Goal: Task Accomplishment & Management: Use online tool/utility

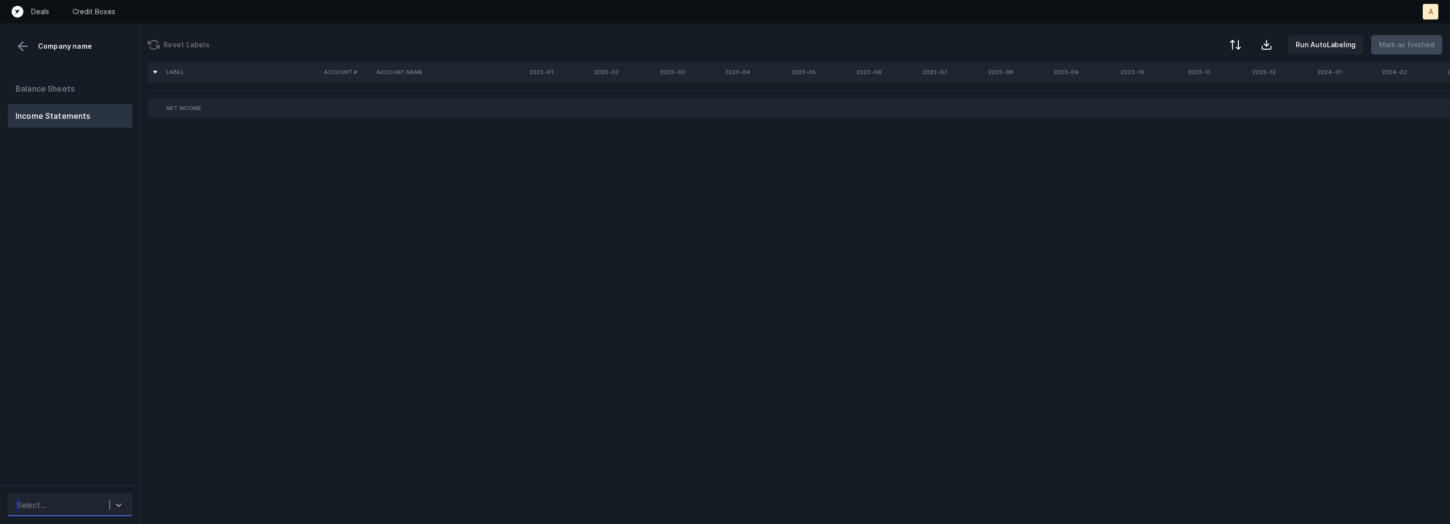
click at [110, 499] on div at bounding box center [119, 505] width 18 height 18
click at [107, 473] on div "auto_cleaned_company9645_fileID_33806_tabP&L Summarized.csv" at bounding box center [70, 471] width 124 height 31
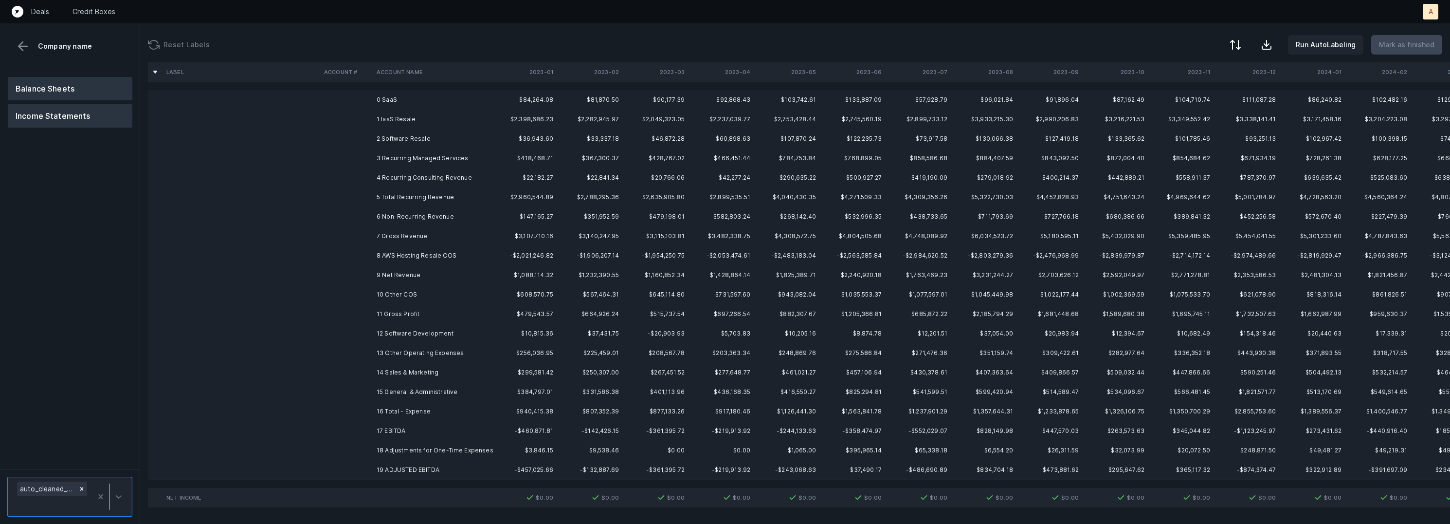
click at [94, 89] on button "Balance Sheets" at bounding box center [70, 88] width 125 height 23
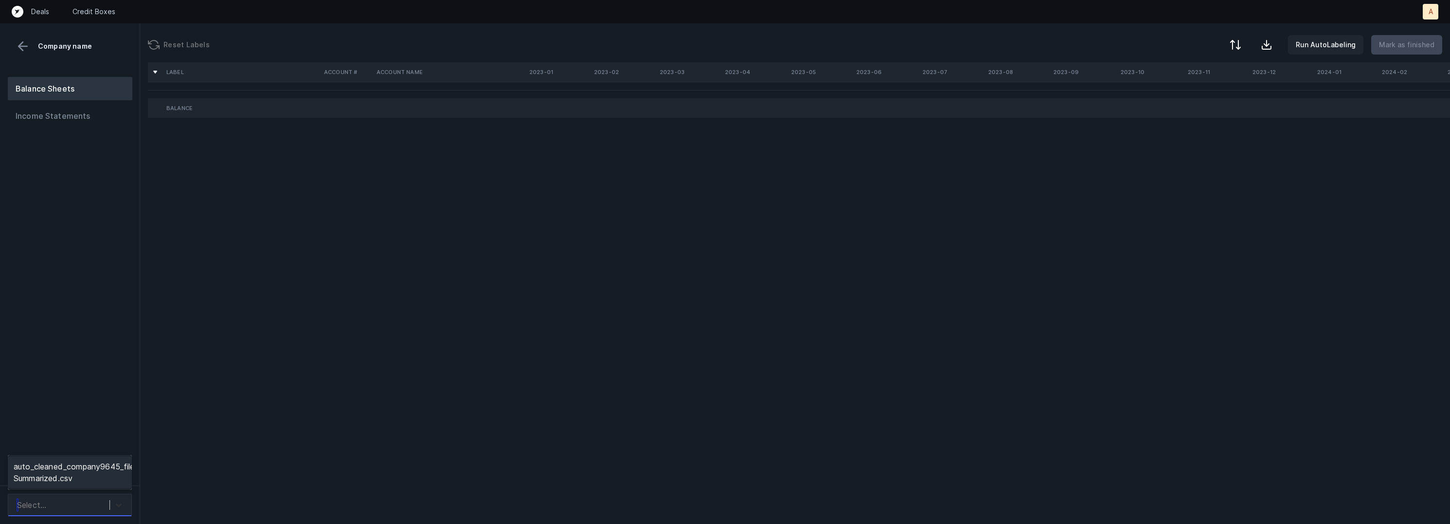
click at [116, 502] on icon at bounding box center [119, 505] width 10 height 10
click at [110, 457] on div "auto_cleaned_company9645_fileID_33805_tabBS Summarized.csv" at bounding box center [70, 471] width 124 height 31
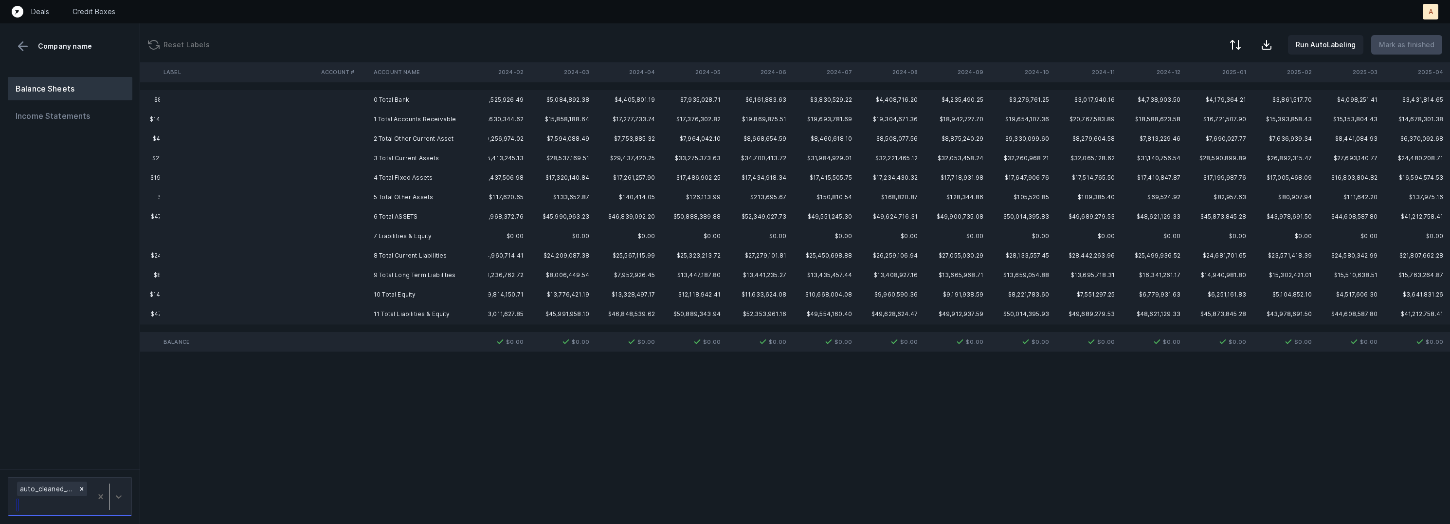
scroll to position [0, 1078]
click at [75, 114] on button "Income Statements" at bounding box center [70, 115] width 125 height 23
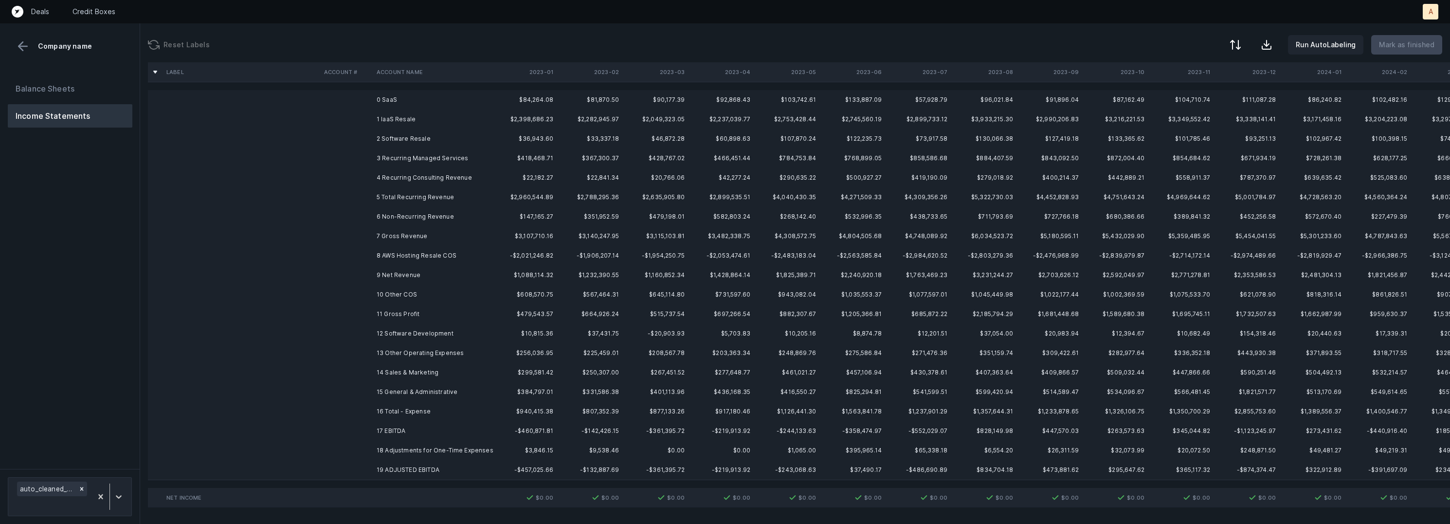
scroll to position [0, 1078]
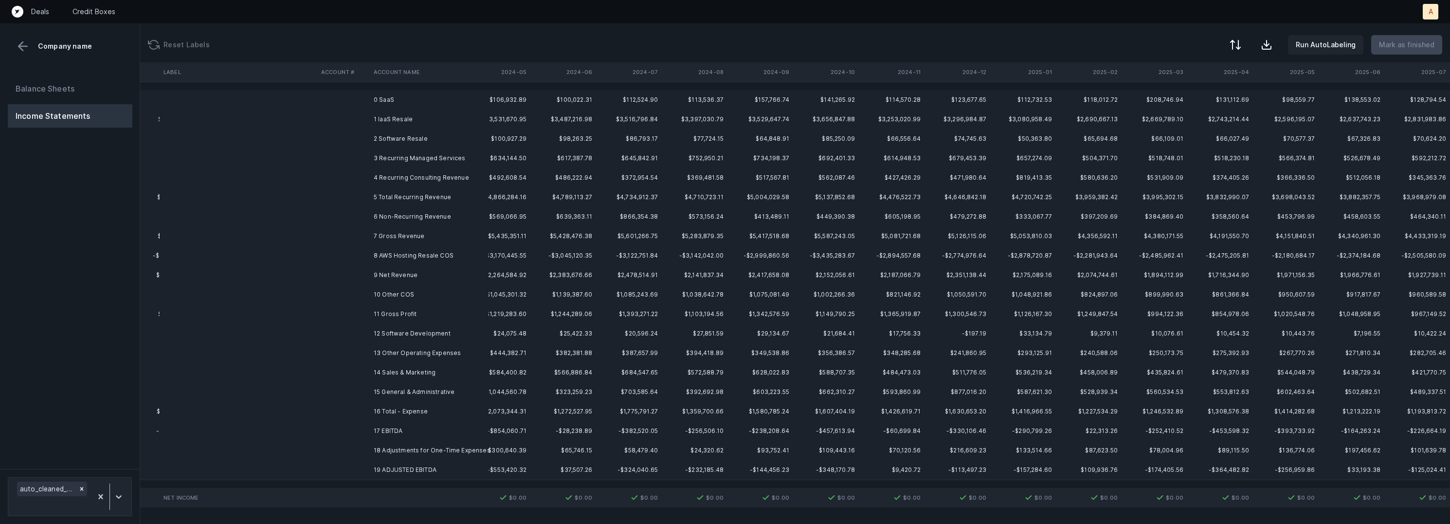
click at [420, 97] on td "0 SaaS" at bounding box center [429, 99] width 119 height 19
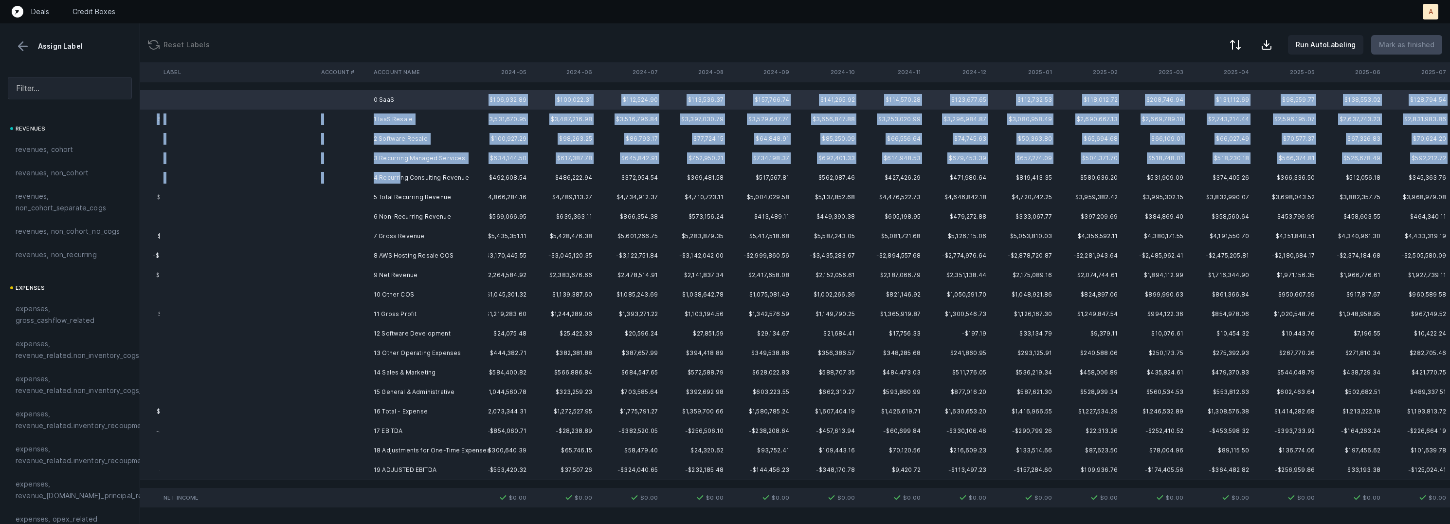
click at [400, 175] on td "4 Recurring Consulting Revenue" at bounding box center [429, 177] width 119 height 19
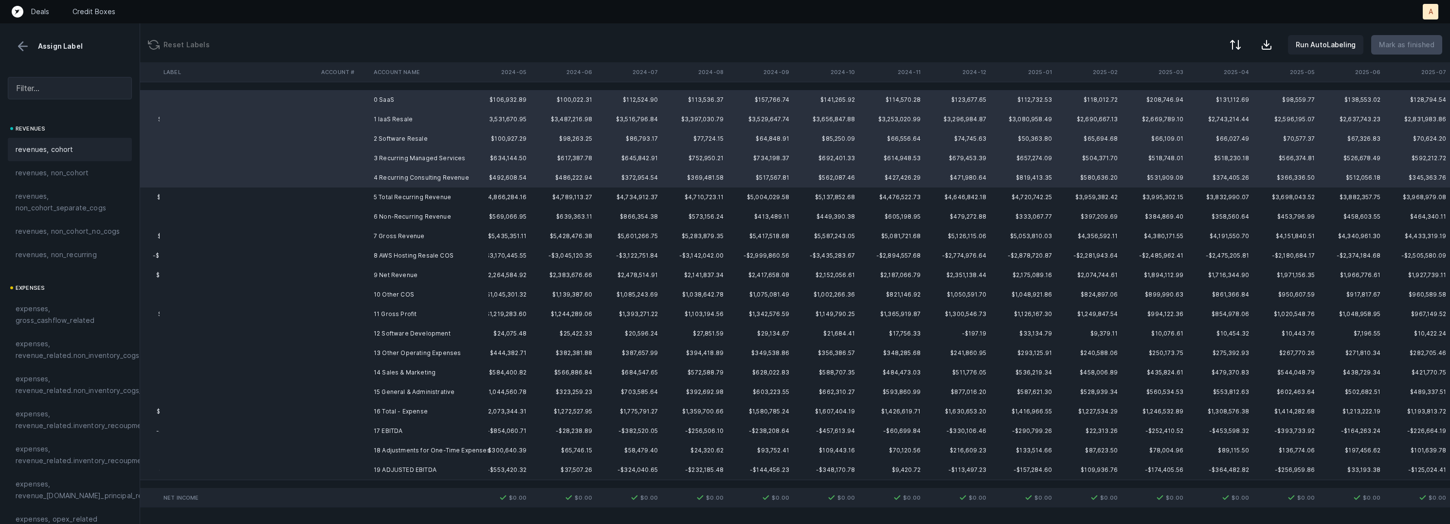
click at [66, 145] on span "revenues, cohort" at bounding box center [45, 150] width 58 height 12
click at [394, 218] on td "6 Non-Recurring Revenue" at bounding box center [429, 216] width 119 height 19
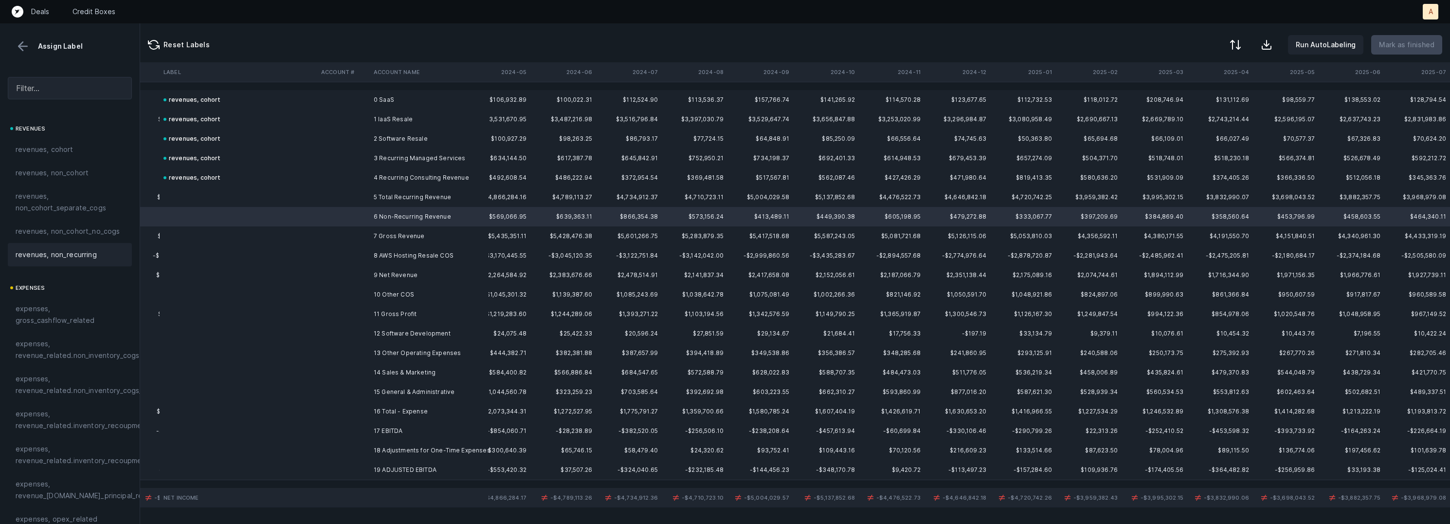
click at [78, 254] on span "revenues, non_recurring" at bounding box center [56, 255] width 81 height 12
click at [366, 252] on td at bounding box center [343, 255] width 53 height 19
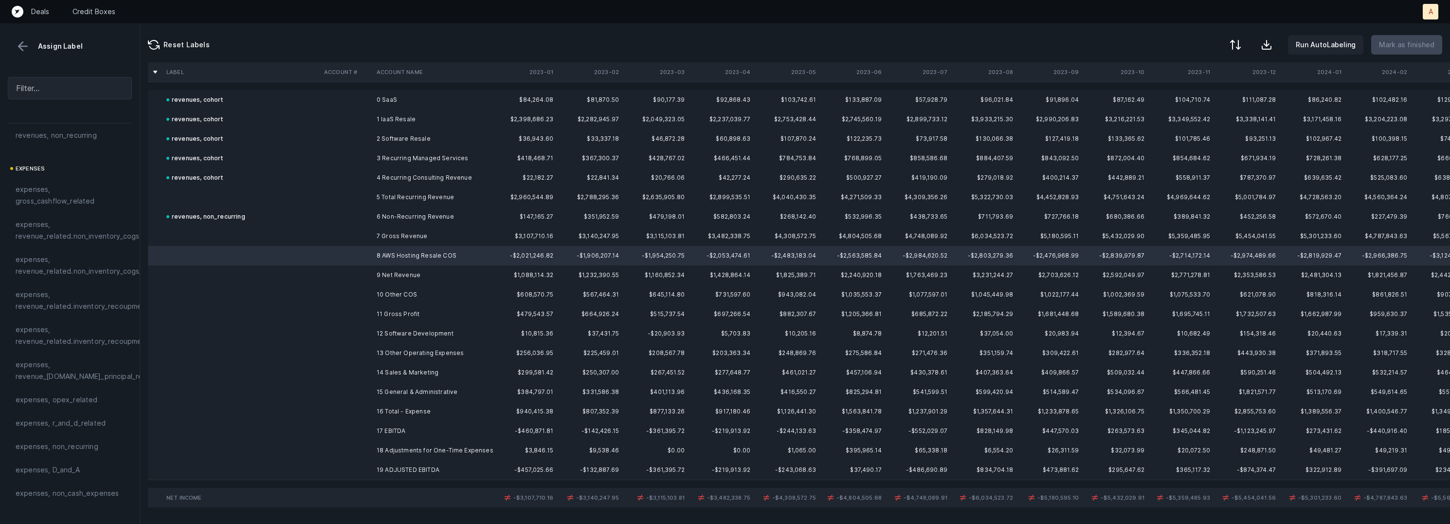
scroll to position [120, 0]
click at [74, 234] on span "expenses, revenue_related.non_inventory_cogs" at bounding box center [78, 229] width 124 height 23
click at [412, 258] on div at bounding box center [725, 262] width 1450 height 524
click at [430, 272] on span "Sign flip" at bounding box center [433, 270] width 26 height 11
click at [404, 295] on td "10 Other COS" at bounding box center [432, 294] width 119 height 19
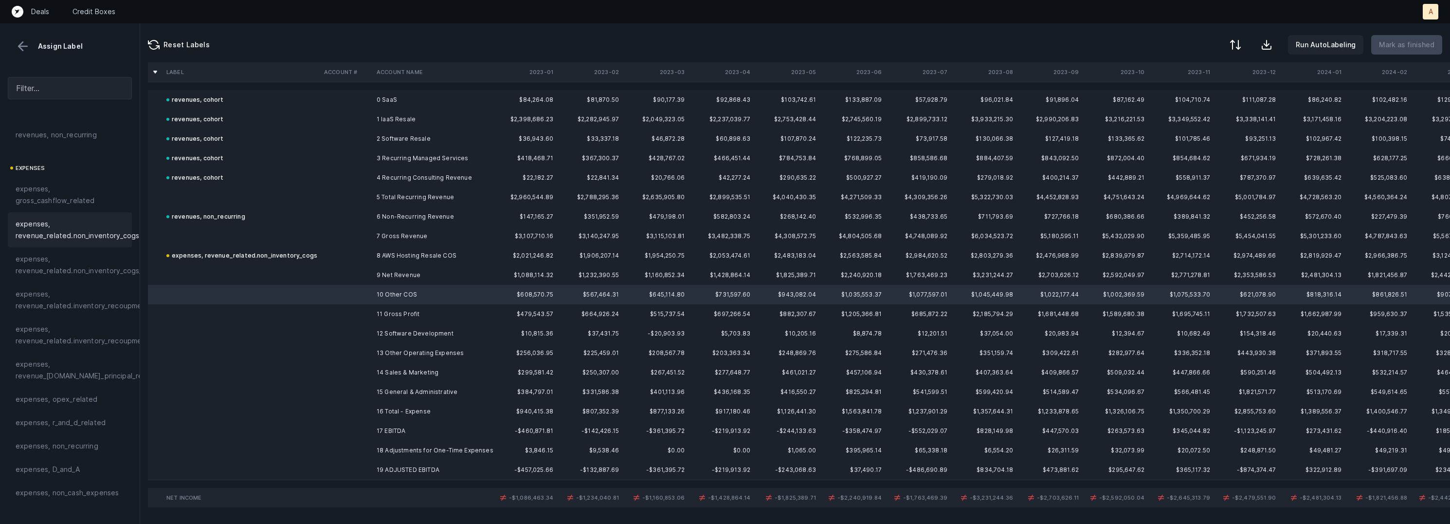
click at [103, 225] on span "expenses, revenue_related.non_inventory_cogs" at bounding box center [78, 229] width 124 height 23
click at [397, 337] on td "12 Software Development" at bounding box center [432, 333] width 119 height 19
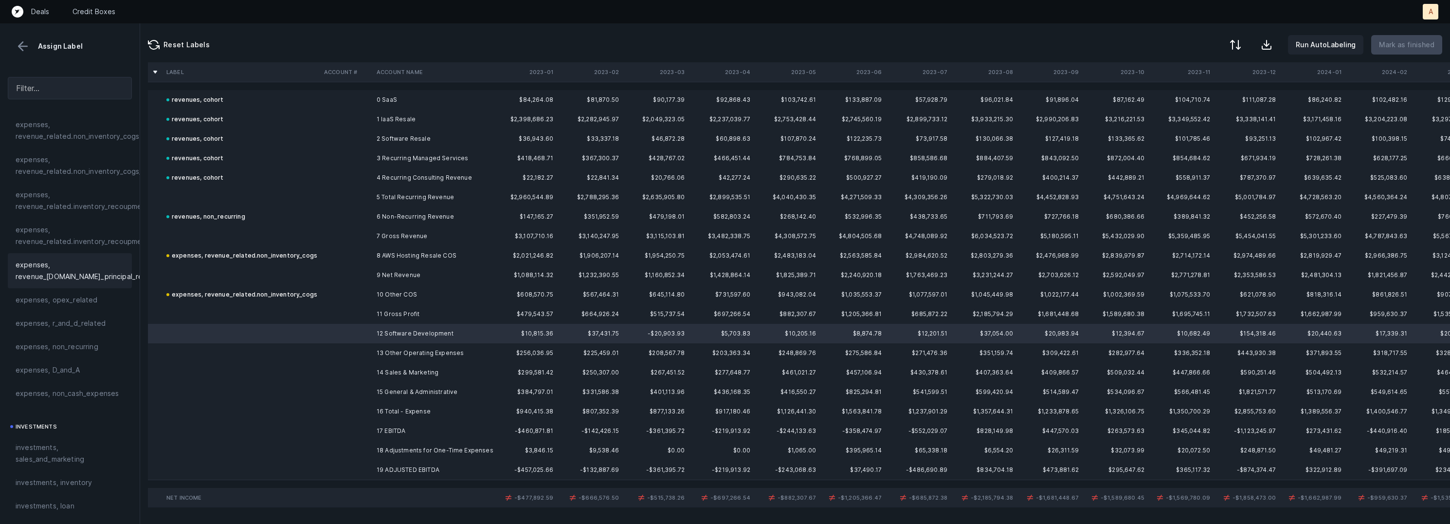
scroll to position [304, 0]
click at [83, 235] on span "expenses, r_and_d_related" at bounding box center [61, 238] width 90 height 12
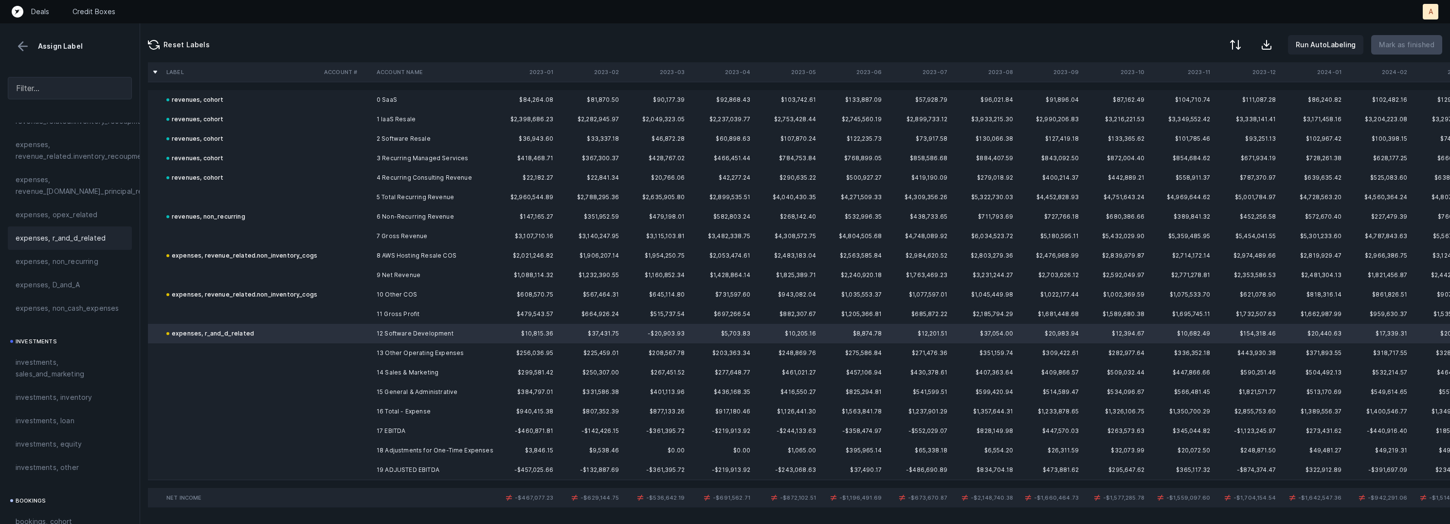
click at [395, 352] on td "13 Other Operating Expenses" at bounding box center [432, 352] width 119 height 19
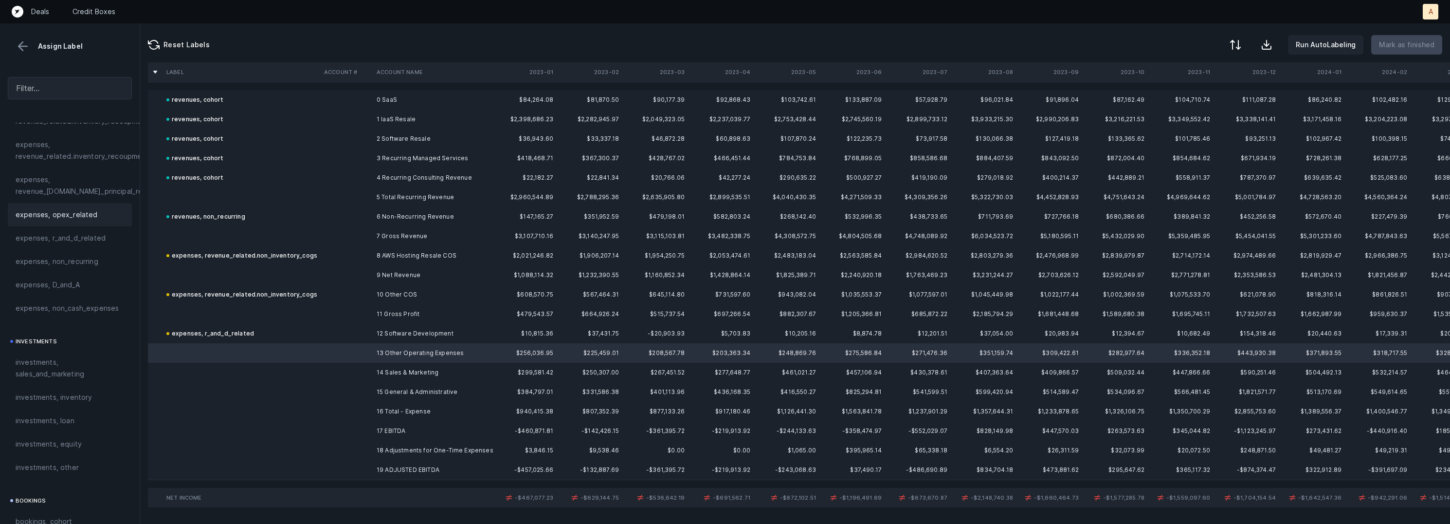
click at [67, 218] on span "expenses, opex_related" at bounding box center [57, 215] width 82 height 12
click at [378, 376] on td "14 Sales & Marketing" at bounding box center [432, 372] width 119 height 19
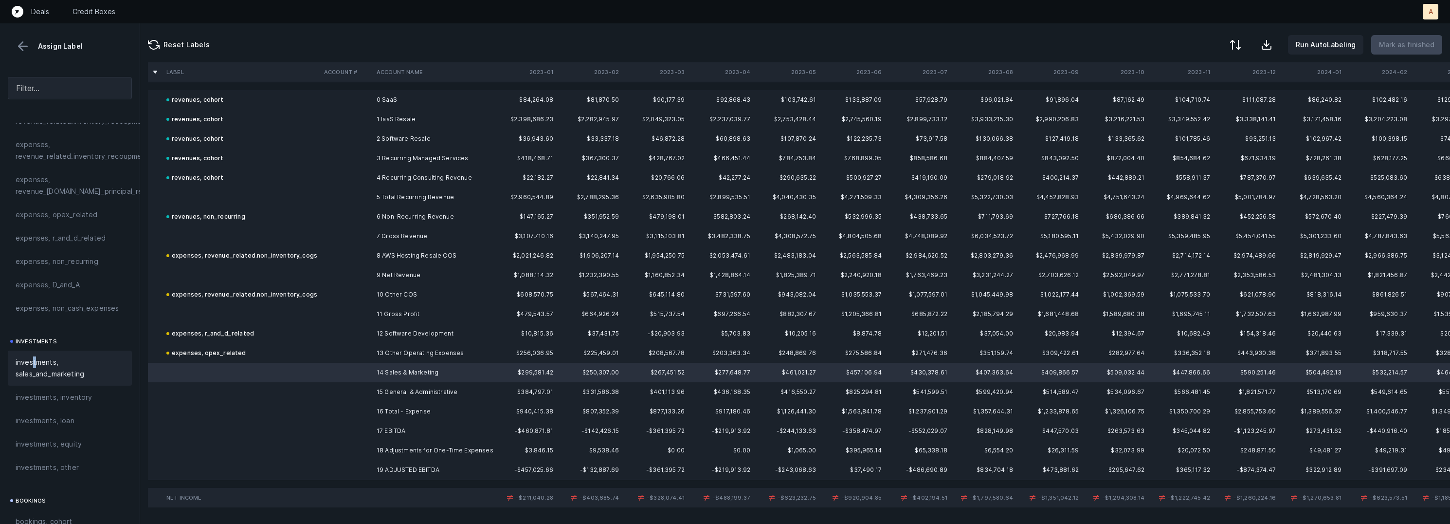
click at [34, 367] on span "investments, sales_and_marketing" at bounding box center [70, 367] width 109 height 23
click at [336, 392] on td at bounding box center [346, 391] width 53 height 19
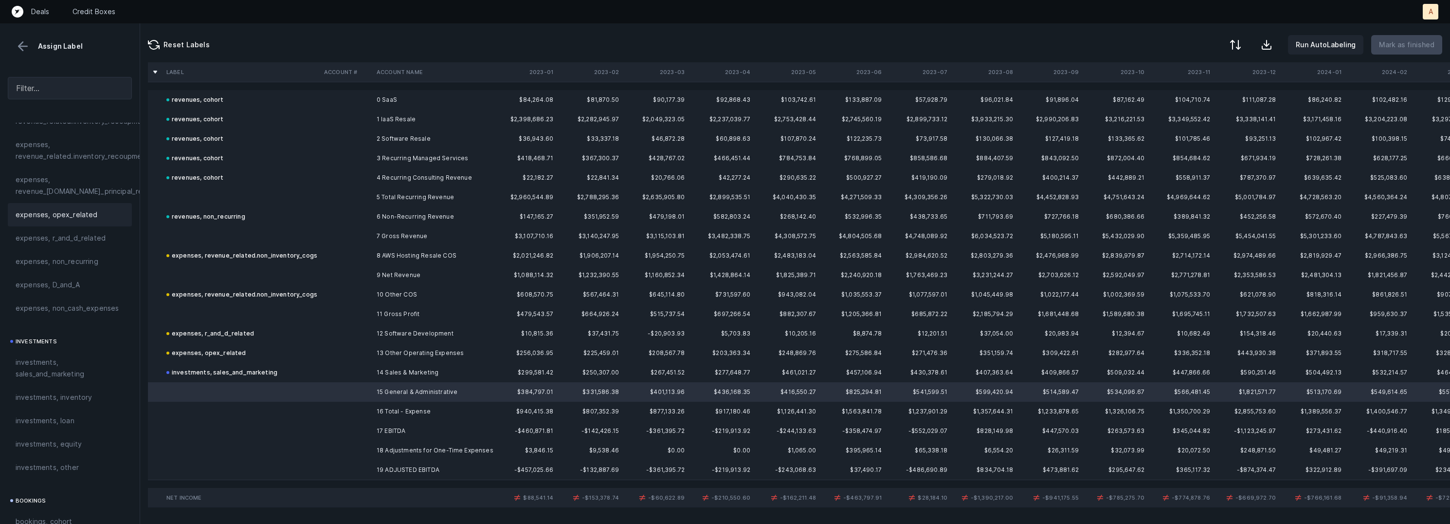
click at [81, 211] on span "expenses, opex_related" at bounding box center [57, 215] width 82 height 12
click at [377, 449] on td "18 Adjustments for One-Time Expenses" at bounding box center [432, 449] width 119 height 19
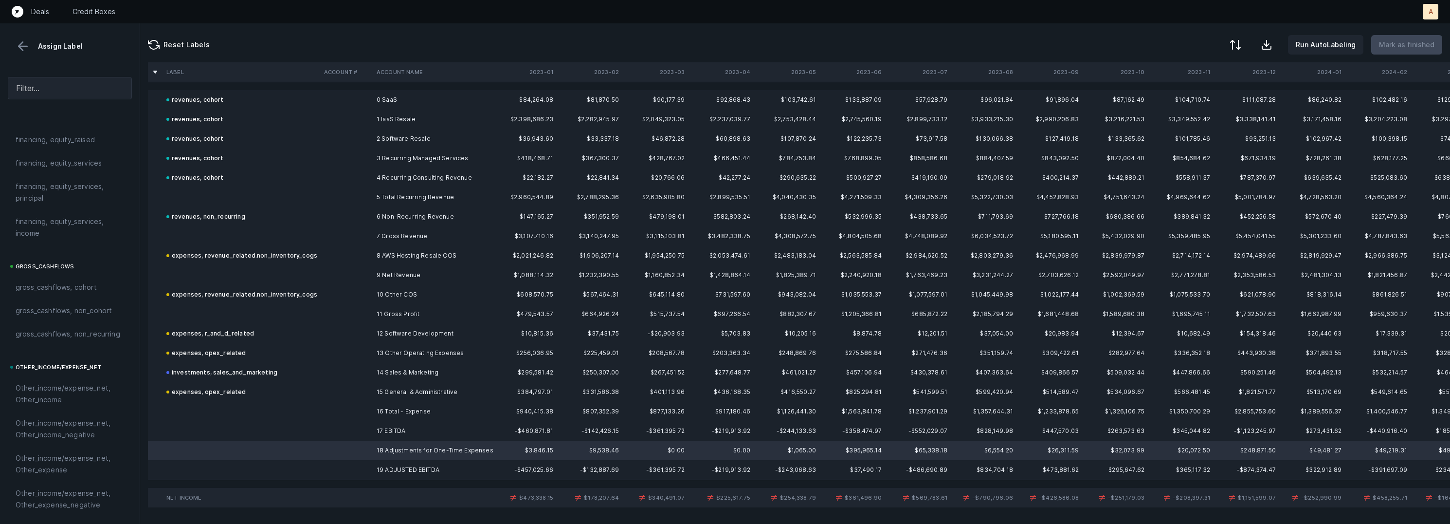
scroll to position [1084, 0]
click at [71, 287] on span "Other_income/expense_net, Other_expense" at bounding box center [70, 284] width 109 height 23
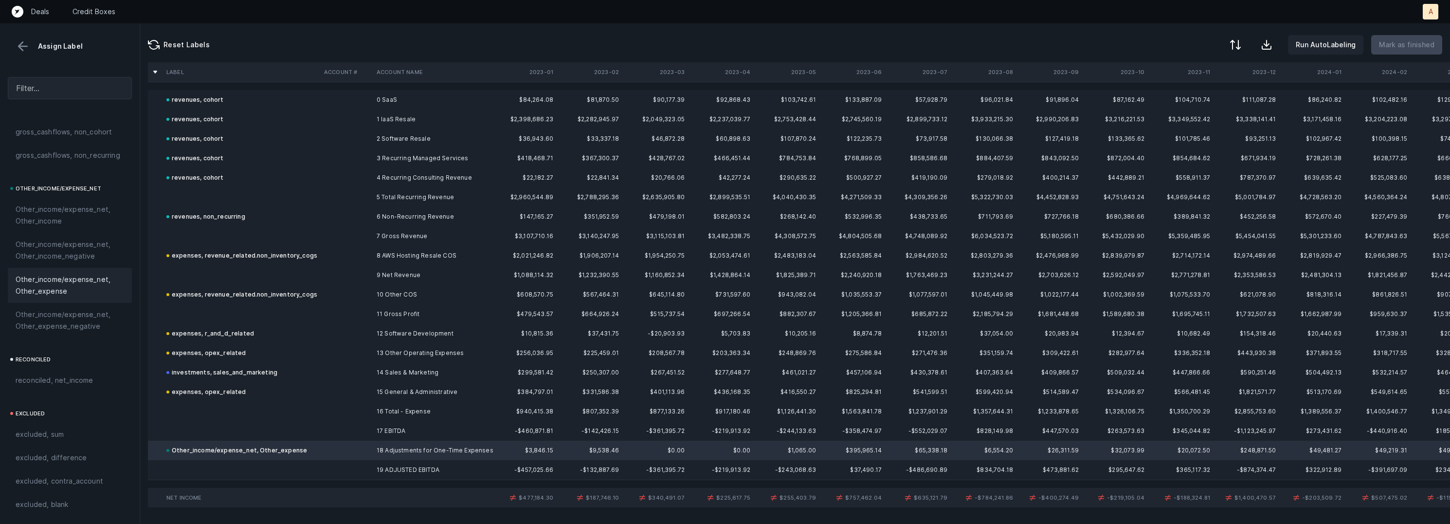
click at [397, 472] on td "19 ADJUSTED EBITDA" at bounding box center [432, 469] width 119 height 19
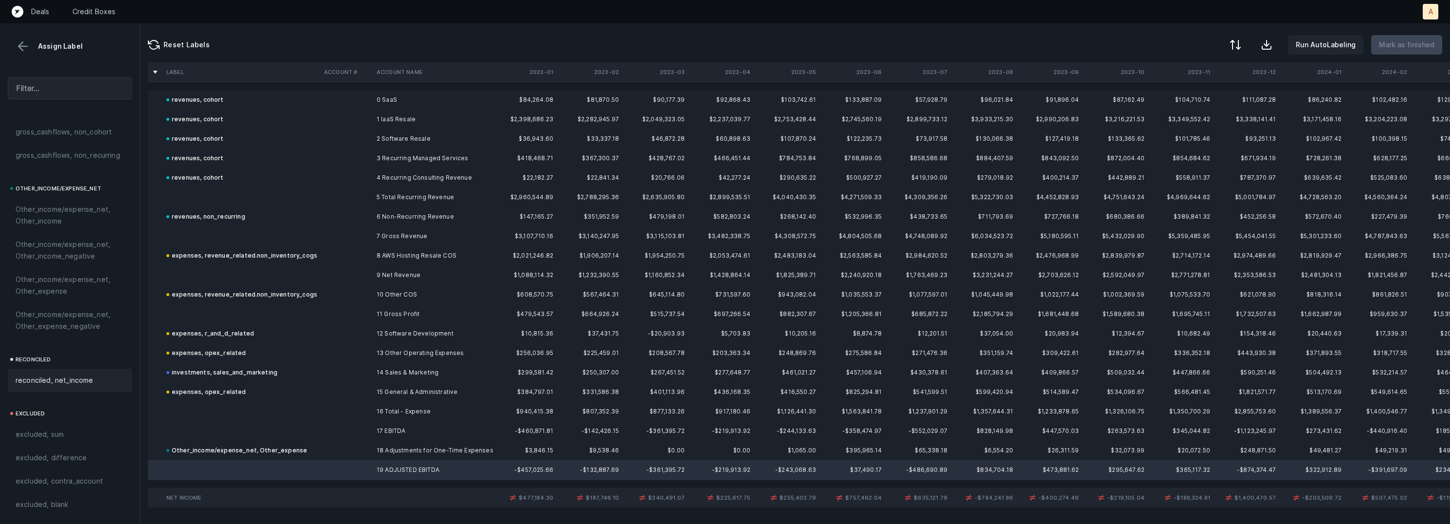
click at [75, 378] on span "reconciled, net_income" at bounding box center [55, 380] width 78 height 12
click at [426, 335] on td "12 Software Development" at bounding box center [432, 333] width 119 height 19
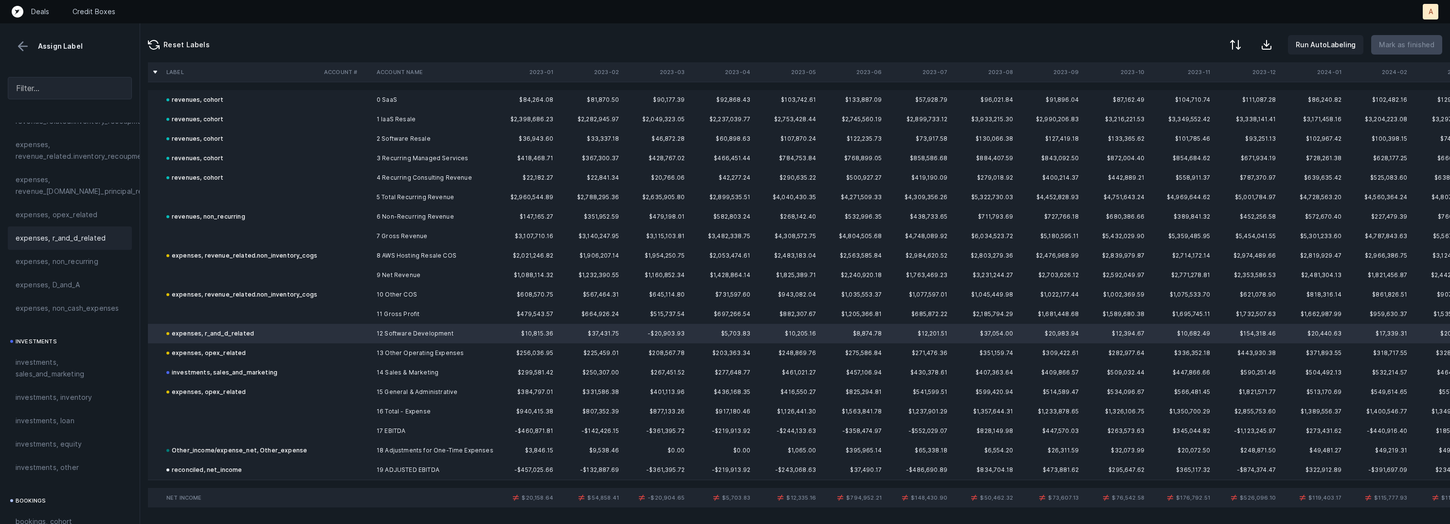
scroll to position [287, 0]
click at [74, 255] on span "expenses, r_and_d_related" at bounding box center [61, 255] width 90 height 12
click at [306, 453] on td "Other_income/expense_net, Other_expense" at bounding box center [242, 449] width 158 height 19
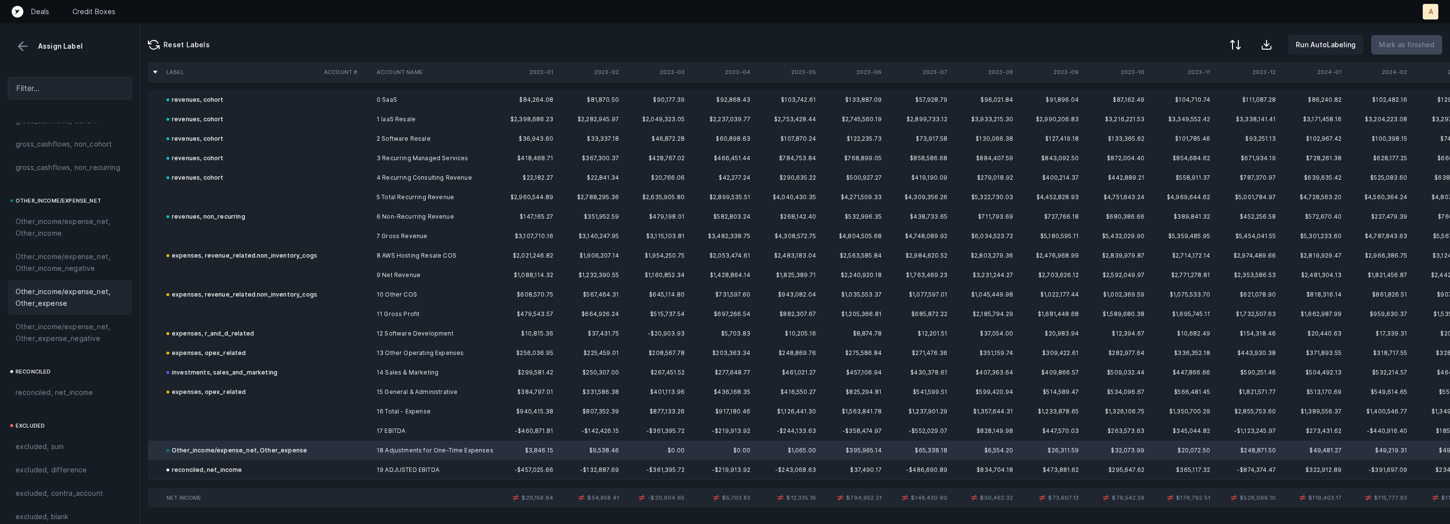
scroll to position [1084, 0]
click at [65, 216] on span "Other_income/expense_net, Other_income" at bounding box center [70, 214] width 109 height 23
click at [64, 279] on span "Other_income/expense_net, Other_expense" at bounding box center [70, 284] width 109 height 23
click at [531, 332] on td "$10,815.36" at bounding box center [524, 333] width 66 height 19
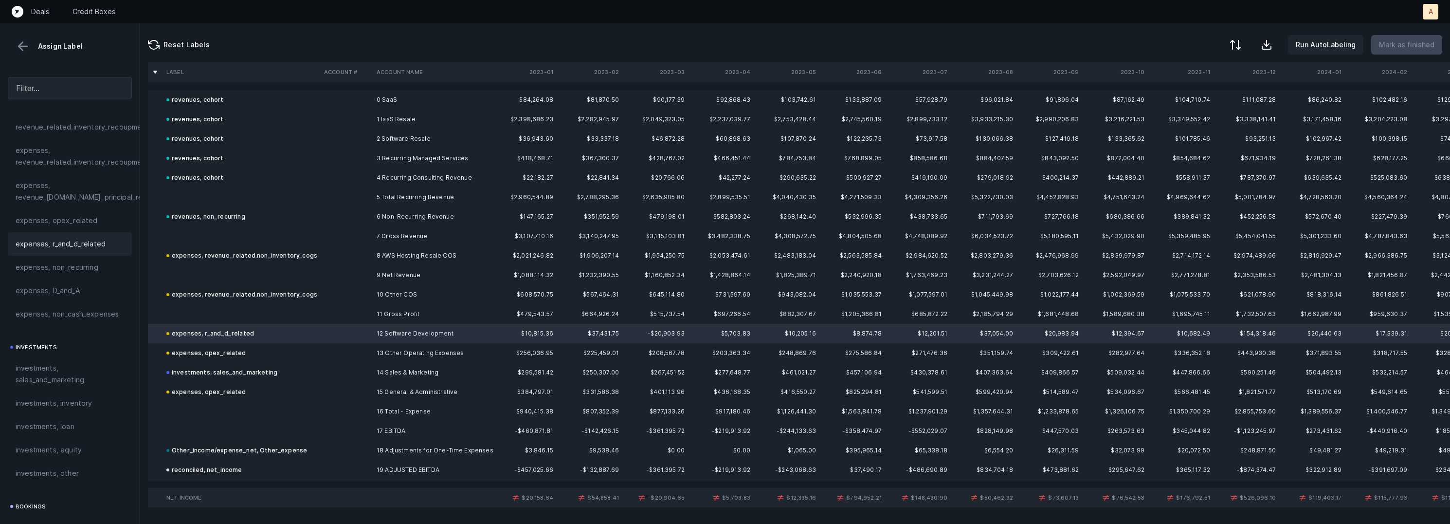
scroll to position [276, 0]
click at [91, 260] on span "expenses, r_and_d_related" at bounding box center [61, 266] width 90 height 12
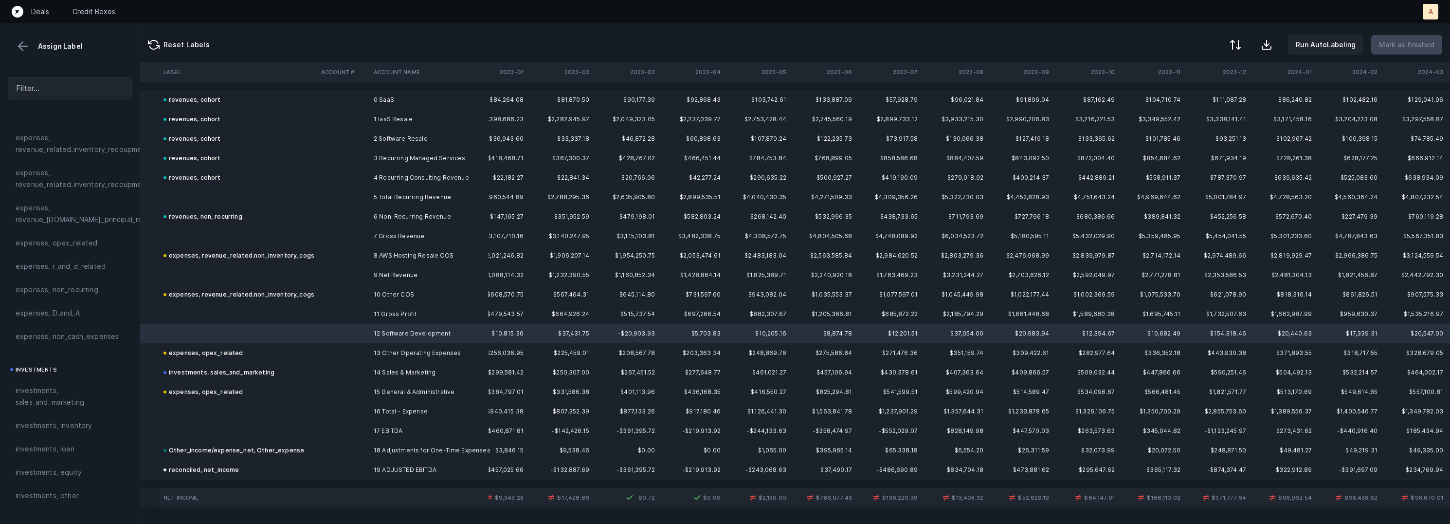
scroll to position [0, 0]
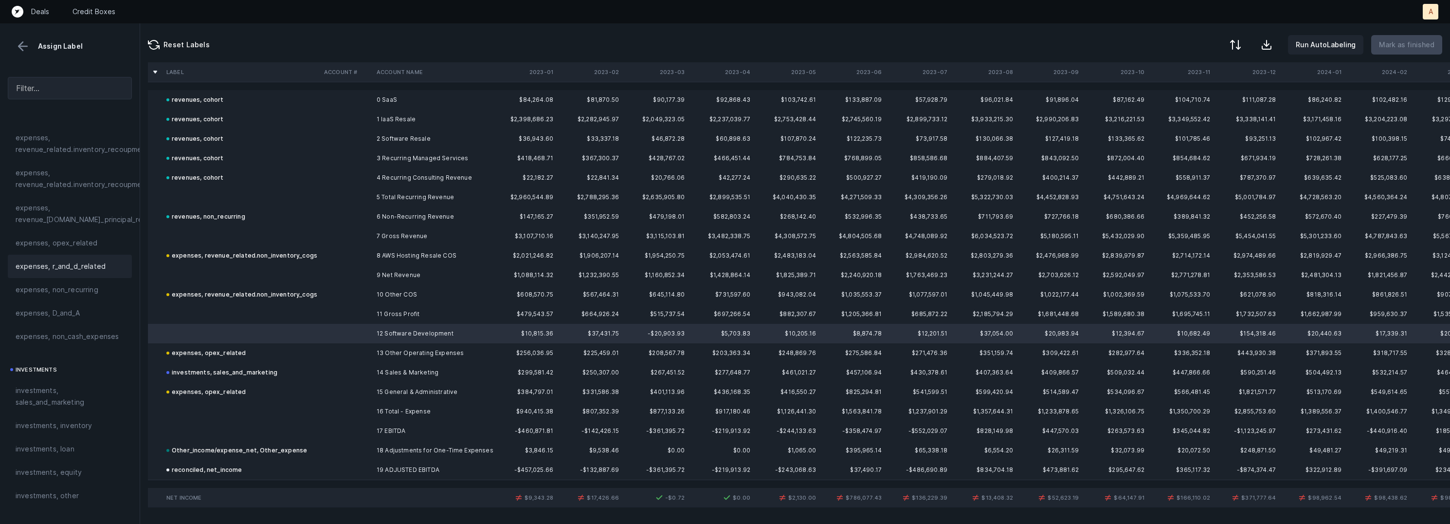
click at [69, 271] on span "expenses, r_and_d_related" at bounding box center [61, 266] width 90 height 12
click at [71, 273] on div "expenses, r_and_d_related" at bounding box center [70, 265] width 124 height 23
click at [297, 195] on td at bounding box center [242, 196] width 158 height 19
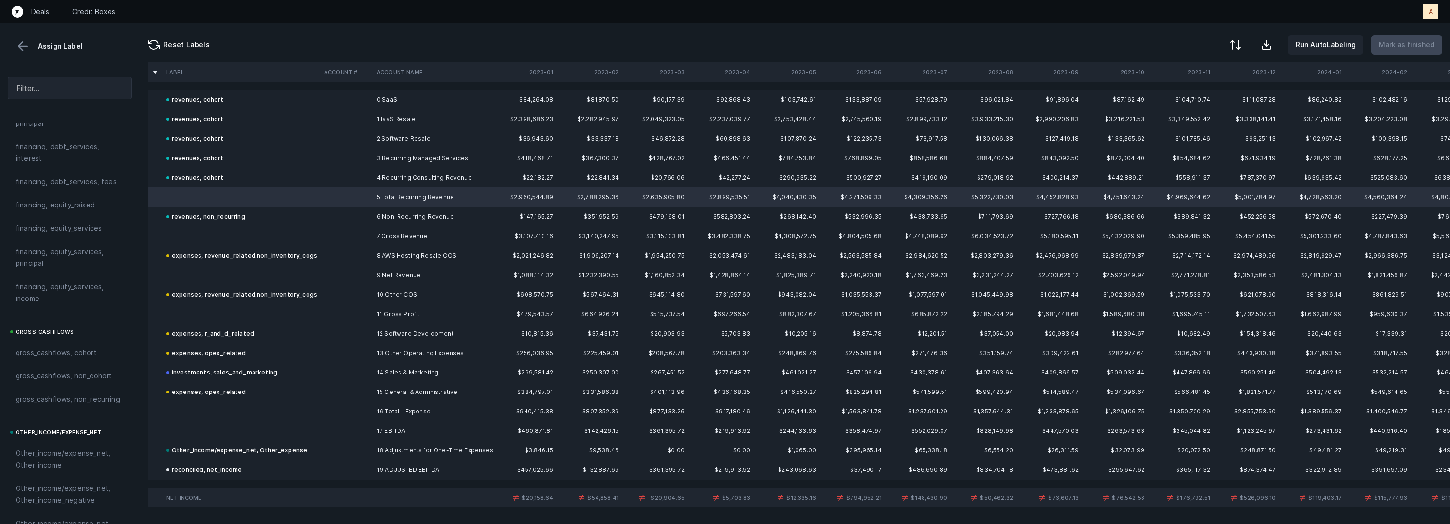
scroll to position [1084, 0]
click at [54, 425] on div "excluded, sum" at bounding box center [70, 433] width 124 height 23
click at [296, 234] on td at bounding box center [242, 235] width 158 height 19
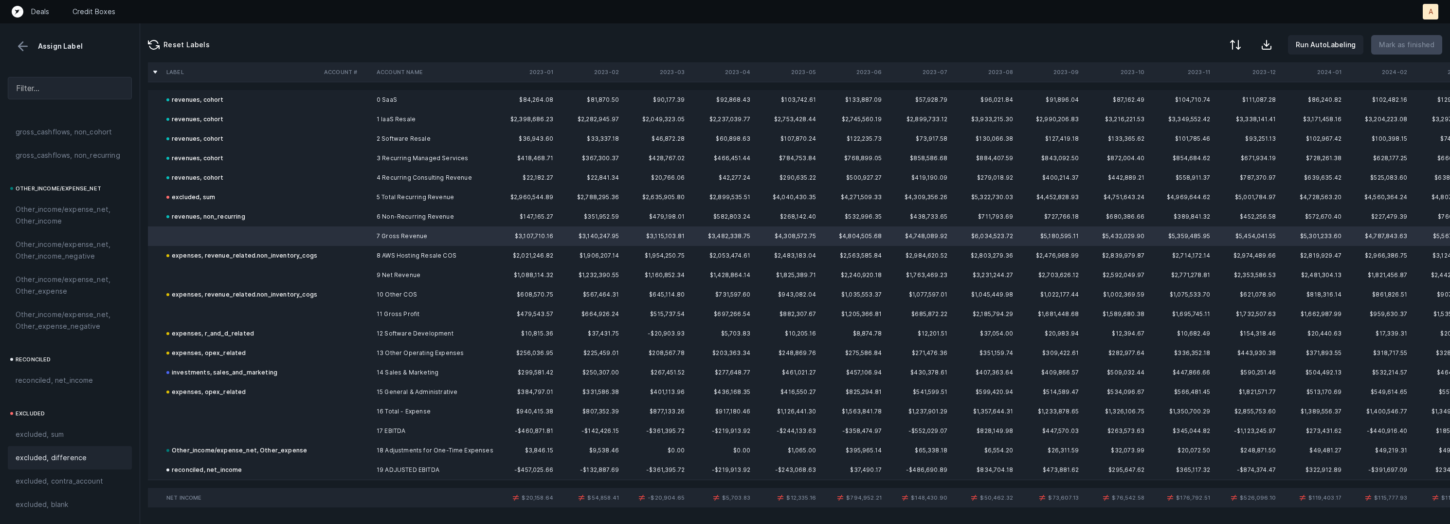
click at [81, 455] on span "excluded, difference" at bounding box center [51, 458] width 71 height 12
click at [251, 273] on td at bounding box center [242, 274] width 158 height 19
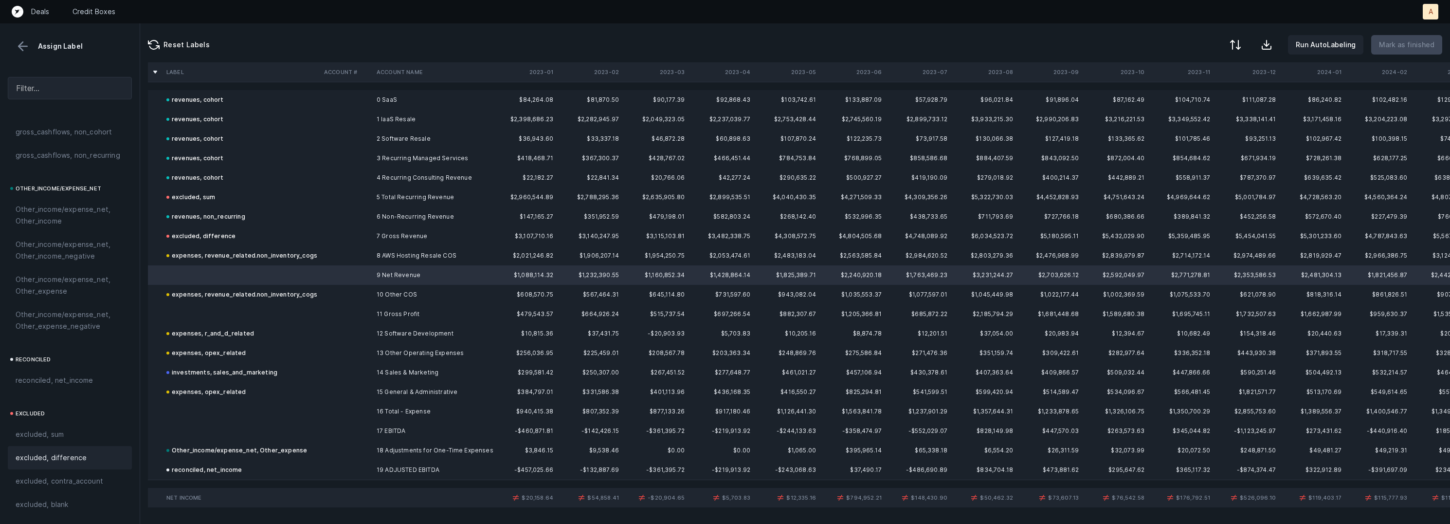
click at [56, 452] on span "excluded, difference" at bounding box center [51, 458] width 71 height 12
click at [234, 218] on div "revenues, non_recurring" at bounding box center [205, 217] width 79 height 12
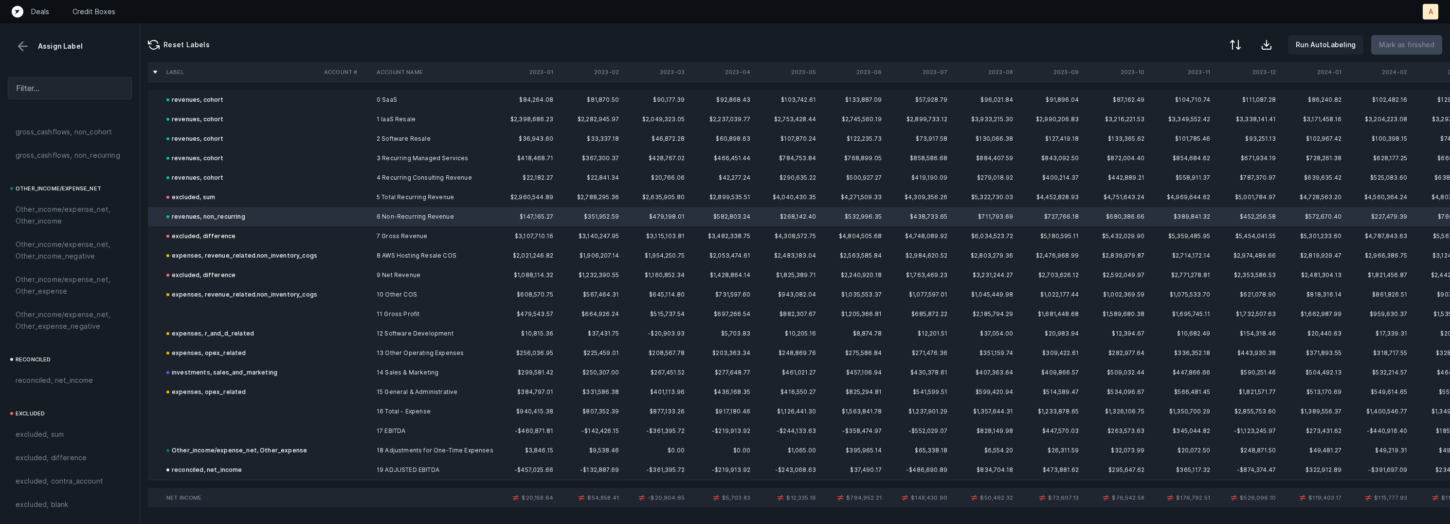
click at [242, 254] on div "expenses, revenue_related.non_inventory_cogs" at bounding box center [241, 256] width 151 height 12
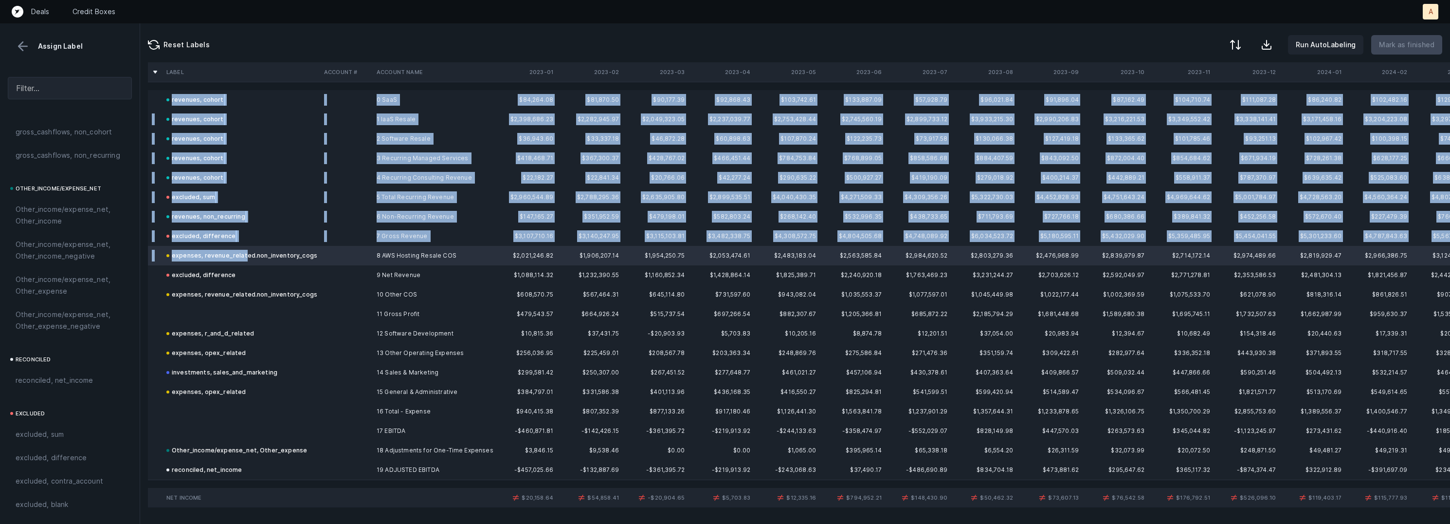
click at [212, 94] on div "revenues, cohort" at bounding box center [194, 100] width 57 height 12
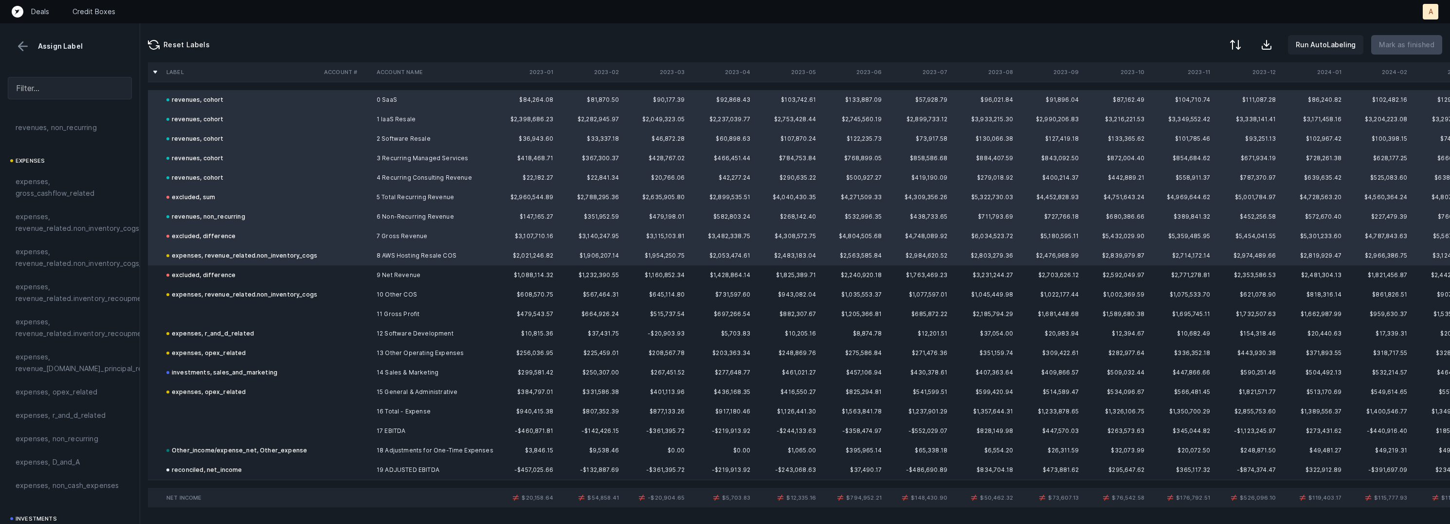
scroll to position [0, 0]
click at [67, 149] on span "revenues, cohort" at bounding box center [45, 150] width 58 height 12
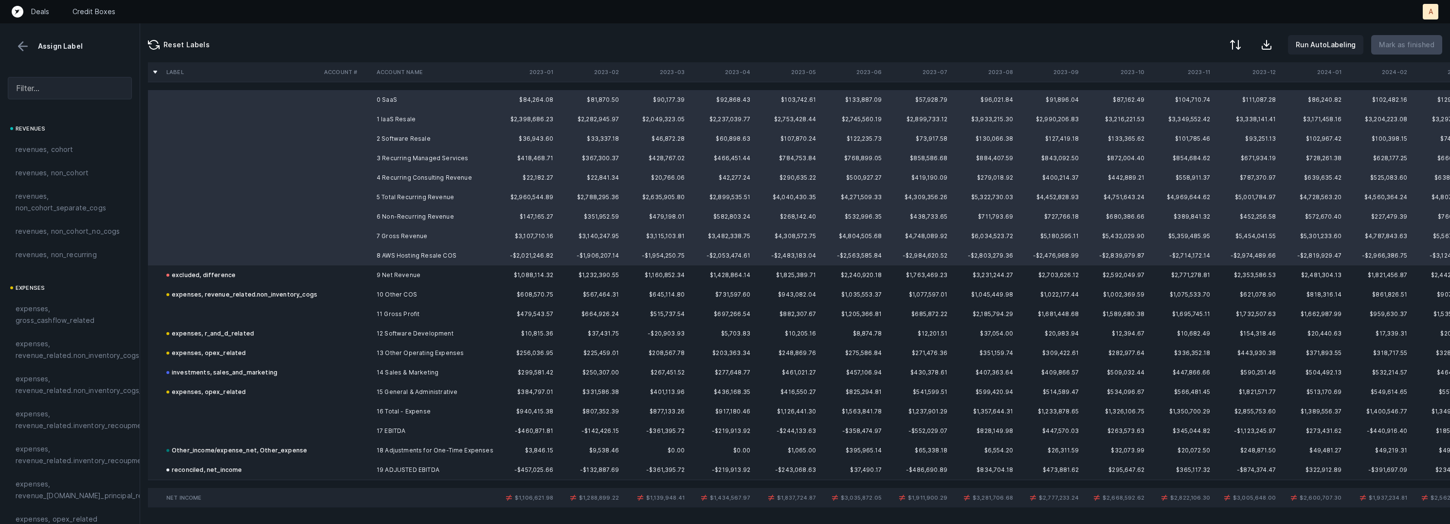
click at [226, 272] on div "excluded, difference" at bounding box center [200, 275] width 69 height 12
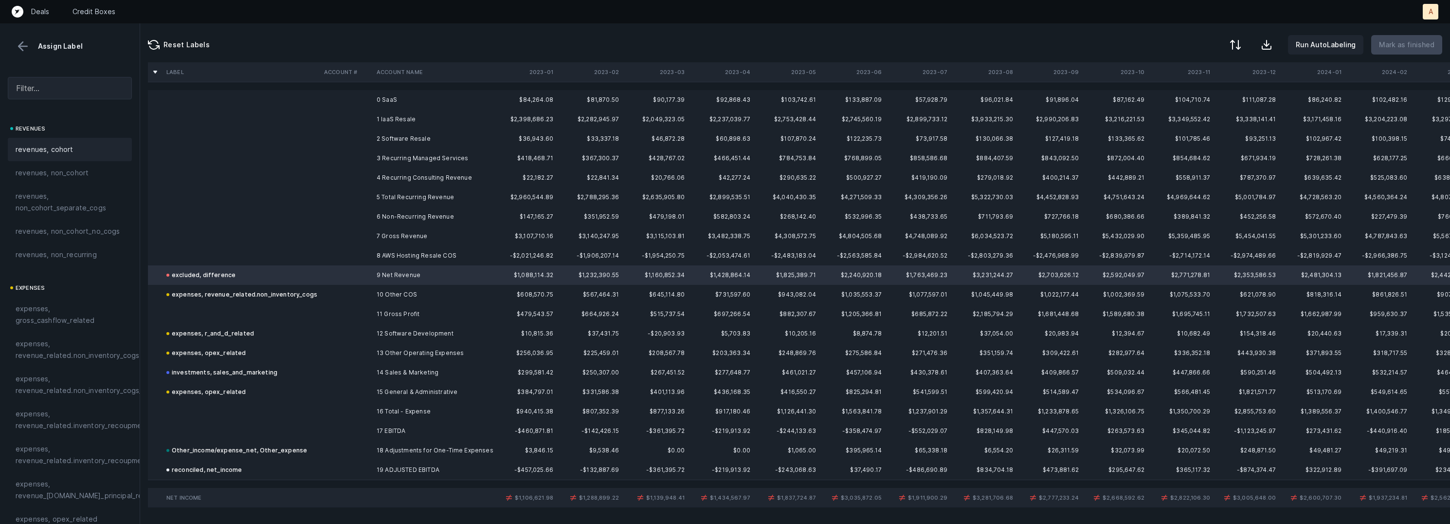
click at [66, 146] on span "revenues, cohort" at bounding box center [45, 150] width 58 height 12
click at [98, 140] on div "revenues, cohort" at bounding box center [70, 149] width 124 height 23
click at [390, 95] on td "0 SaaS" at bounding box center [432, 99] width 119 height 19
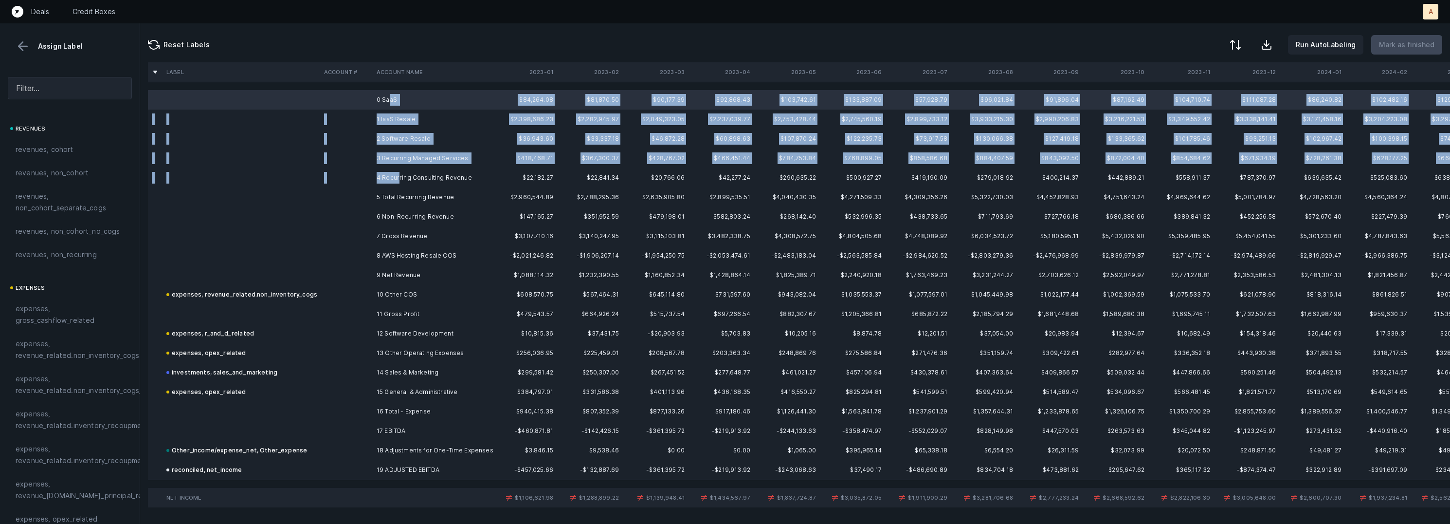
click at [399, 174] on td "4 Recurring Consulting Revenue" at bounding box center [432, 177] width 119 height 19
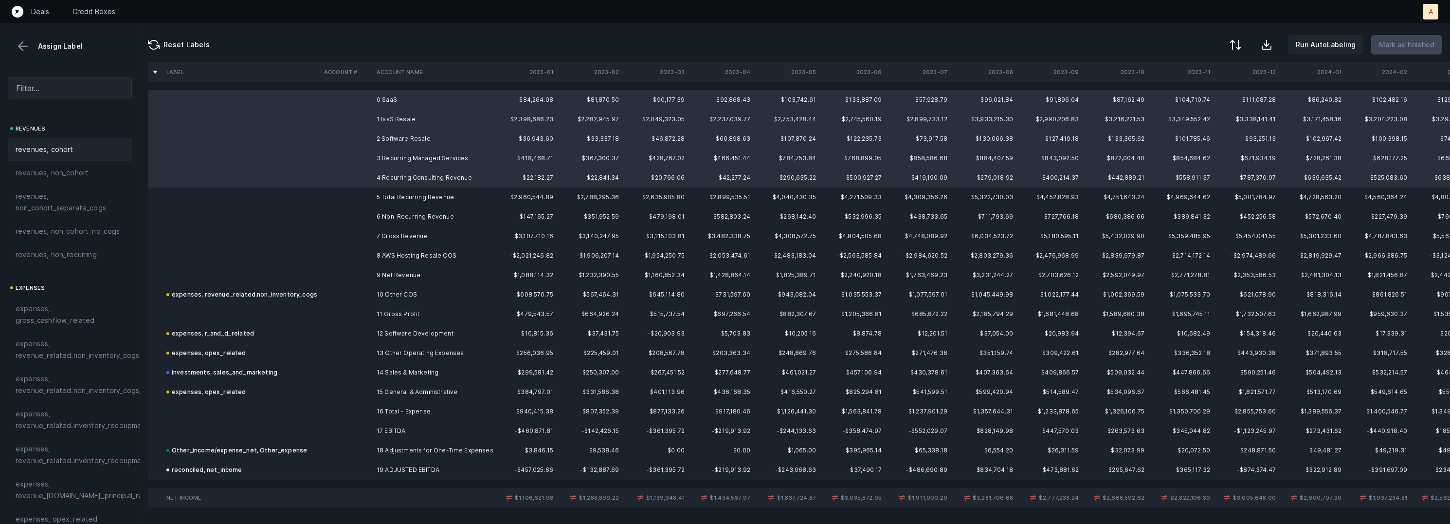
click at [80, 151] on div "revenues, cohort" at bounding box center [70, 150] width 109 height 12
click at [397, 214] on td "6 Non-Recurring Revenue" at bounding box center [432, 216] width 119 height 19
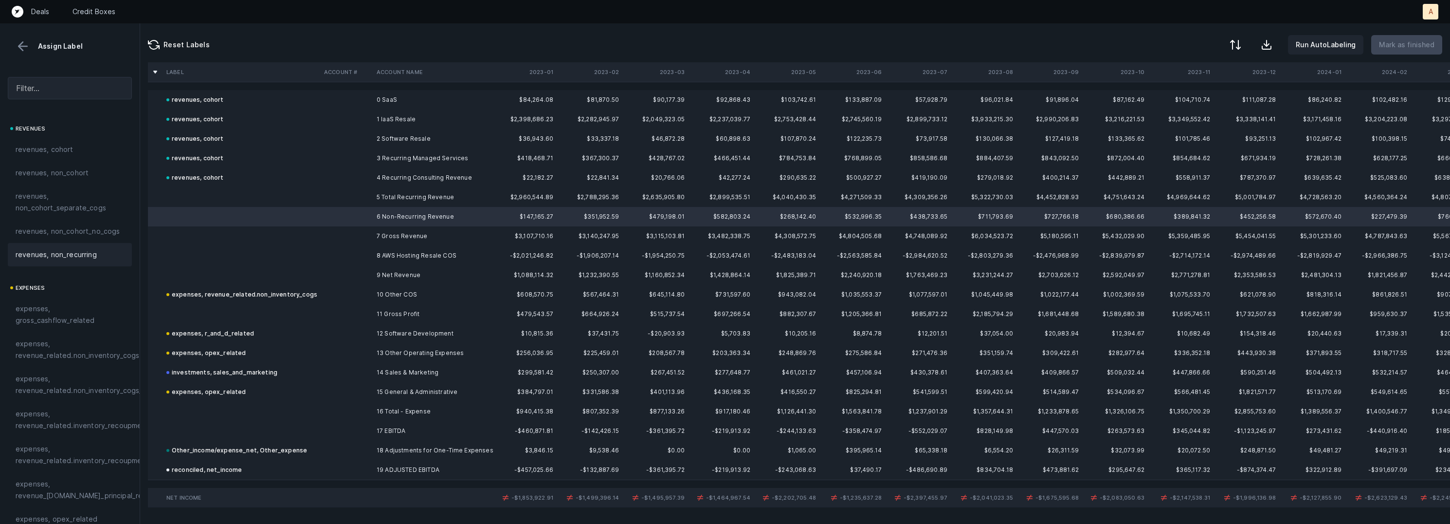
click at [82, 250] on span "revenues, non_recurring" at bounding box center [56, 255] width 81 height 12
click at [357, 254] on td at bounding box center [346, 255] width 53 height 19
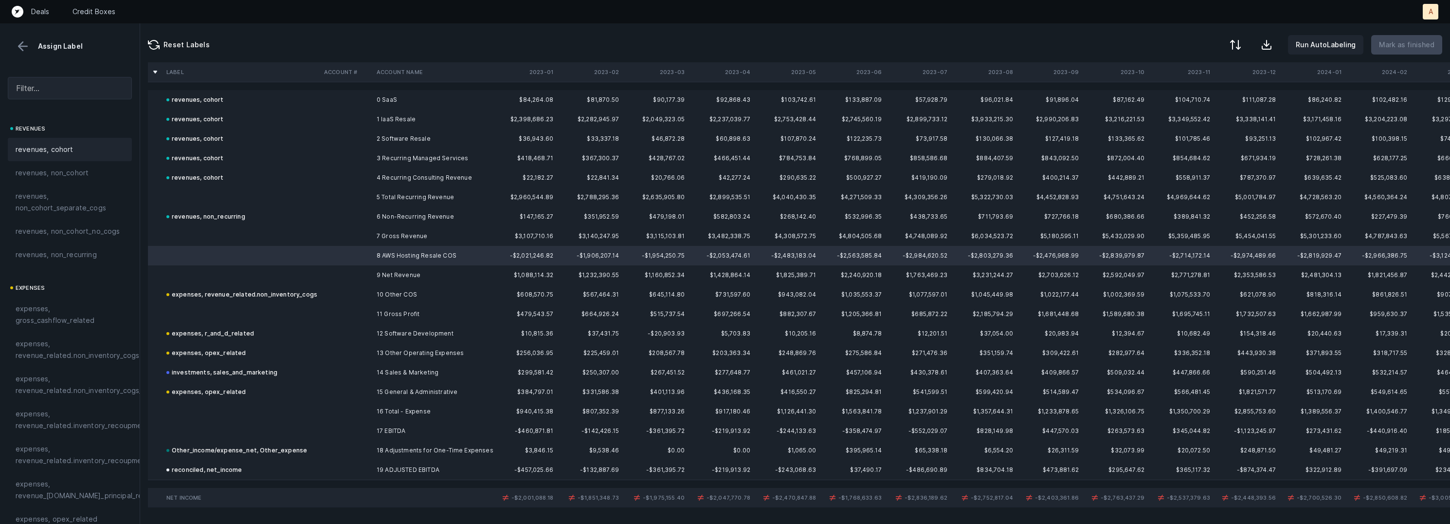
click at [75, 155] on div "revenues, cohort" at bounding box center [70, 149] width 124 height 23
click at [89, 367] on div "expenses, revenue_related.non_inventory_cogs_non_cohort" at bounding box center [70, 384] width 124 height 35
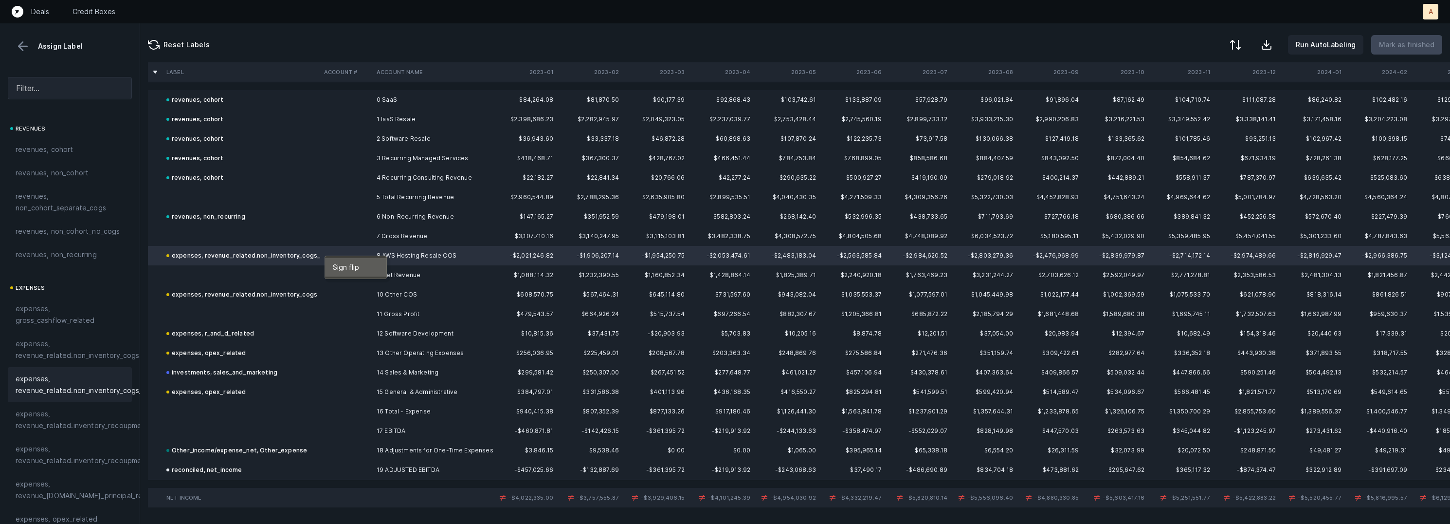
click at [343, 265] on span "Sign flip" at bounding box center [346, 267] width 26 height 11
click at [336, 327] on td at bounding box center [346, 333] width 53 height 19
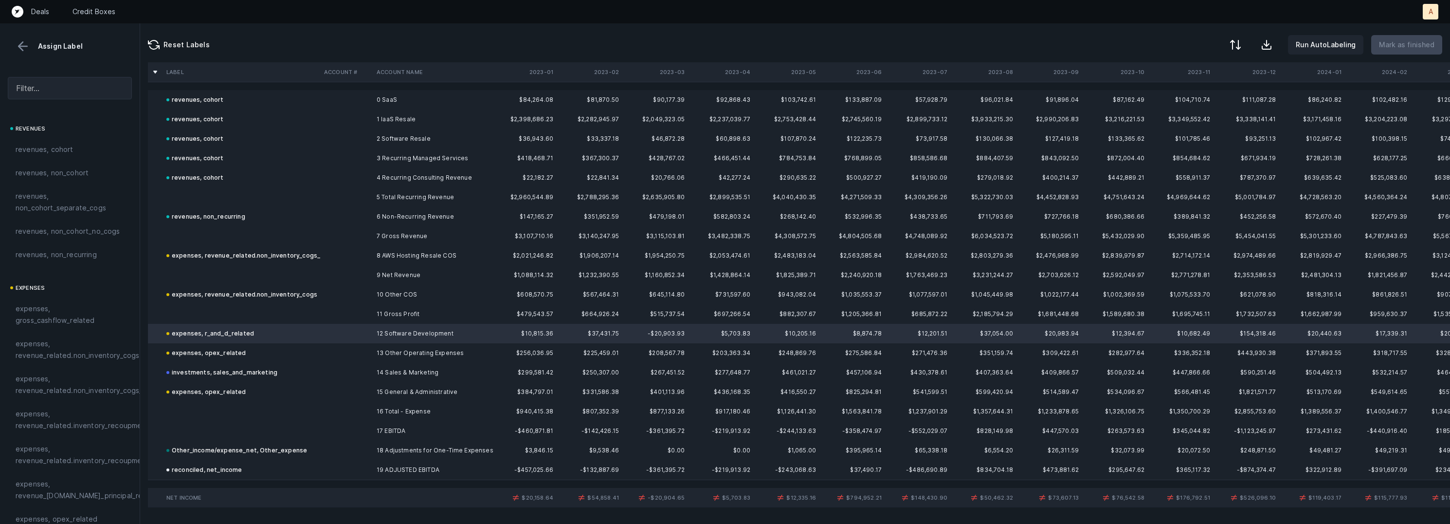
click at [325, 333] on td at bounding box center [346, 333] width 53 height 19
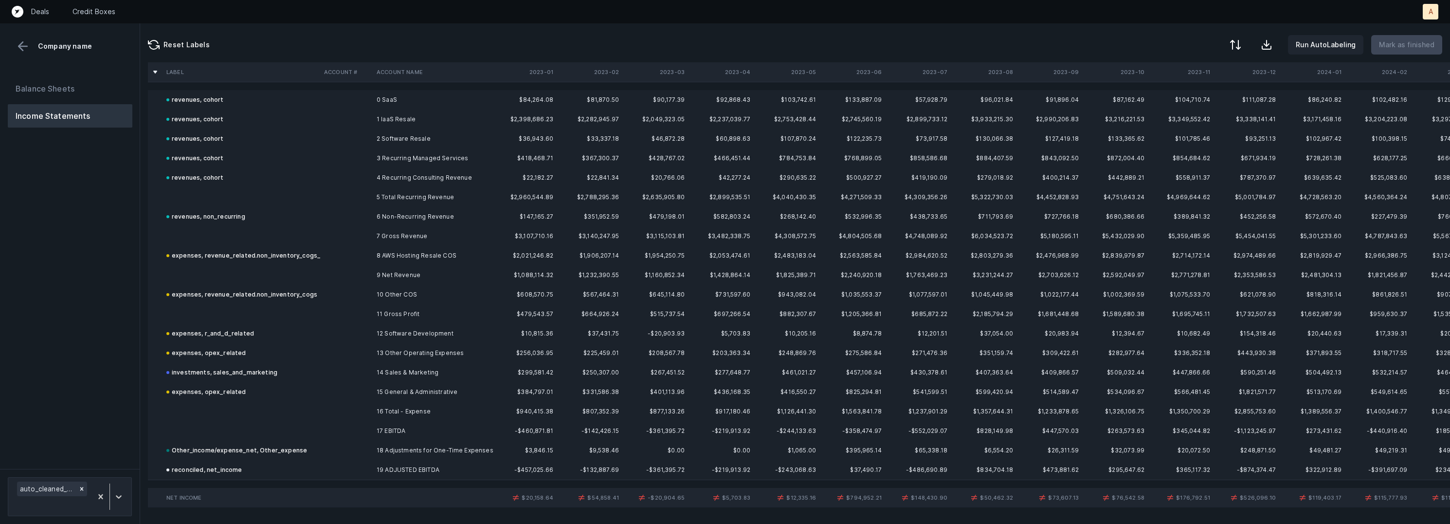
click at [328, 334] on td at bounding box center [346, 333] width 53 height 19
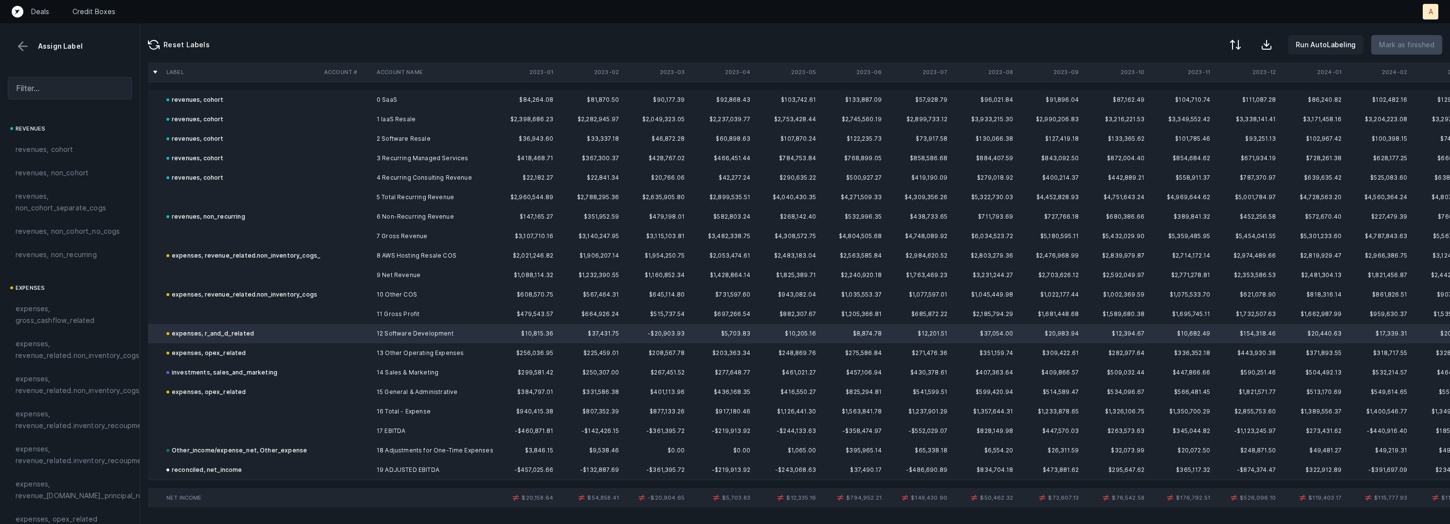
click at [328, 334] on td at bounding box center [346, 333] width 53 height 19
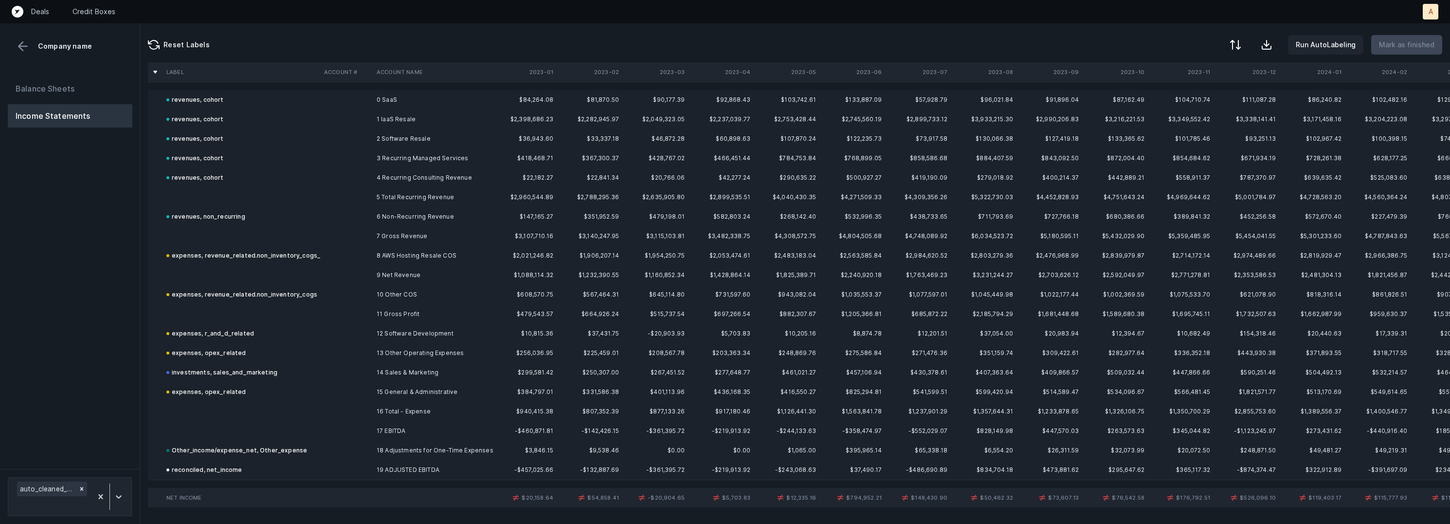
click at [328, 334] on td at bounding box center [346, 333] width 53 height 19
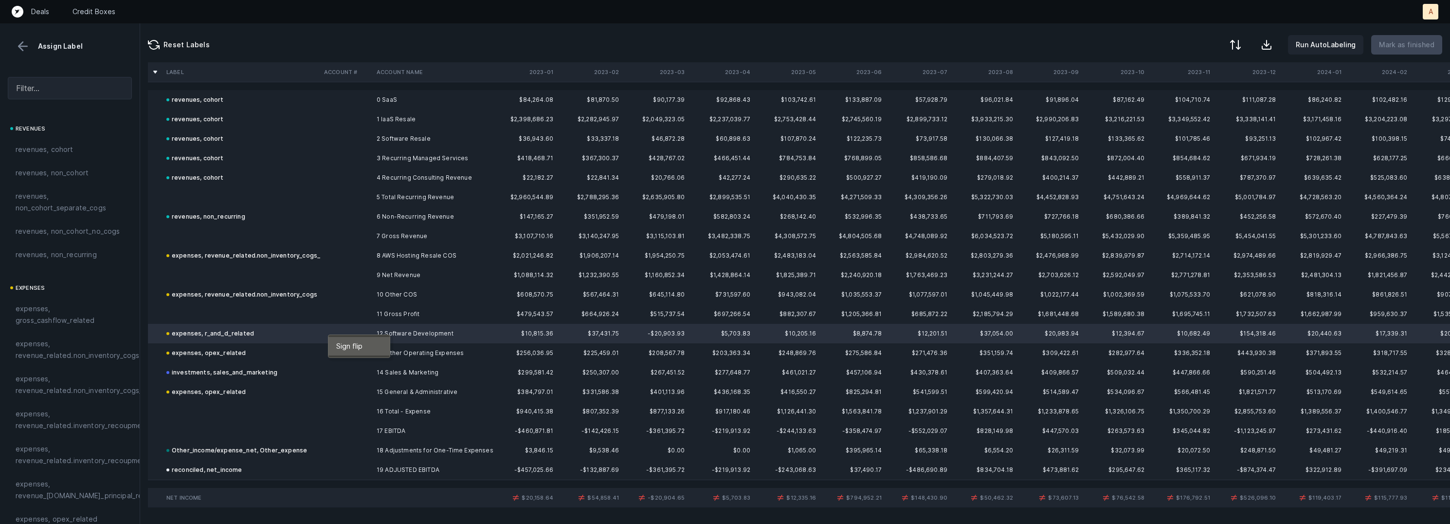
click at [345, 346] on span "Sign flip" at bounding box center [349, 346] width 26 height 11
click at [348, 345] on span "Sign flip" at bounding box center [353, 344] width 26 height 11
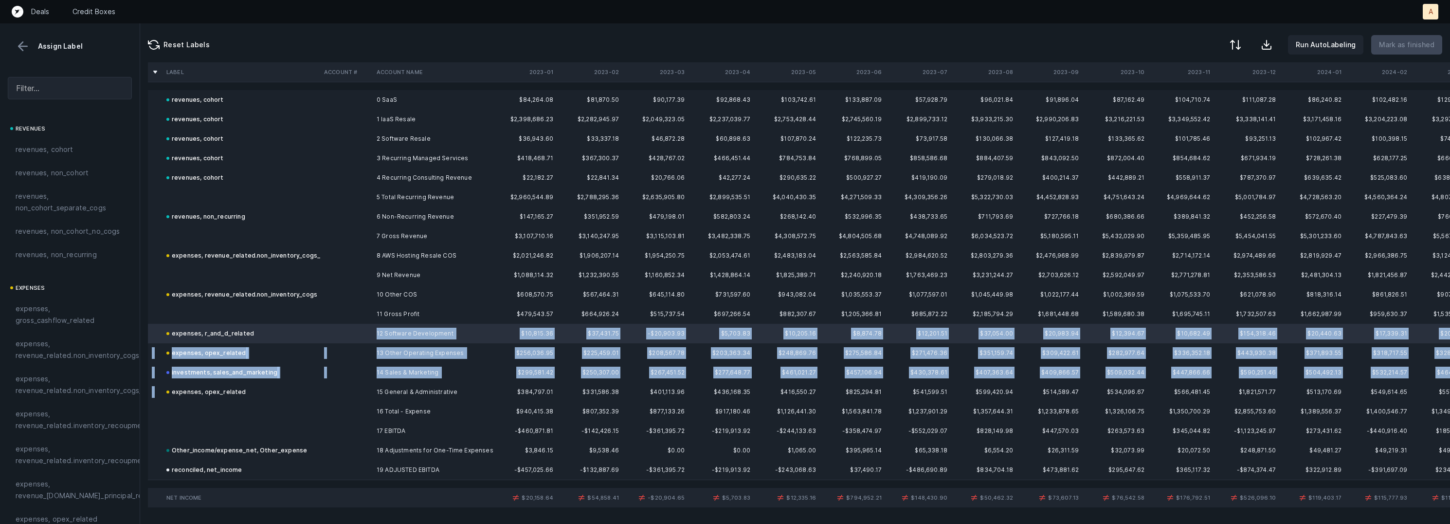
click at [285, 388] on td "expenses, opex_related" at bounding box center [242, 391] width 158 height 19
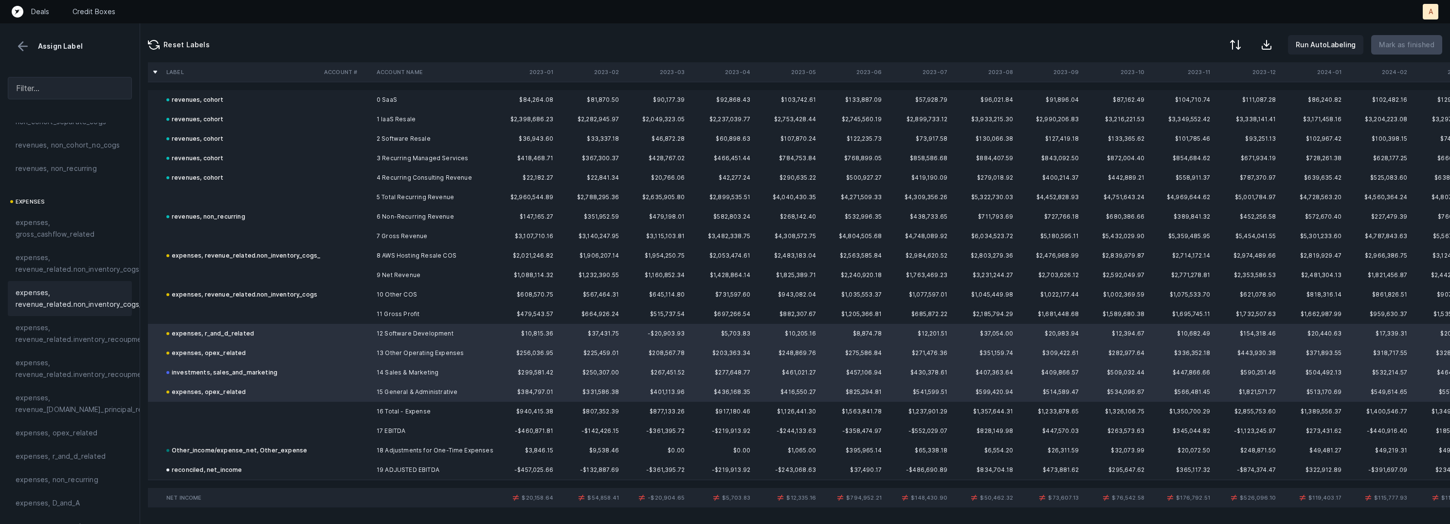
scroll to position [152, 0]
click at [76, 372] on span "expenses, opex_related" at bounding box center [57, 367] width 82 height 12
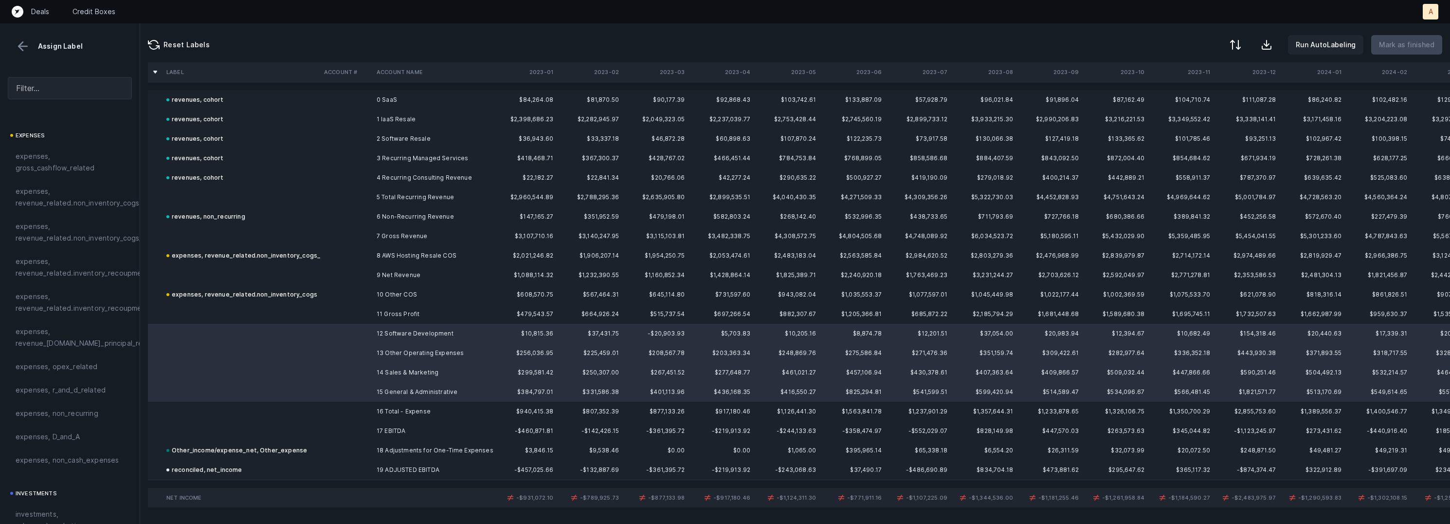
click at [213, 411] on td at bounding box center [242, 410] width 158 height 19
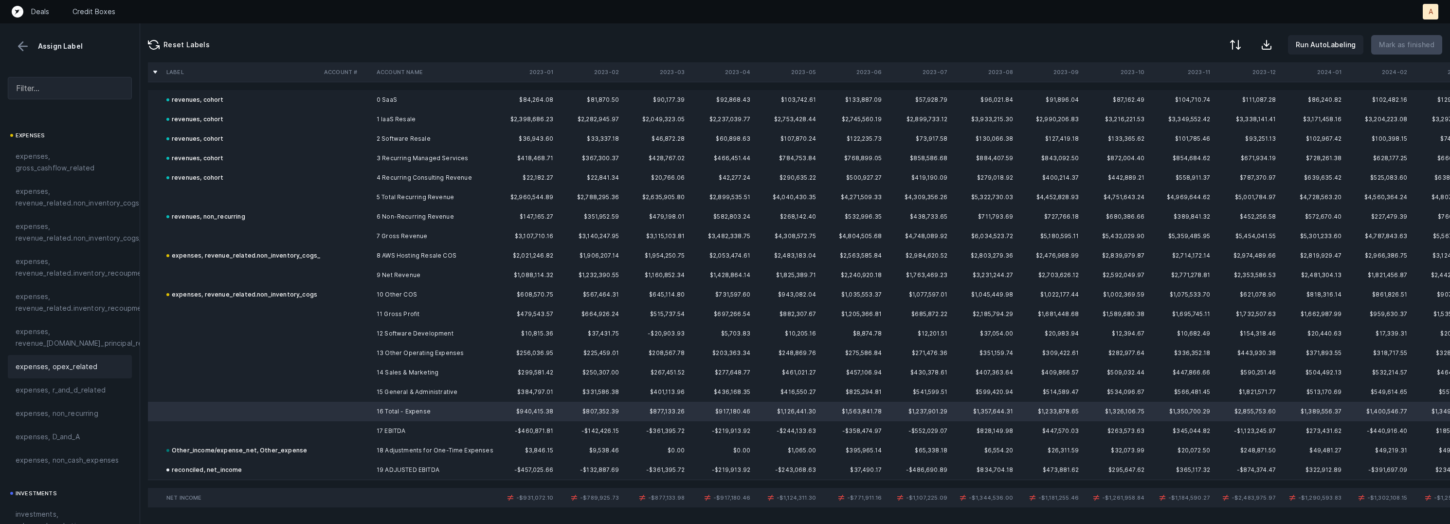
click at [38, 365] on span "expenses, opex_related" at bounding box center [57, 367] width 82 height 12
click at [264, 410] on td "expenses, opex_related" at bounding box center [242, 410] width 158 height 19
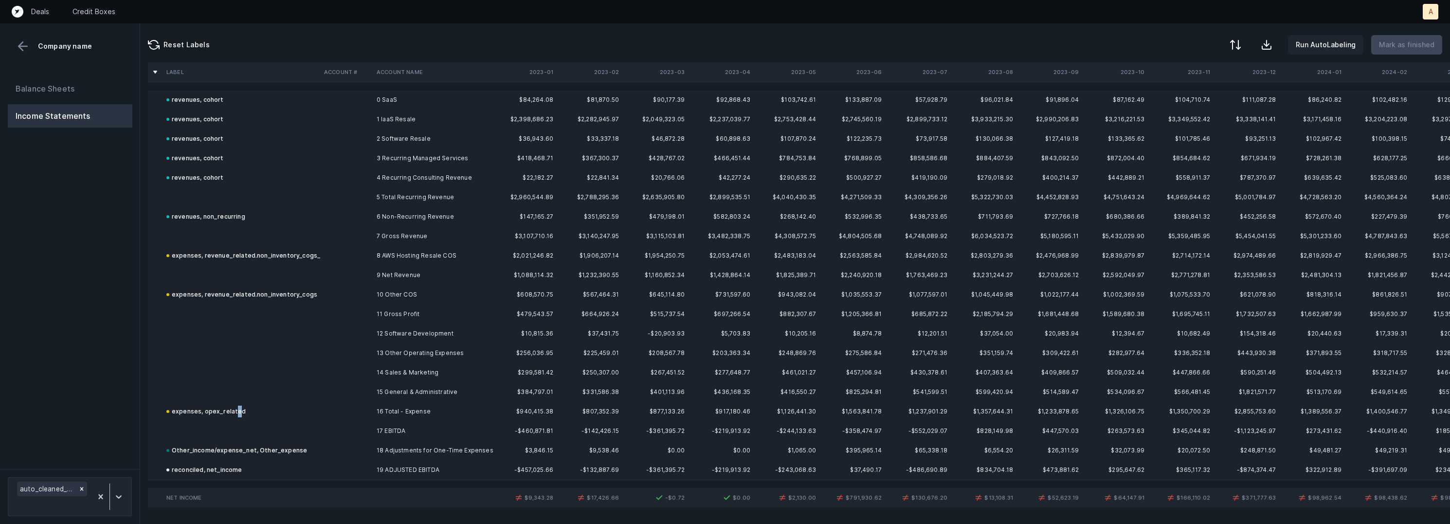
click at [234, 410] on div "expenses, opex_related" at bounding box center [206, 411] width 80 height 12
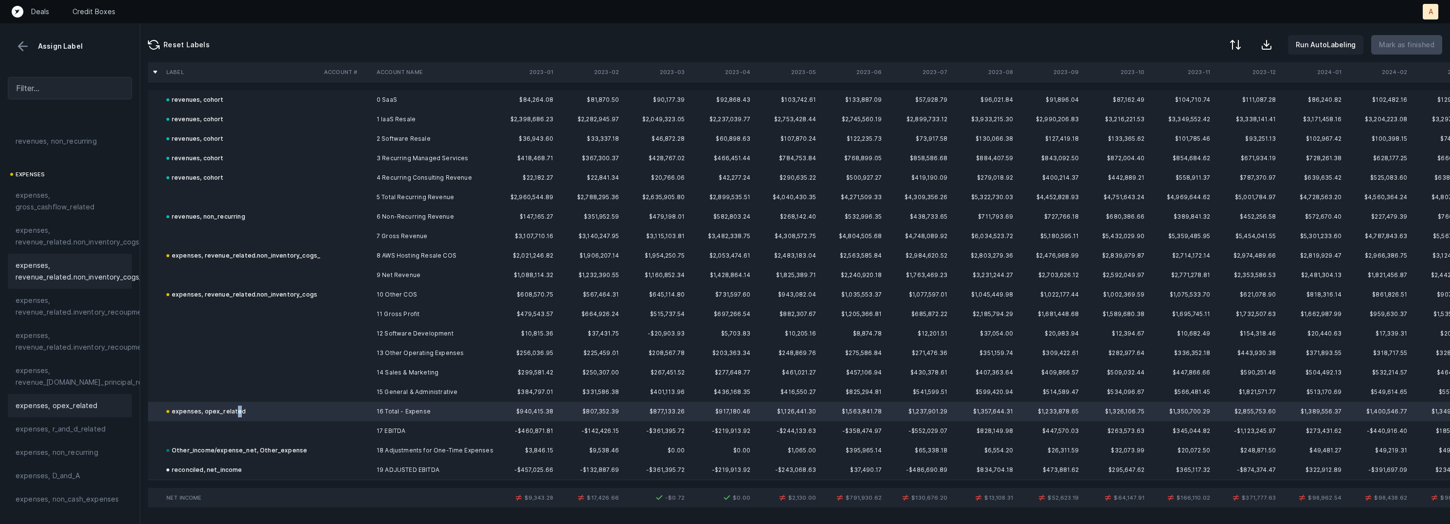
scroll to position [122, 0]
click at [70, 392] on span "expenses, opex_related" at bounding box center [57, 397] width 82 height 12
click at [327, 325] on td at bounding box center [346, 333] width 53 height 19
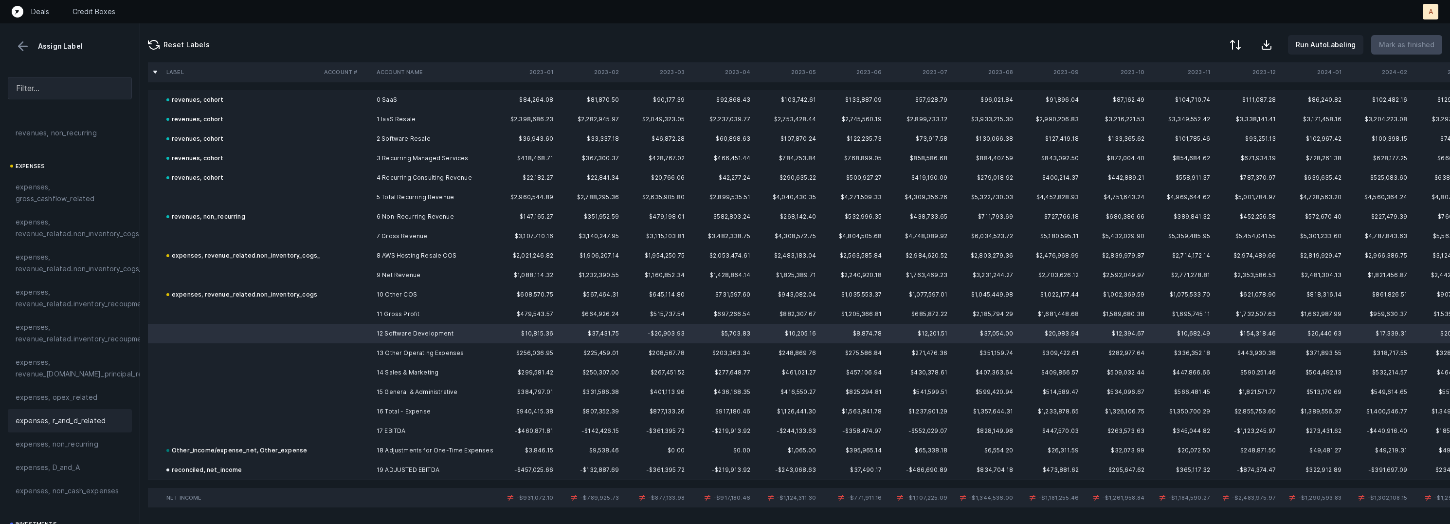
click at [63, 412] on div "expenses, r_and_d_related" at bounding box center [70, 420] width 124 height 23
click at [325, 353] on td at bounding box center [346, 352] width 53 height 19
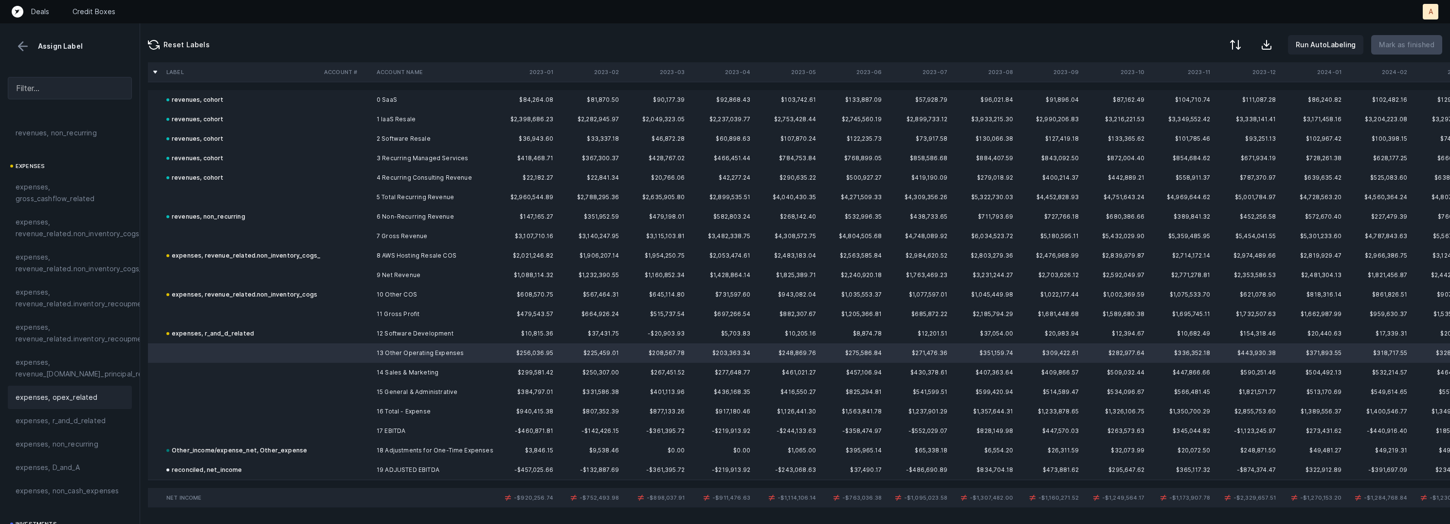
click at [74, 391] on span "expenses, opex_related" at bounding box center [57, 397] width 82 height 12
click at [308, 358] on td "expenses, opex_related" at bounding box center [242, 352] width 158 height 19
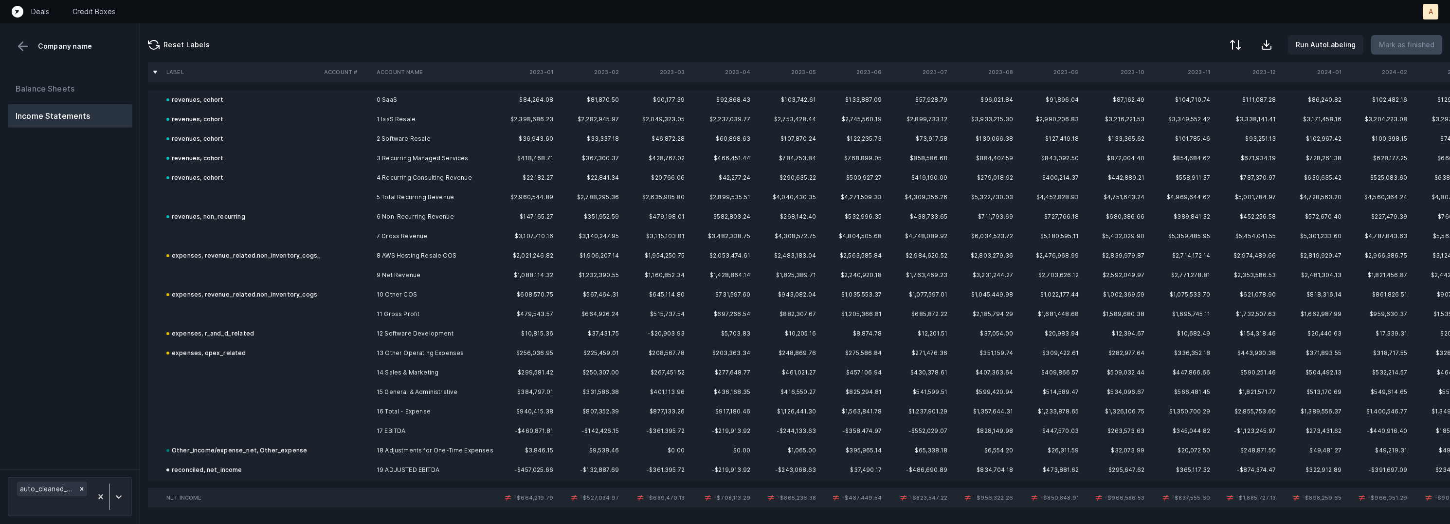
click at [295, 365] on td at bounding box center [242, 372] width 158 height 19
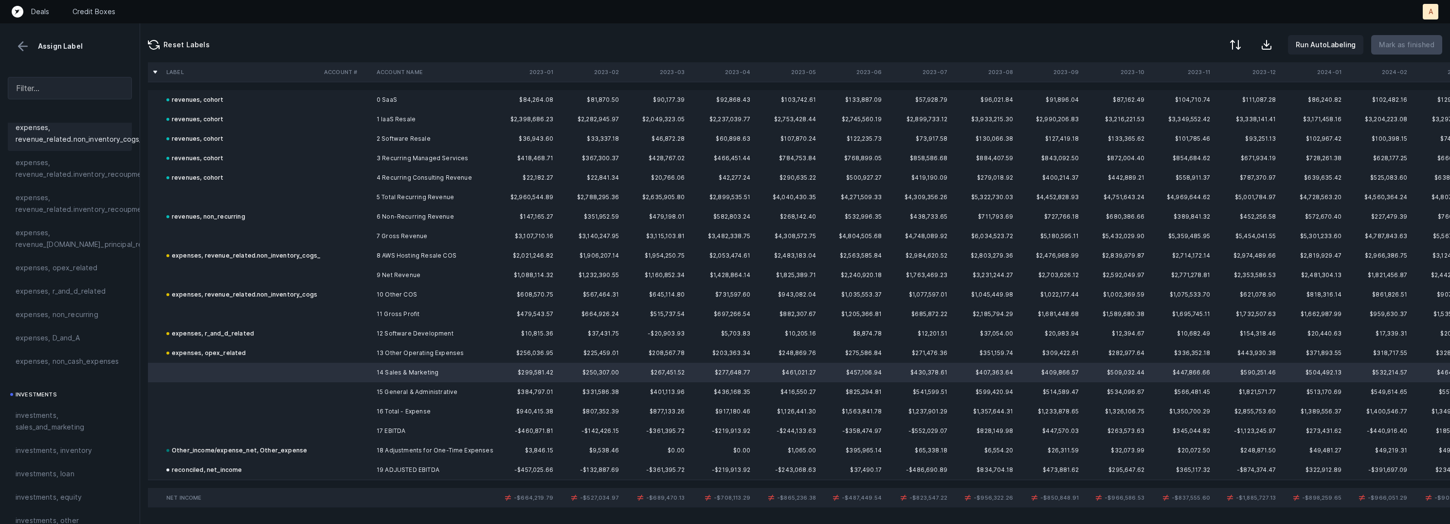
scroll to position [388, 0]
click at [66, 286] on span "investments, sales_and_marketing" at bounding box center [70, 284] width 109 height 23
click at [393, 392] on td "15 General & Administrative" at bounding box center [432, 391] width 119 height 19
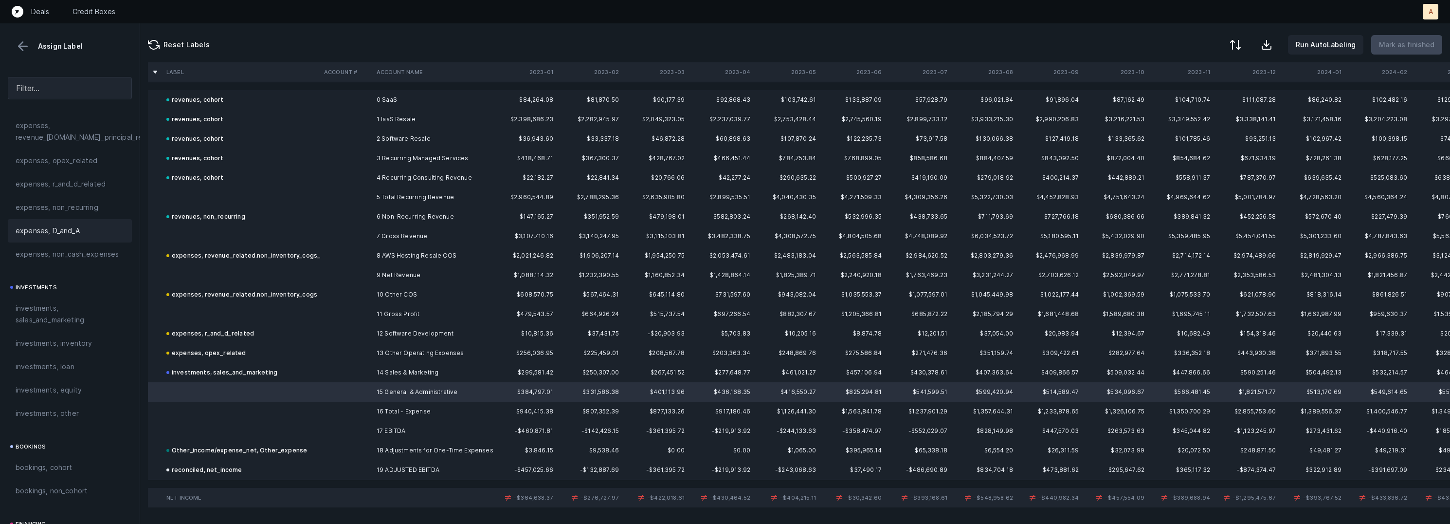
scroll to position [328, 0]
click at [73, 185] on span "expenses, opex_related" at bounding box center [57, 190] width 82 height 12
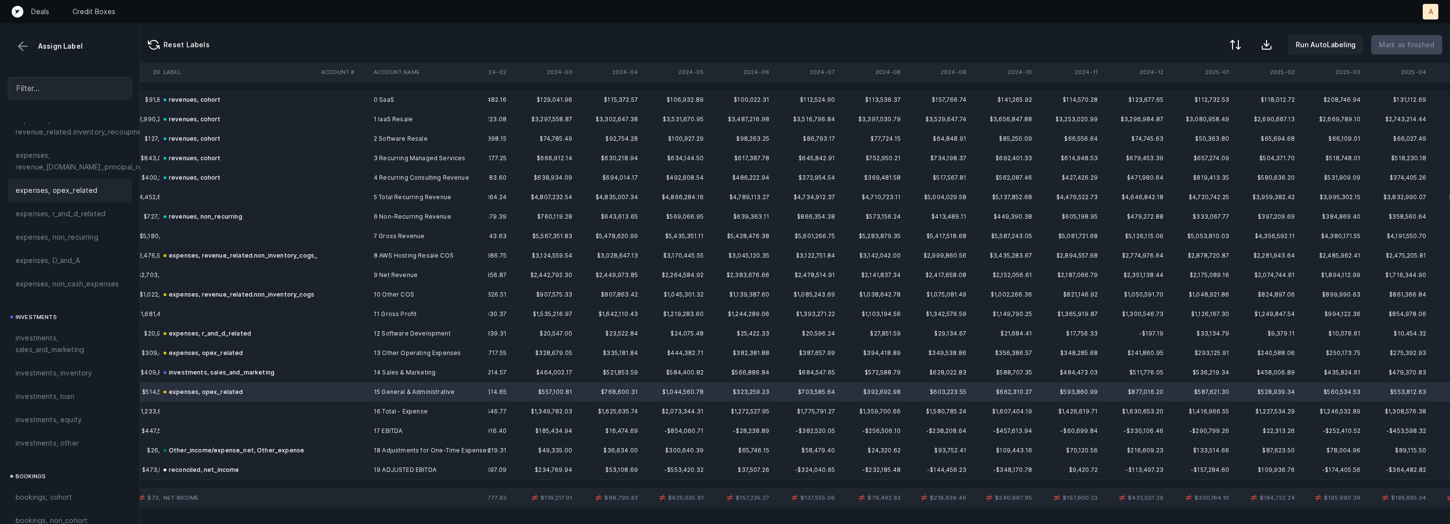
scroll to position [0, 1078]
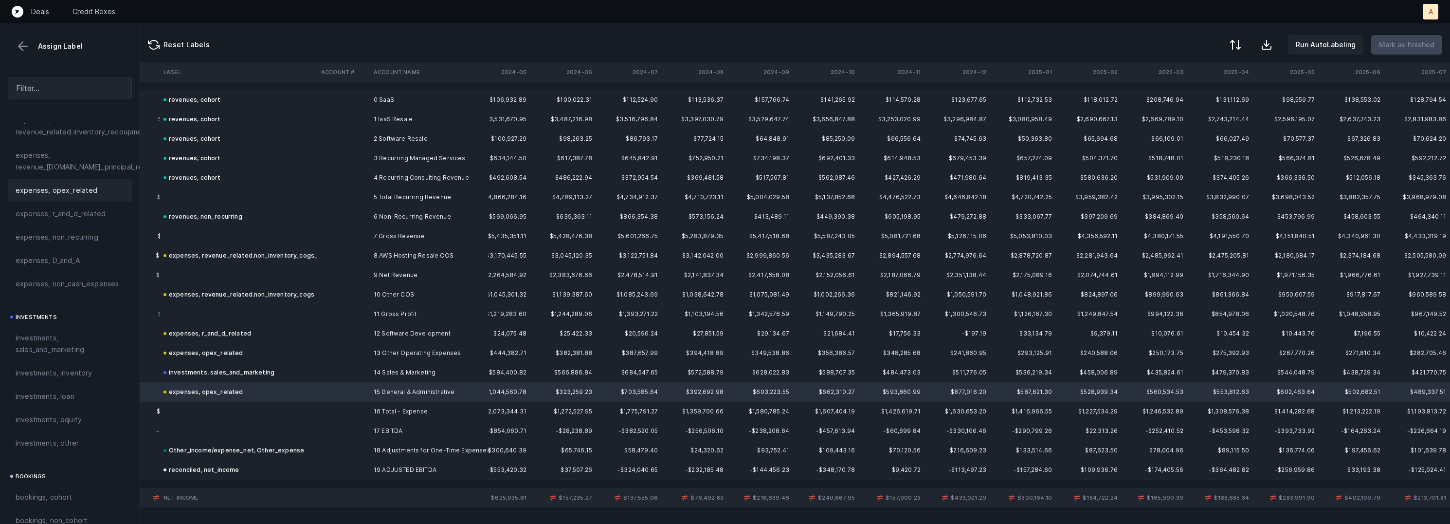
click at [264, 197] on td at bounding box center [239, 196] width 158 height 19
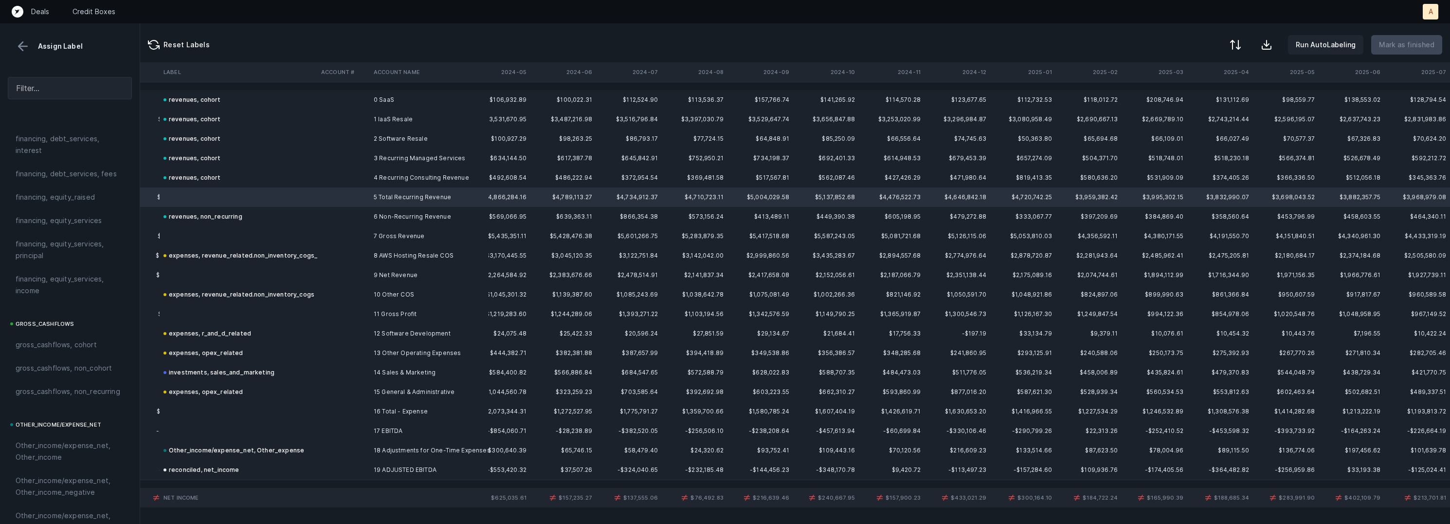
scroll to position [1084, 0]
click at [60, 428] on span "excluded, sum" at bounding box center [40, 434] width 48 height 12
click at [270, 238] on td at bounding box center [239, 235] width 158 height 19
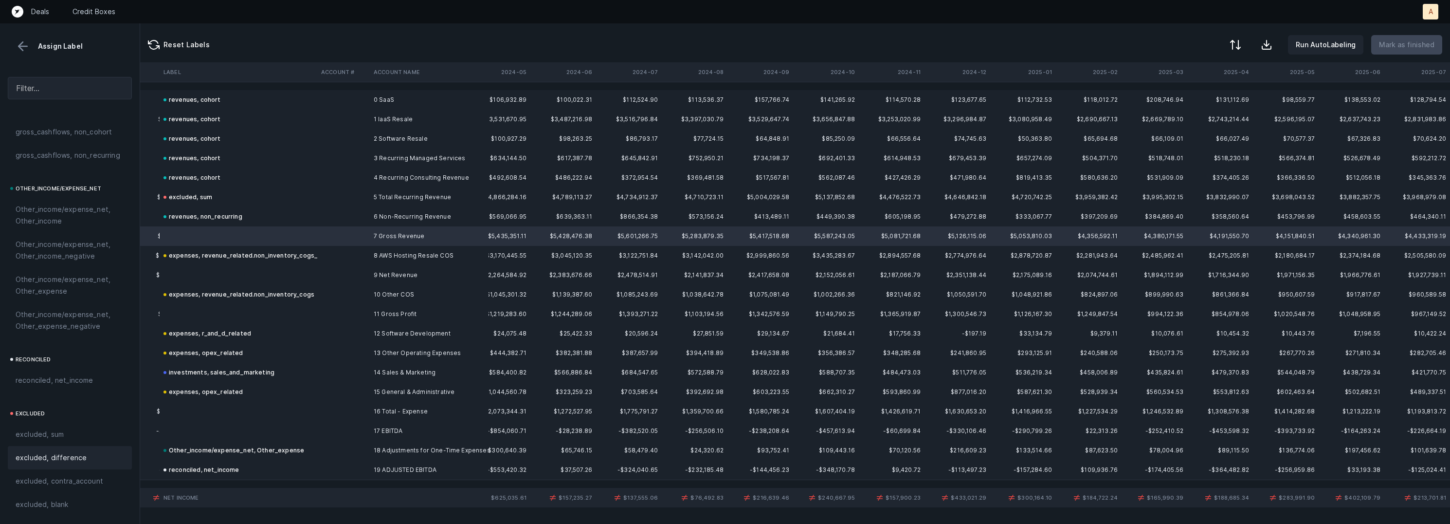
click at [73, 450] on div "excluded, difference" at bounding box center [70, 457] width 124 height 23
click at [245, 275] on td at bounding box center [239, 274] width 158 height 19
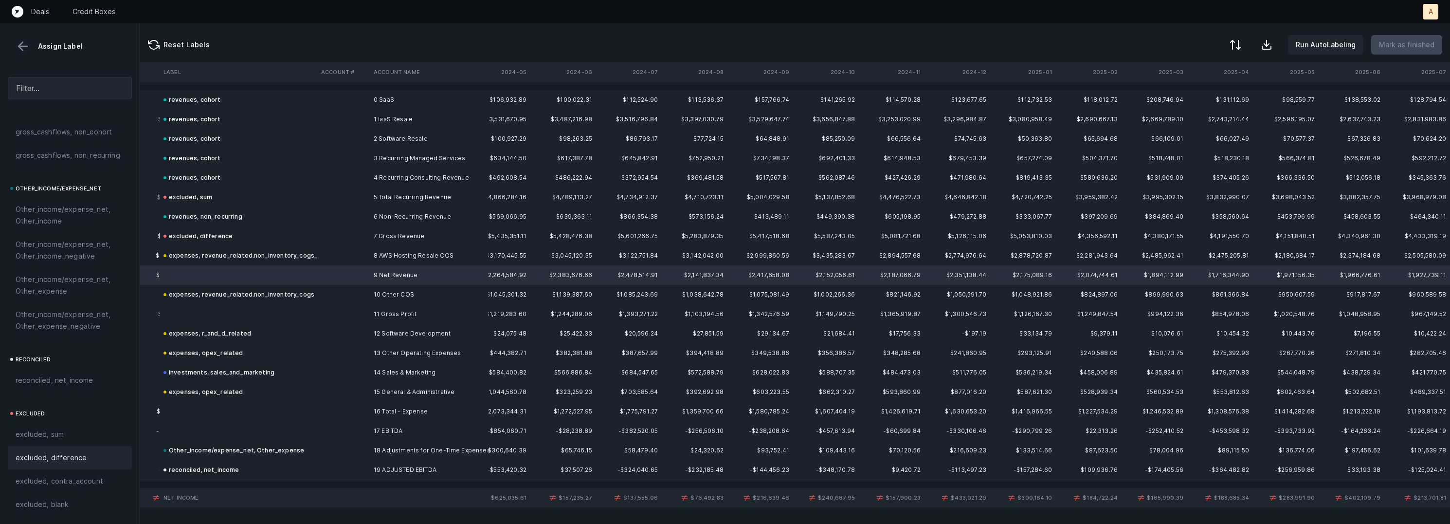
click at [74, 458] on span "excluded, difference" at bounding box center [51, 458] width 71 height 12
click at [234, 319] on td at bounding box center [239, 313] width 158 height 19
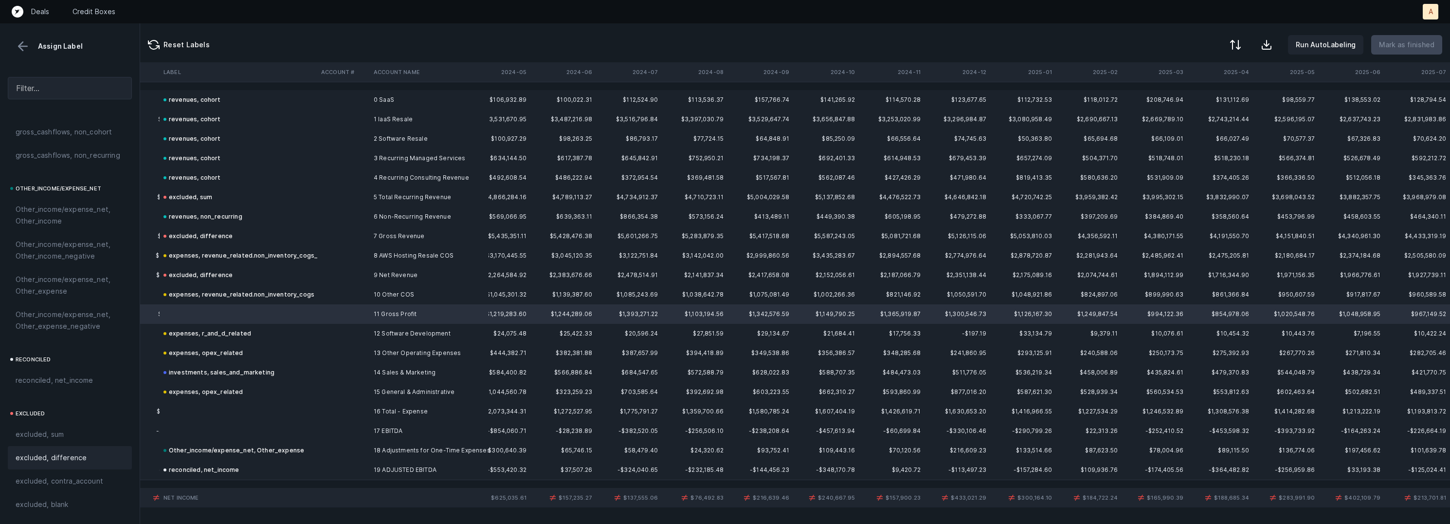
click at [79, 461] on span "excluded, difference" at bounding box center [51, 458] width 71 height 12
click at [191, 404] on td at bounding box center [239, 410] width 158 height 19
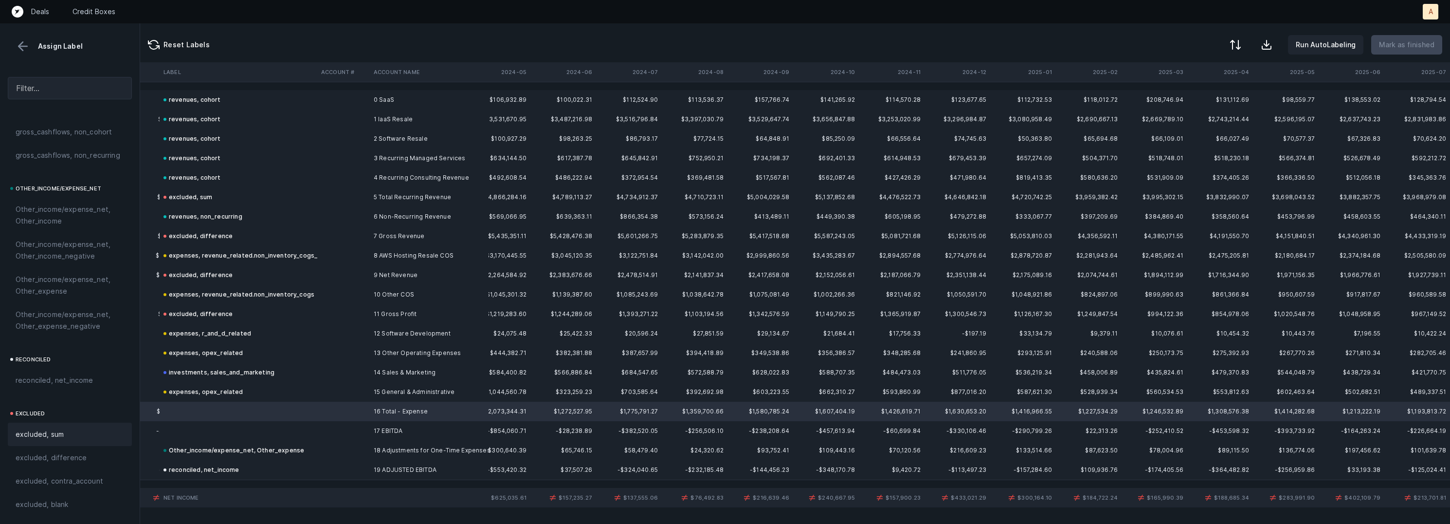
click at [85, 430] on div "excluded, sum" at bounding box center [70, 434] width 109 height 12
click at [210, 429] on td at bounding box center [239, 430] width 158 height 19
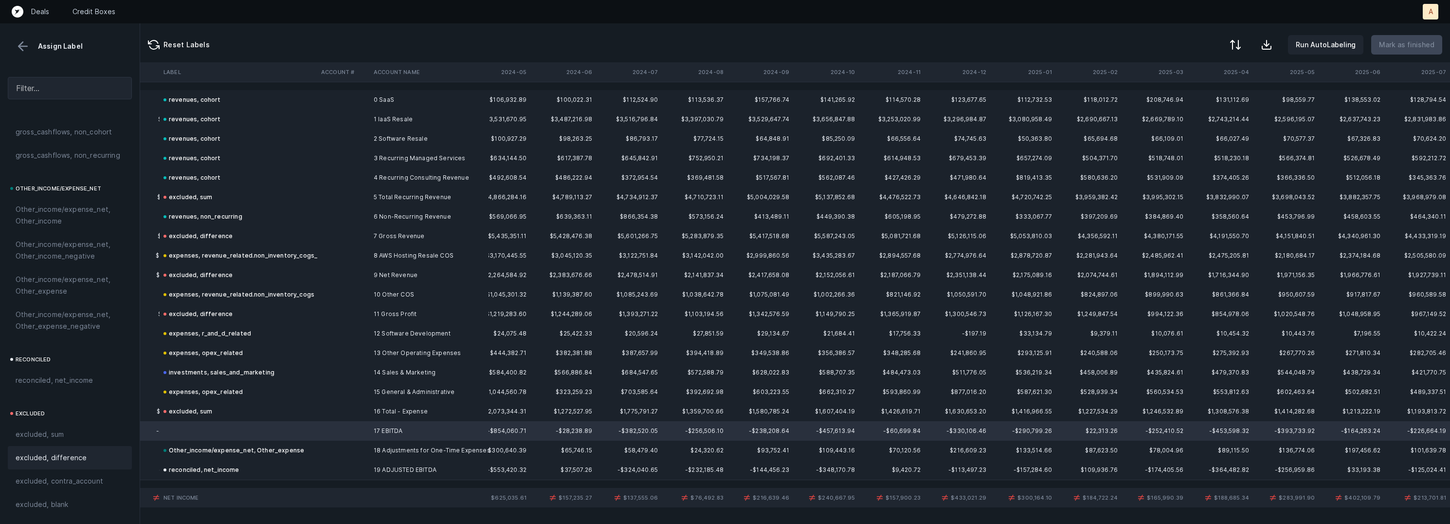
click at [101, 455] on div "excluded, difference" at bounding box center [70, 458] width 109 height 12
click at [18, 41] on button at bounding box center [23, 46] width 15 height 15
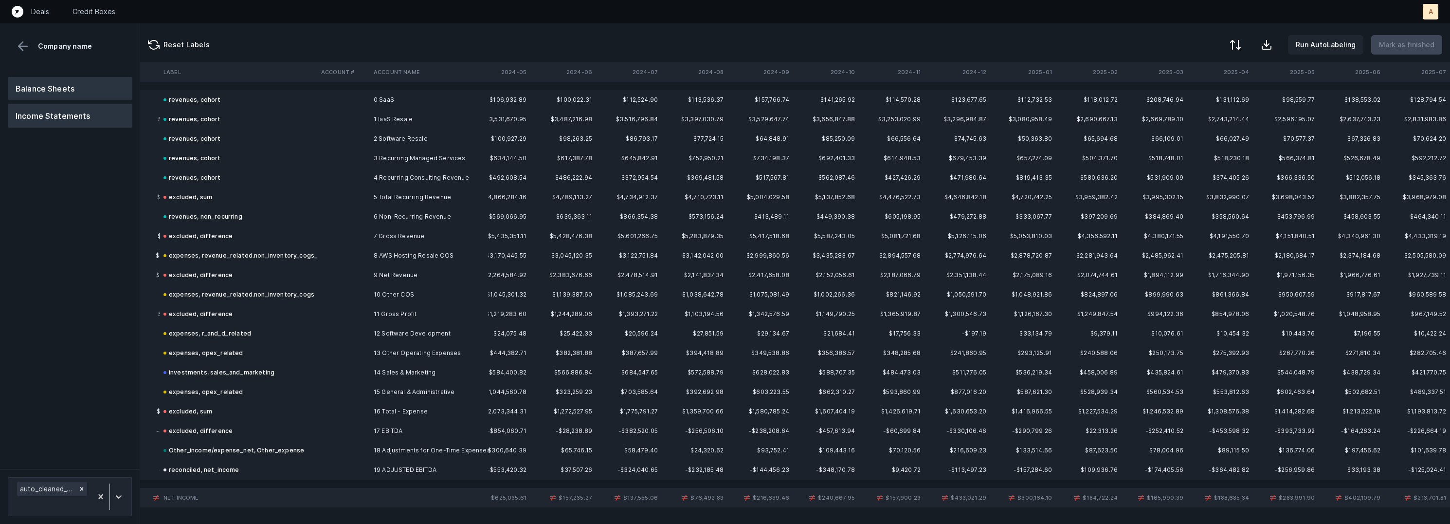
click at [51, 86] on button "Balance Sheets" at bounding box center [70, 88] width 125 height 23
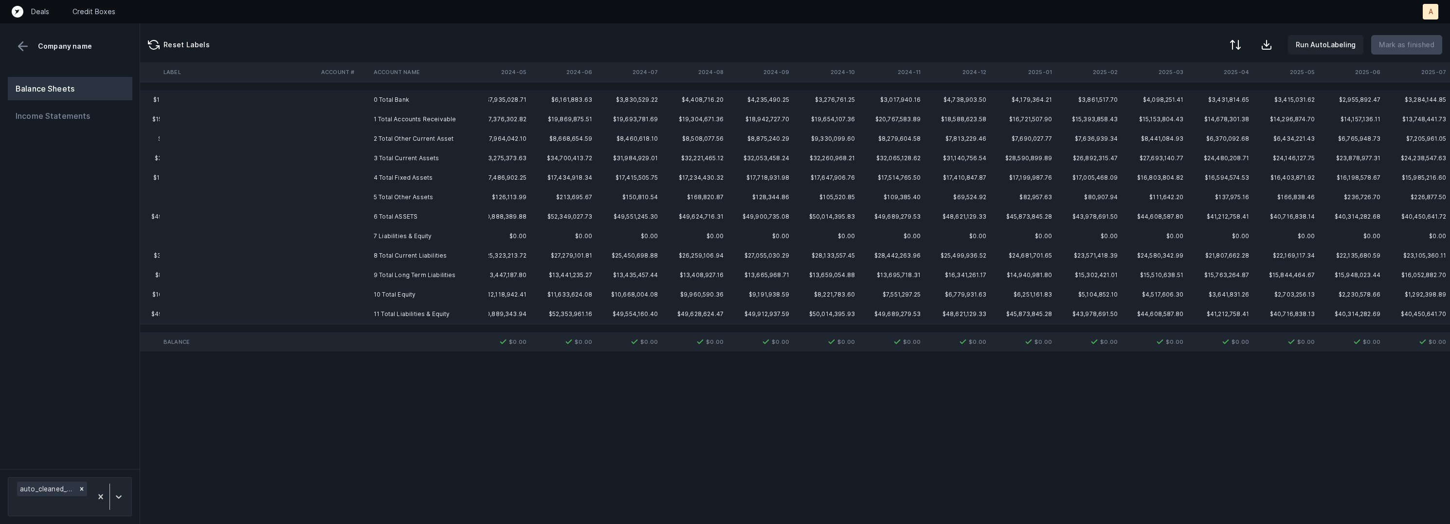
click at [403, 96] on td "0 Total Bank" at bounding box center [429, 99] width 119 height 19
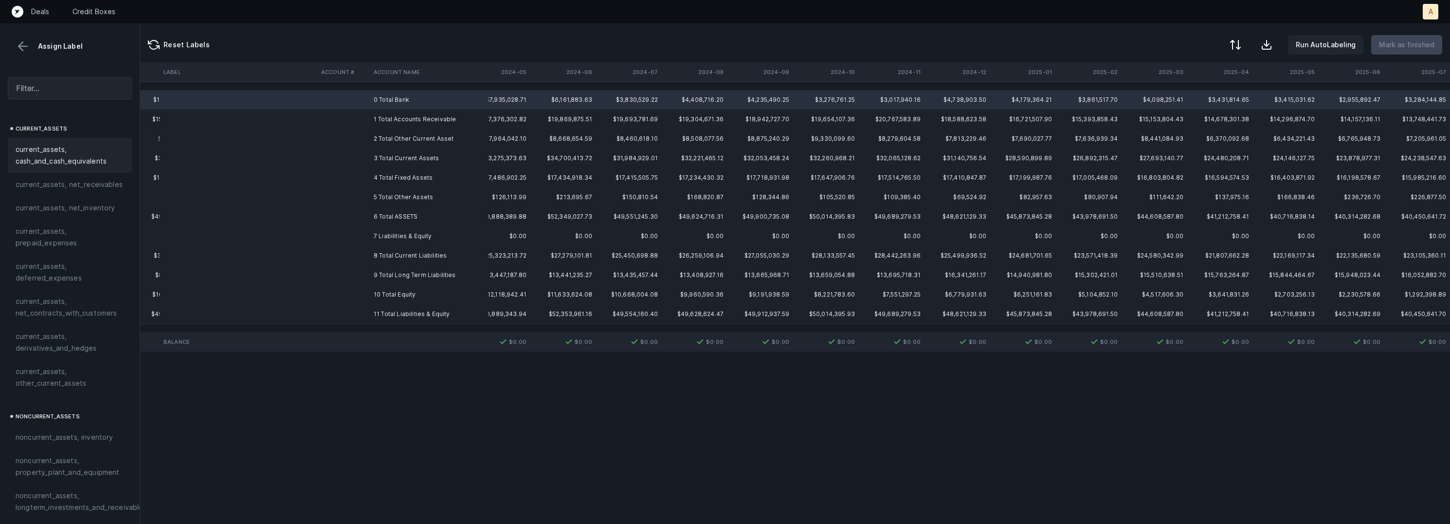
click at [67, 150] on span "current_assets, cash_and_cash_equivalents" at bounding box center [70, 155] width 109 height 23
click at [393, 117] on td "1 Total Accounts Receivable" at bounding box center [429, 118] width 119 height 19
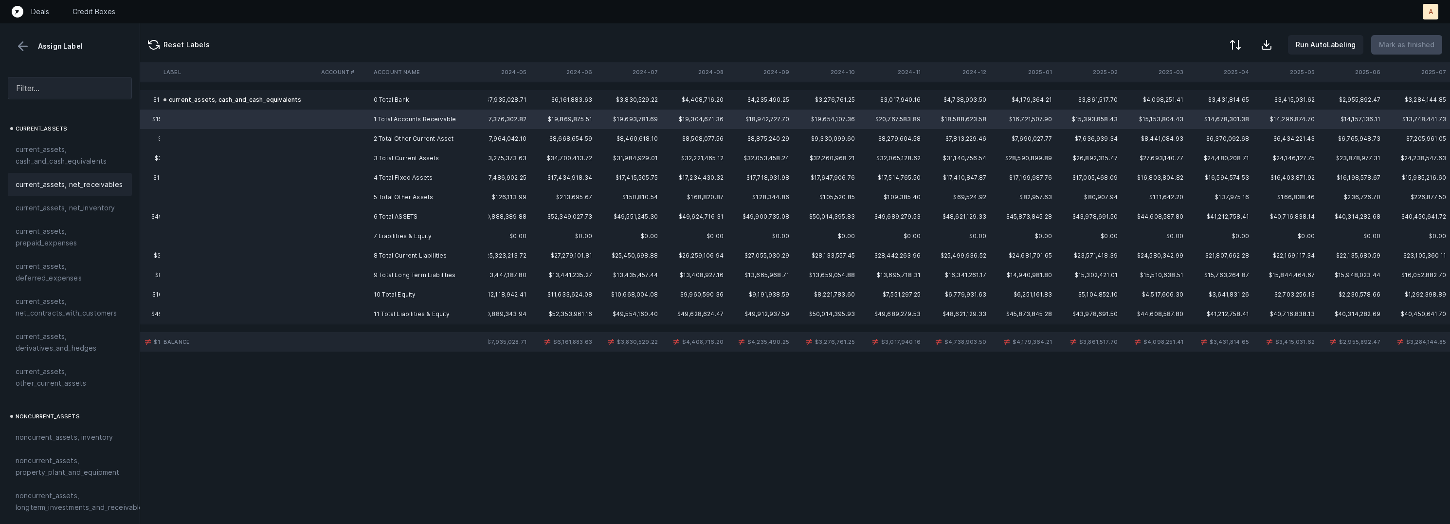
click at [85, 184] on span "current_assets, net_receivables" at bounding box center [69, 185] width 107 height 12
click at [383, 136] on td "2 Total Other Current Asset" at bounding box center [429, 138] width 119 height 19
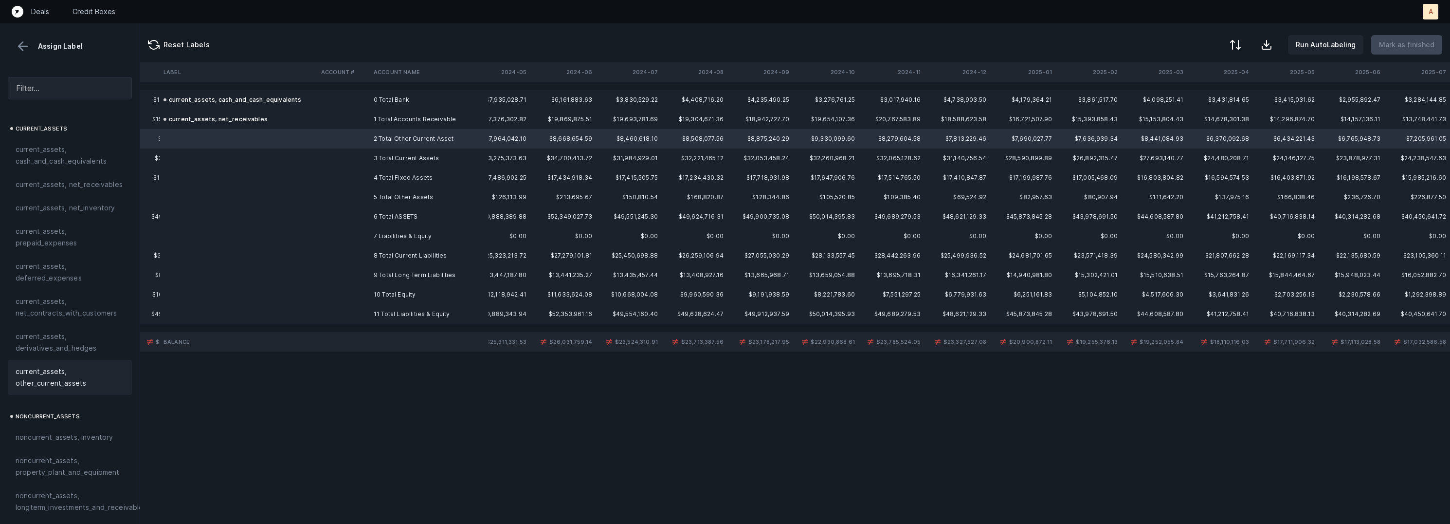
click at [31, 377] on span "current_assets, other_current_assets" at bounding box center [70, 376] width 109 height 23
click at [348, 184] on td at bounding box center [343, 177] width 53 height 19
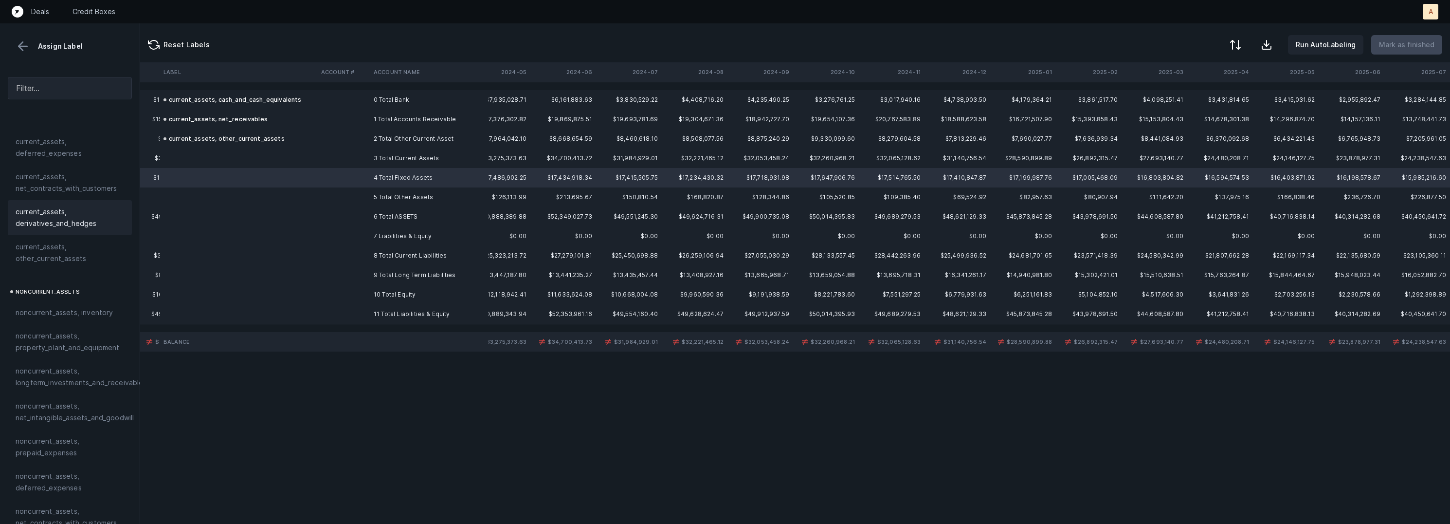
scroll to position [127, 0]
click at [55, 336] on span "noncurrent_assets, property_plant_and_equipment" at bounding box center [70, 339] width 109 height 23
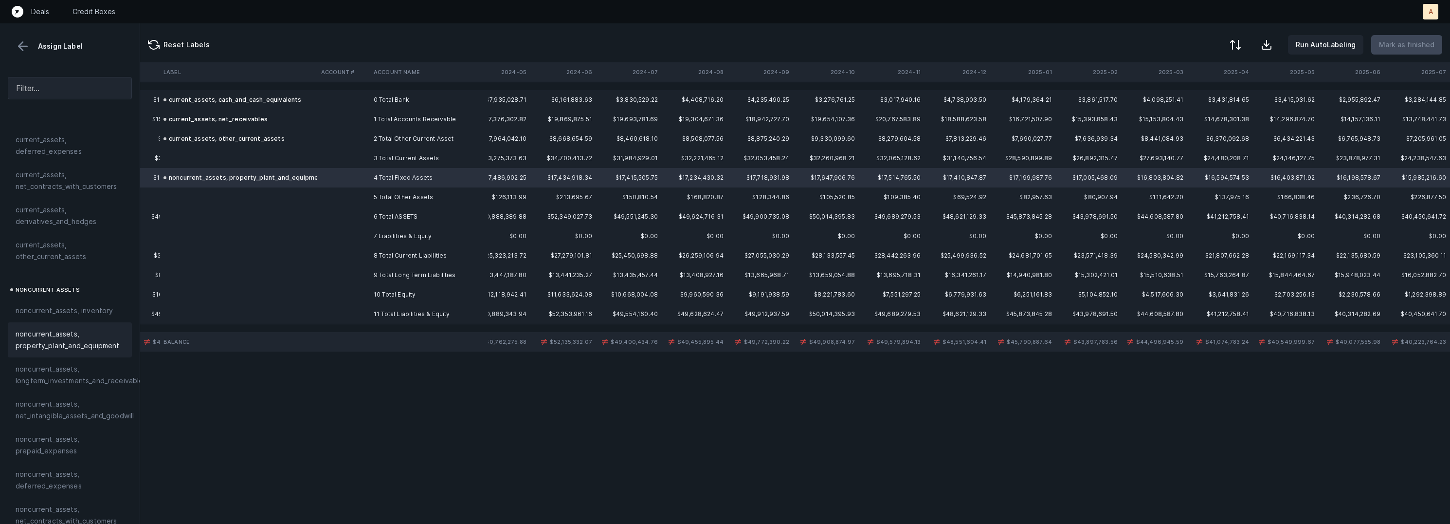
click at [339, 195] on td at bounding box center [343, 196] width 53 height 19
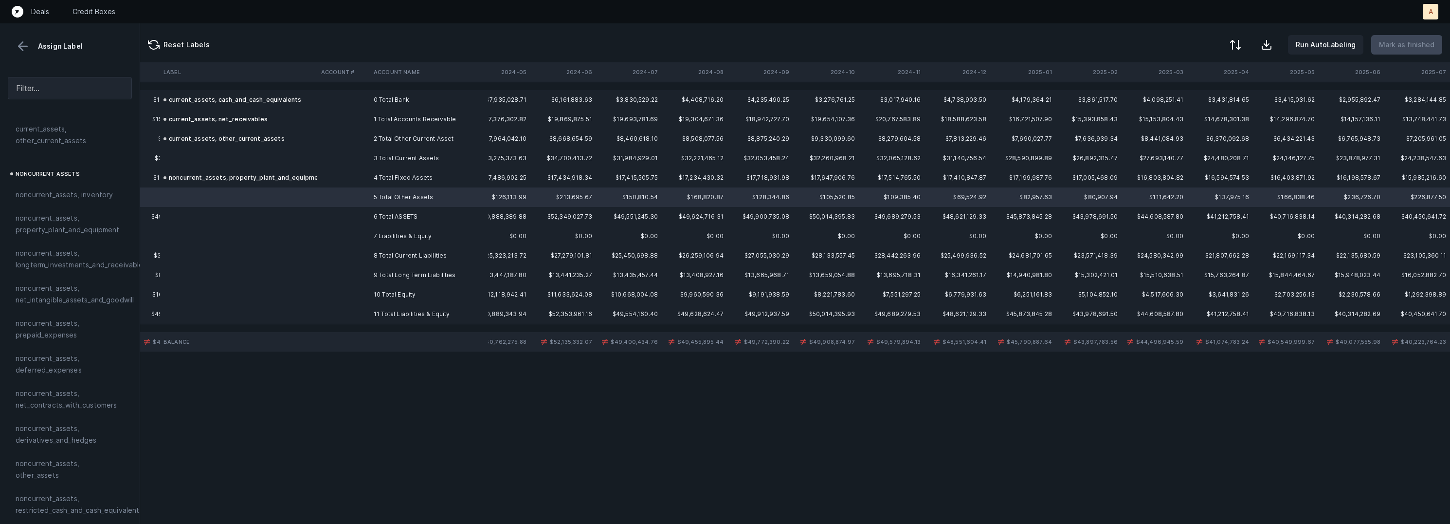
scroll to position [286, 0]
click at [66, 417] on span "noncurrent_assets, other_assets" at bounding box center [70, 425] width 109 height 23
click at [330, 250] on td at bounding box center [343, 255] width 53 height 19
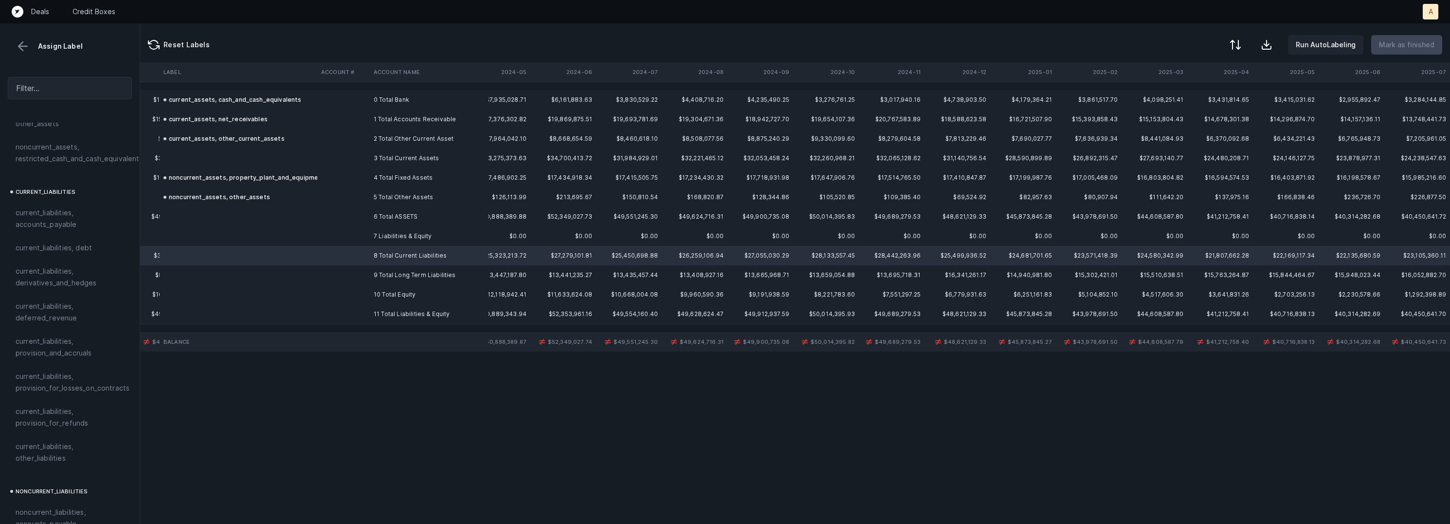
scroll to position [602, 0]
click at [67, 432] on span "current_liabilities, other_liabilities" at bounding box center [70, 443] width 109 height 23
click at [408, 275] on td "9 Total Long Term Liabilities" at bounding box center [429, 274] width 119 height 19
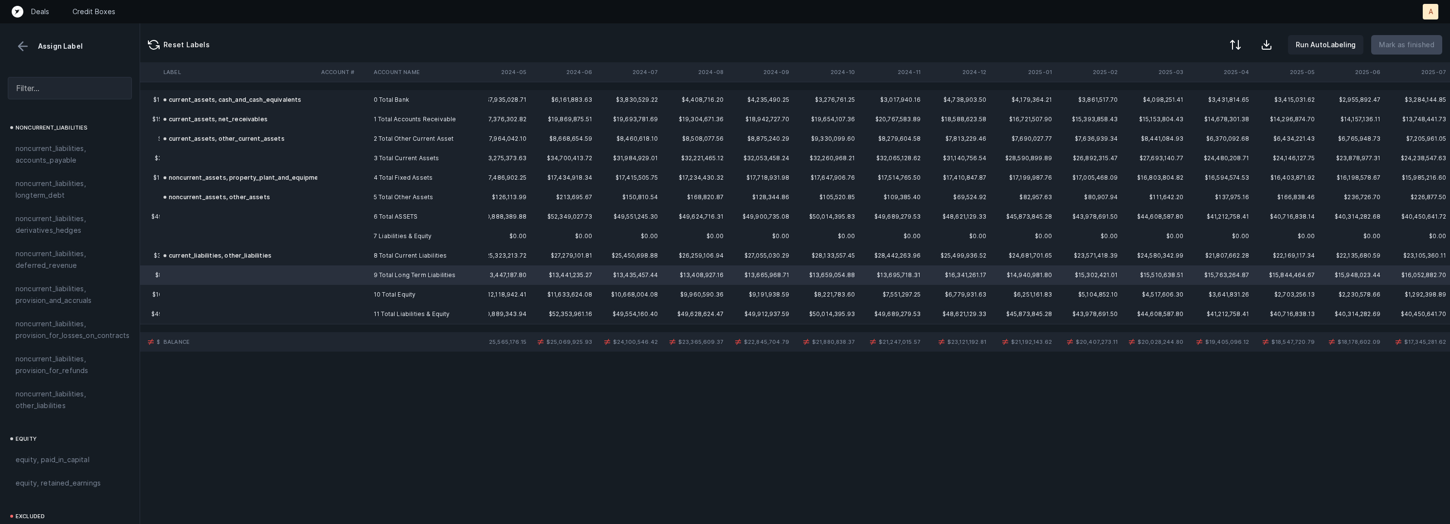
scroll to position [1050, 0]
click at [84, 299] on span "noncurrent_liabilities, other_liabilities" at bounding box center [70, 306] width 109 height 23
click at [380, 296] on td "10 Total Equity" at bounding box center [429, 294] width 119 height 19
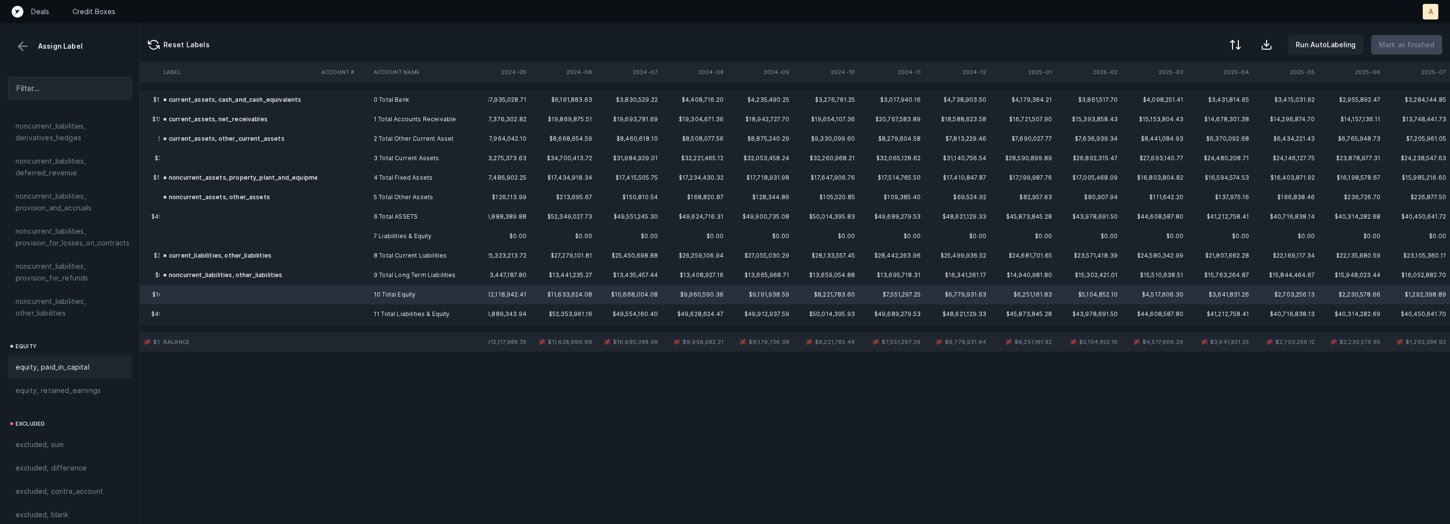
click at [83, 361] on span "equity, paid_in_capital" at bounding box center [53, 367] width 74 height 12
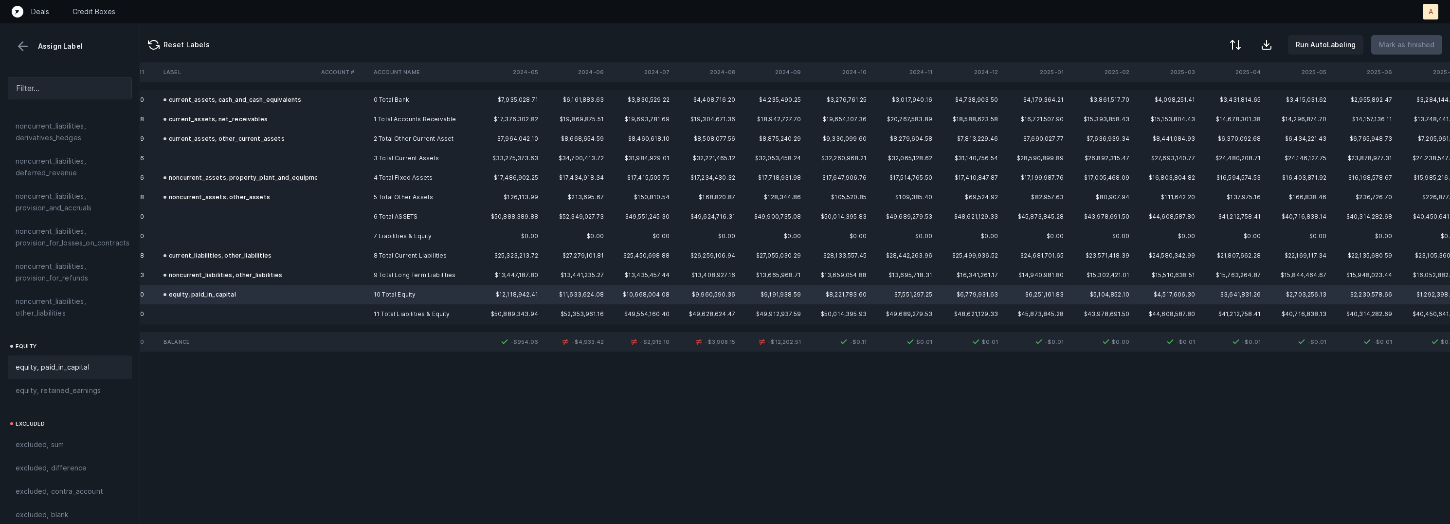
scroll to position [0, 1078]
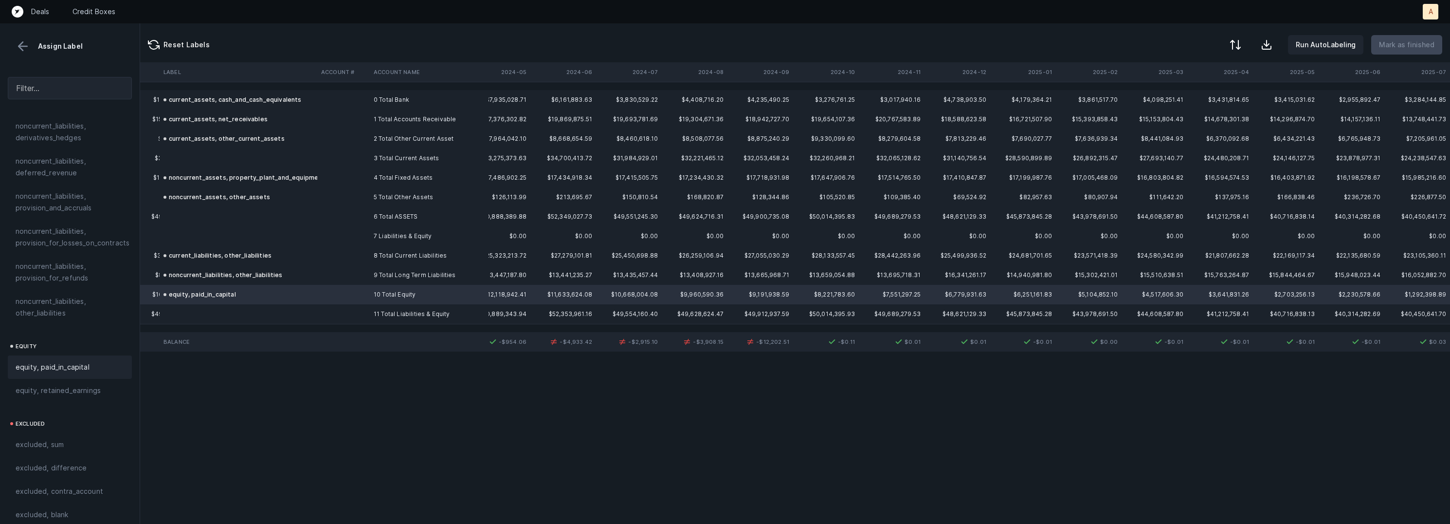
click at [389, 151] on td "3 Total Current Assets" at bounding box center [429, 157] width 119 height 19
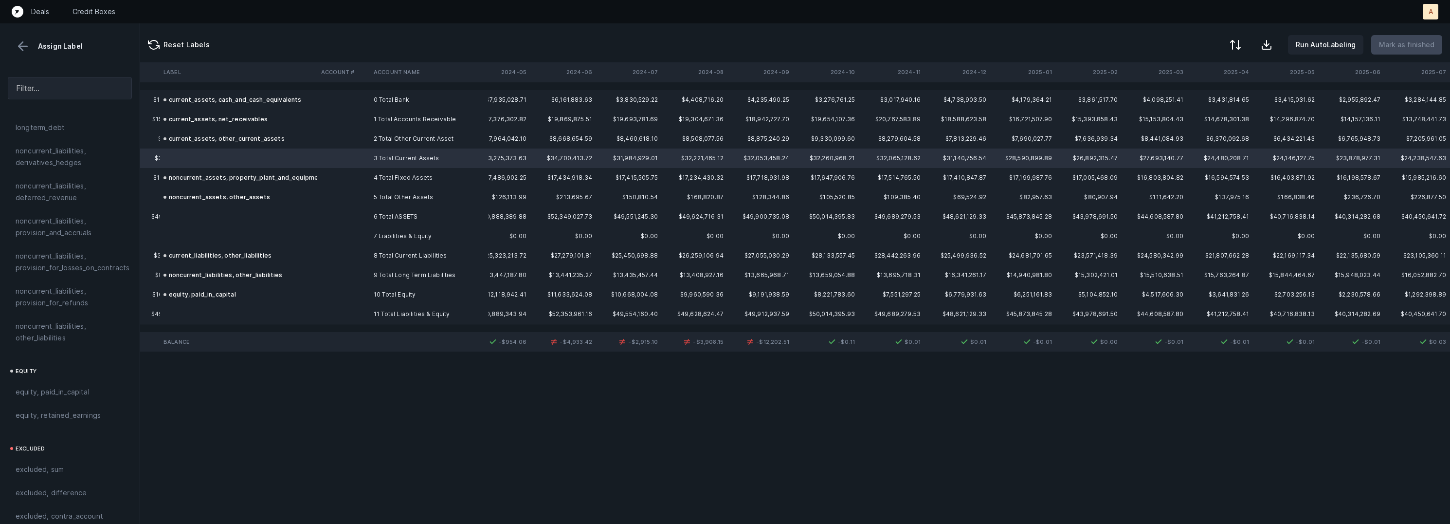
scroll to position [1050, 0]
click at [59, 433] on div "excluded, sum" at bounding box center [70, 444] width 124 height 23
click at [375, 202] on td "5 Total Other Assets" at bounding box center [429, 196] width 119 height 19
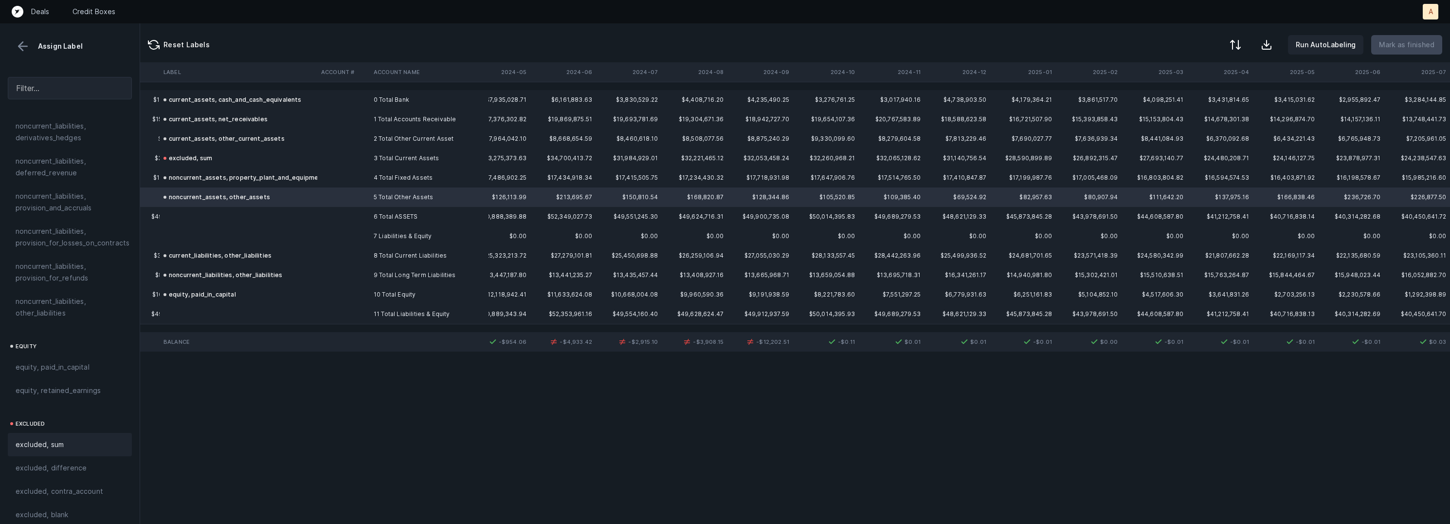
click at [73, 433] on div "excluded, sum" at bounding box center [70, 444] width 124 height 23
click at [354, 214] on td at bounding box center [343, 216] width 53 height 19
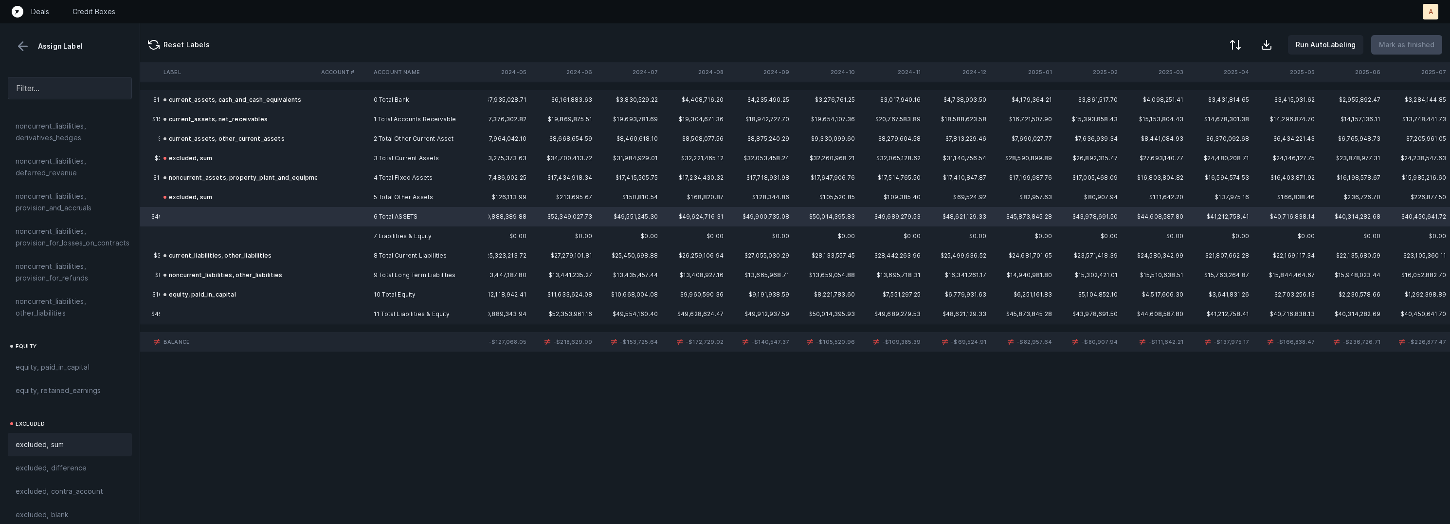
click at [56, 433] on div "excluded, sum" at bounding box center [70, 444] width 124 height 23
click at [305, 229] on td at bounding box center [239, 235] width 158 height 19
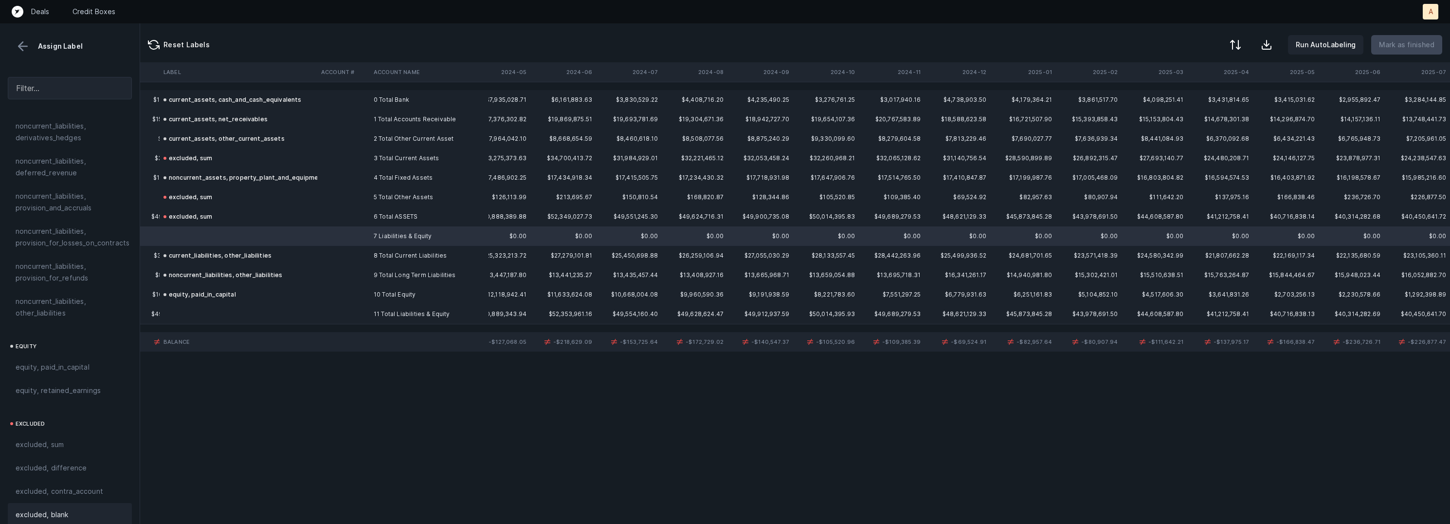
click at [58, 509] on span "excluded, blank" at bounding box center [42, 515] width 53 height 12
click at [241, 313] on td at bounding box center [239, 313] width 158 height 19
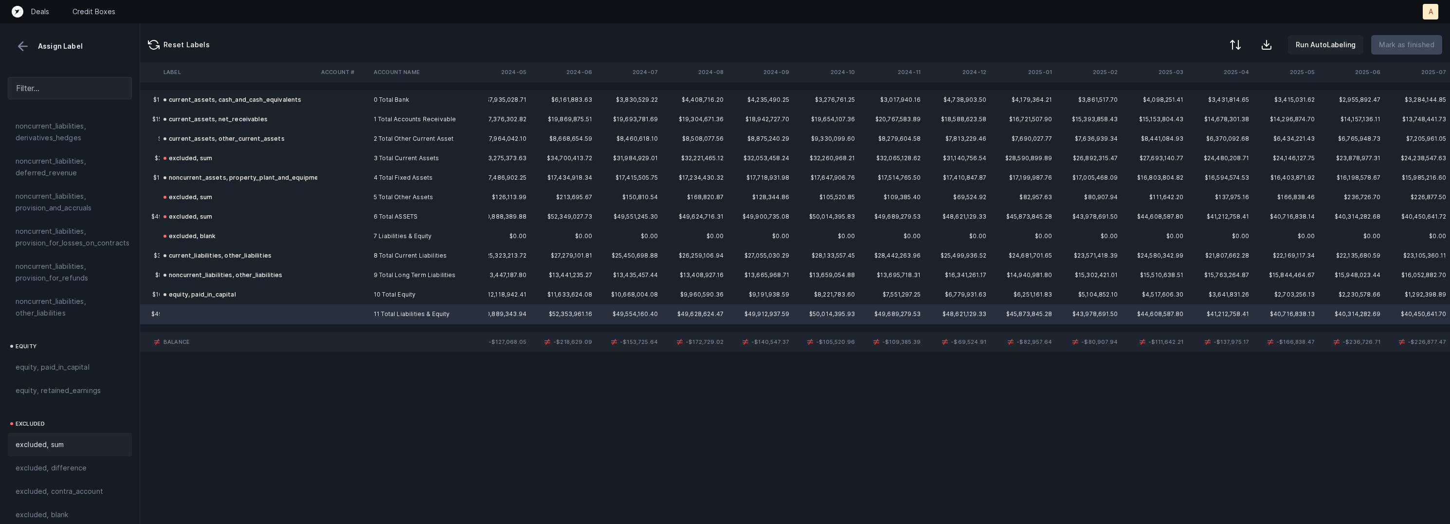
click at [73, 438] on div "excluded, sum" at bounding box center [70, 444] width 109 height 12
click at [431, 200] on td "5 Total Other Assets" at bounding box center [429, 196] width 119 height 19
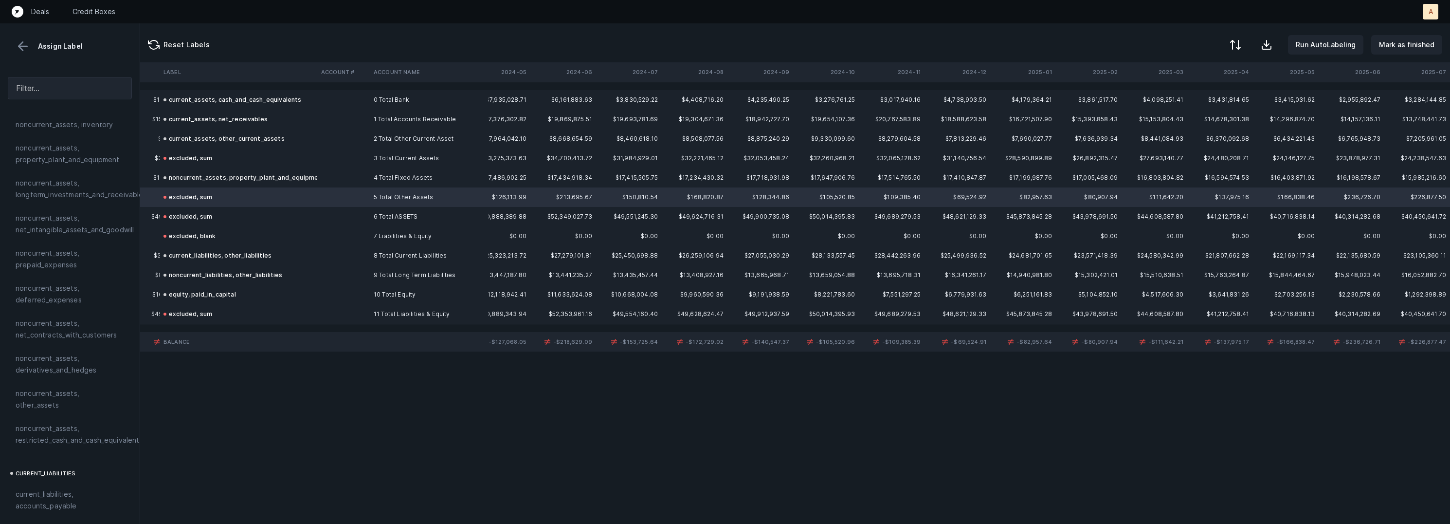
scroll to position [310, 0]
click at [70, 397] on span "noncurrent_assets, other_assets" at bounding box center [70, 401] width 109 height 23
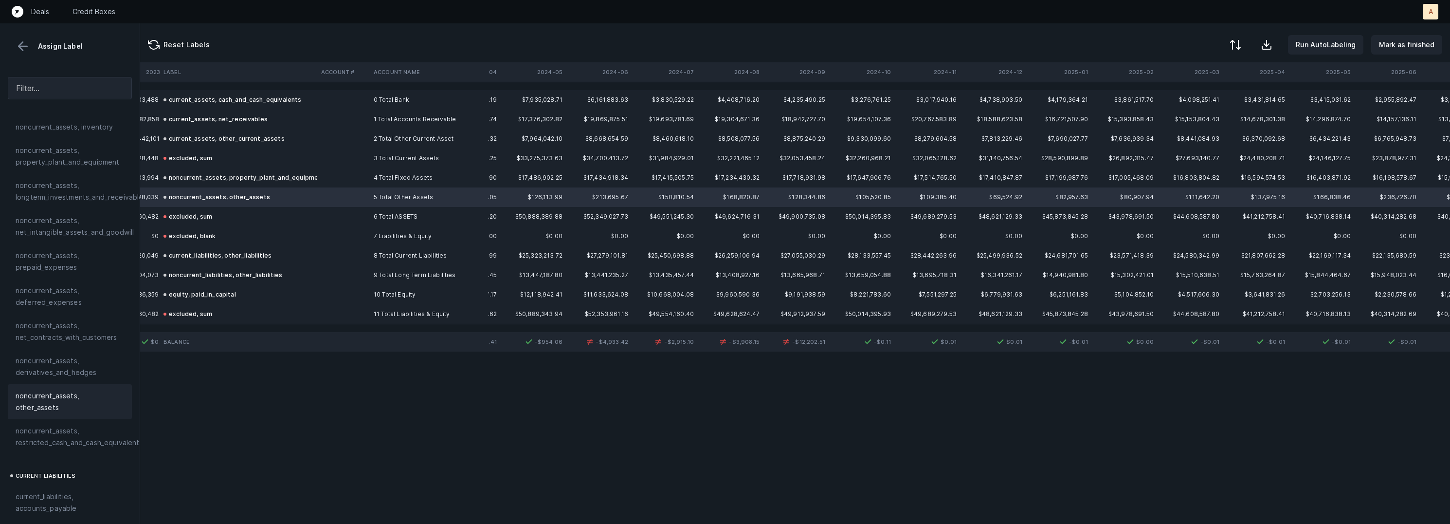
scroll to position [0, 1078]
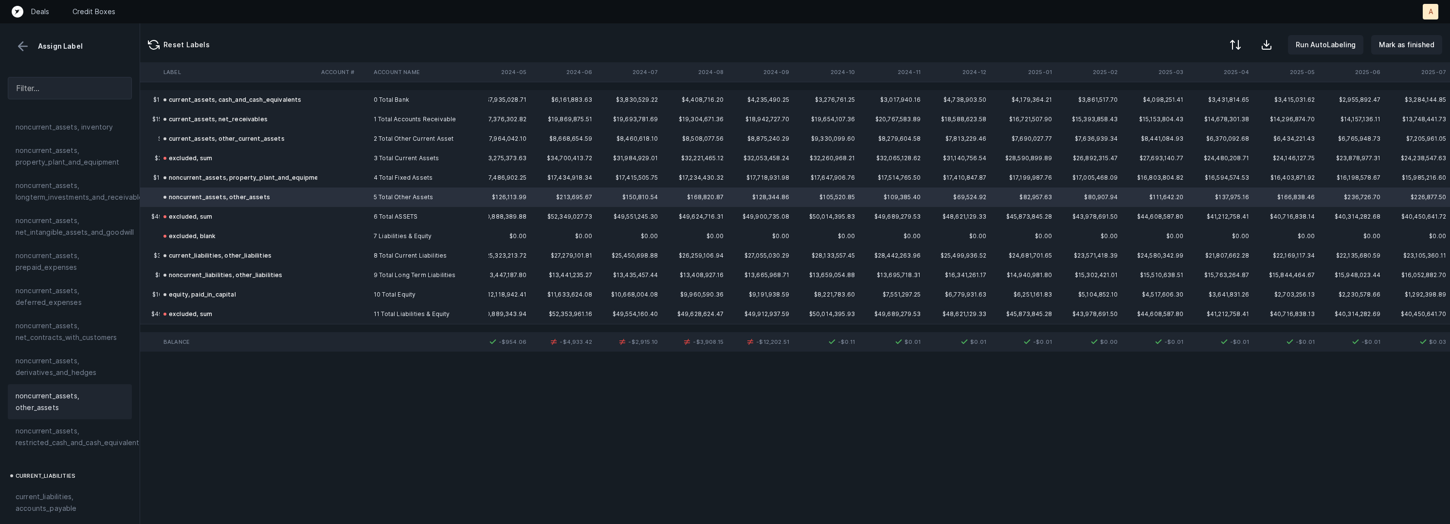
click at [16, 45] on button at bounding box center [23, 46] width 15 height 15
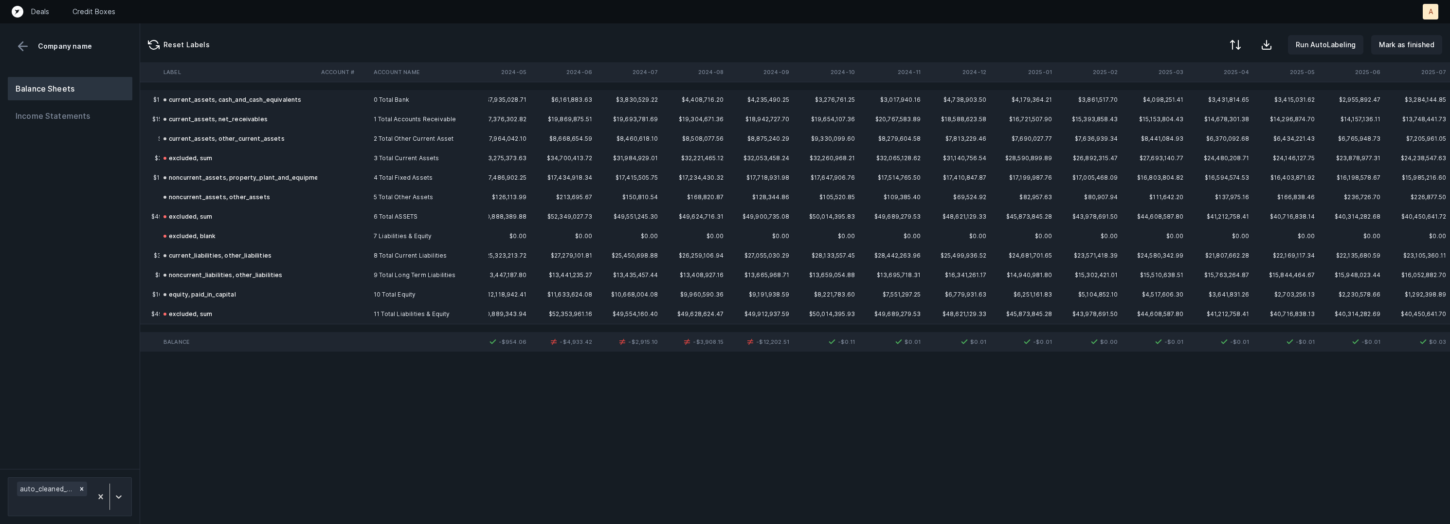
click at [383, 447] on div "Label Account # Account Name 2023-01 2023-02 2023-03 2023-04 2023-05 2023-06 20…" at bounding box center [795, 292] width 1310 height 461
click at [1428, 37] on button "Mark as finished" at bounding box center [1406, 44] width 71 height 19
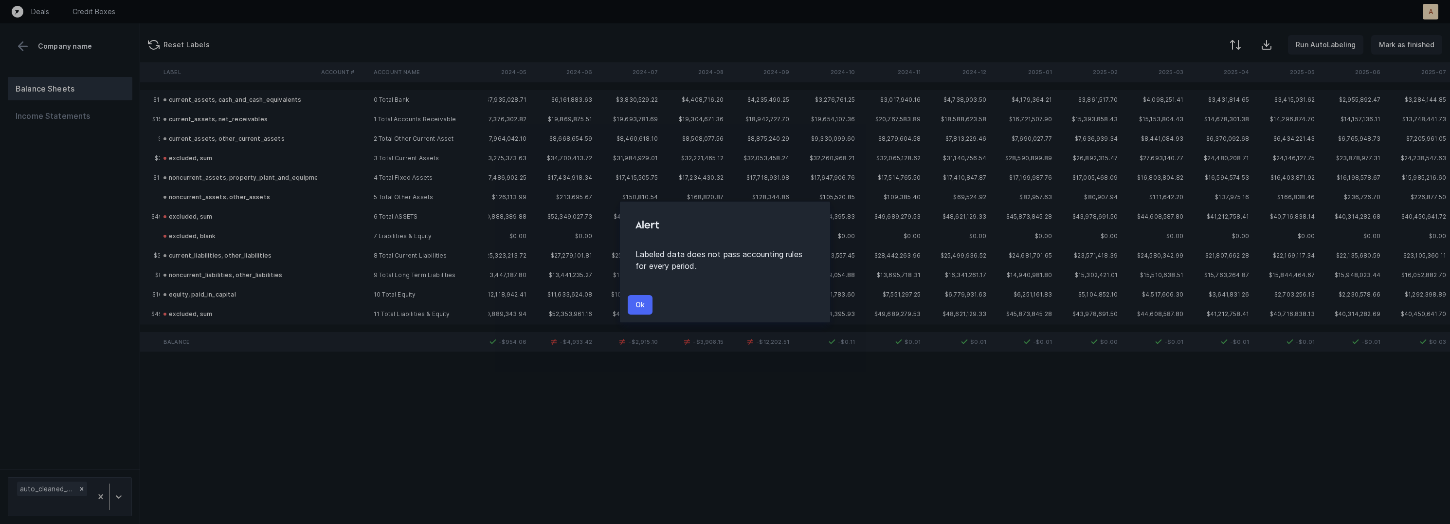
click at [643, 304] on p "Ok" at bounding box center [640, 305] width 9 height 12
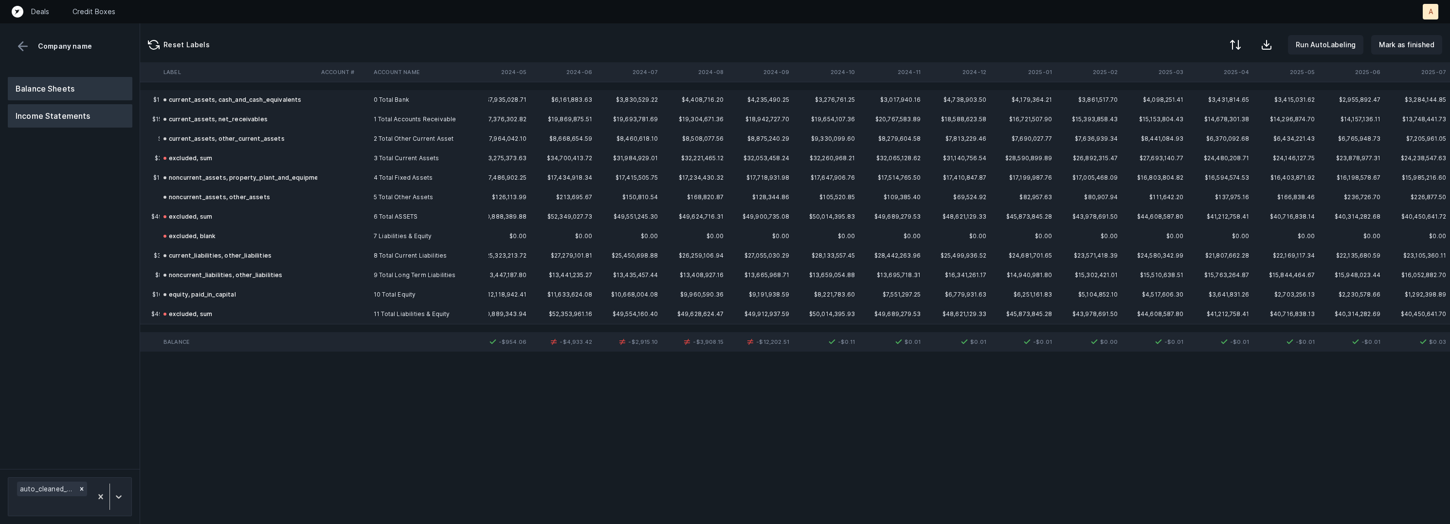
click at [83, 105] on button "Income Statements" at bounding box center [70, 115] width 125 height 23
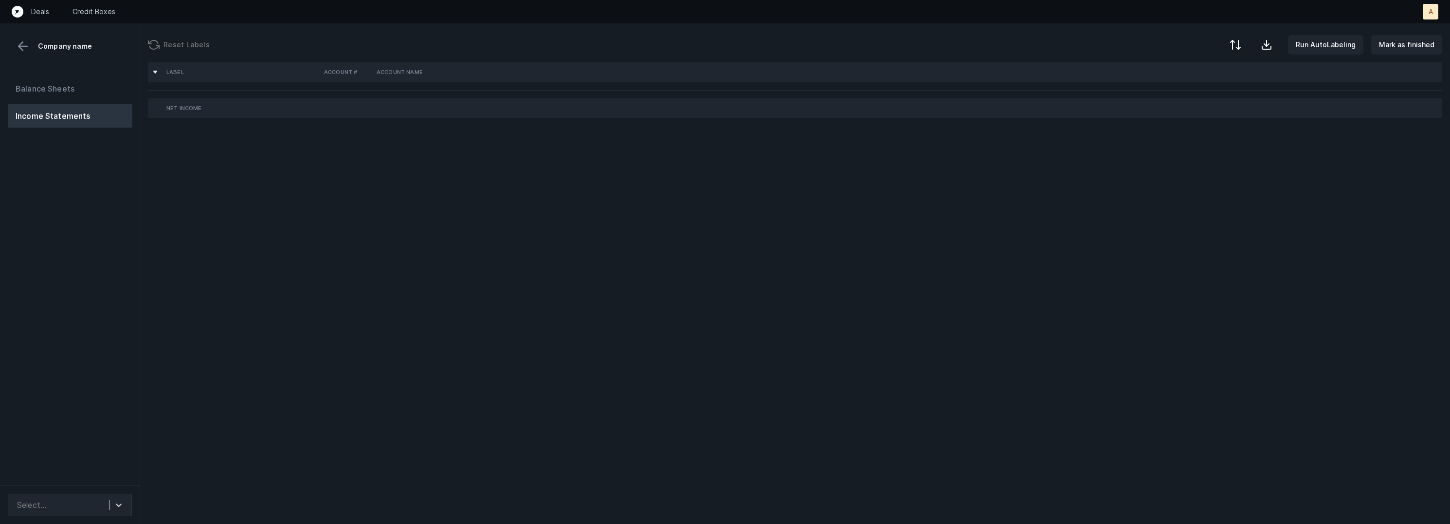
click at [103, 232] on div "Balance Sheets Income Statements" at bounding box center [70, 277] width 140 height 416
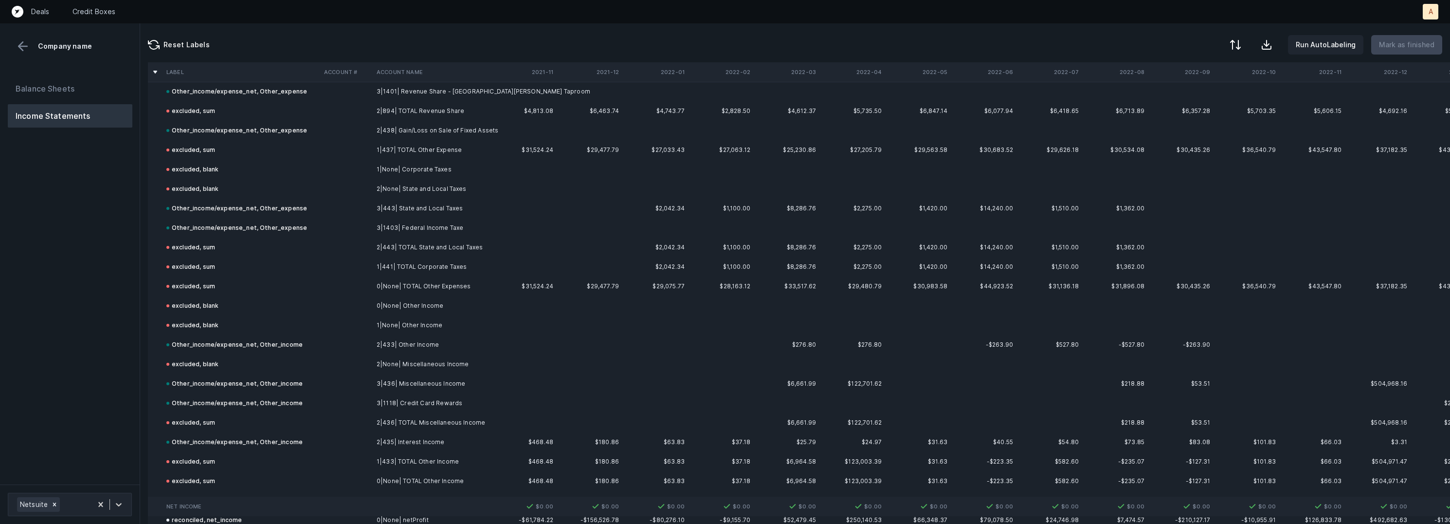
scroll to position [10769, 0]
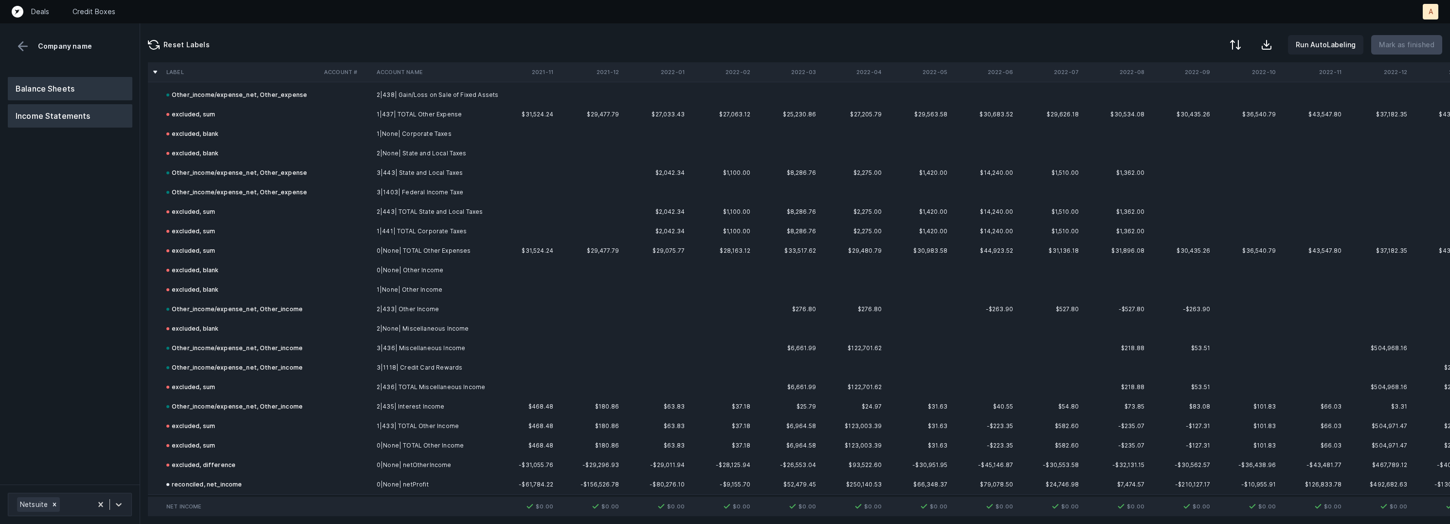
click at [89, 86] on button "Balance Sheets" at bounding box center [70, 88] width 125 height 23
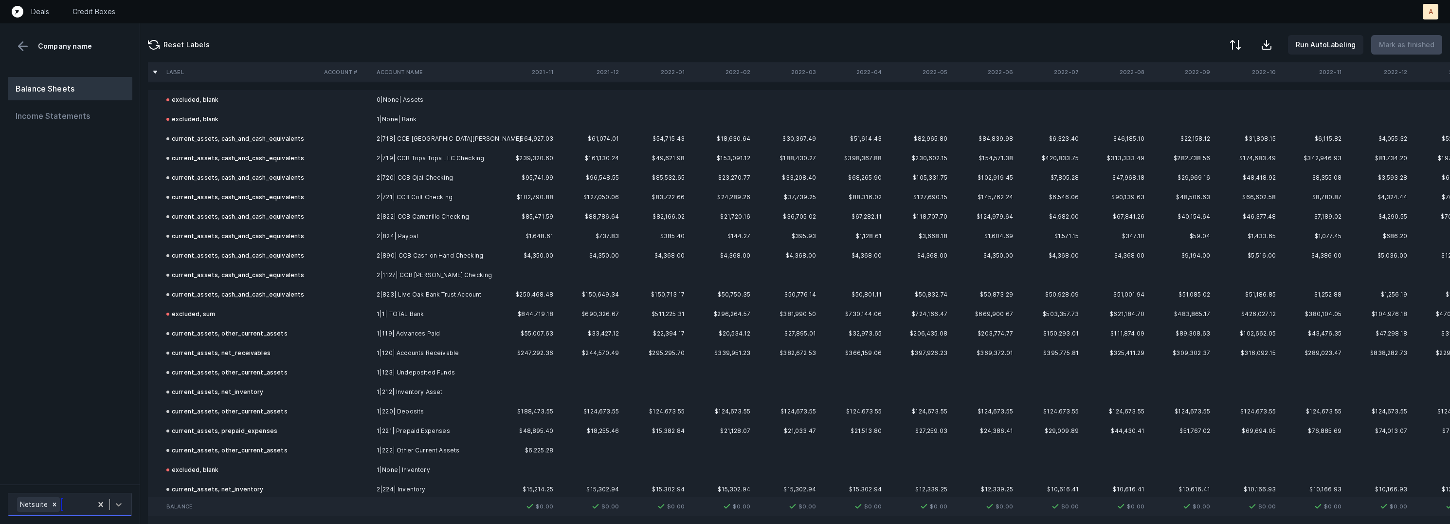
click at [127, 499] on div at bounding box center [119, 504] width 18 height 18
click at [126, 398] on div "Balance Sheets Income Statements" at bounding box center [70, 276] width 140 height 415
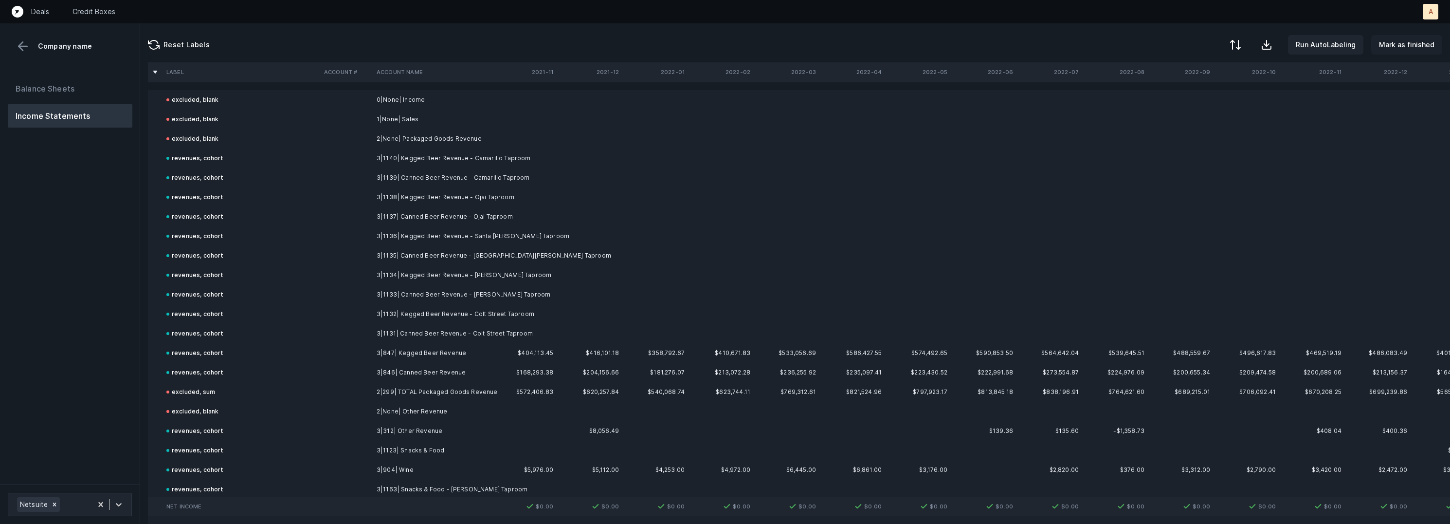
click at [1406, 47] on p "Mark as finished" at bounding box center [1406, 45] width 55 height 12
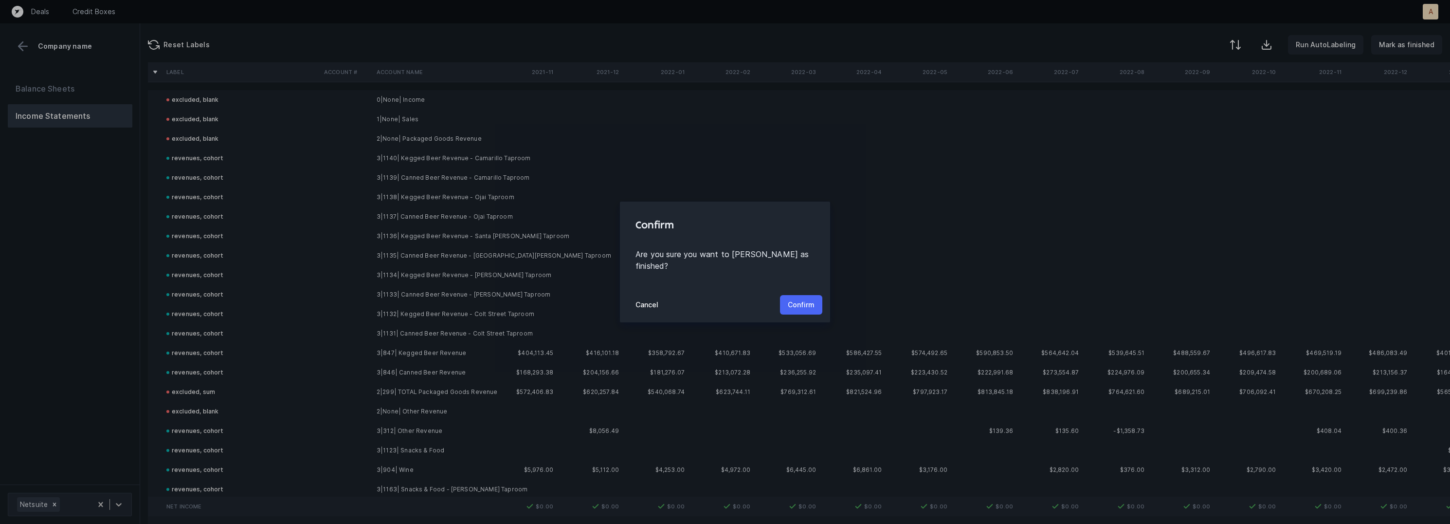
click at [810, 295] on button "Confirm" at bounding box center [801, 304] width 42 height 19
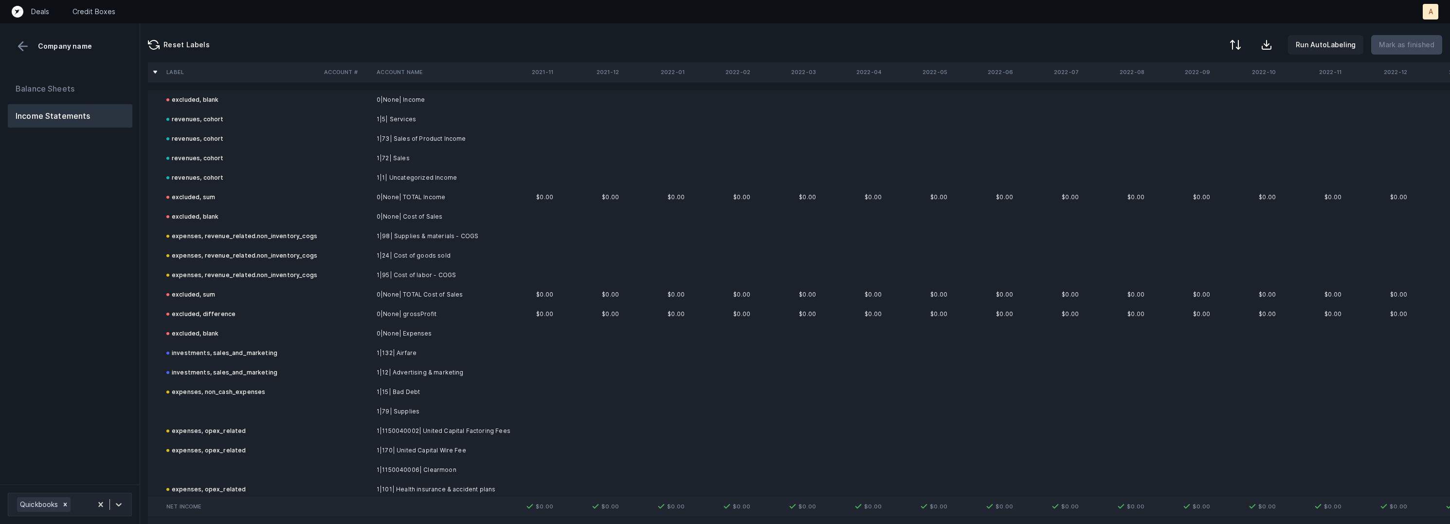
click at [109, 375] on div "Balance Sheets Income Statements" at bounding box center [70, 276] width 140 height 415
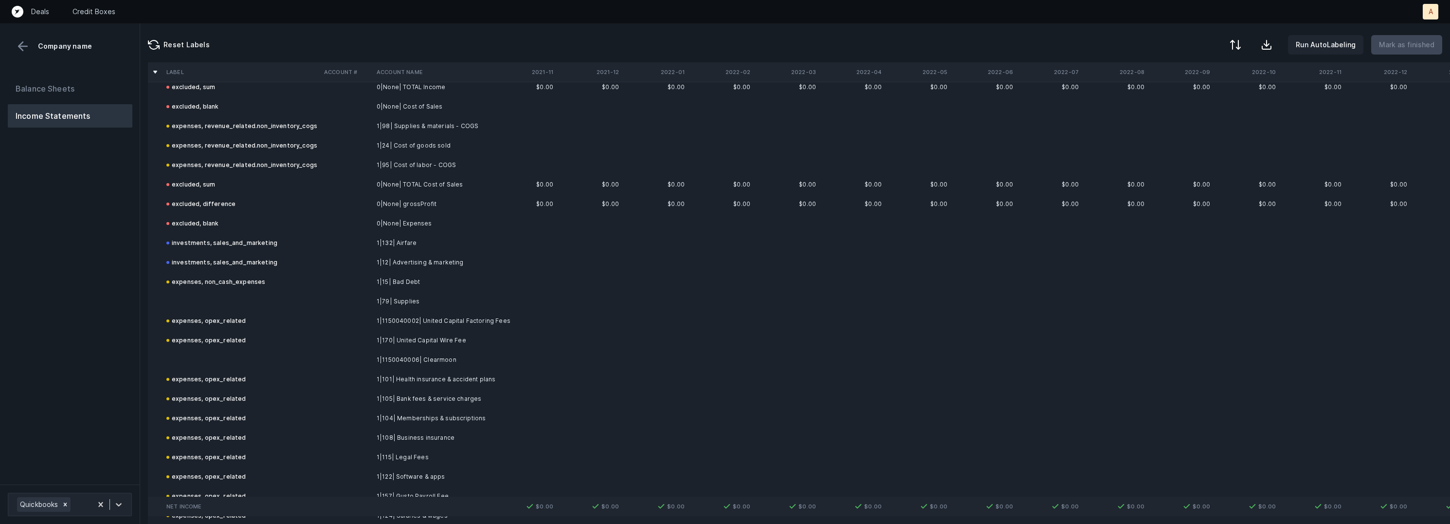
scroll to position [157, 0]
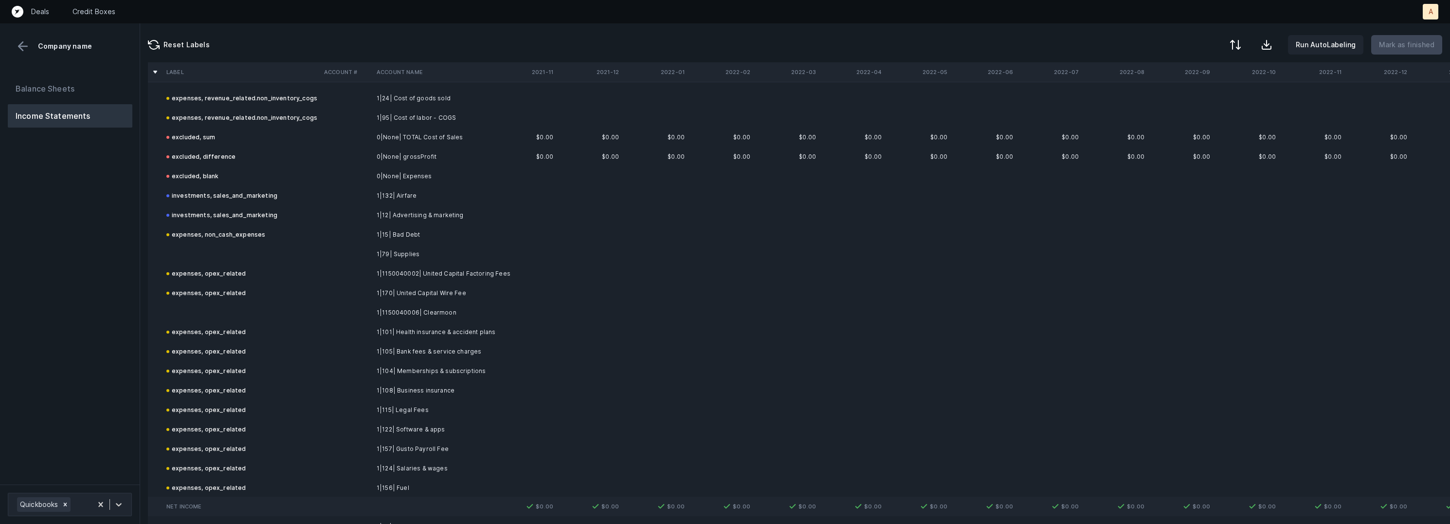
click at [235, 251] on td at bounding box center [242, 253] width 158 height 19
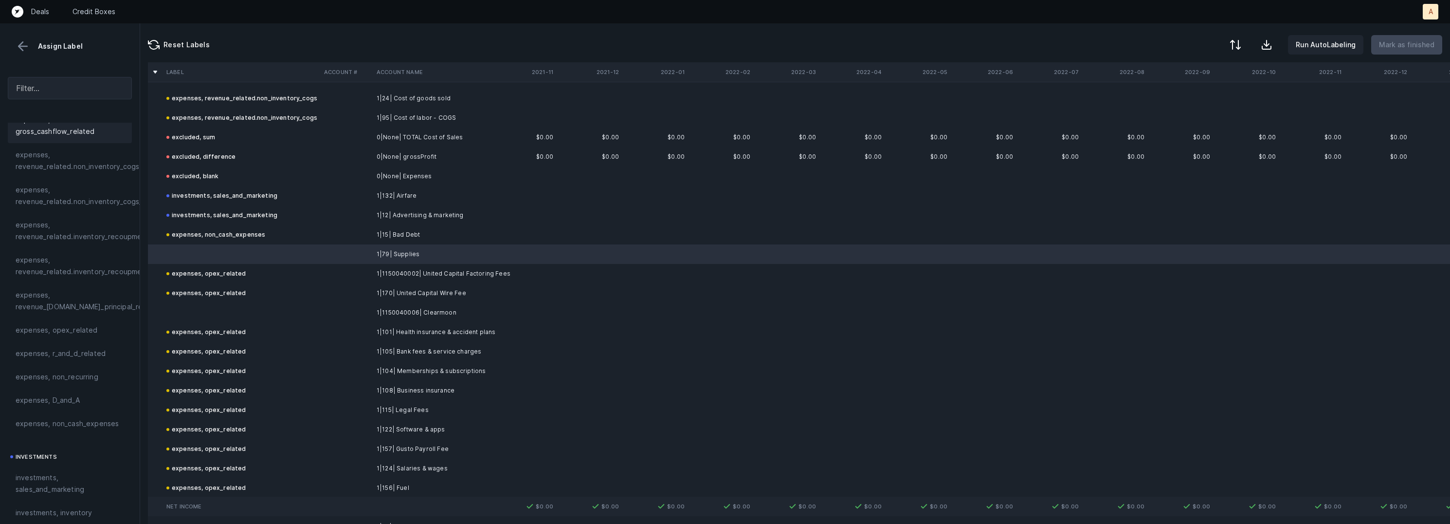
scroll to position [202, 0]
click at [68, 315] on span "expenses, opex_related" at bounding box center [57, 317] width 82 height 12
click at [199, 323] on td "expenses, opex_related" at bounding box center [242, 331] width 158 height 19
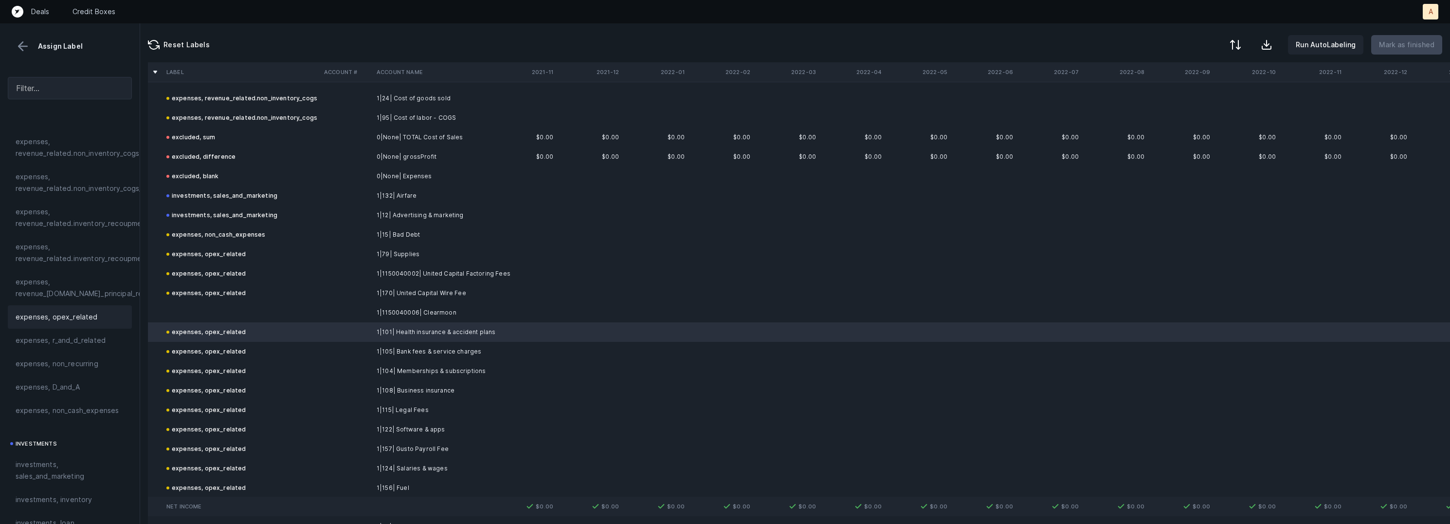
click at [208, 319] on td at bounding box center [242, 312] width 158 height 19
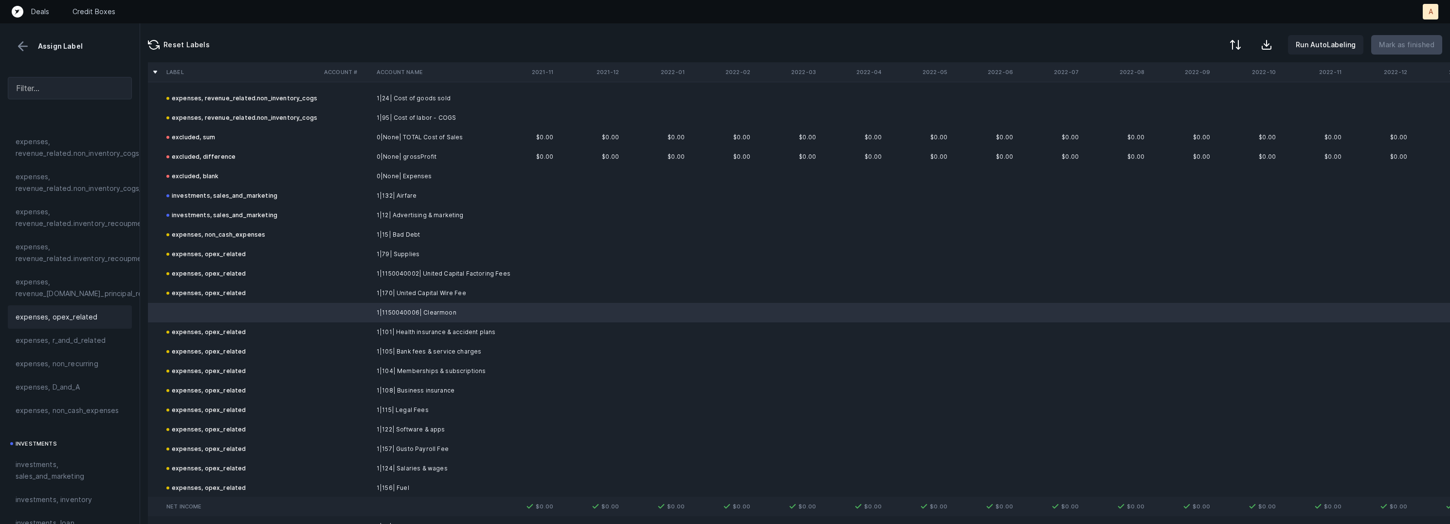
click at [77, 318] on span "expenses, opex_related" at bounding box center [57, 317] width 82 height 12
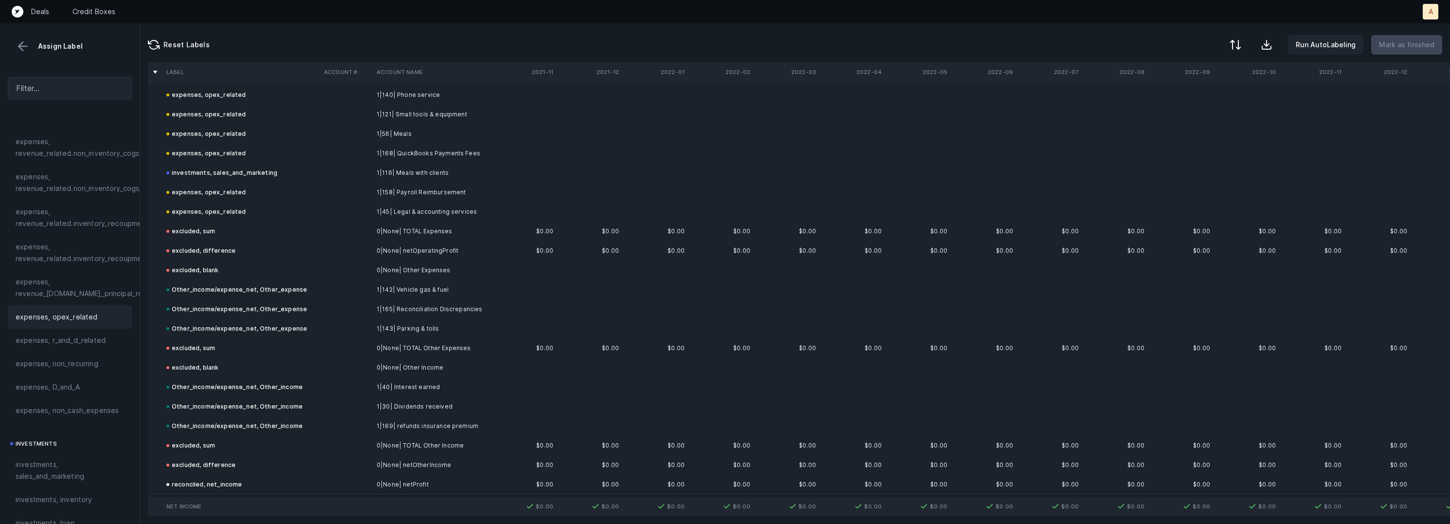
scroll to position [1061, 0]
click at [21, 42] on button at bounding box center [23, 46] width 15 height 15
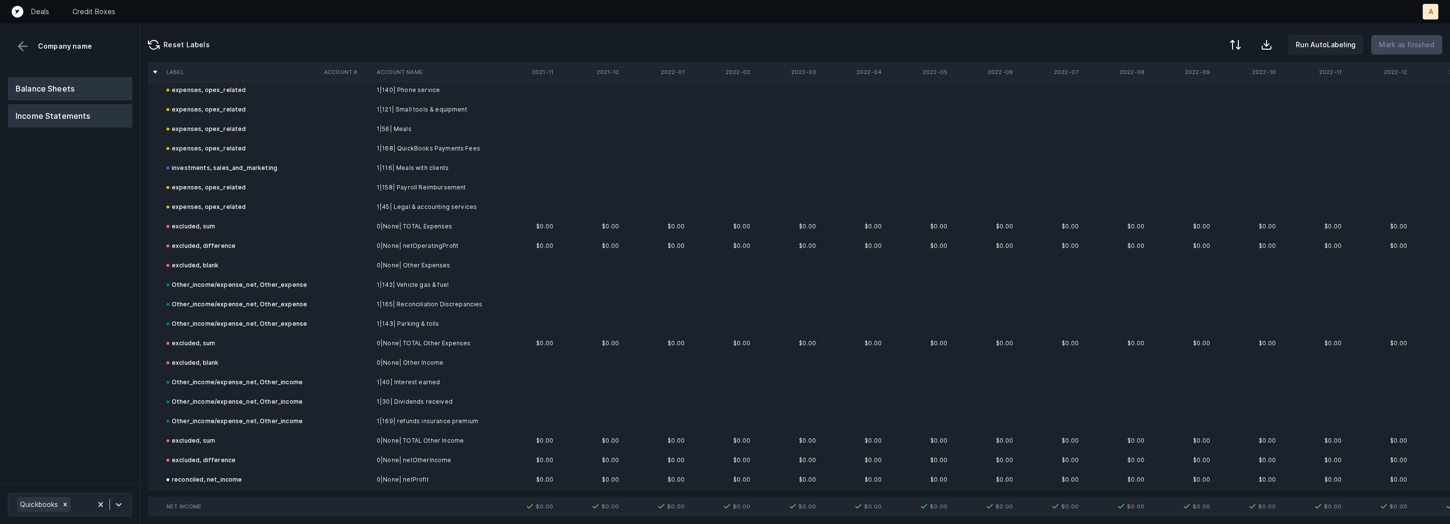
click at [58, 83] on button "Balance Sheets" at bounding box center [70, 88] width 125 height 23
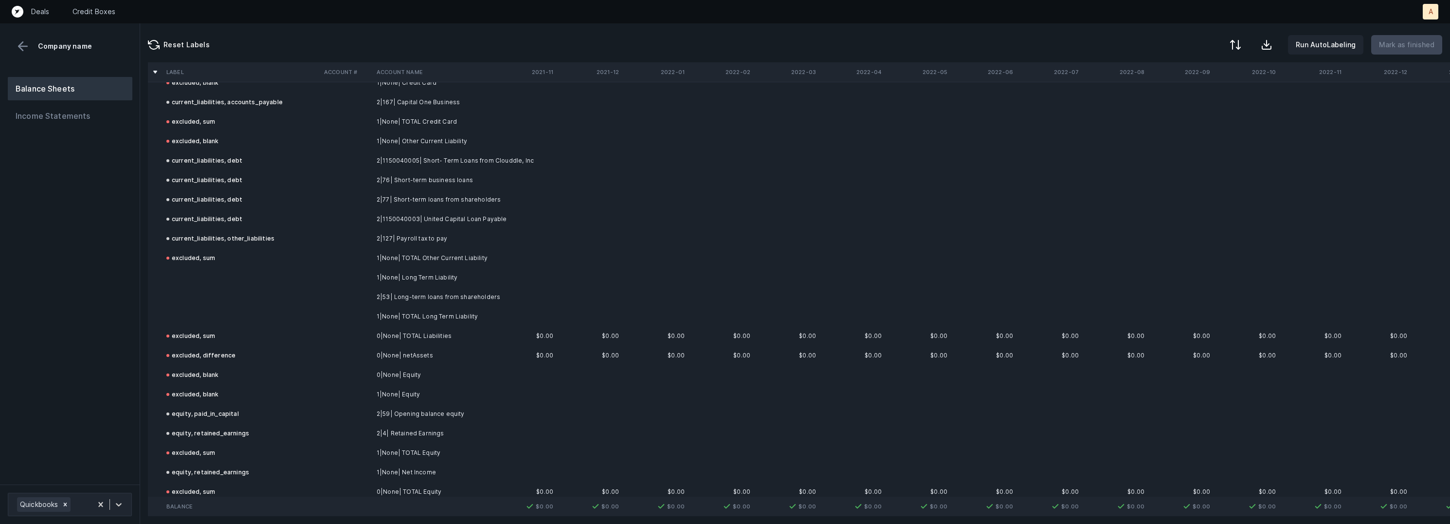
scroll to position [536, 0]
click at [432, 282] on td "2|53| Long-term loans from shareholders" at bounding box center [432, 283] width 119 height 19
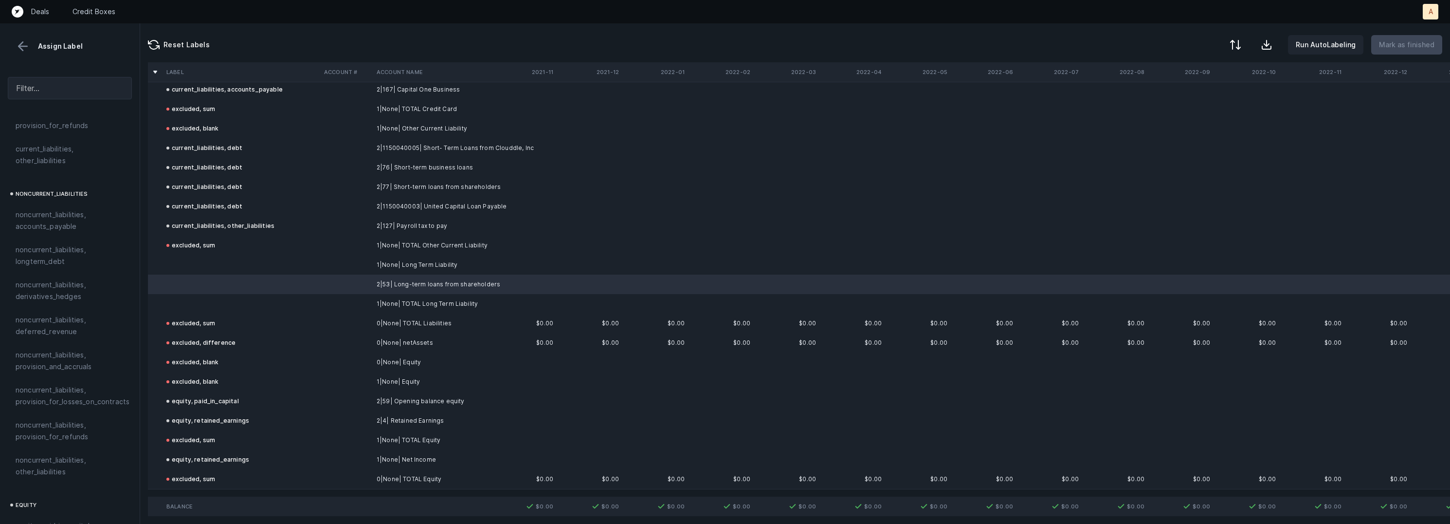
scroll to position [882, 0]
click at [63, 262] on span "noncurrent_liabilities, longterm_debt" at bounding box center [70, 264] width 109 height 23
click at [257, 260] on td at bounding box center [242, 264] width 158 height 19
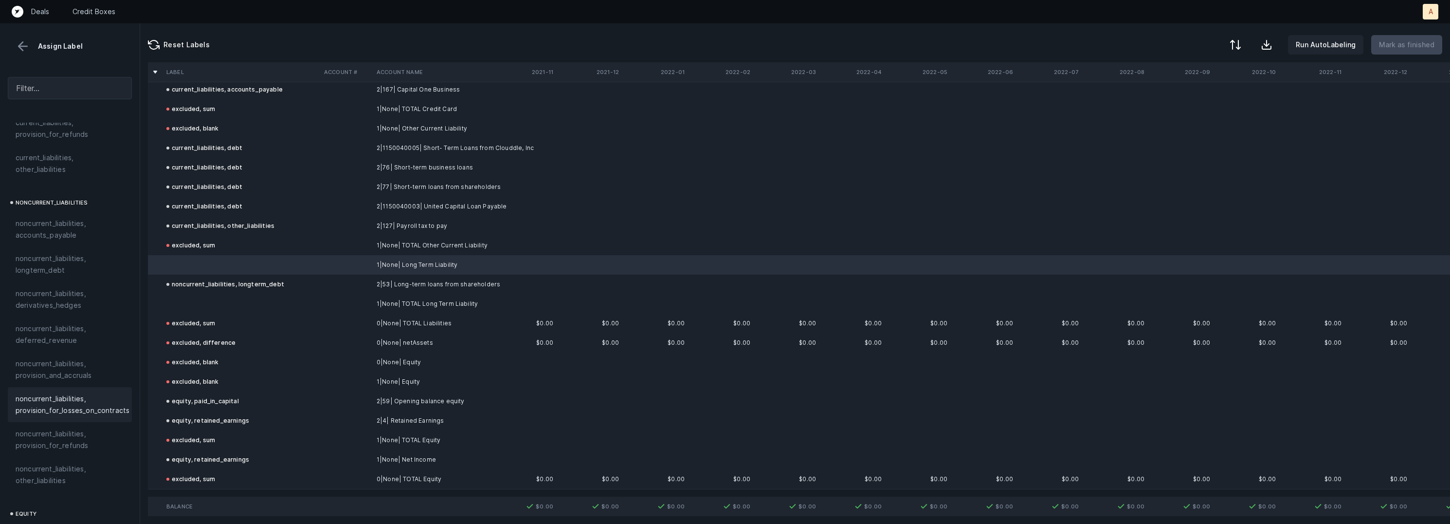
scroll to position [1050, 0]
click at [52, 509] on span "excluded, blank" at bounding box center [42, 515] width 53 height 12
click at [192, 306] on td at bounding box center [242, 303] width 158 height 19
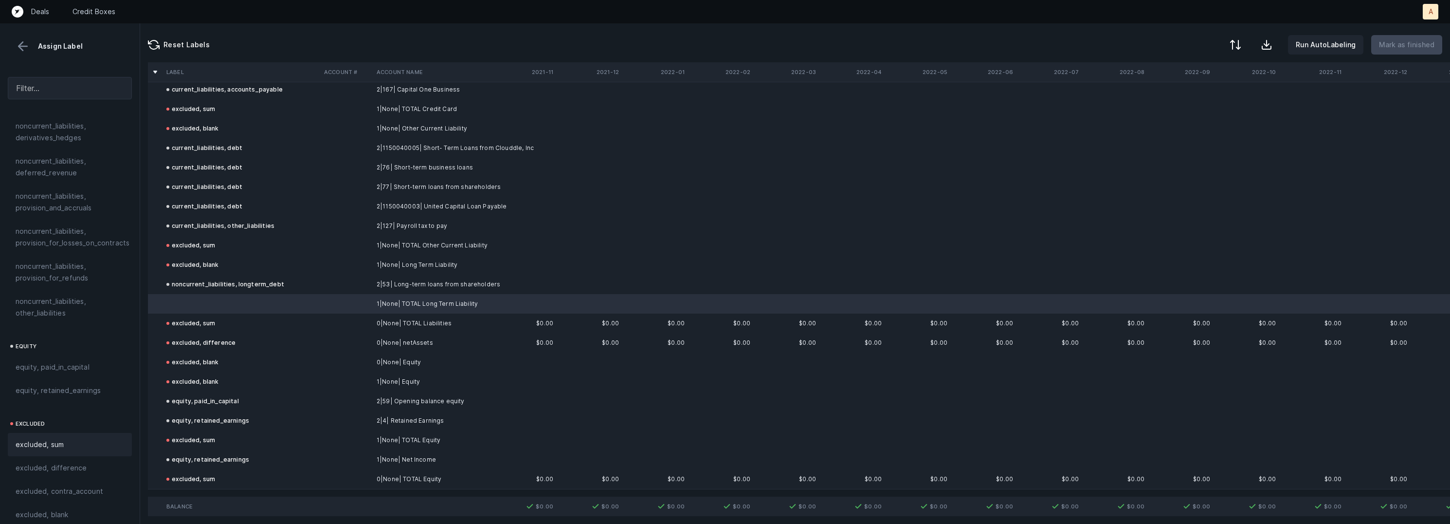
click at [49, 438] on span "excluded, sum" at bounding box center [40, 444] width 48 height 12
click at [1415, 42] on p "Mark as finished" at bounding box center [1406, 45] width 55 height 12
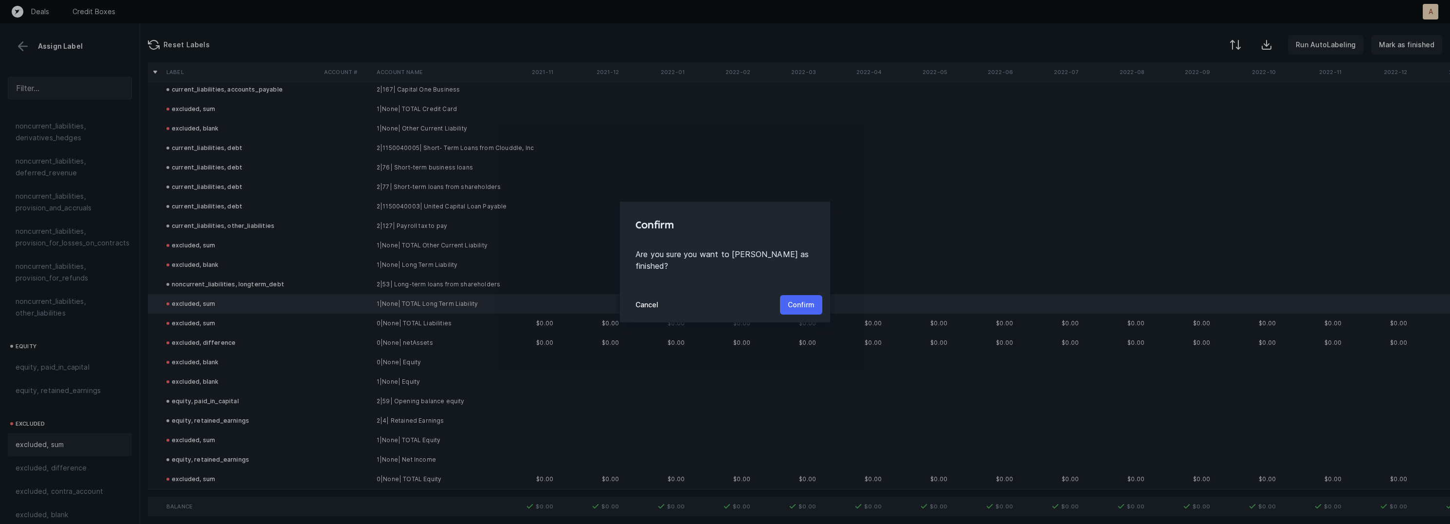
click at [811, 299] on p "Confirm" at bounding box center [801, 305] width 27 height 12
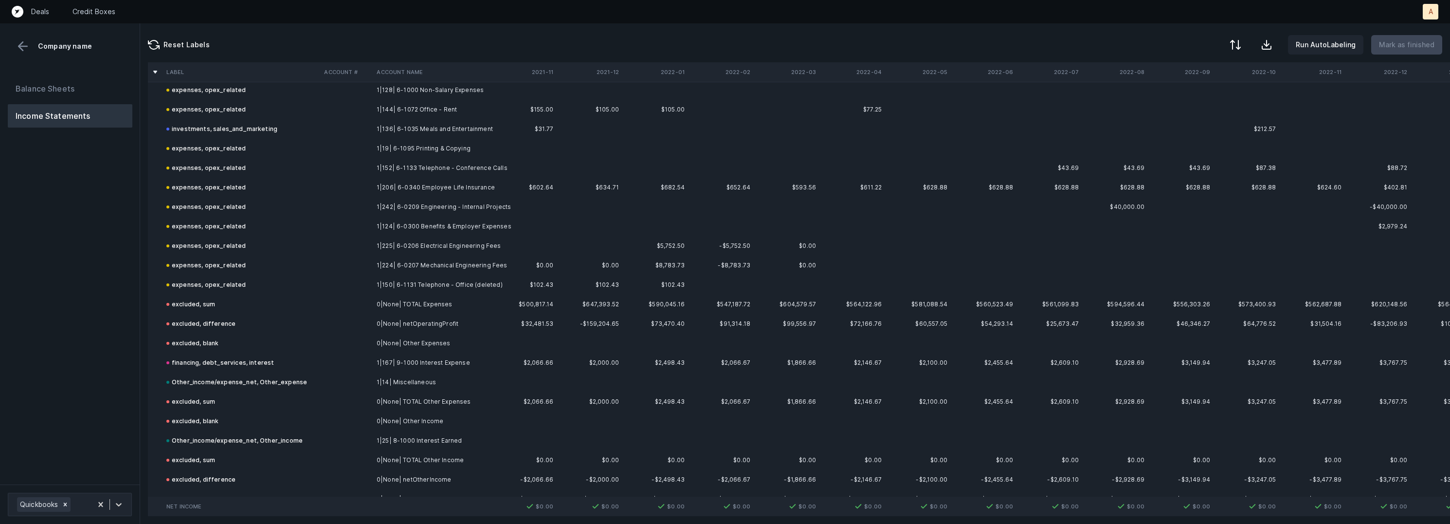
scroll to position [1411, 0]
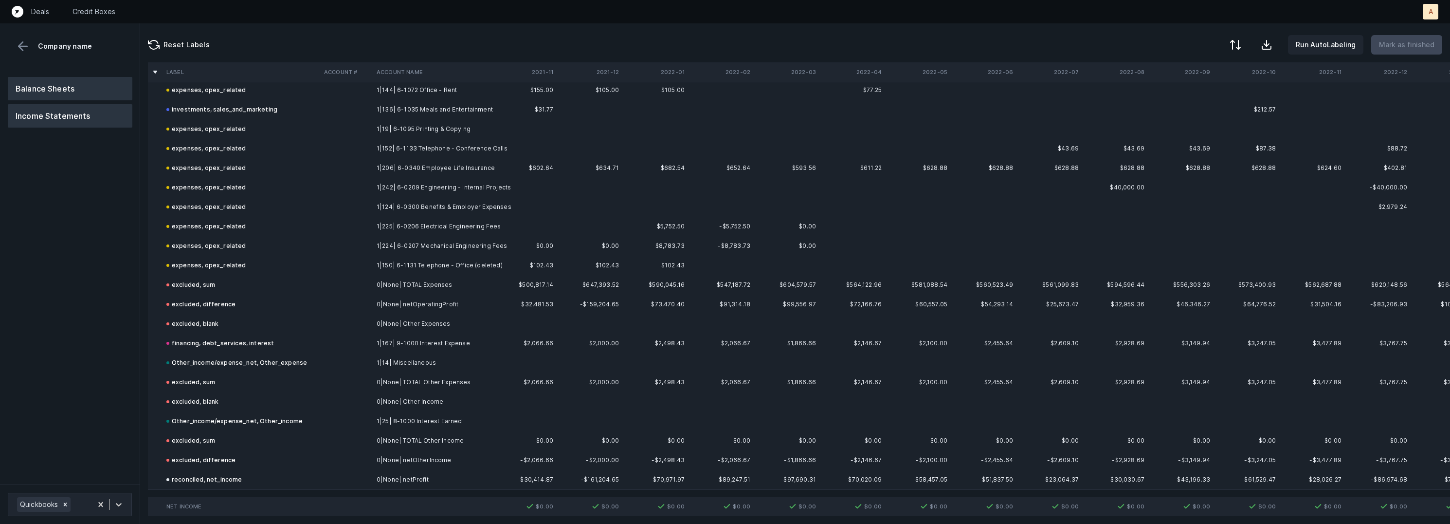
click at [86, 93] on button "Balance Sheets" at bounding box center [70, 88] width 125 height 23
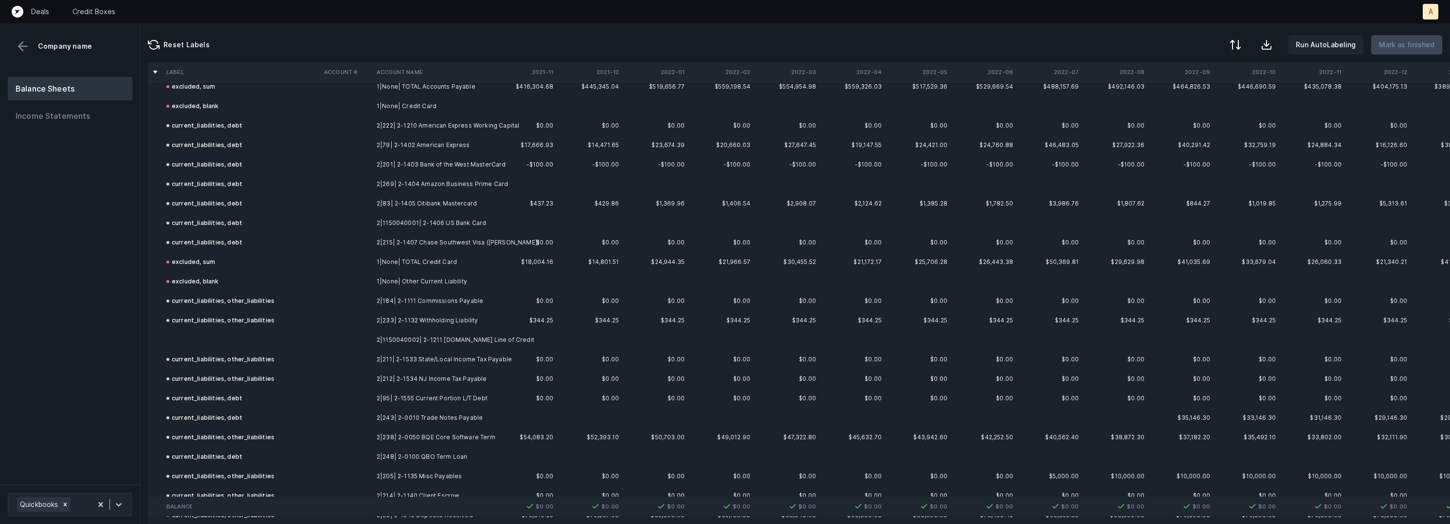
scroll to position [1063, 0]
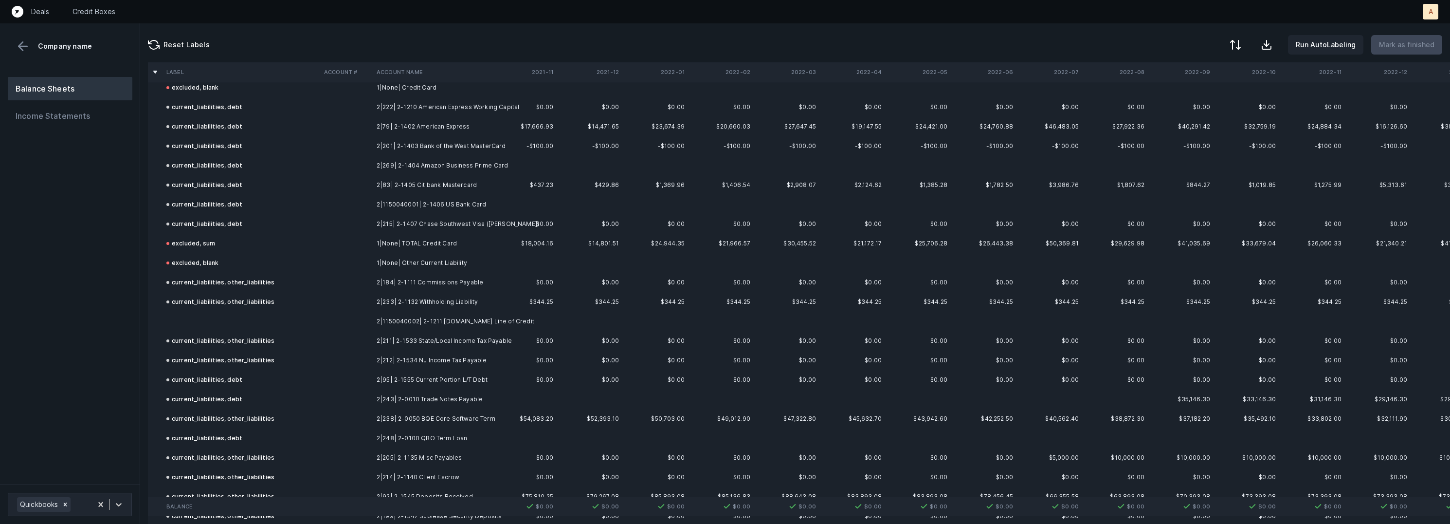
click at [318, 318] on td at bounding box center [242, 320] width 158 height 19
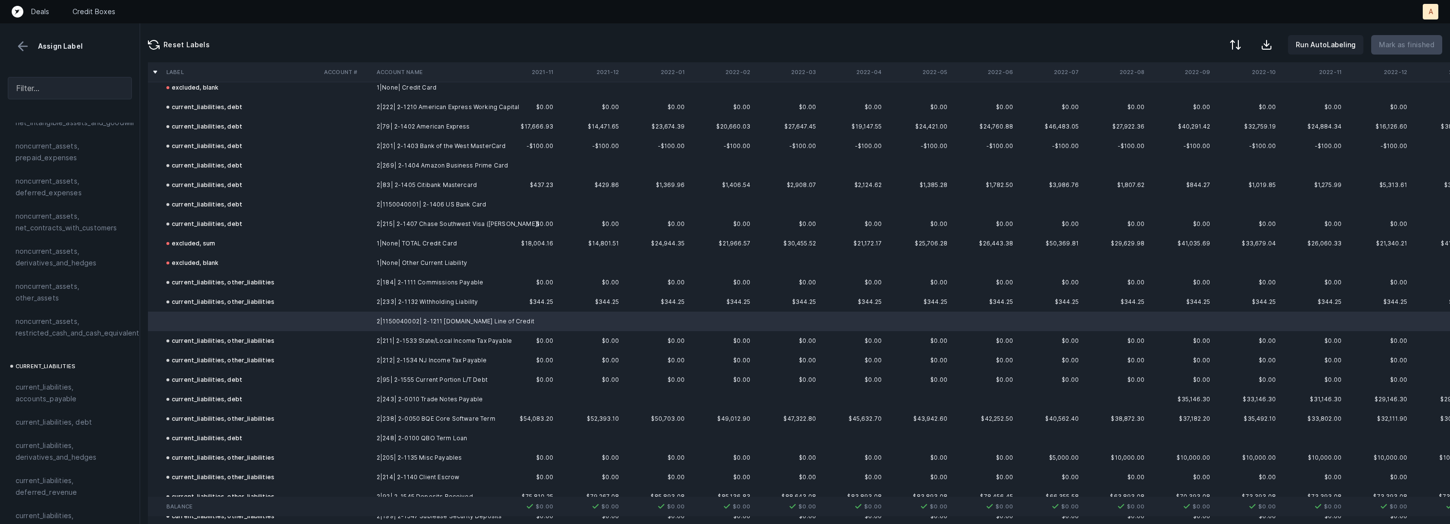
scroll to position [442, 0]
click at [58, 394] on span "current_liabilities, debt" at bounding box center [54, 400] width 76 height 12
click at [1400, 51] on button "Mark as finished" at bounding box center [1406, 44] width 71 height 19
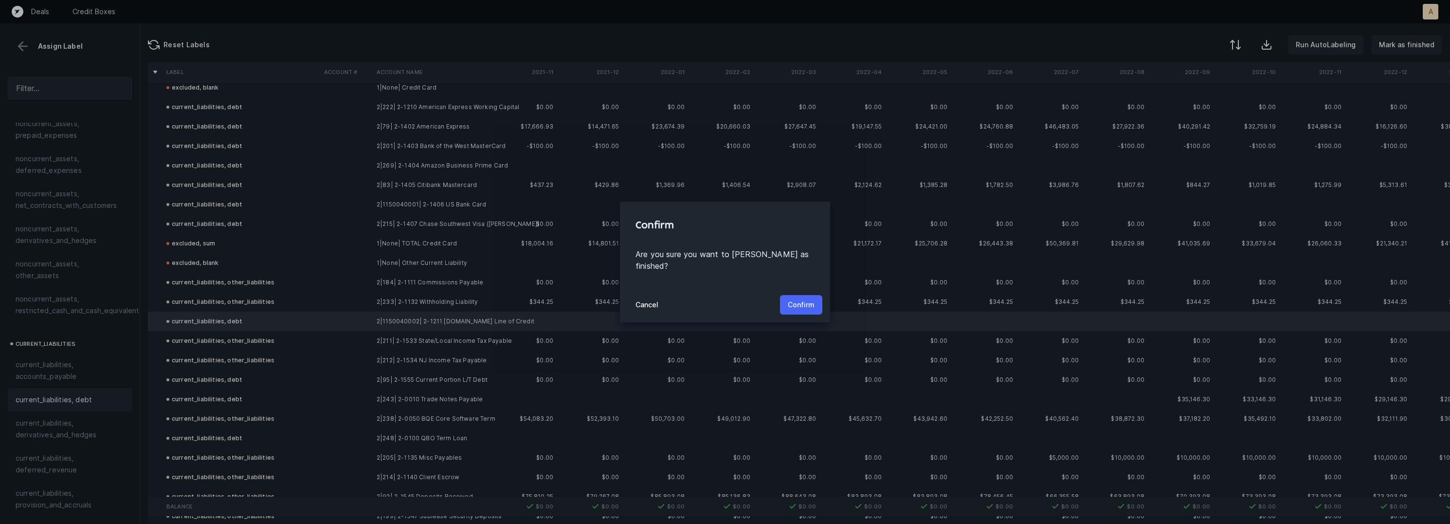
click at [806, 299] on p "Confirm" at bounding box center [801, 305] width 27 height 12
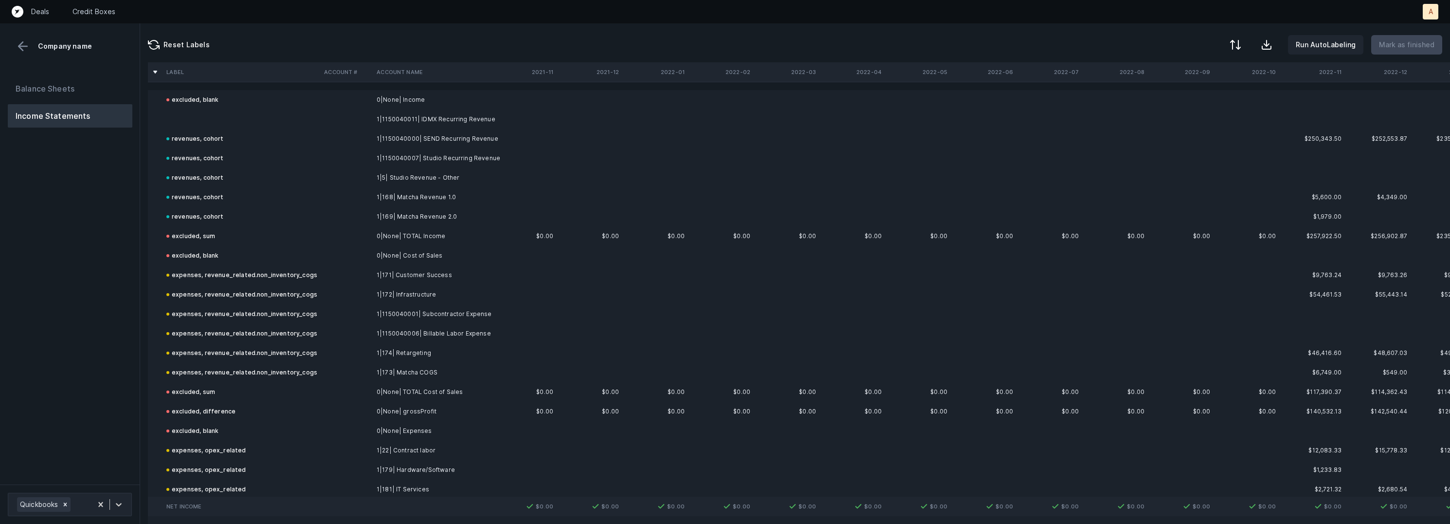
click at [238, 118] on td at bounding box center [242, 118] width 158 height 19
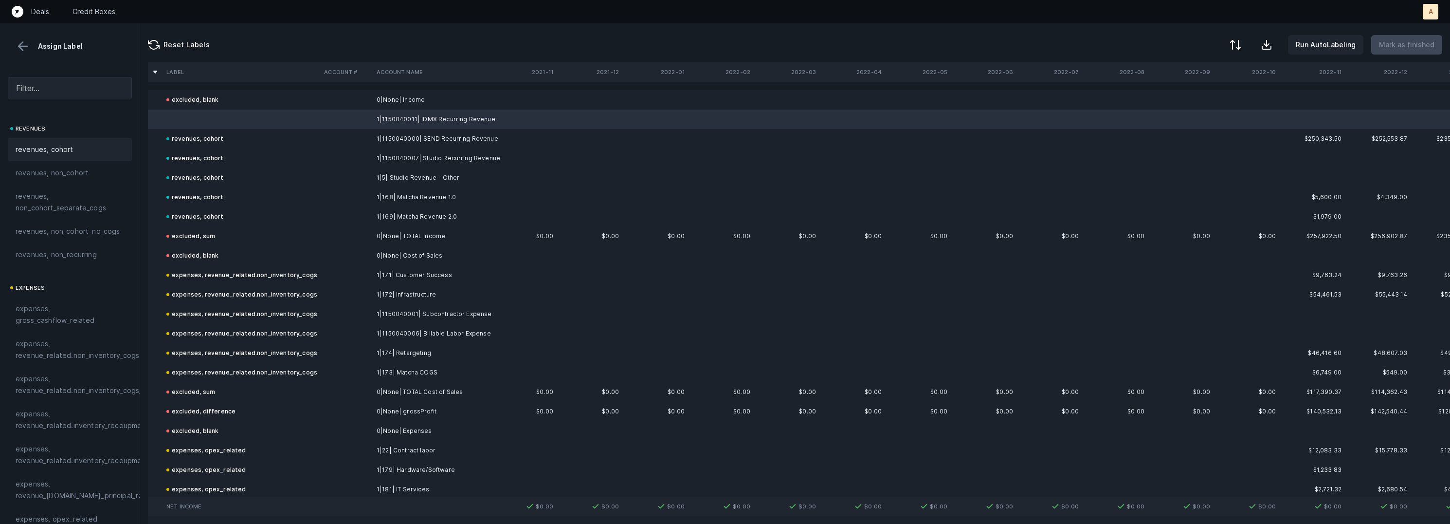
click at [69, 153] on span "revenues, cohort" at bounding box center [45, 150] width 58 height 12
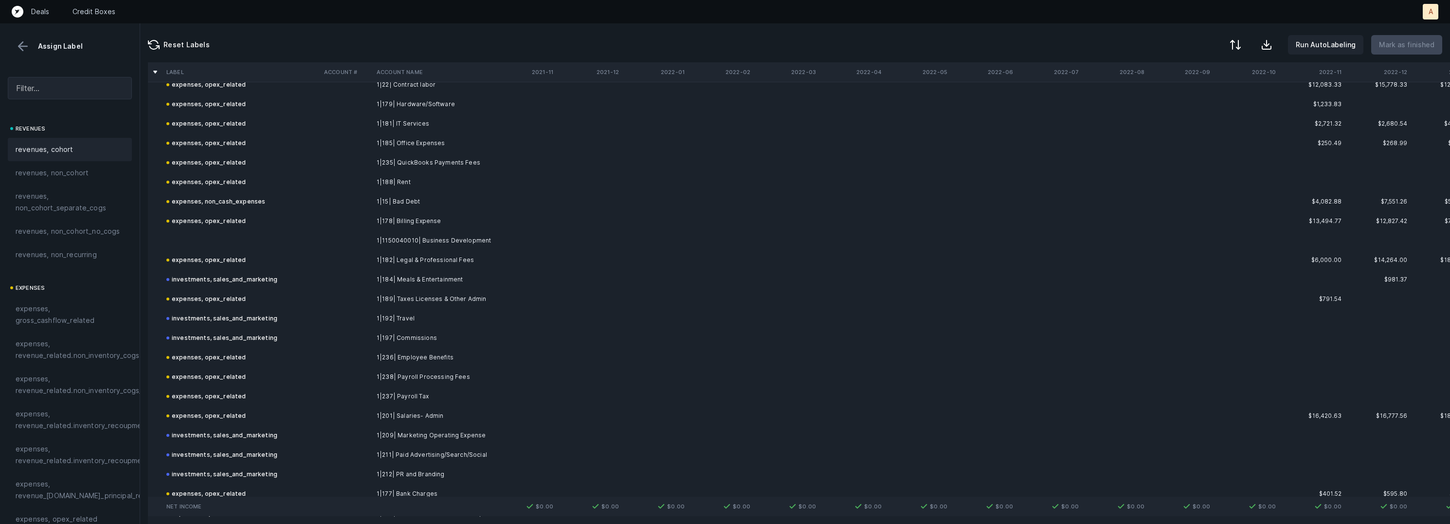
scroll to position [369, 0]
click at [445, 232] on td "1|1150040010| Business Development" at bounding box center [432, 236] width 119 height 19
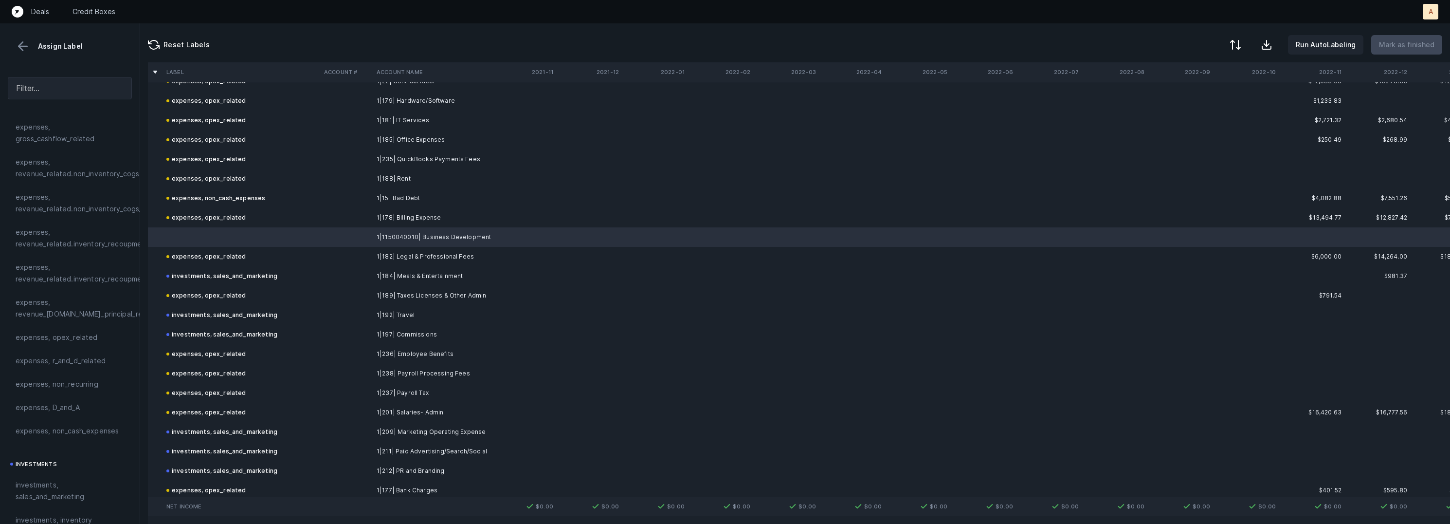
scroll to position [201, 0]
click at [74, 308] on div "expenses, opex_related" at bounding box center [70, 317] width 124 height 23
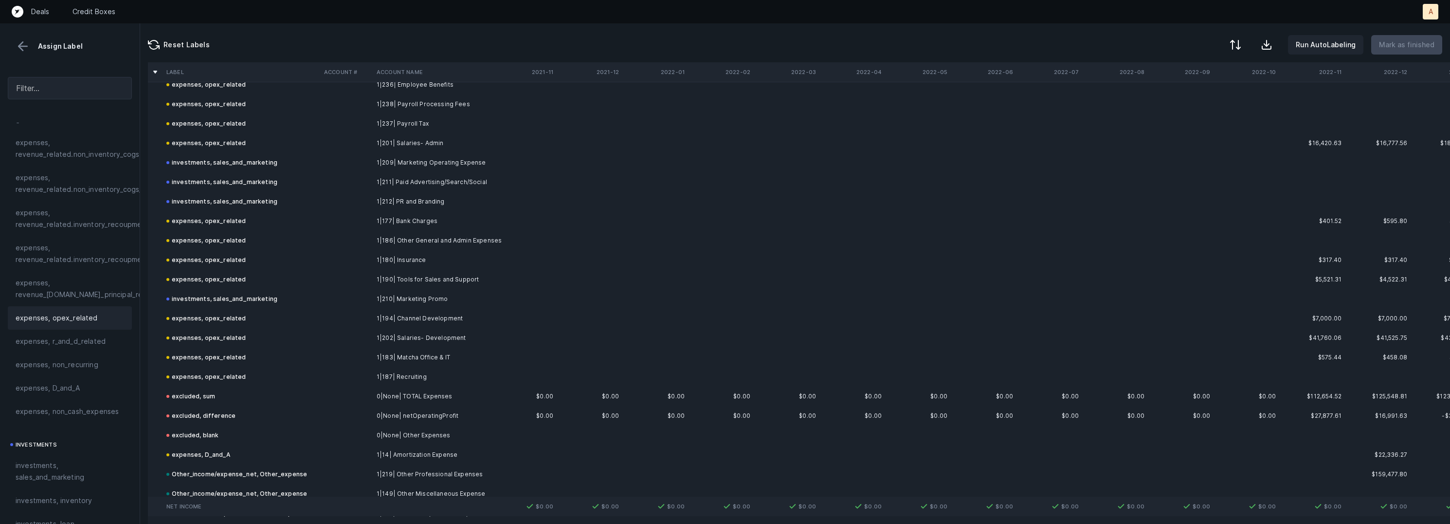
scroll to position [749, 0]
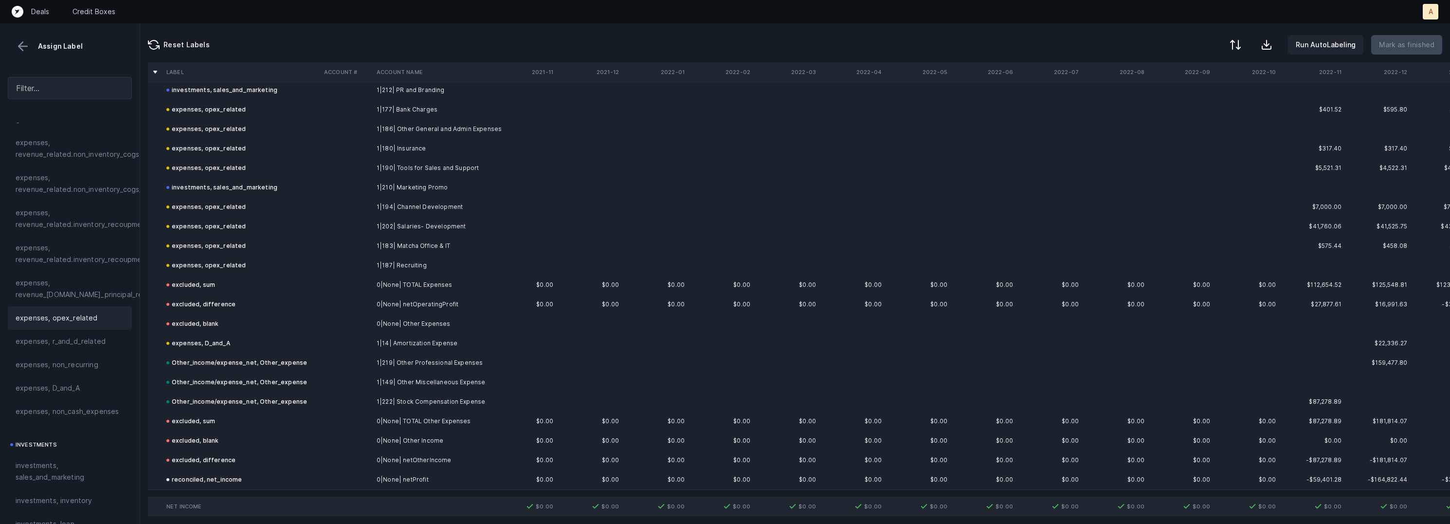
click at [29, 44] on button at bounding box center [23, 46] width 15 height 15
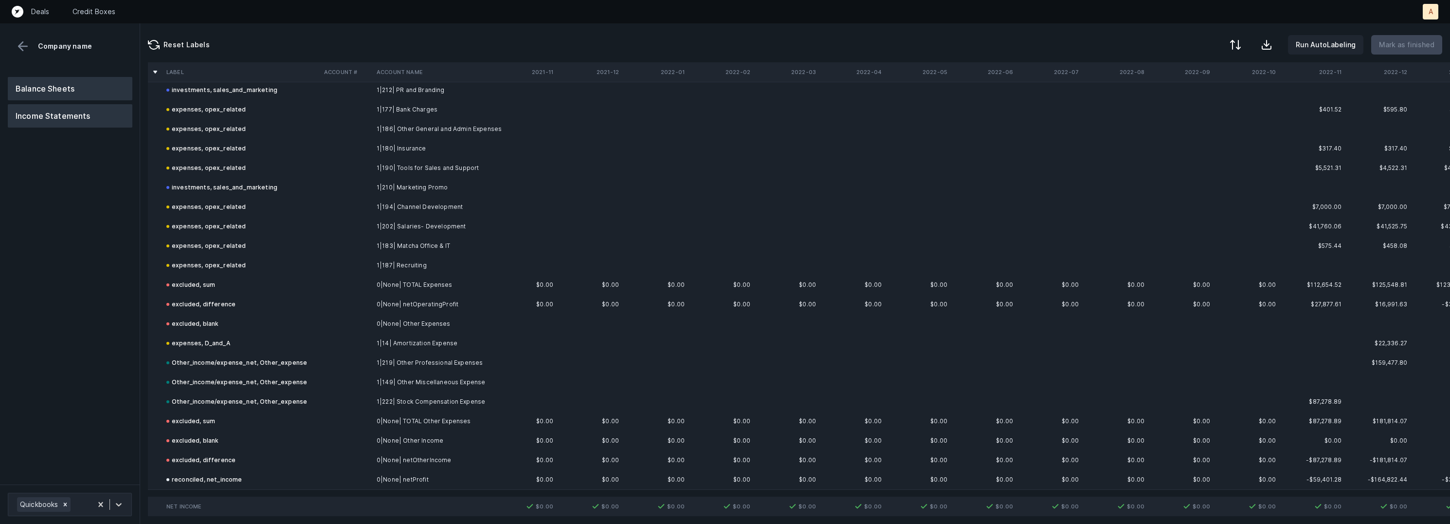
click at [64, 90] on button "Balance Sheets" at bounding box center [70, 88] width 125 height 23
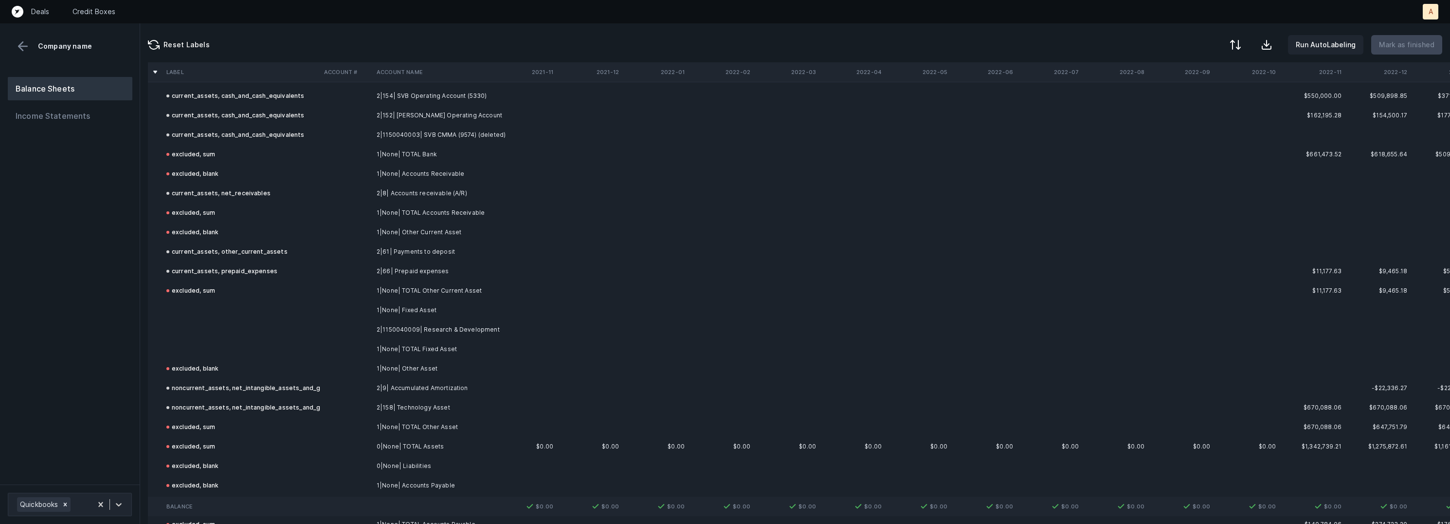
scroll to position [213, 0]
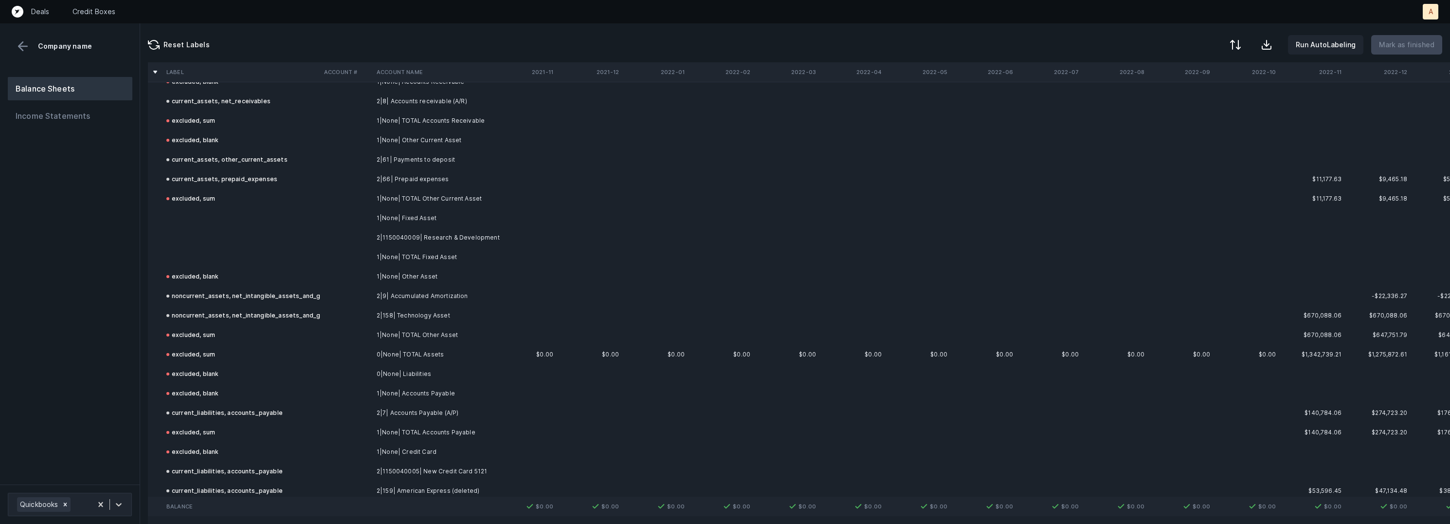
click at [436, 239] on td "2|1150040009| Research & Development" at bounding box center [432, 237] width 119 height 19
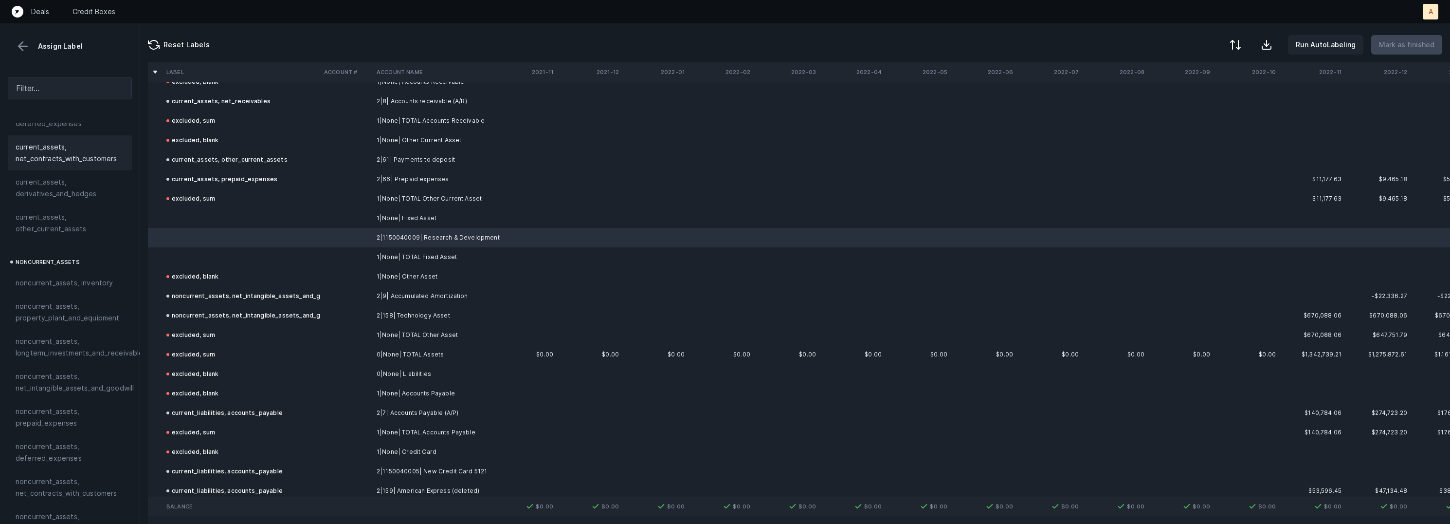
scroll to position [179, 0]
click at [78, 357] on span "noncurrent_assets, net_intangible_assets_and_goodwill" at bounding box center [75, 357] width 118 height 23
click at [245, 218] on td at bounding box center [242, 217] width 158 height 19
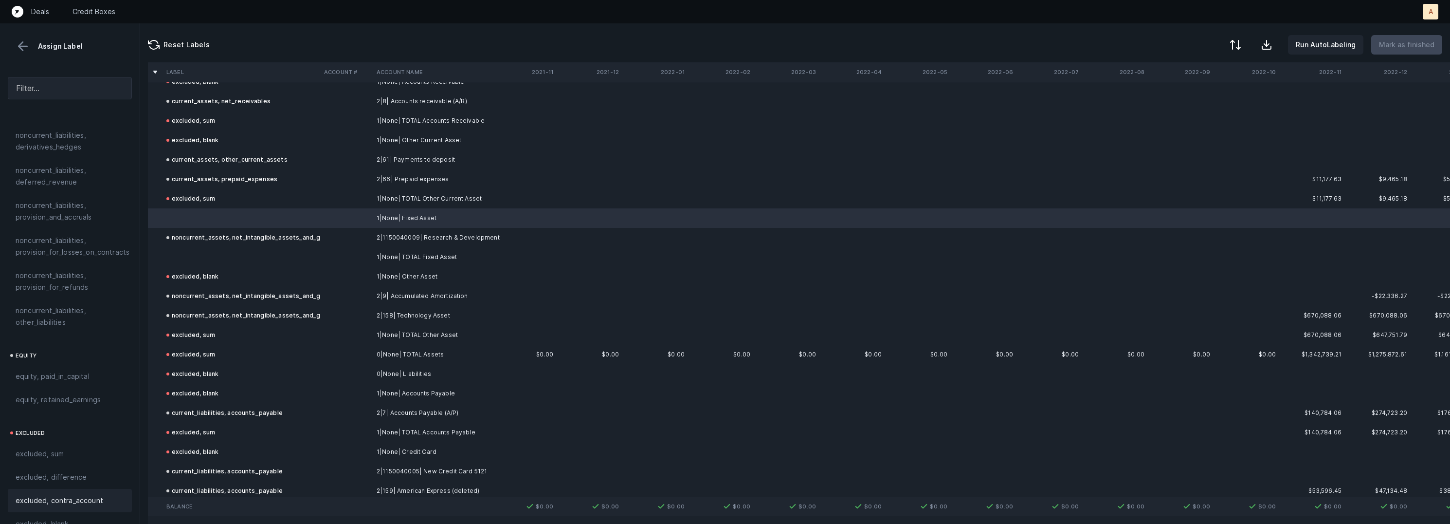
scroll to position [1050, 0]
click at [61, 503] on div "excluded, blank" at bounding box center [70, 514] width 124 height 23
click at [195, 249] on td at bounding box center [242, 256] width 158 height 19
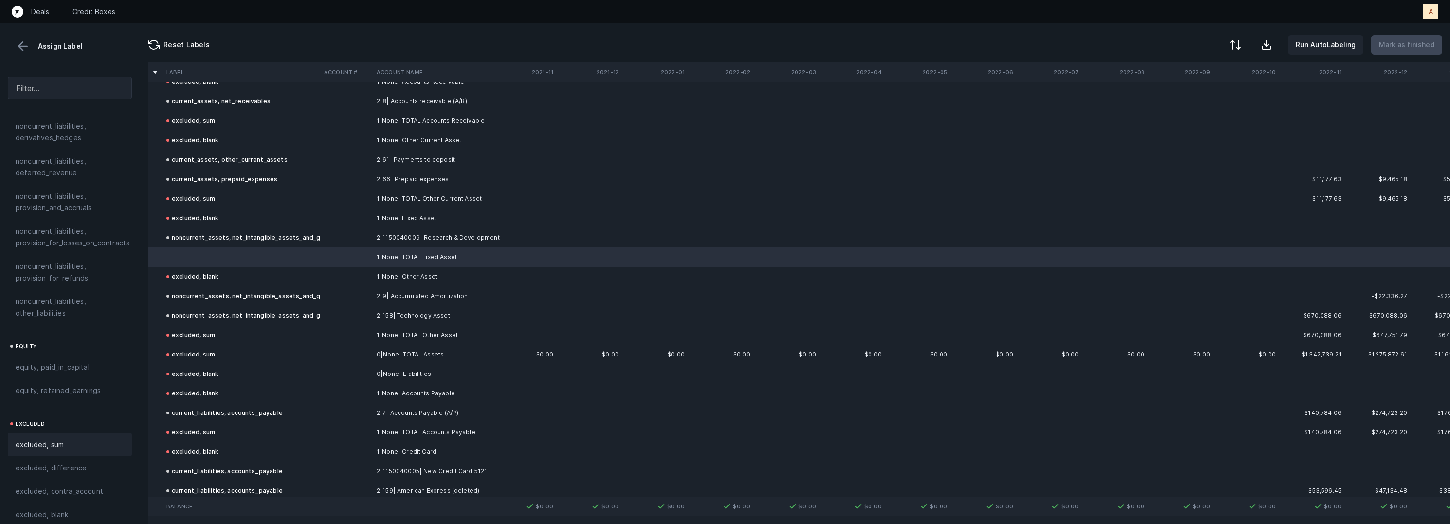
click at [67, 443] on div "excluded, sum" at bounding box center [70, 444] width 124 height 23
click at [1410, 43] on p "Mark as finished" at bounding box center [1406, 45] width 55 height 12
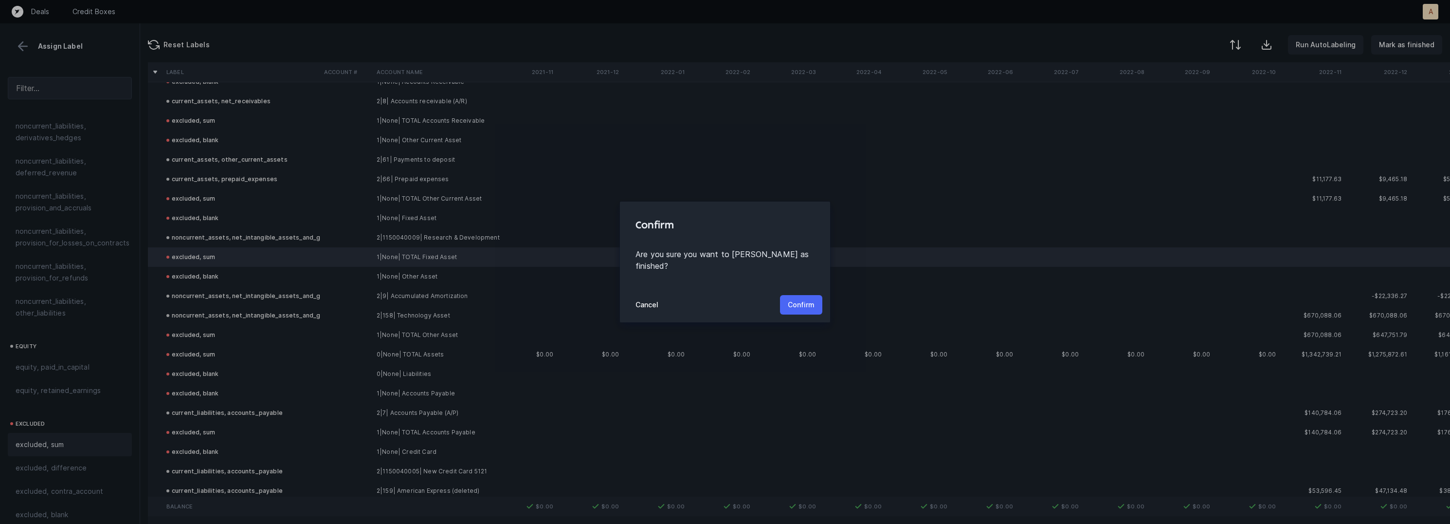
click at [811, 299] on p "Confirm" at bounding box center [801, 305] width 27 height 12
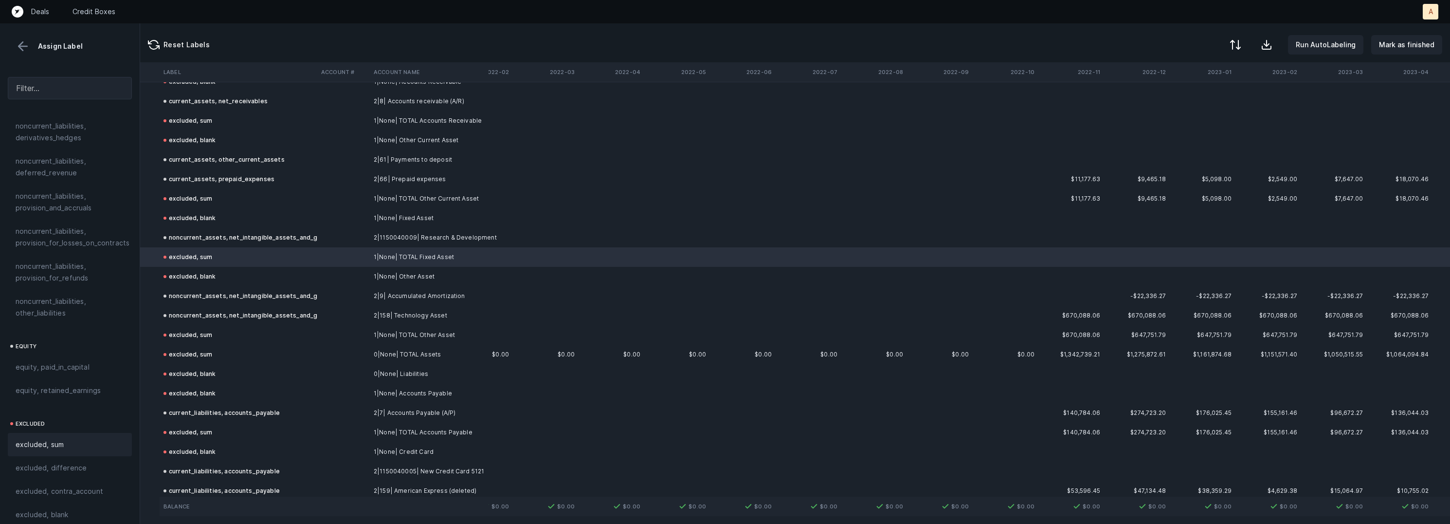
scroll to position [213, 0]
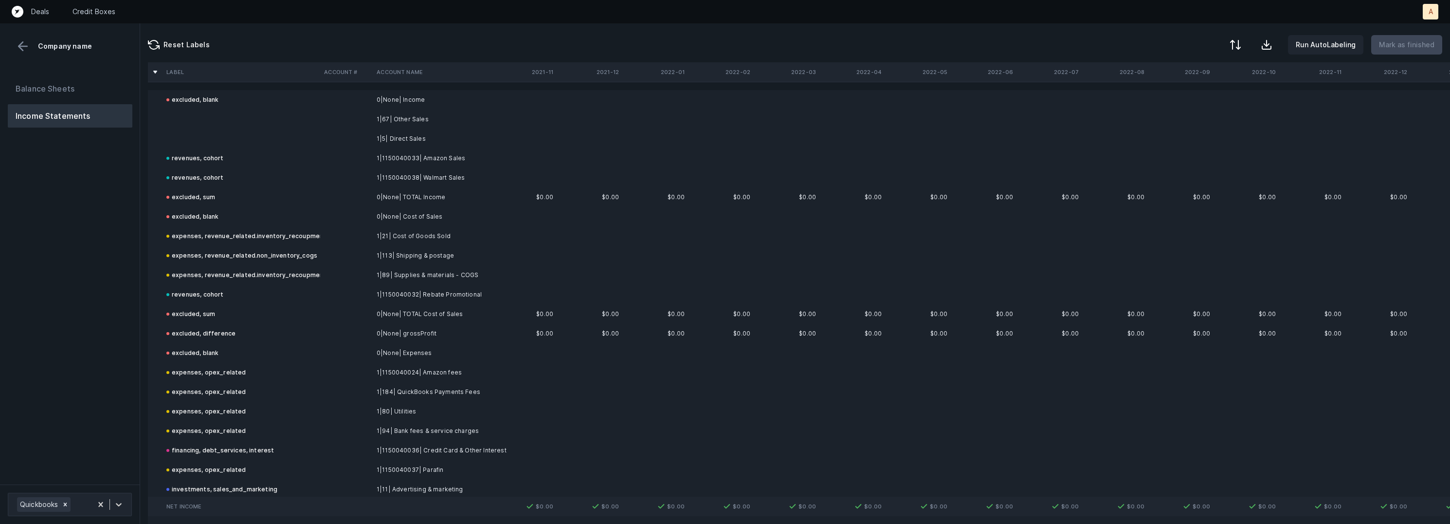
click at [418, 120] on td "1|67| Other Sales" at bounding box center [432, 118] width 119 height 19
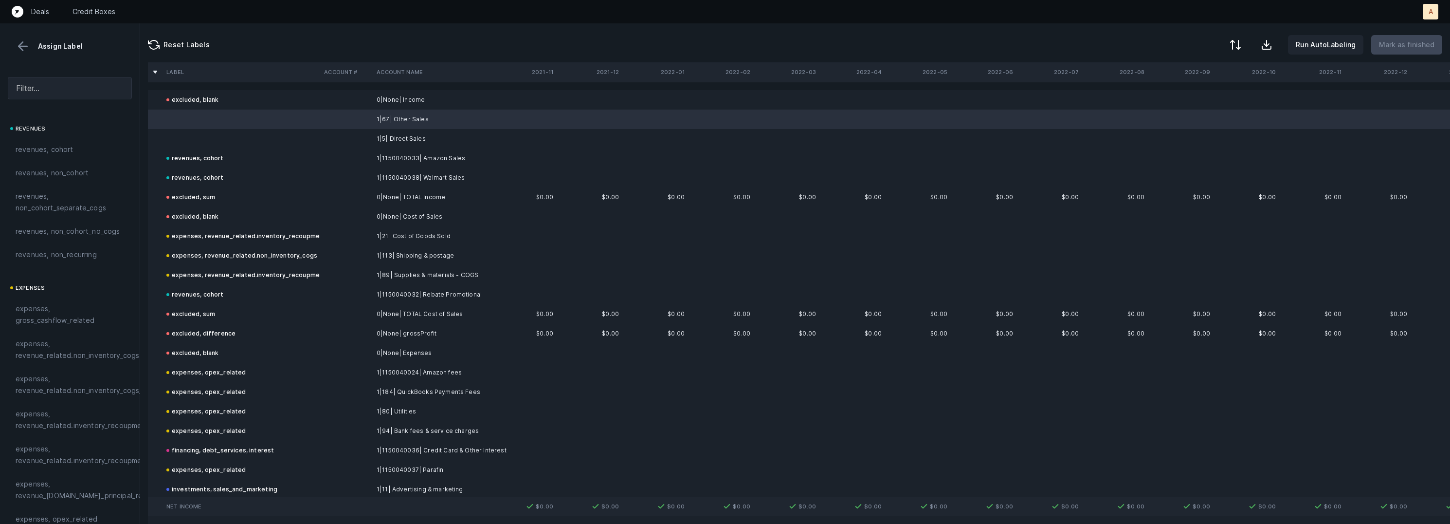
click at [400, 135] on td "1|5| Direct Sales" at bounding box center [432, 138] width 119 height 19
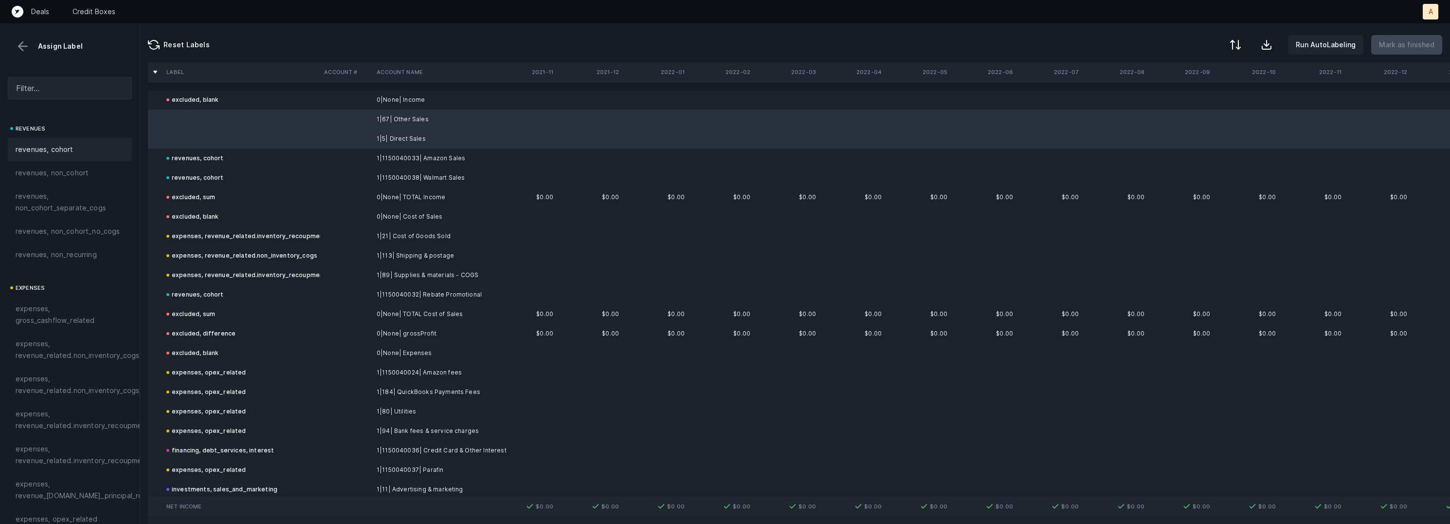
click at [96, 146] on div "revenues, cohort" at bounding box center [70, 150] width 109 height 12
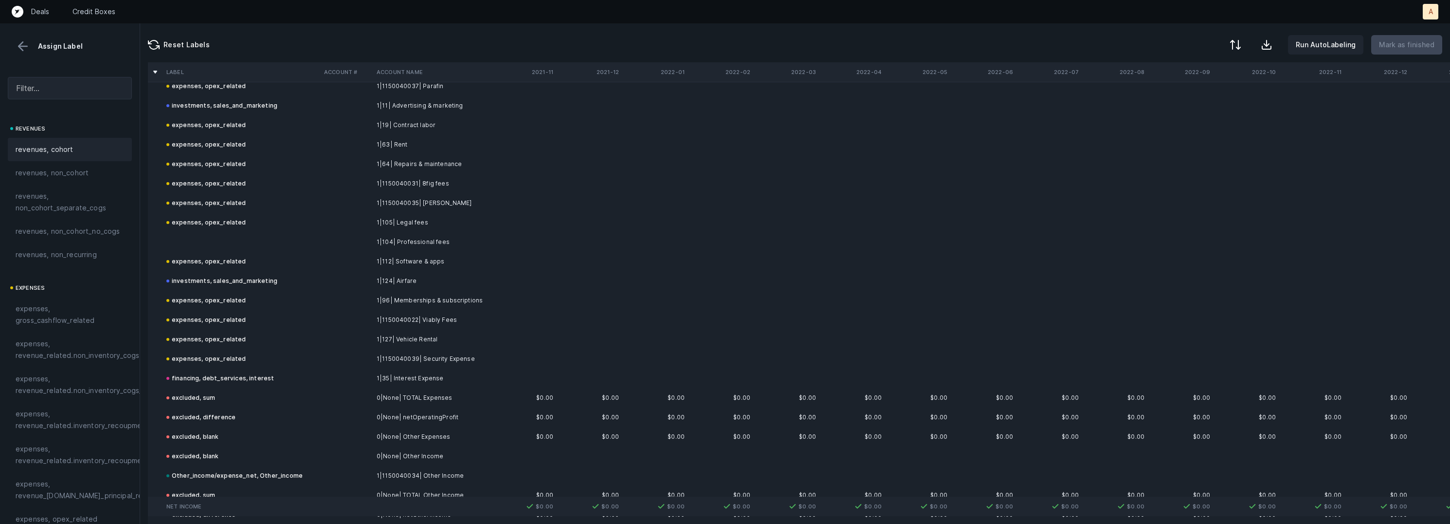
scroll to position [415, 0]
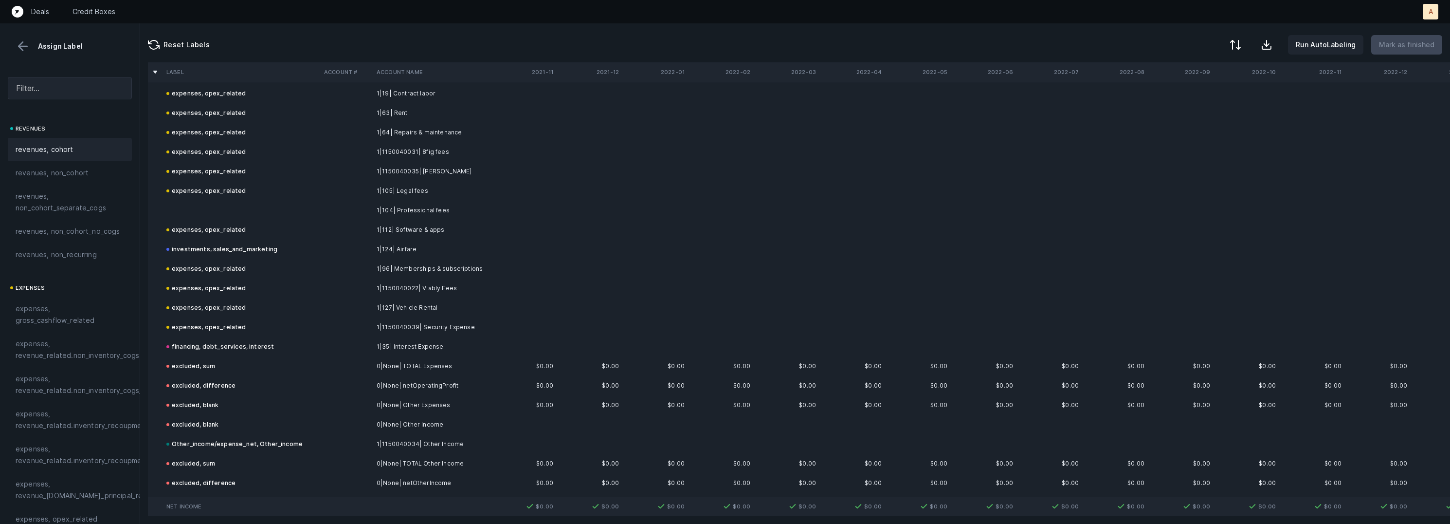
click at [416, 209] on td "1|104| Professional fees" at bounding box center [432, 209] width 119 height 19
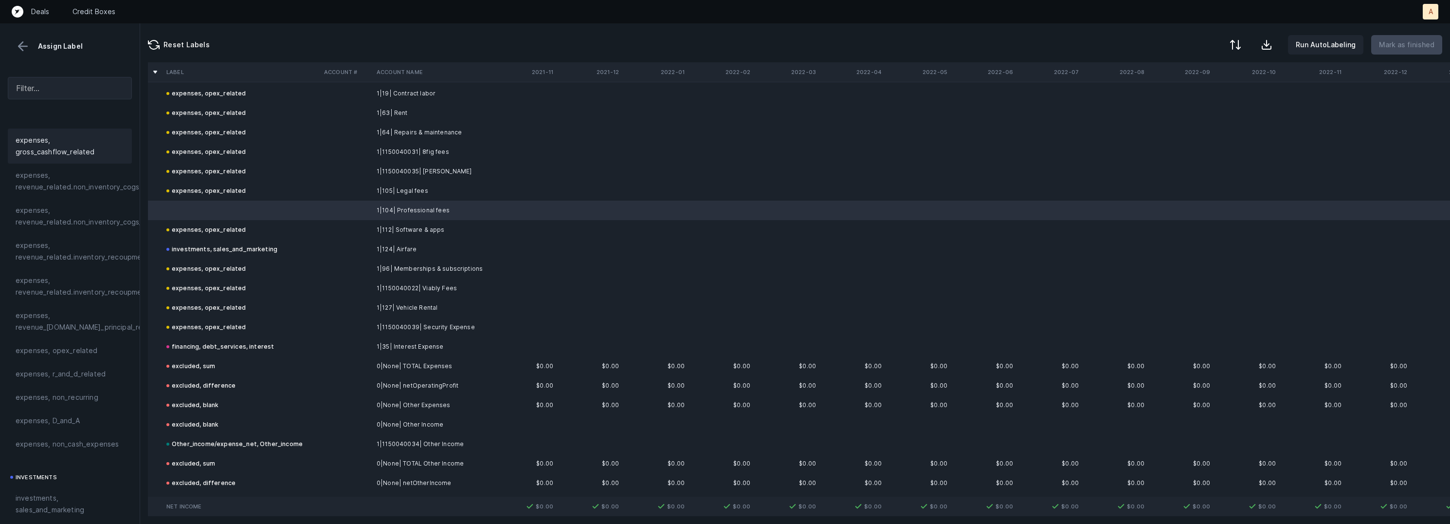
scroll to position [242, 0]
click at [79, 279] on span "expenses, opex_related" at bounding box center [57, 277] width 82 height 12
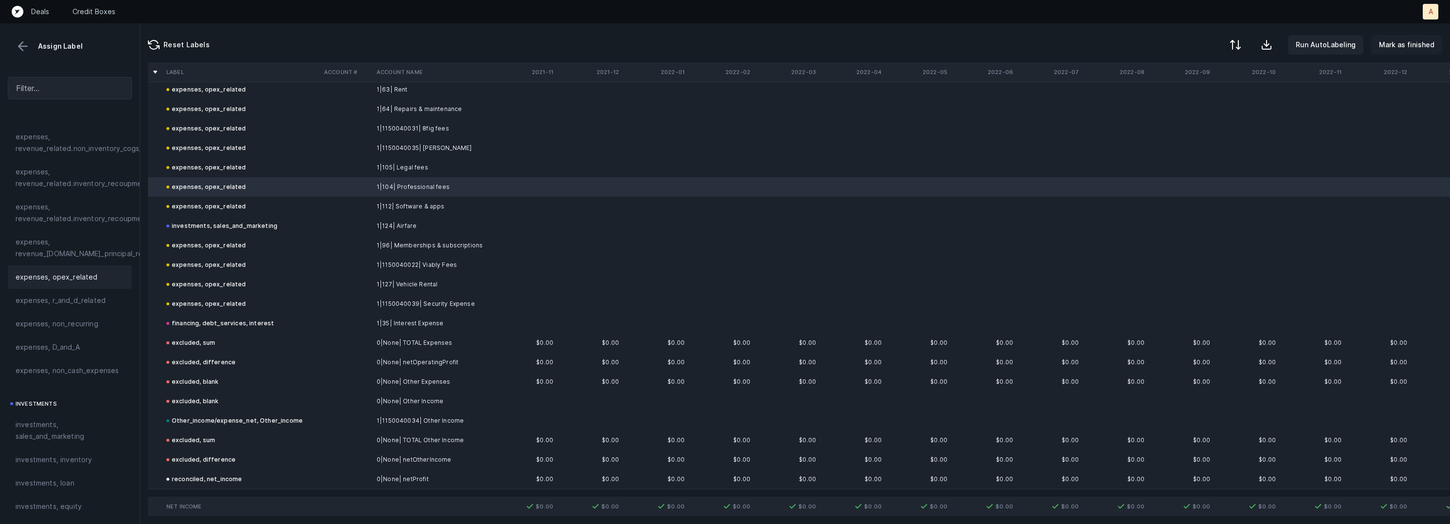
click at [1393, 49] on p "Mark as finished" at bounding box center [1406, 45] width 55 height 12
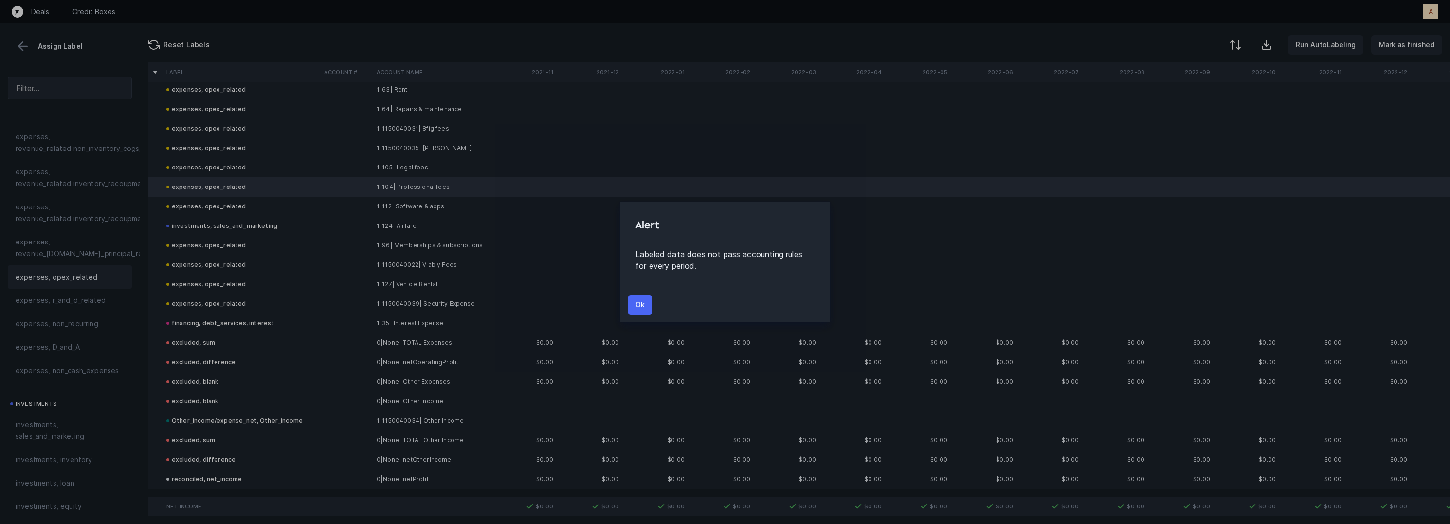
click at [633, 299] on button "Ok" at bounding box center [640, 304] width 25 height 19
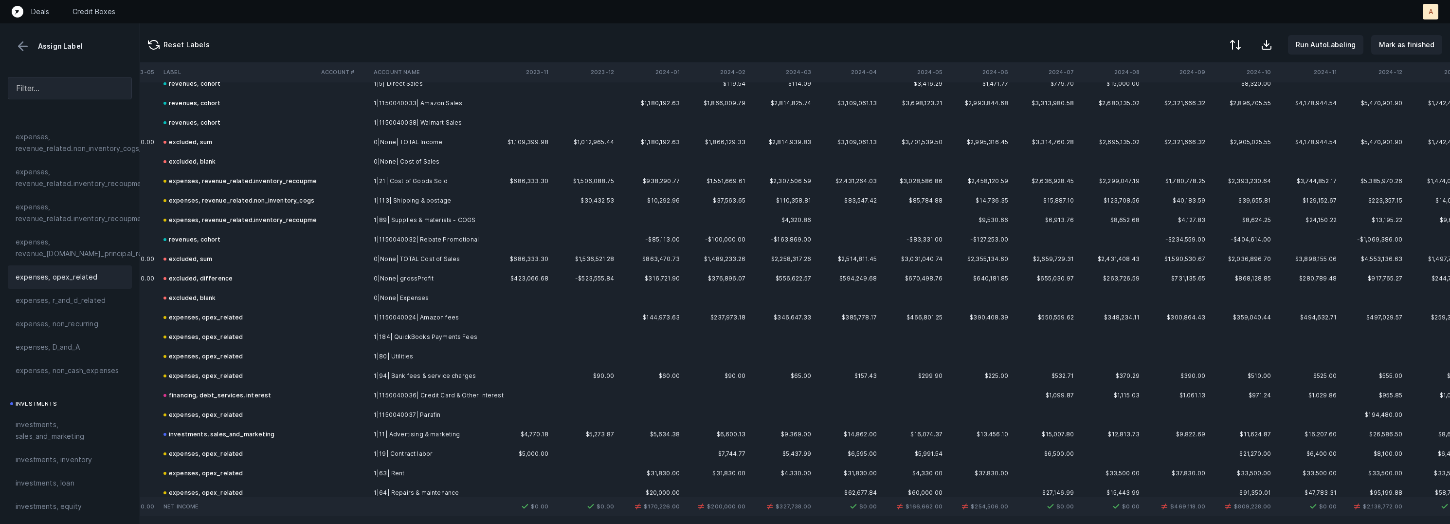
scroll to position [52, 1581]
click at [470, 248] on td "1|1150040032| Rebate Promotional" at bounding box center [429, 242] width 119 height 19
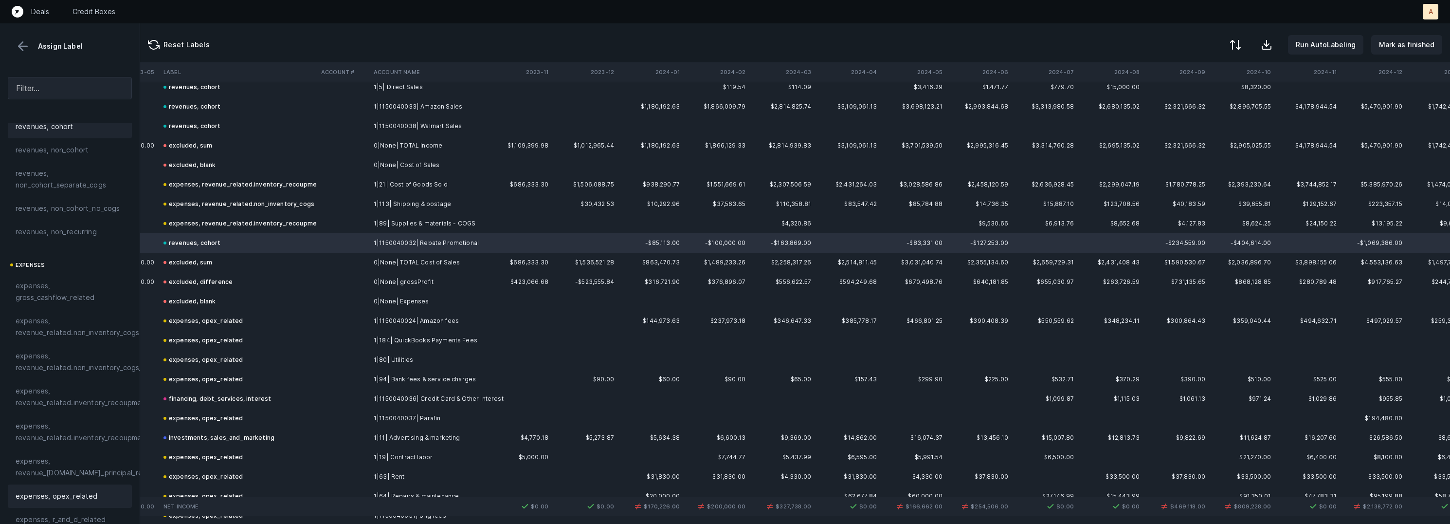
scroll to position [0, 0]
click at [64, 340] on span "expenses, revenue_related.non_inventory_cogs" at bounding box center [78, 349] width 124 height 23
click at [1403, 49] on p "Mark as finished" at bounding box center [1406, 45] width 55 height 12
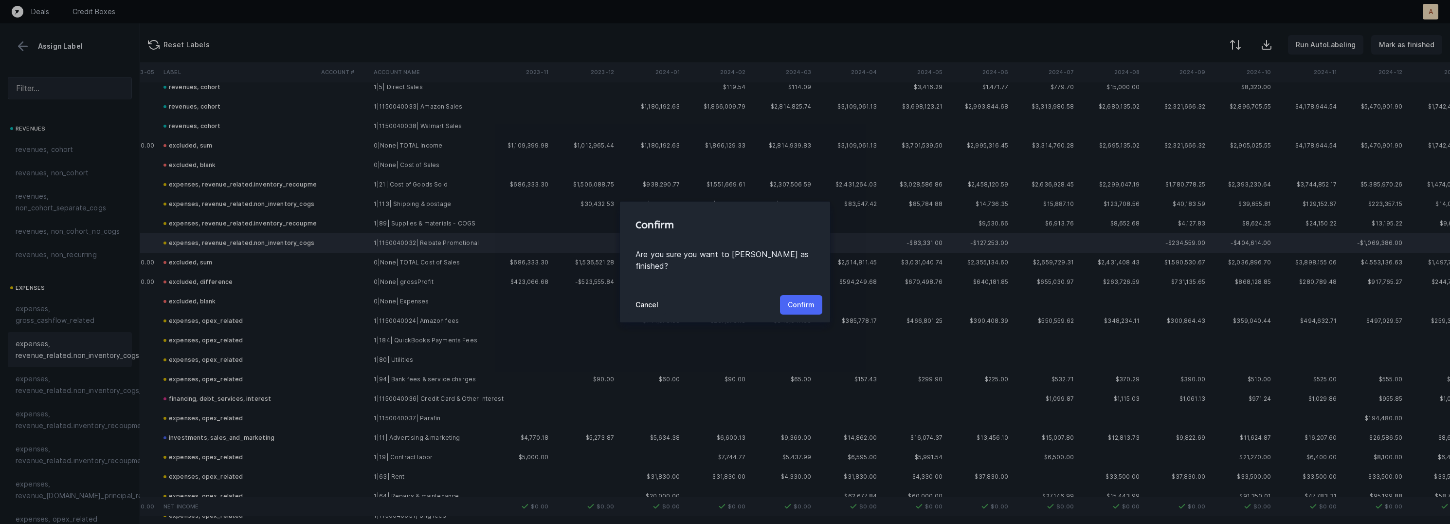
click at [811, 299] on p "Confirm" at bounding box center [801, 305] width 27 height 12
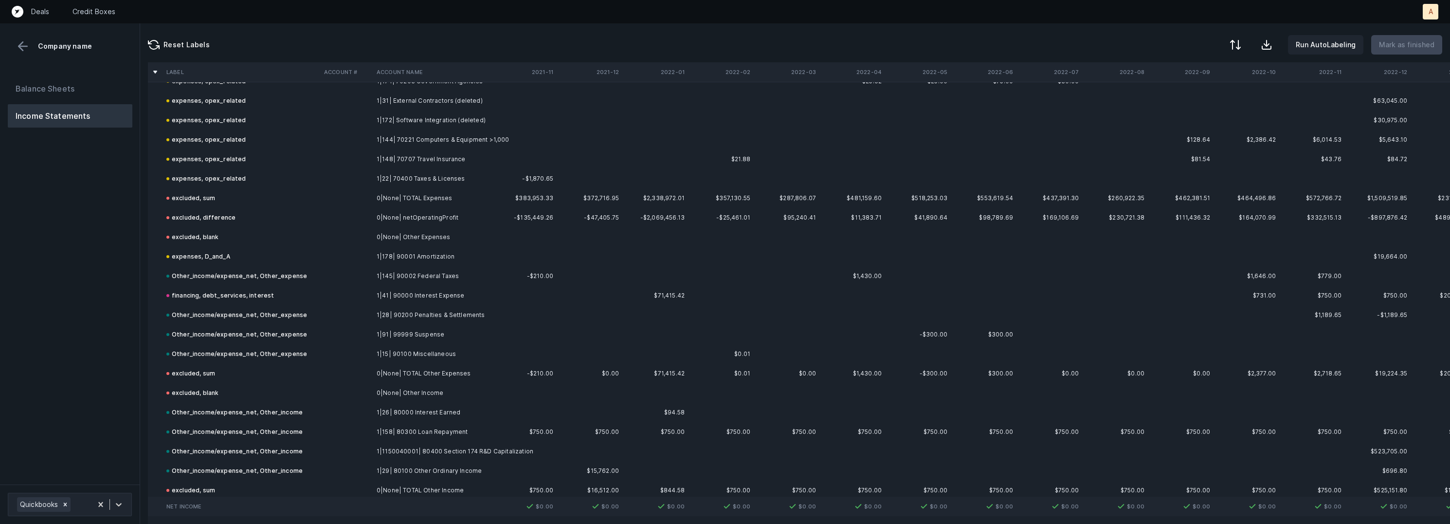
scroll to position [1508, 0]
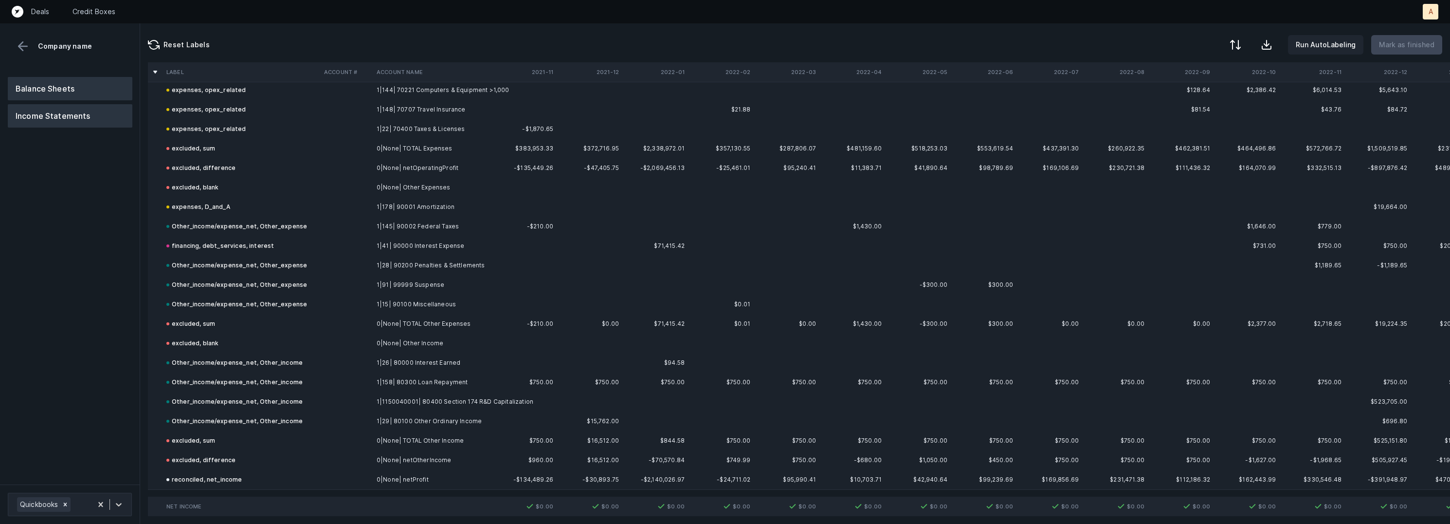
click at [105, 77] on button "Balance Sheets" at bounding box center [70, 88] width 125 height 23
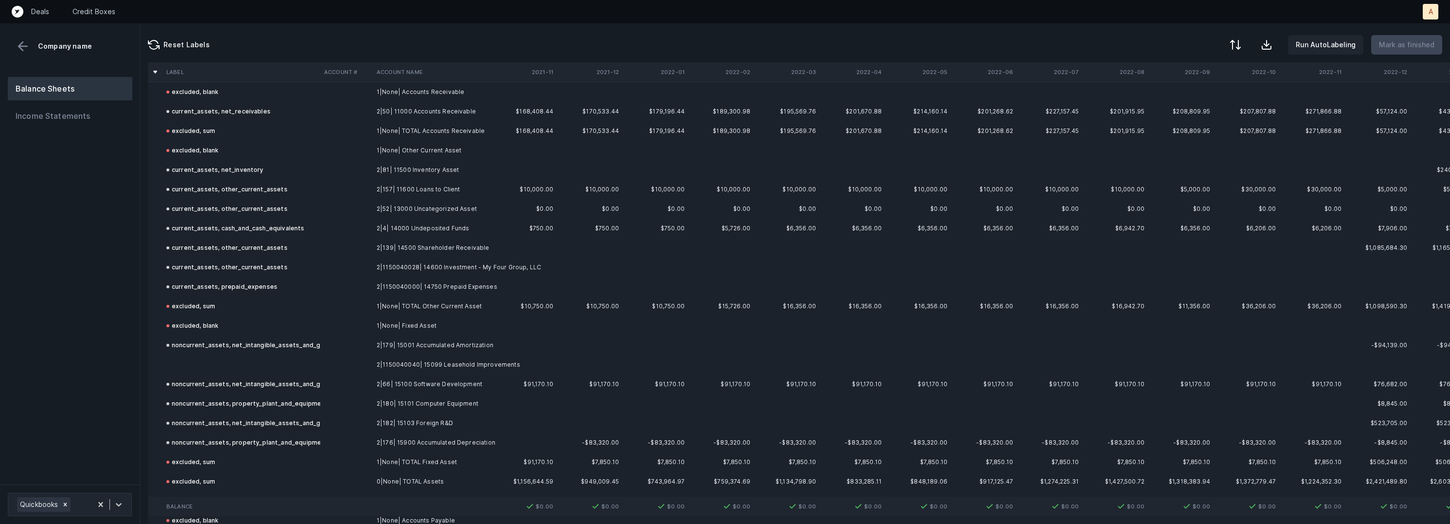
scroll to position [241, 0]
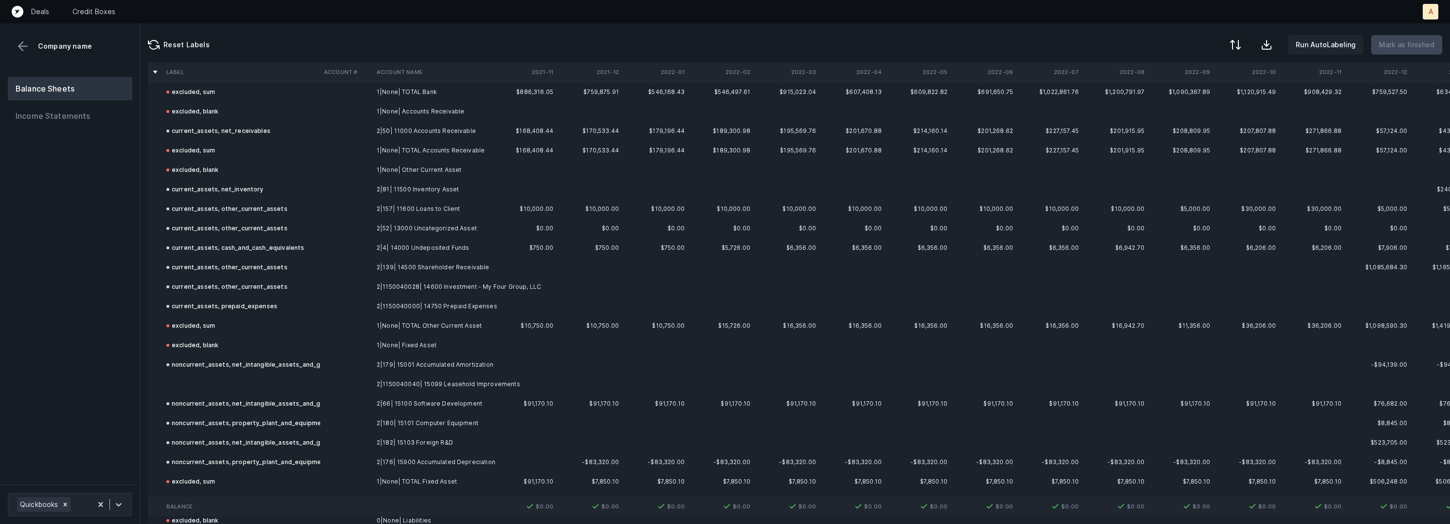
click at [379, 374] on td "2|1150040040| 15099 Leasehold Improvements" at bounding box center [432, 383] width 119 height 19
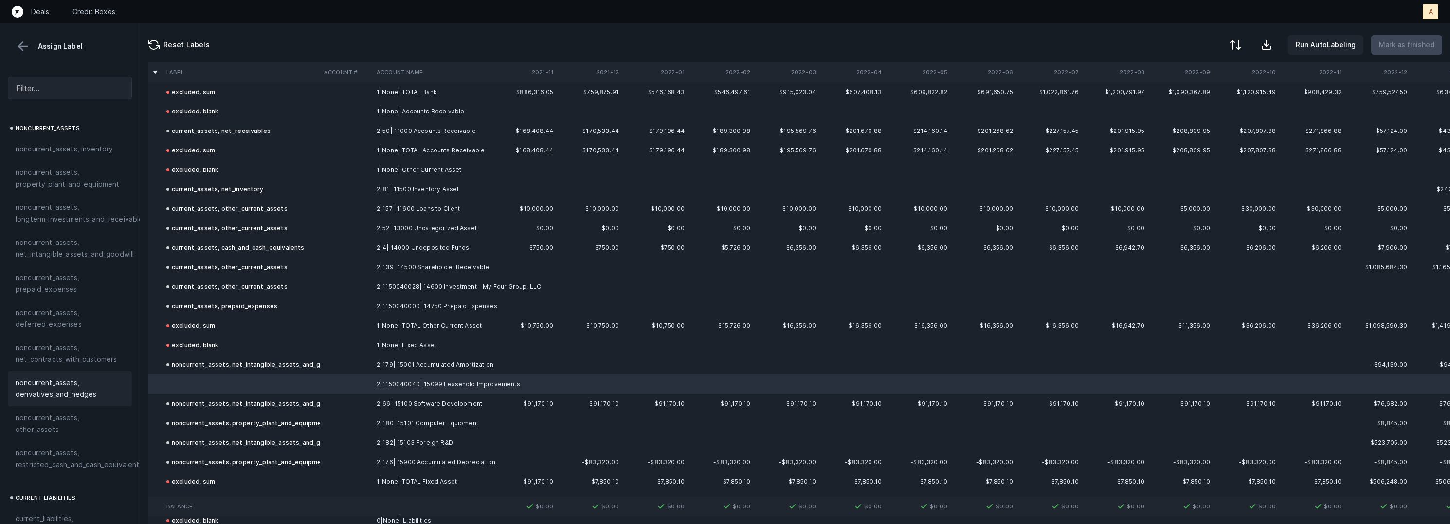
scroll to position [294, 0]
click at [95, 418] on div "noncurrent_assets, other_assets" at bounding box center [70, 417] width 124 height 35
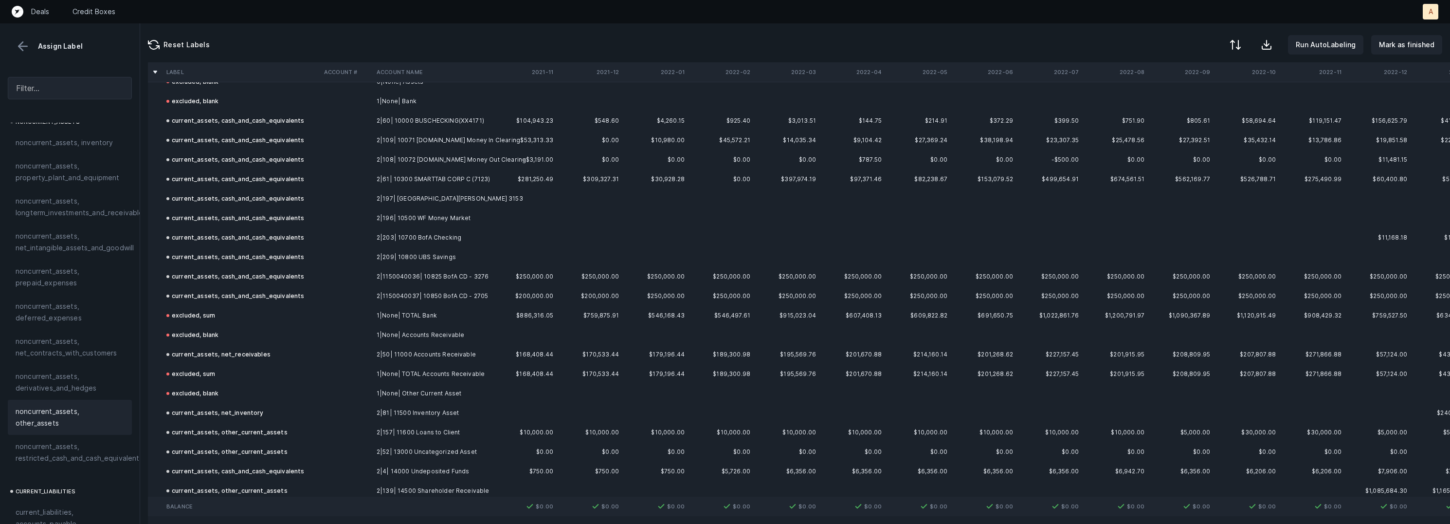
scroll to position [0, 0]
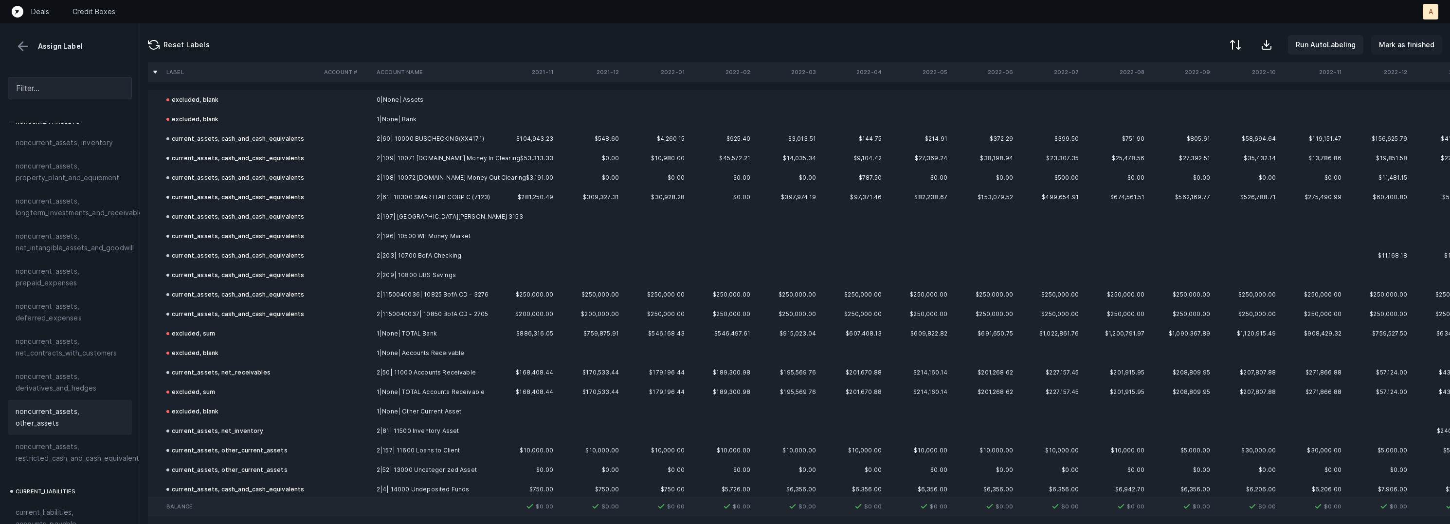
click at [1412, 44] on p "Mark as finished" at bounding box center [1406, 45] width 55 height 12
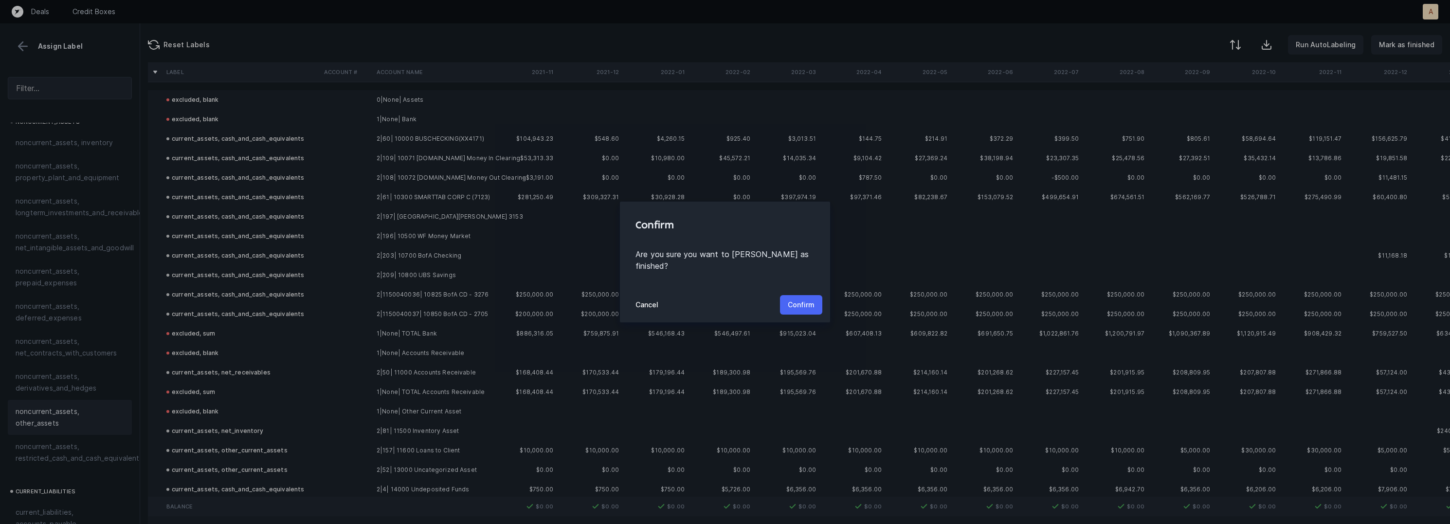
click at [809, 299] on p "Confirm" at bounding box center [801, 305] width 27 height 12
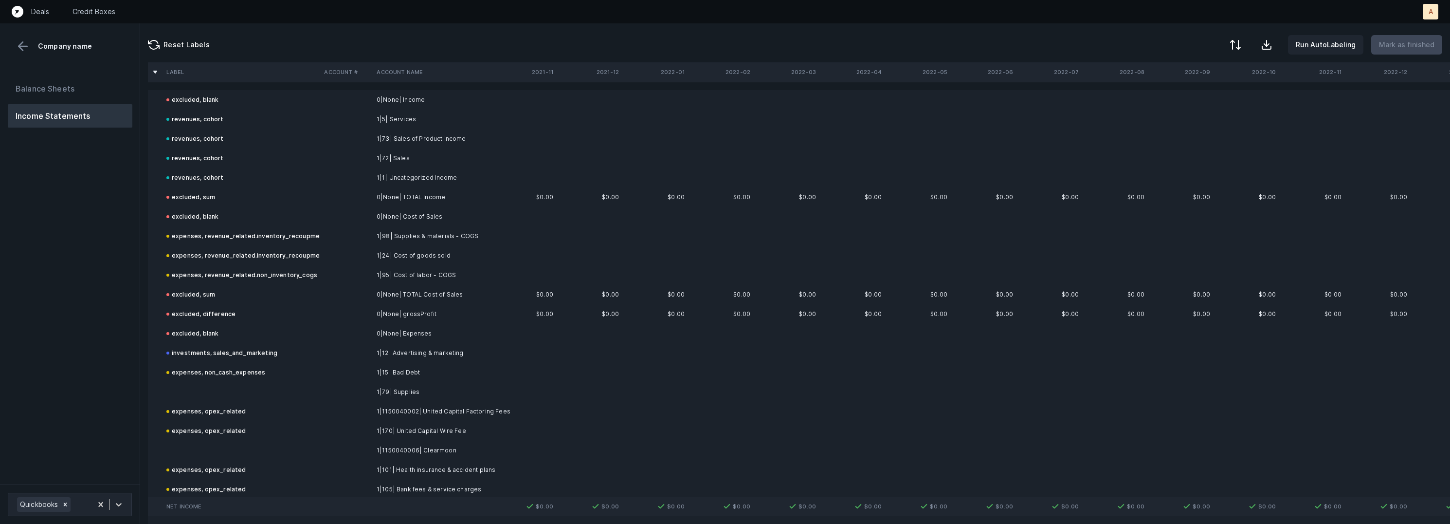
scroll to position [92, 0]
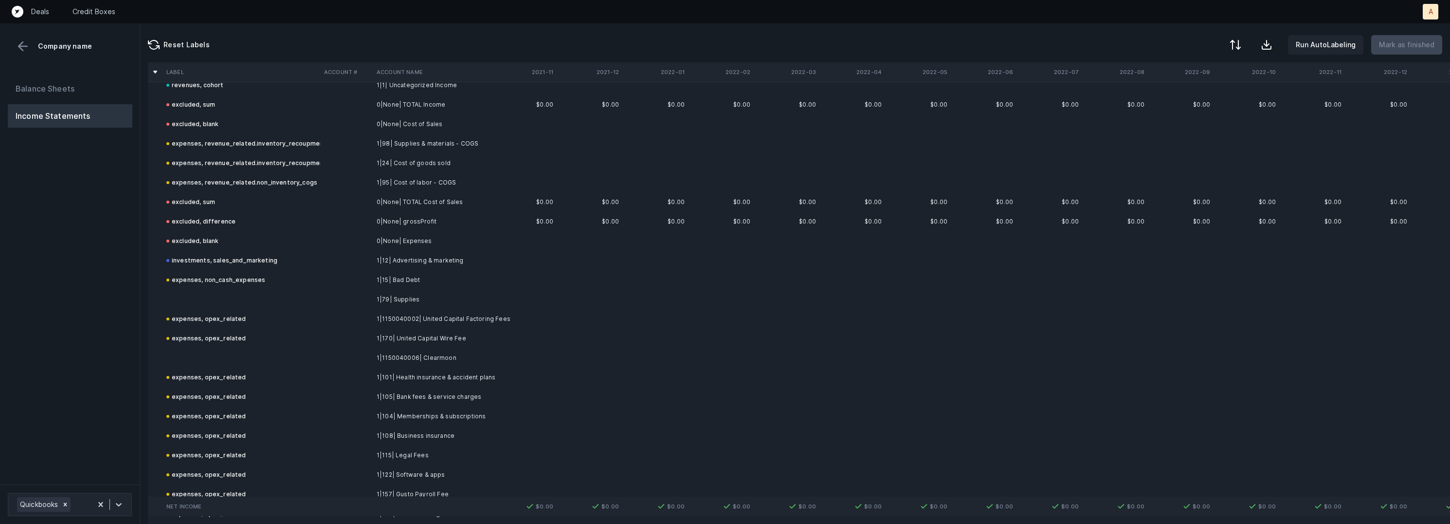
click at [423, 296] on td "1|79| Supplies" at bounding box center [432, 299] width 119 height 19
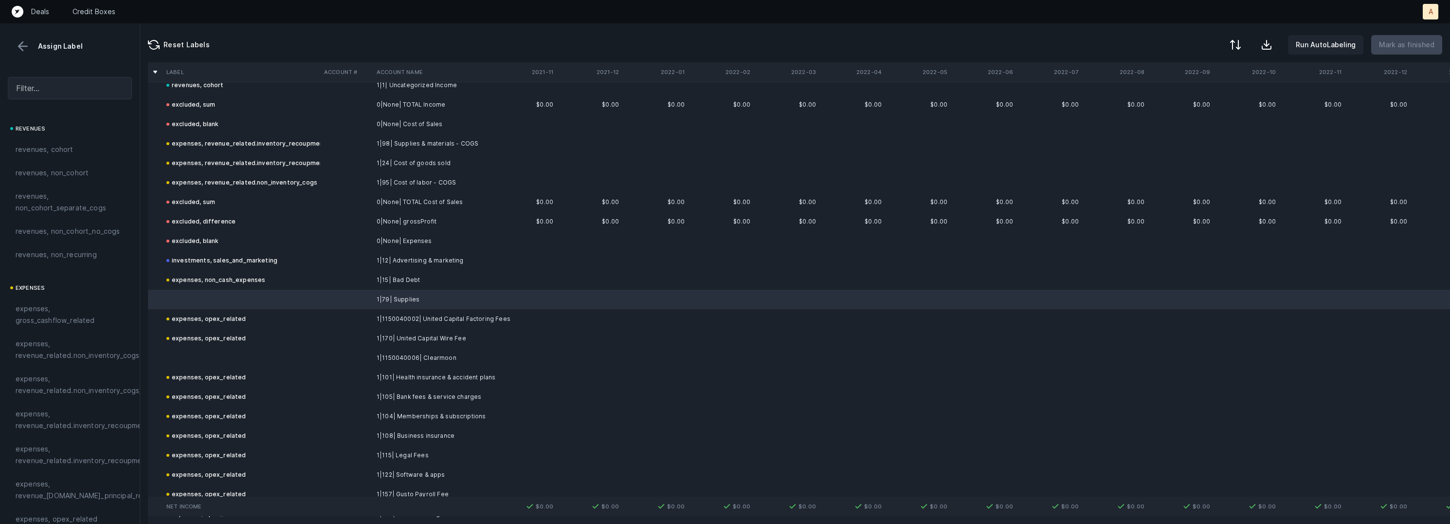
click at [332, 354] on td at bounding box center [346, 357] width 53 height 19
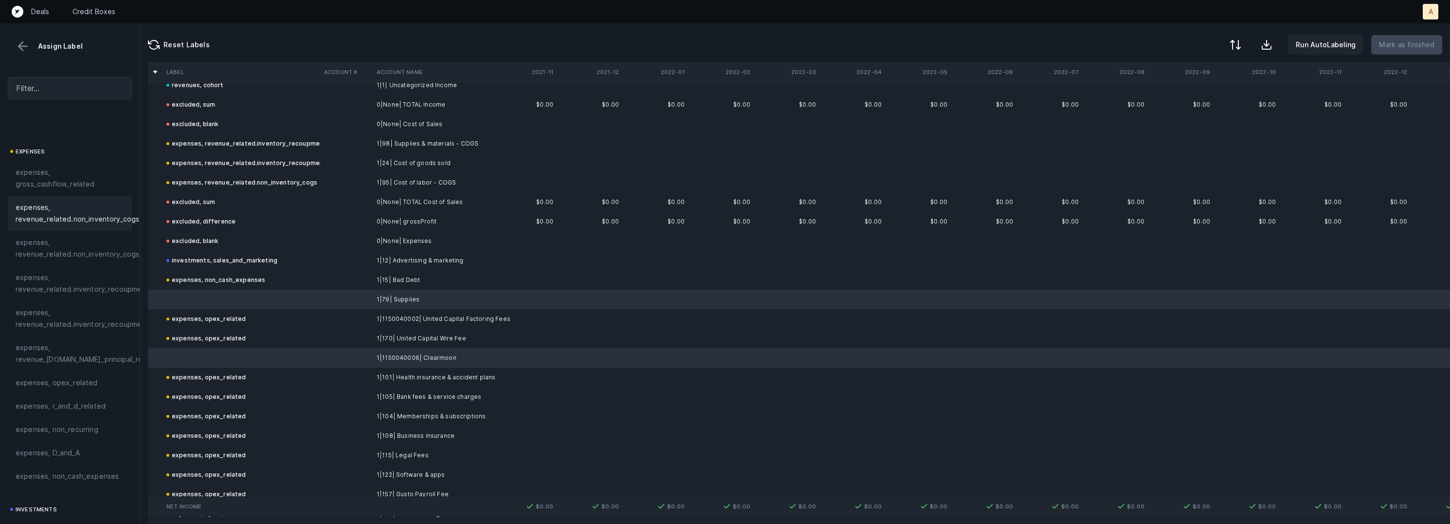
scroll to position [180, 0]
click at [60, 345] on div "expenses, opex_related" at bounding box center [70, 338] width 124 height 23
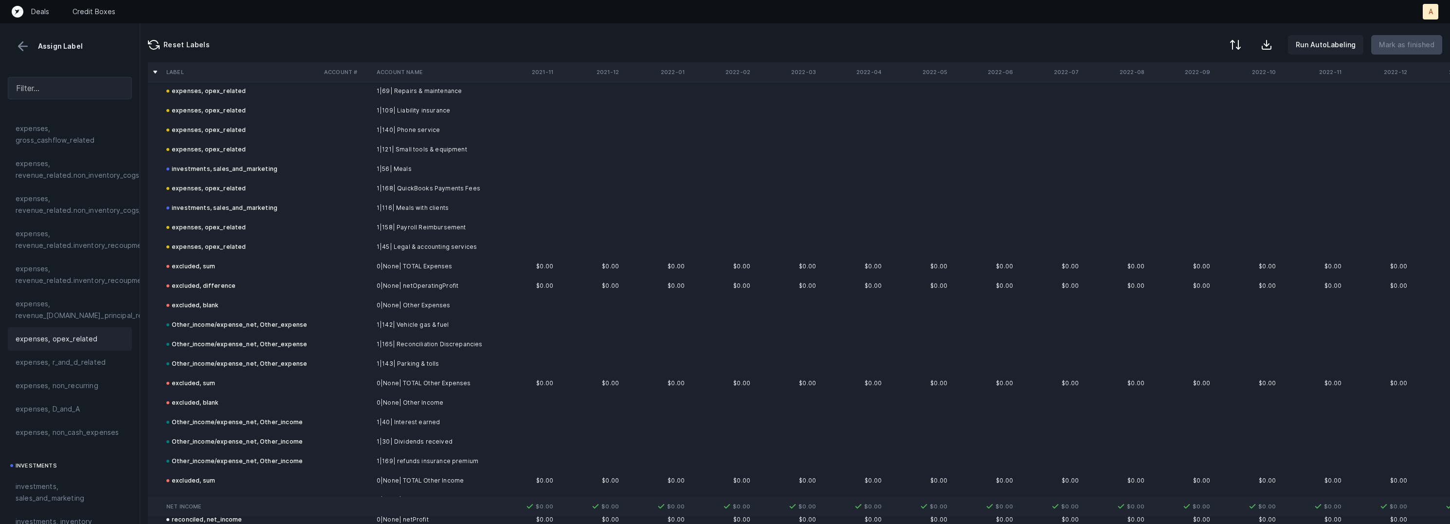
scroll to position [1061, 0]
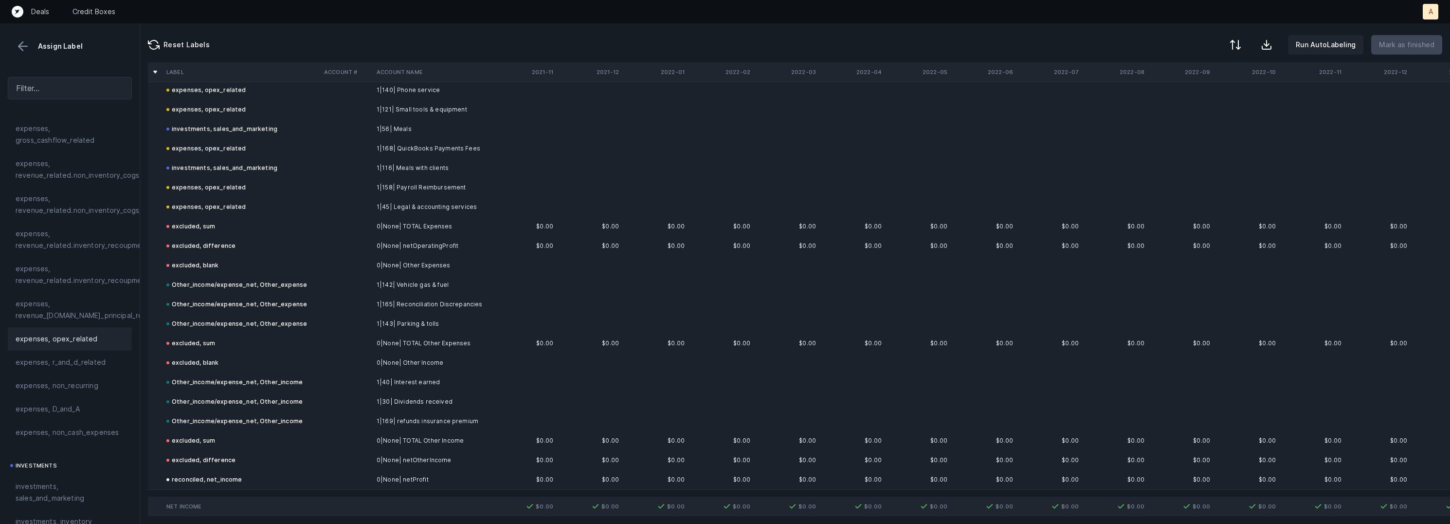
click at [25, 41] on button at bounding box center [23, 46] width 15 height 15
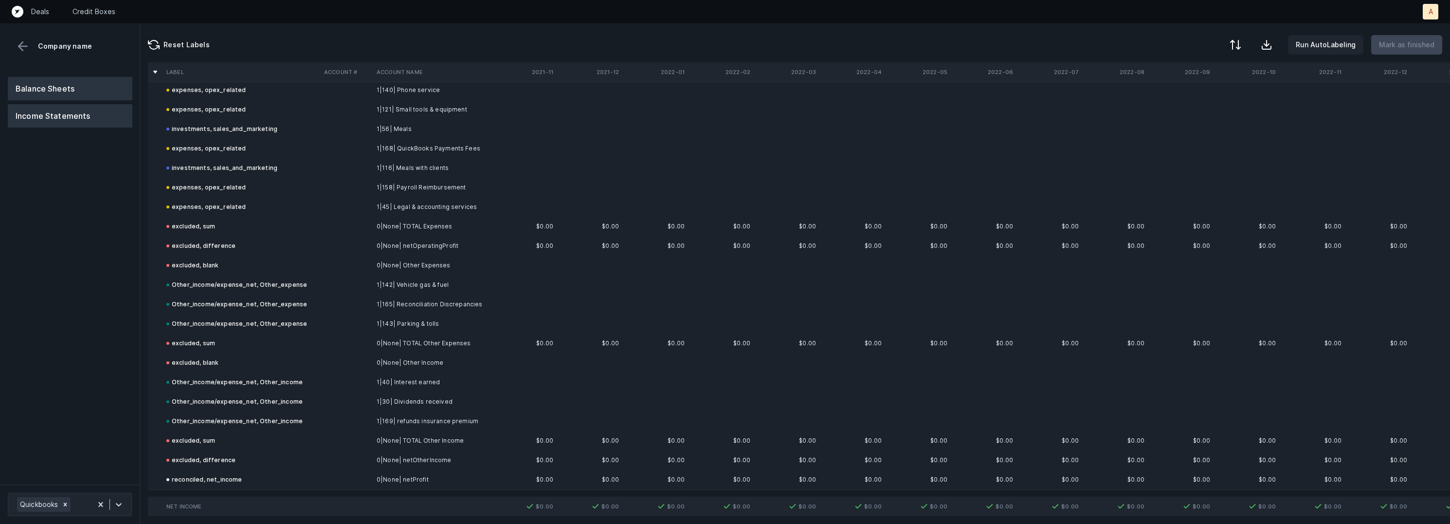
click at [56, 89] on button "Balance Sheets" at bounding box center [70, 88] width 125 height 23
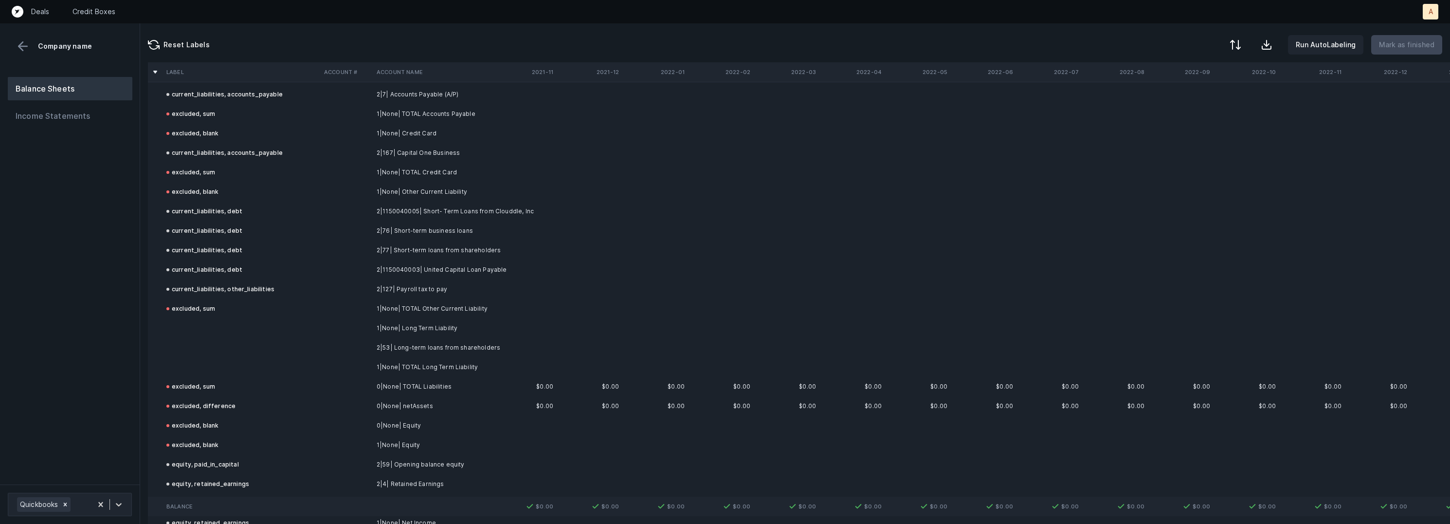
scroll to position [476, 0]
click at [430, 342] on td "2|53| Long-term loans from shareholders" at bounding box center [432, 343] width 119 height 19
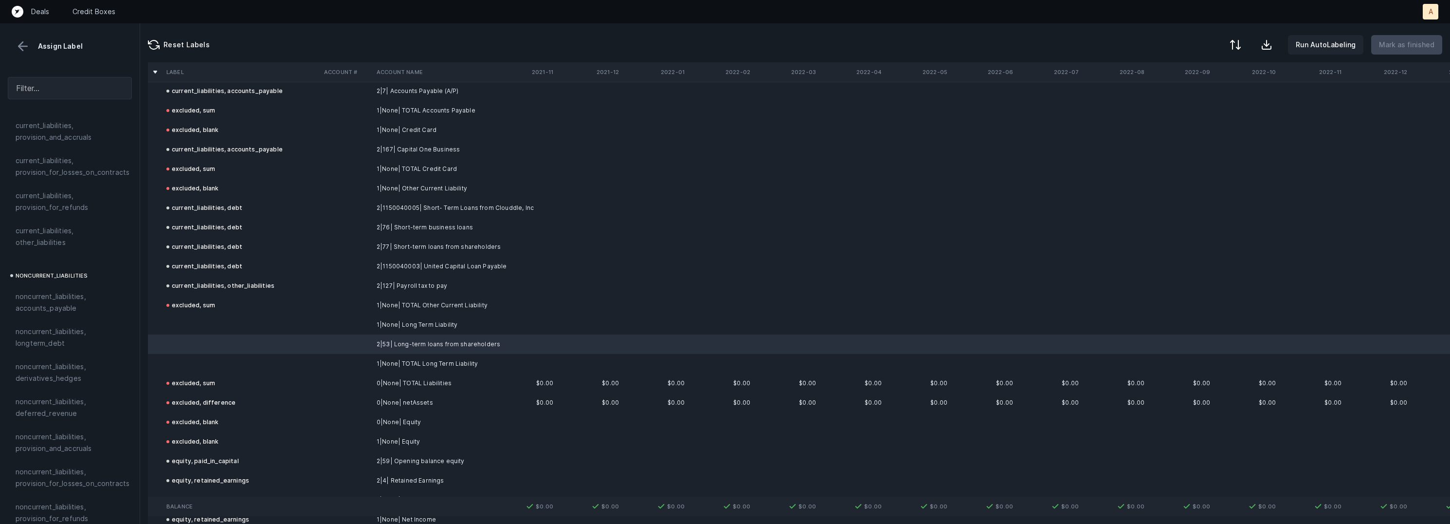
scroll to position [808, 0]
click at [74, 329] on span "noncurrent_liabilities, longterm_debt" at bounding box center [70, 338] width 109 height 23
click at [337, 327] on td at bounding box center [346, 324] width 53 height 19
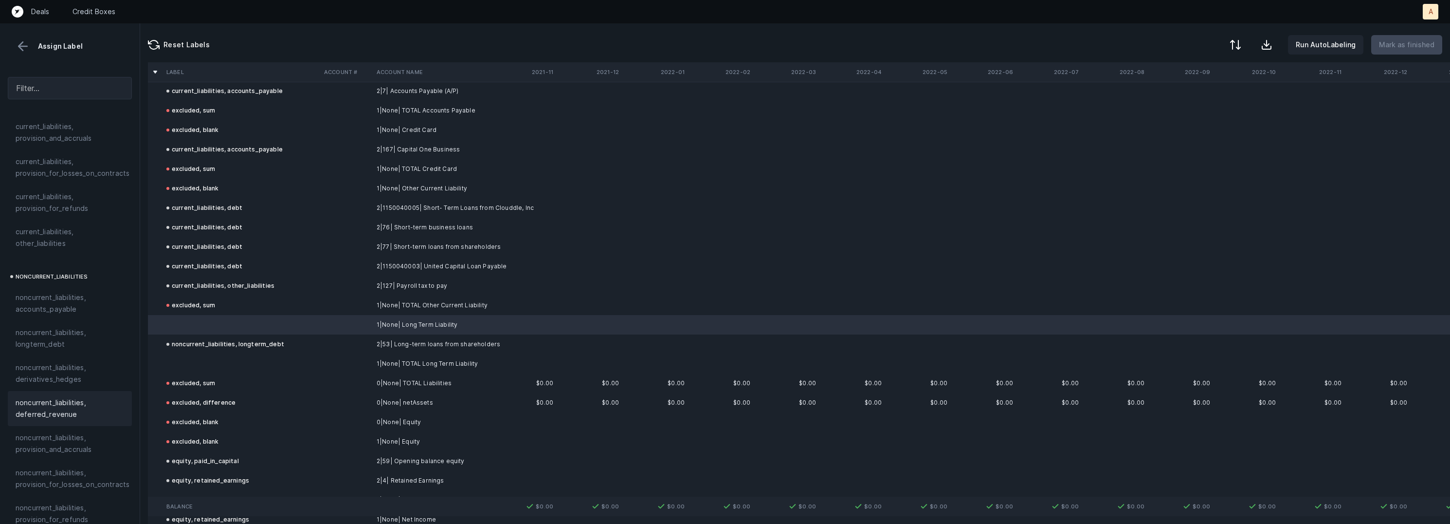
scroll to position [1050, 0]
click at [63, 509] on span "excluded, blank" at bounding box center [42, 515] width 53 height 12
click at [211, 365] on td at bounding box center [242, 363] width 158 height 19
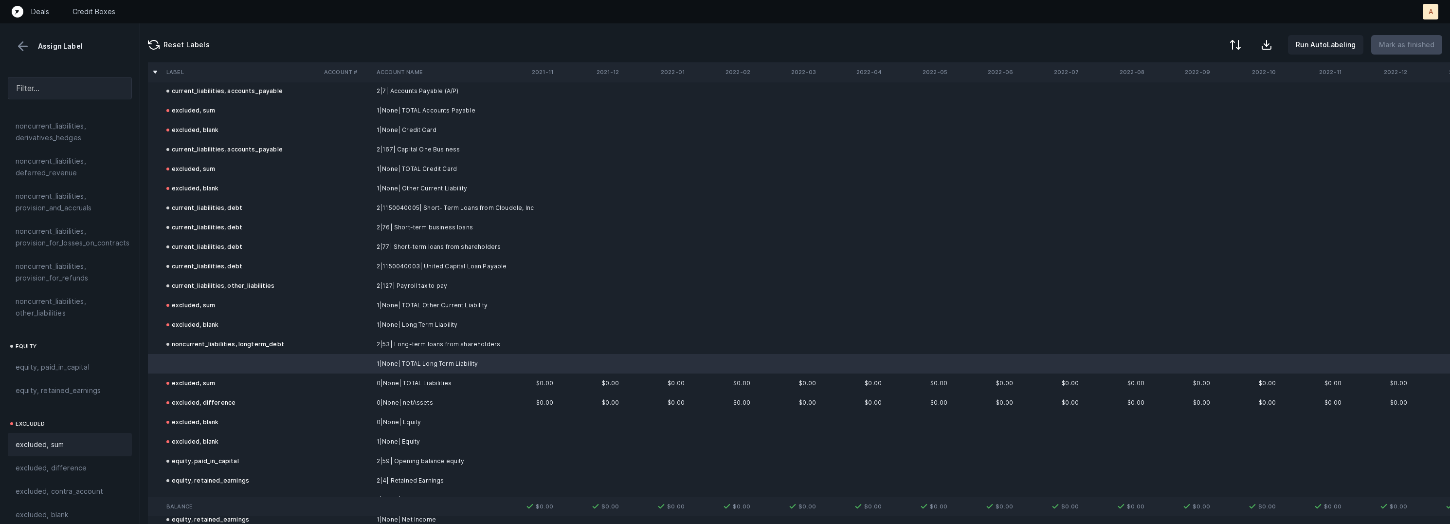
click at [71, 438] on div "excluded, sum" at bounding box center [70, 444] width 109 height 12
click at [1429, 45] on p "Mark as finished" at bounding box center [1406, 45] width 55 height 12
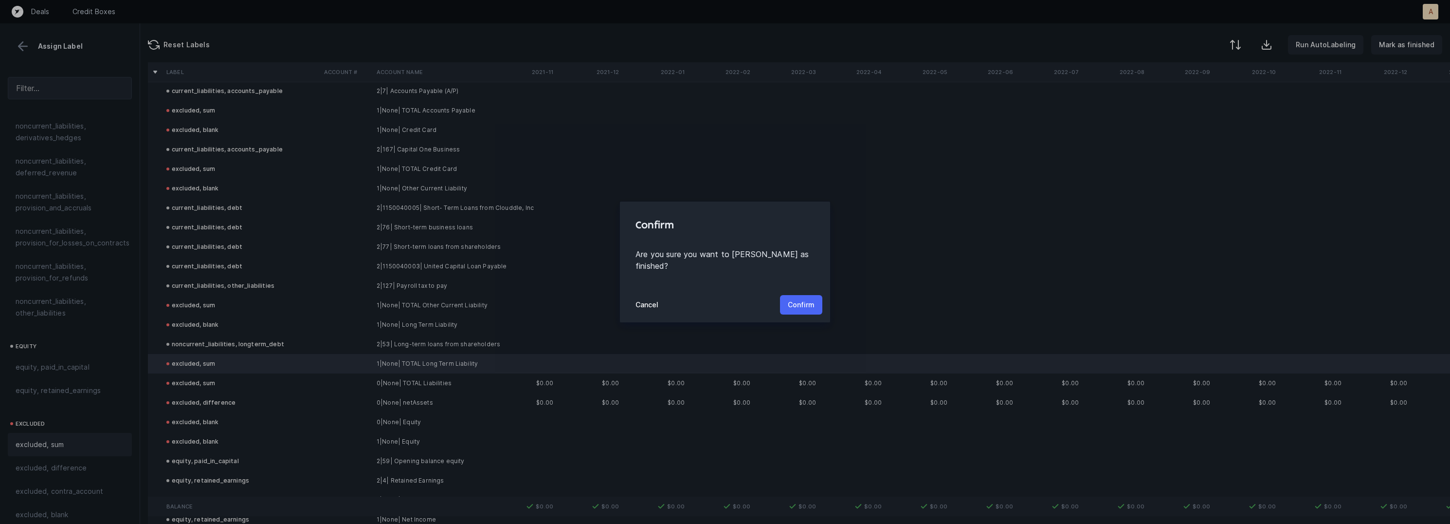
click at [802, 299] on p "Confirm" at bounding box center [801, 305] width 27 height 12
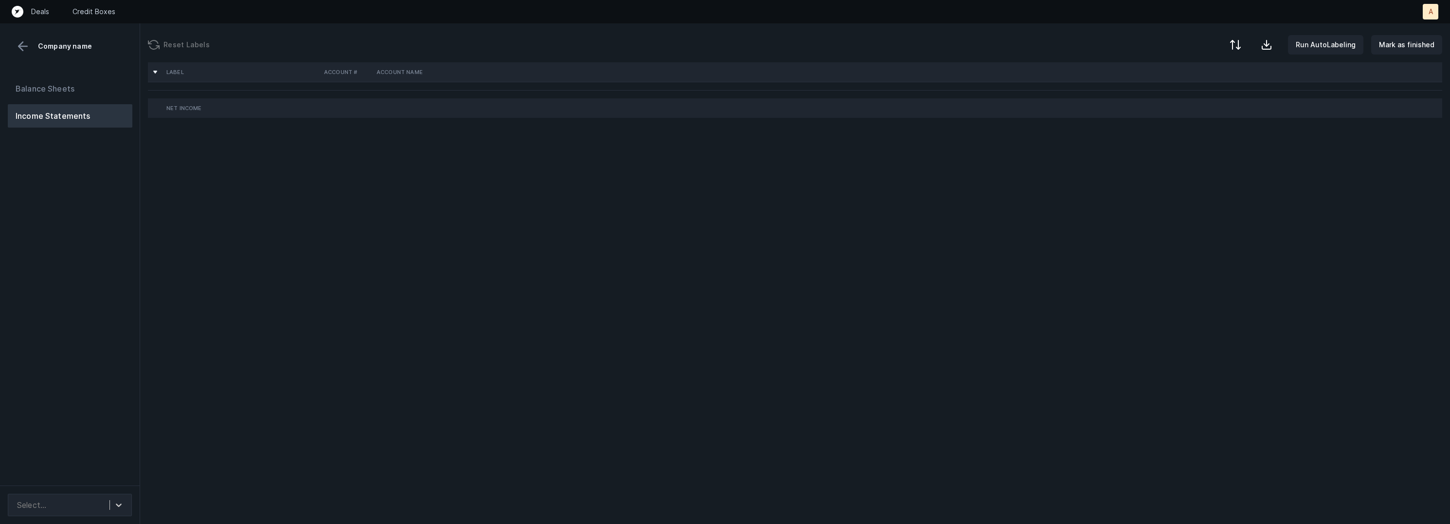
click at [112, 248] on div "Balance Sheets Income Statements" at bounding box center [70, 277] width 140 height 416
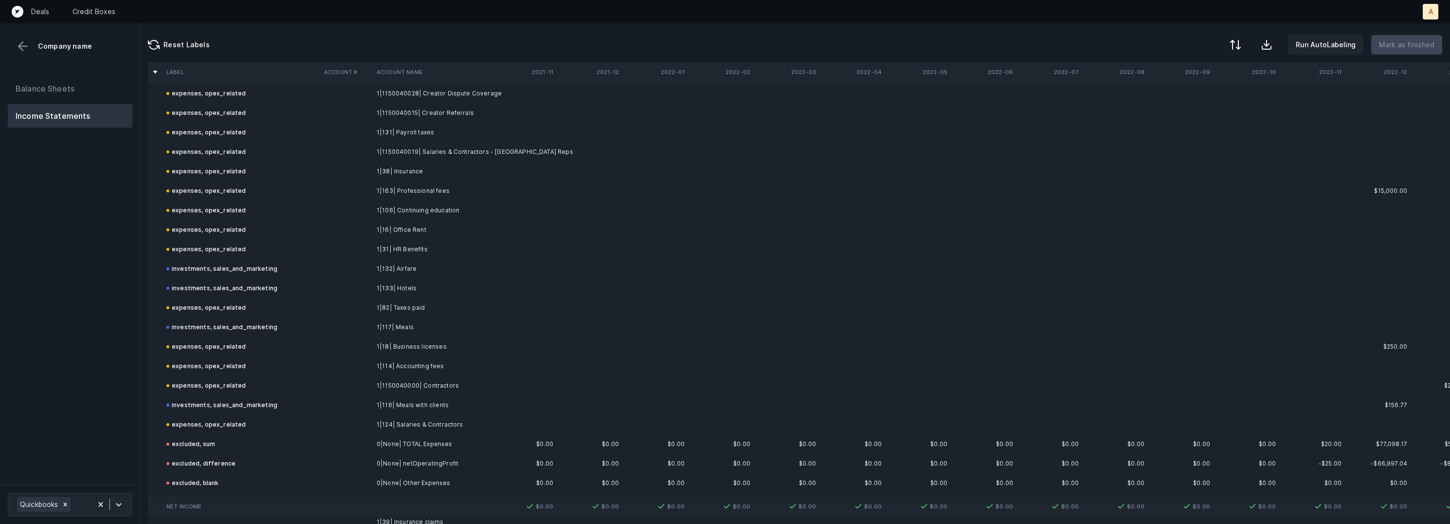
scroll to position [944, 0]
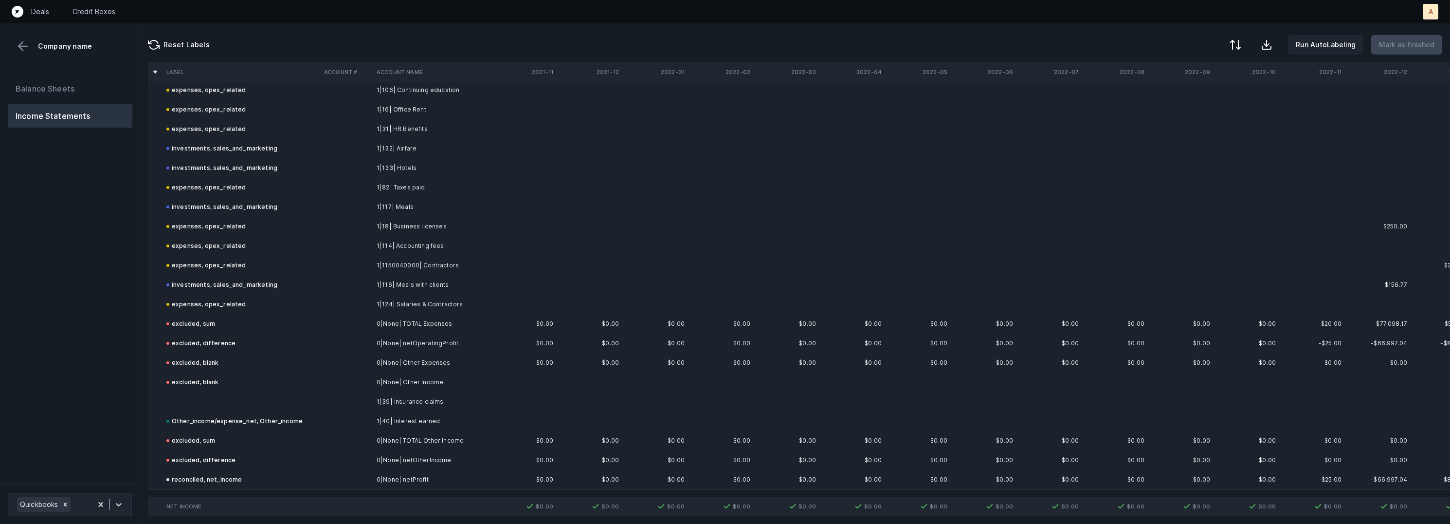
click at [398, 392] on td "1|39| Insurance claims" at bounding box center [432, 401] width 119 height 19
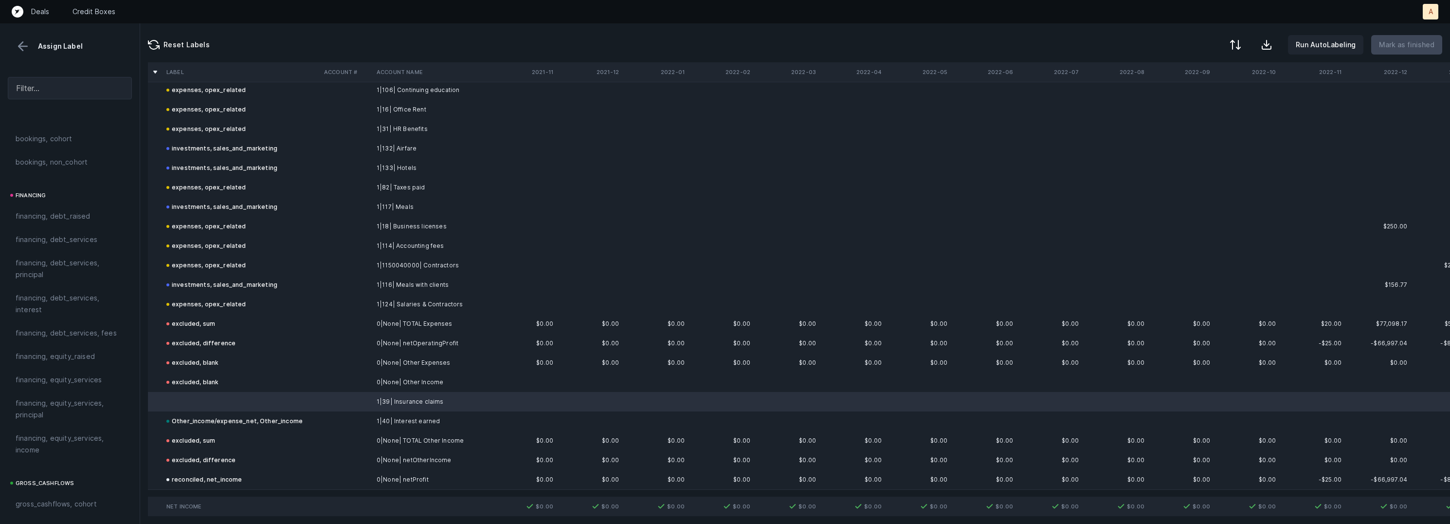
scroll to position [1084, 0]
click at [52, 209] on span "Other_income/expense_net, Other_income" at bounding box center [70, 214] width 109 height 23
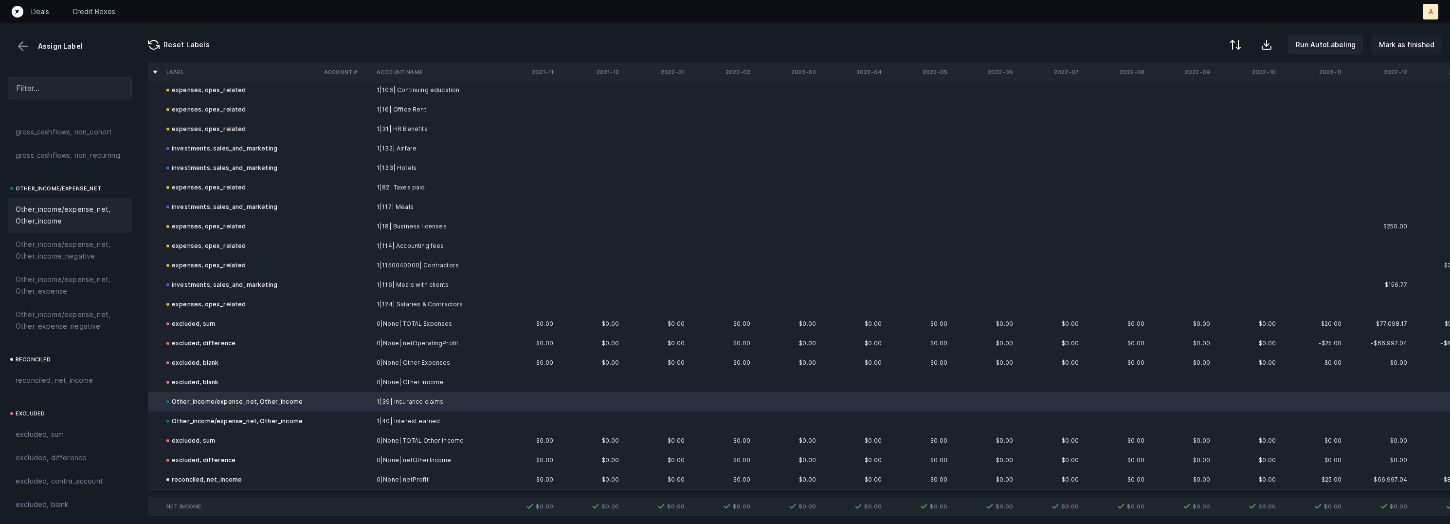
click at [1407, 46] on p "Mark as finished" at bounding box center [1406, 45] width 55 height 12
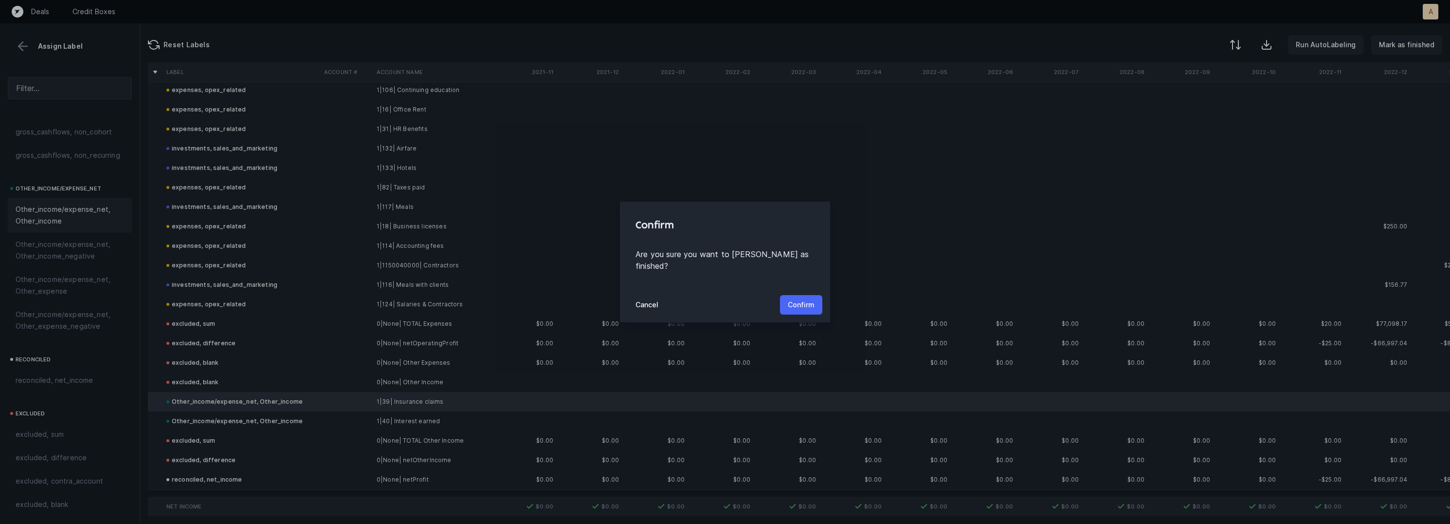
click at [793, 299] on p "Confirm" at bounding box center [801, 305] width 27 height 12
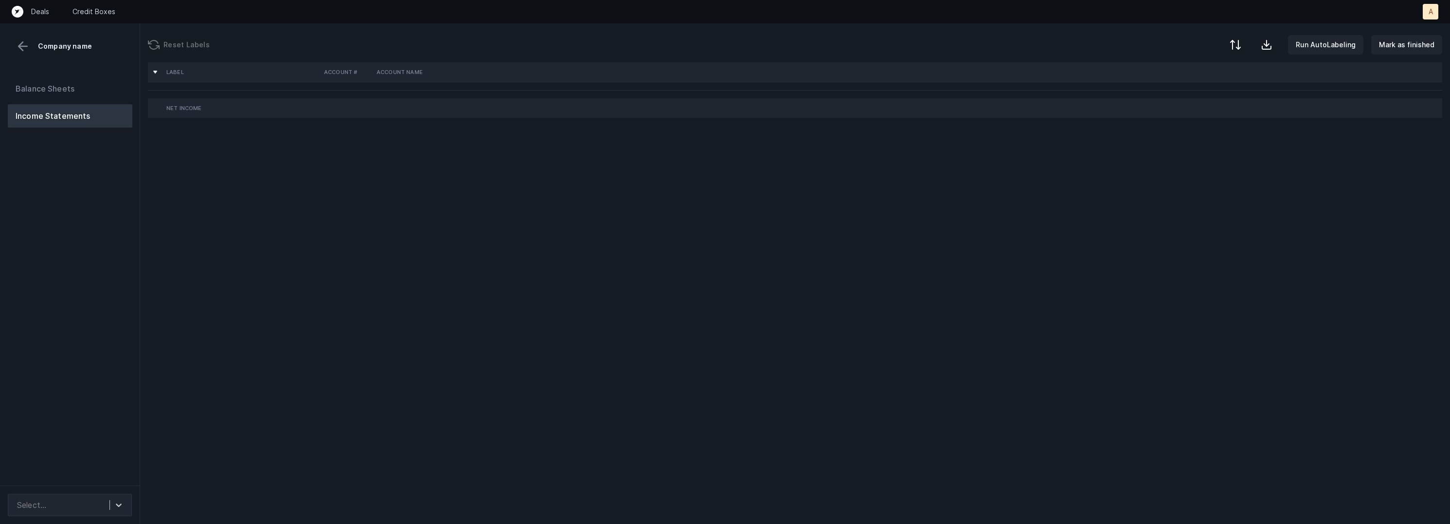
click at [112, 204] on div "Balance Sheets Income Statements" at bounding box center [70, 277] width 140 height 416
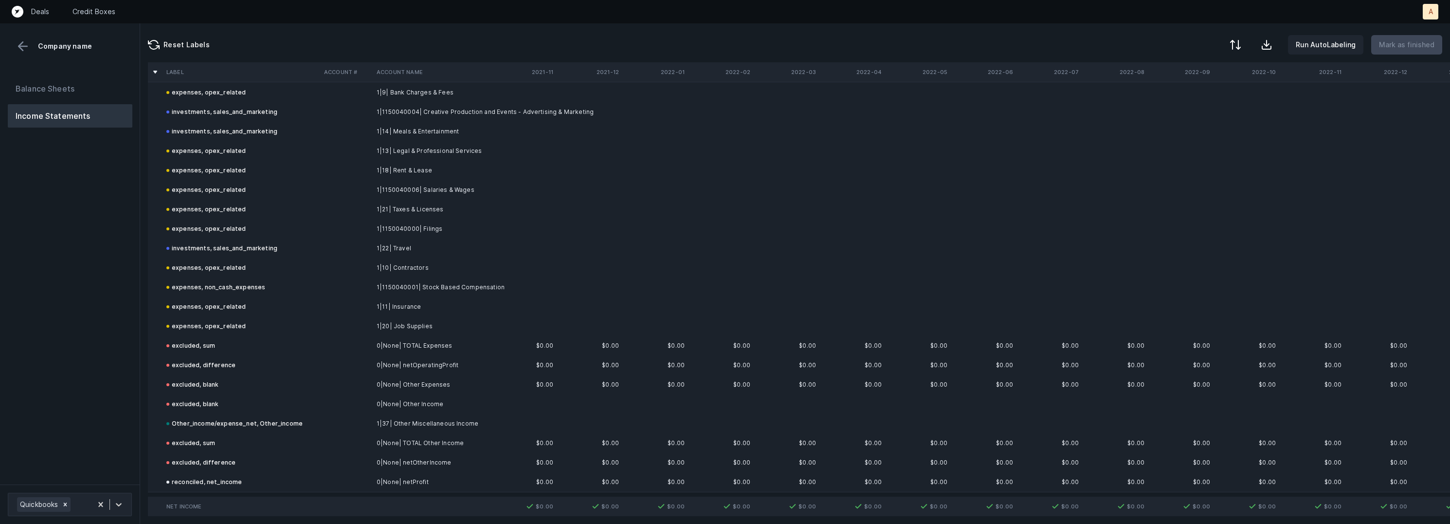
scroll to position [263, 0]
click at [90, 90] on button "Balance Sheets" at bounding box center [70, 88] width 125 height 23
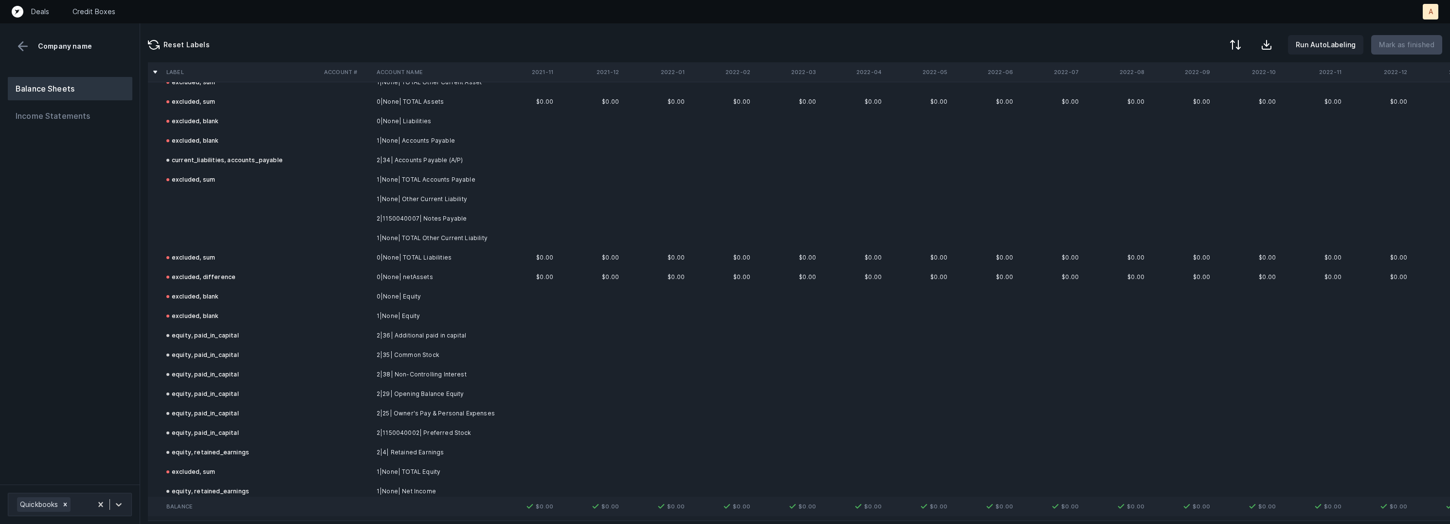
scroll to position [263, 0]
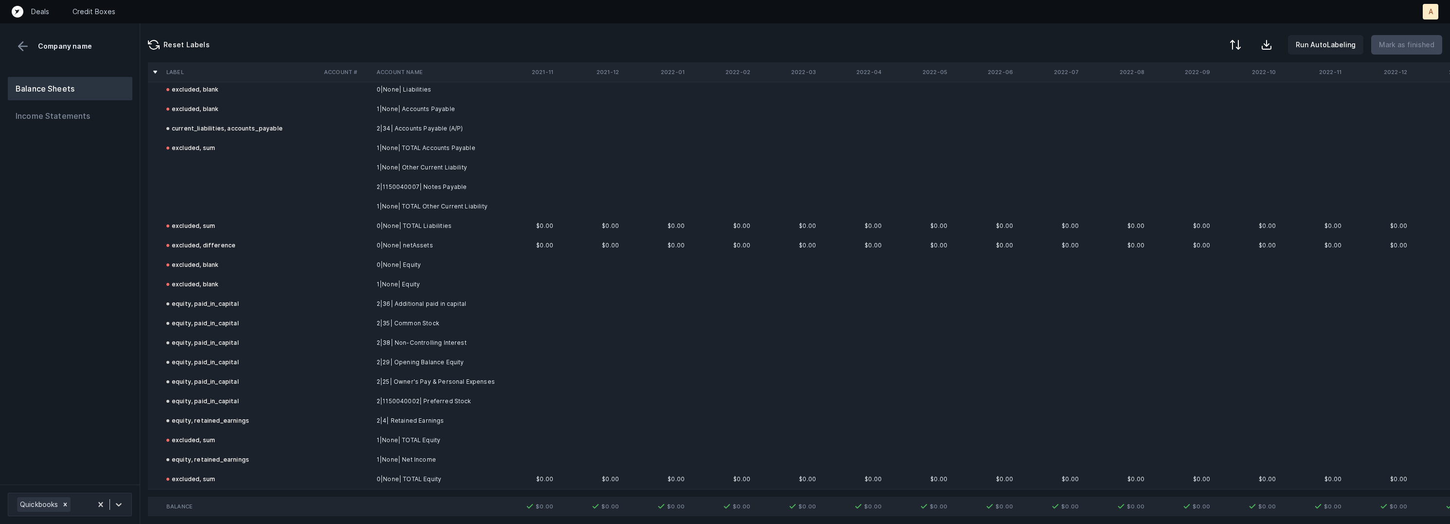
click at [492, 190] on td at bounding box center [524, 186] width 66 height 19
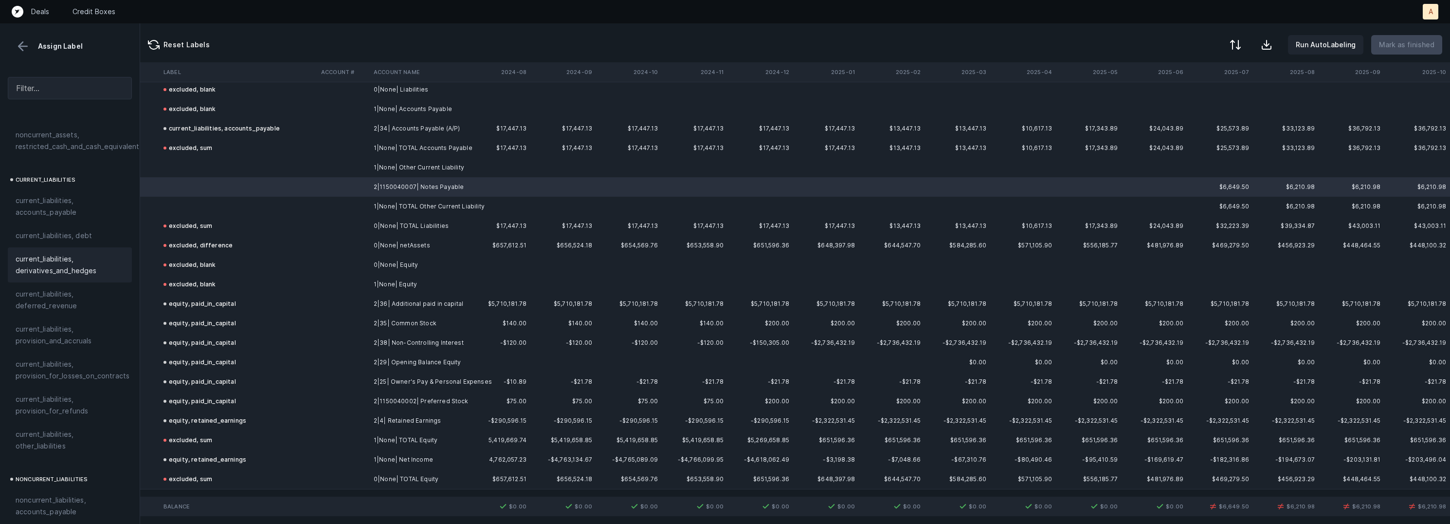
scroll to position [604, 0]
click at [55, 231] on span "current_liabilities, debt" at bounding box center [54, 237] width 76 height 12
click at [350, 173] on td at bounding box center [343, 167] width 53 height 19
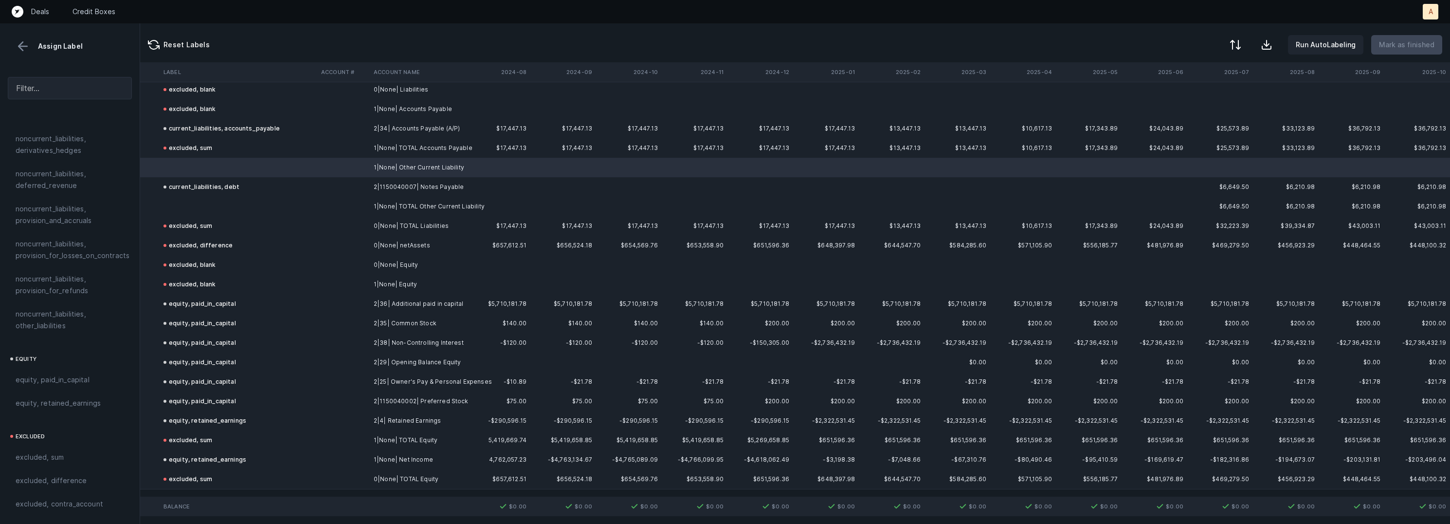
scroll to position [1050, 0]
click at [48, 503] on div "excluded, blank" at bounding box center [70, 514] width 124 height 23
click at [220, 198] on td at bounding box center [239, 206] width 158 height 19
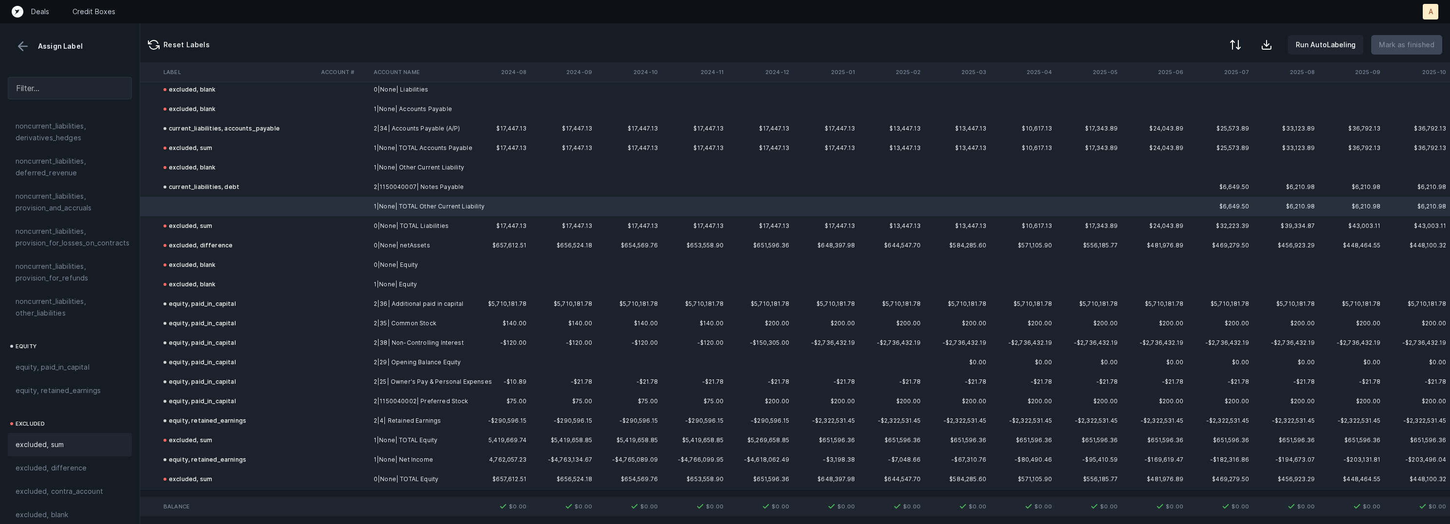
click at [62, 438] on span "excluded, sum" at bounding box center [40, 444] width 48 height 12
click at [1418, 44] on p "Mark as finished" at bounding box center [1406, 45] width 55 height 12
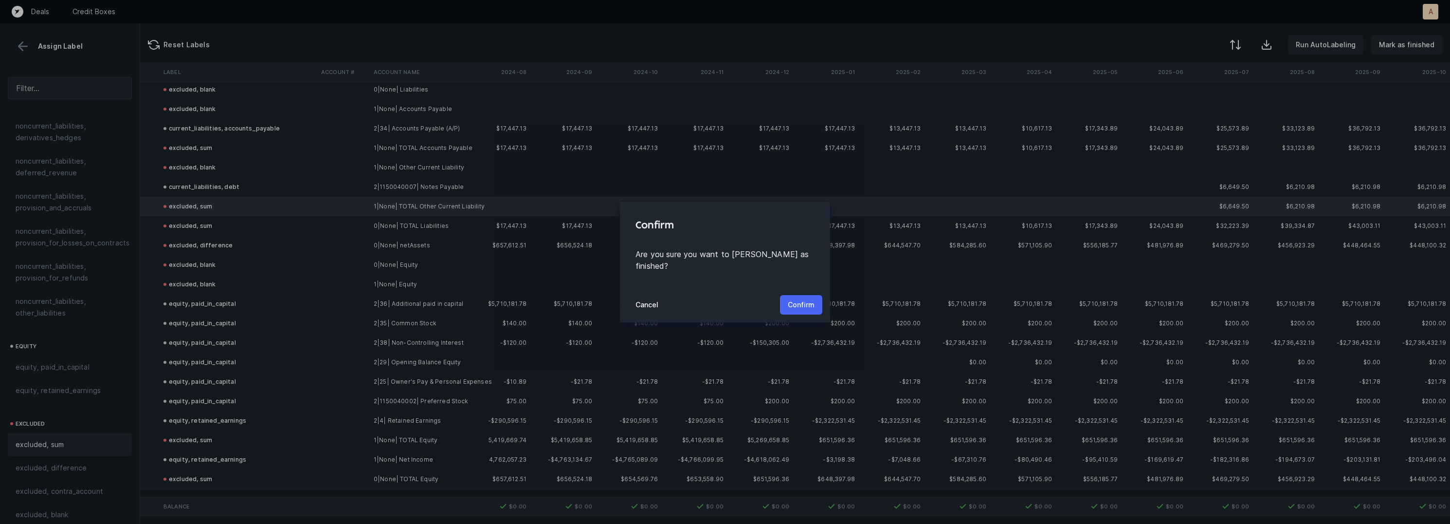
click at [809, 299] on p "Confirm" at bounding box center [801, 305] width 27 height 12
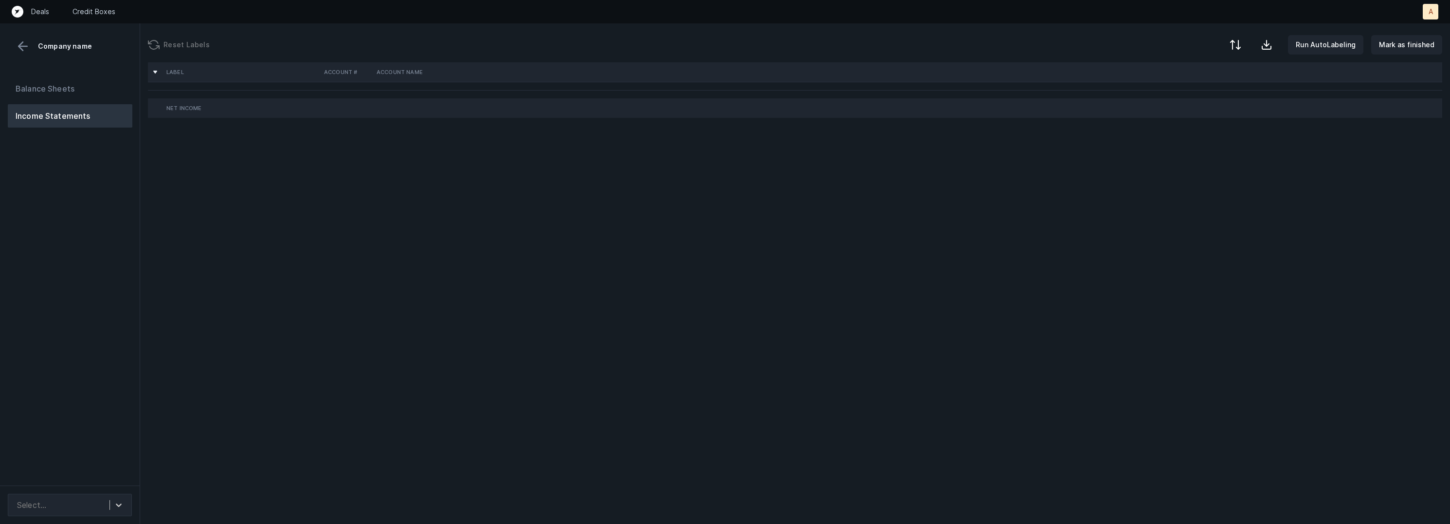
click at [122, 216] on div "Balance Sheets Income Statements" at bounding box center [70, 277] width 140 height 416
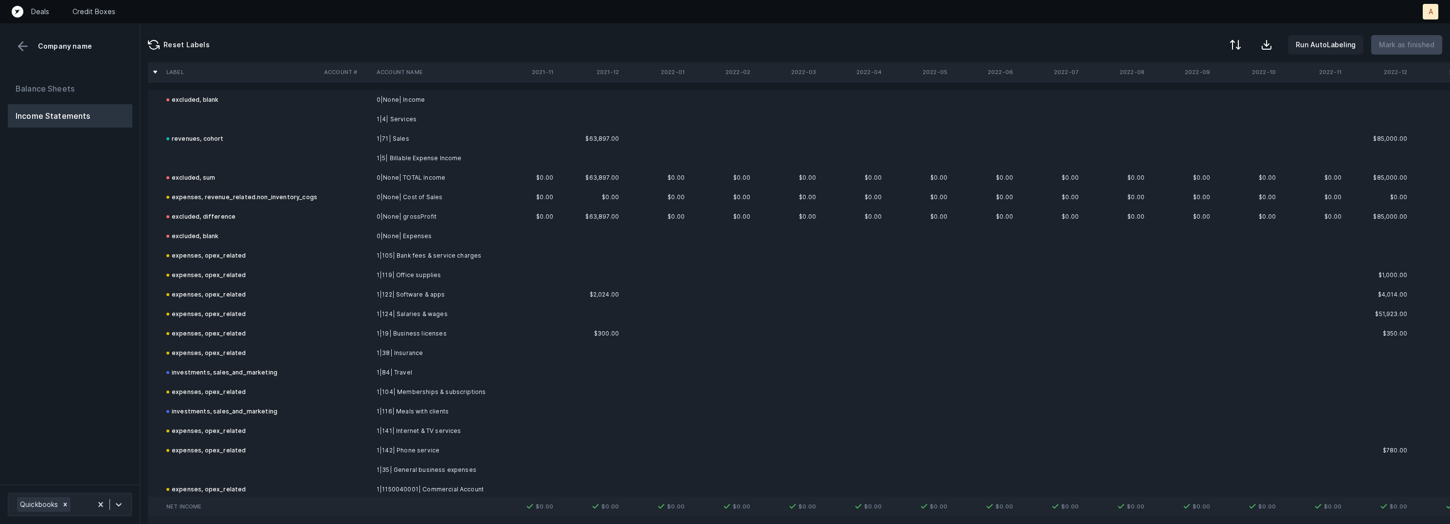
click at [227, 118] on td at bounding box center [242, 118] width 158 height 19
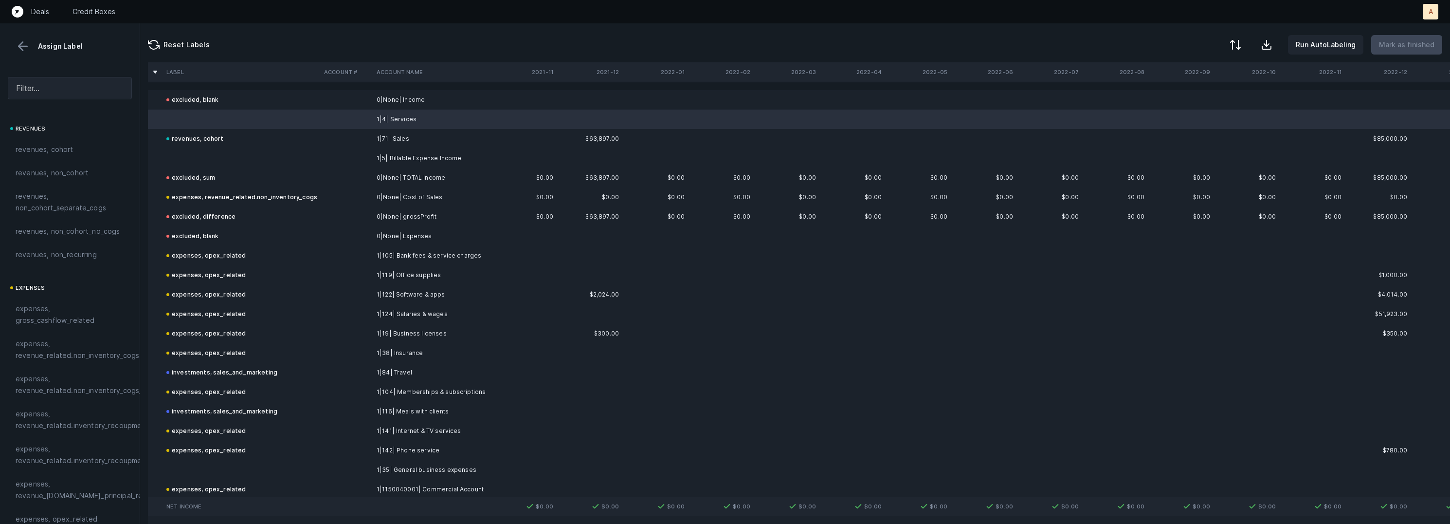
click at [189, 154] on td at bounding box center [242, 157] width 158 height 19
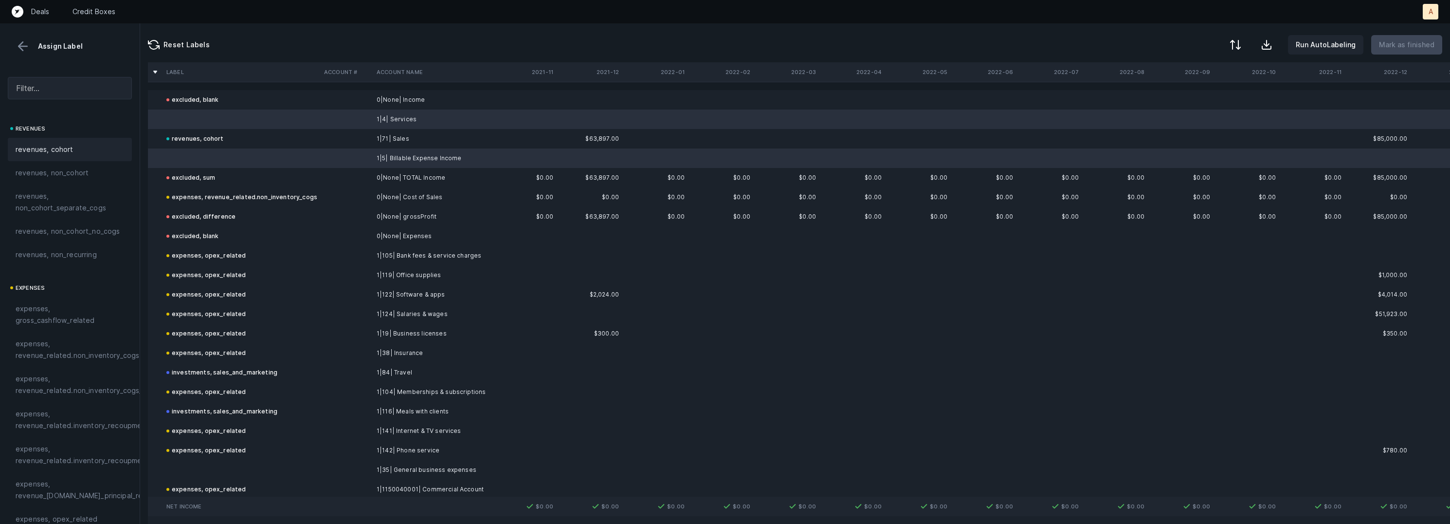
click at [94, 148] on div "revenues, cohort" at bounding box center [70, 150] width 109 height 12
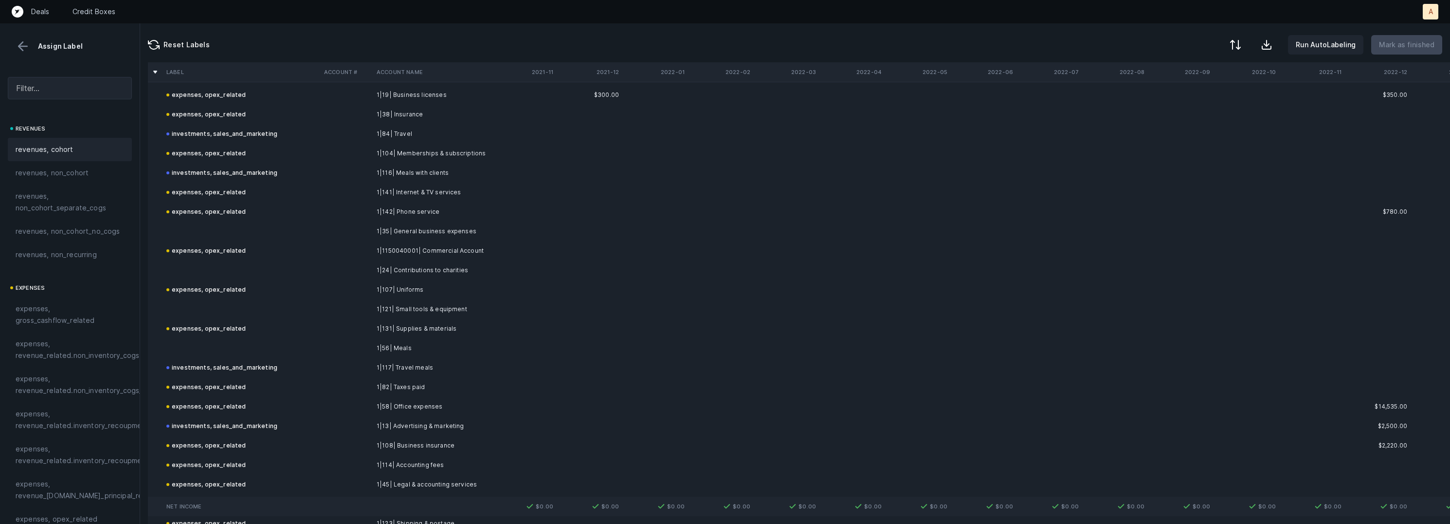
scroll to position [259, 0]
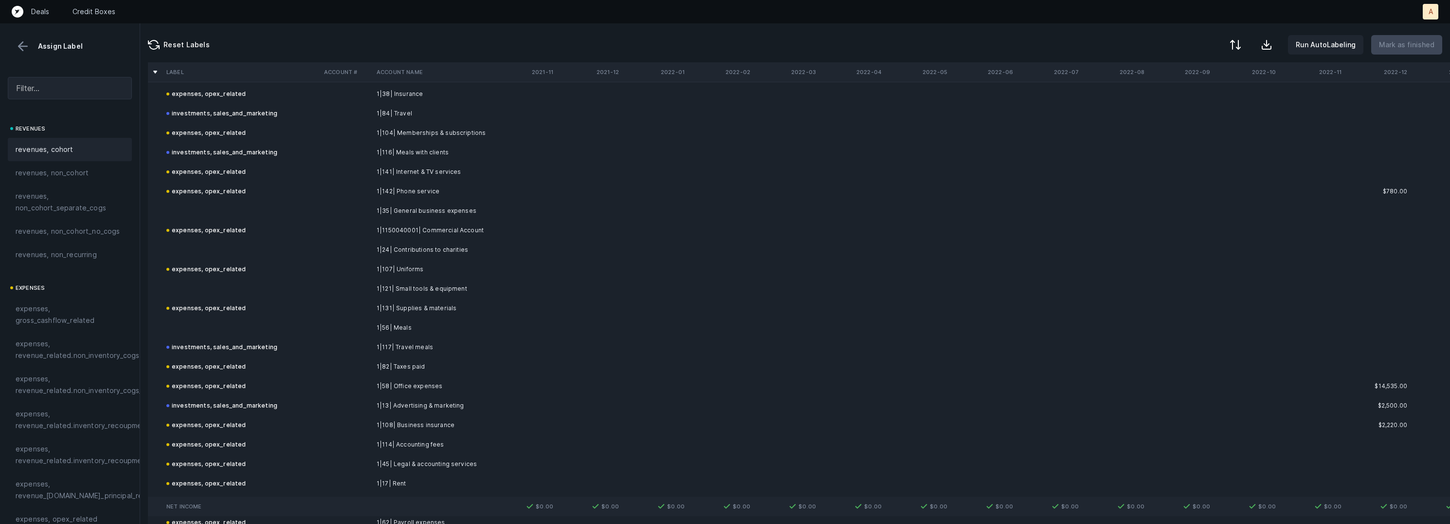
click at [258, 211] on td at bounding box center [242, 210] width 158 height 19
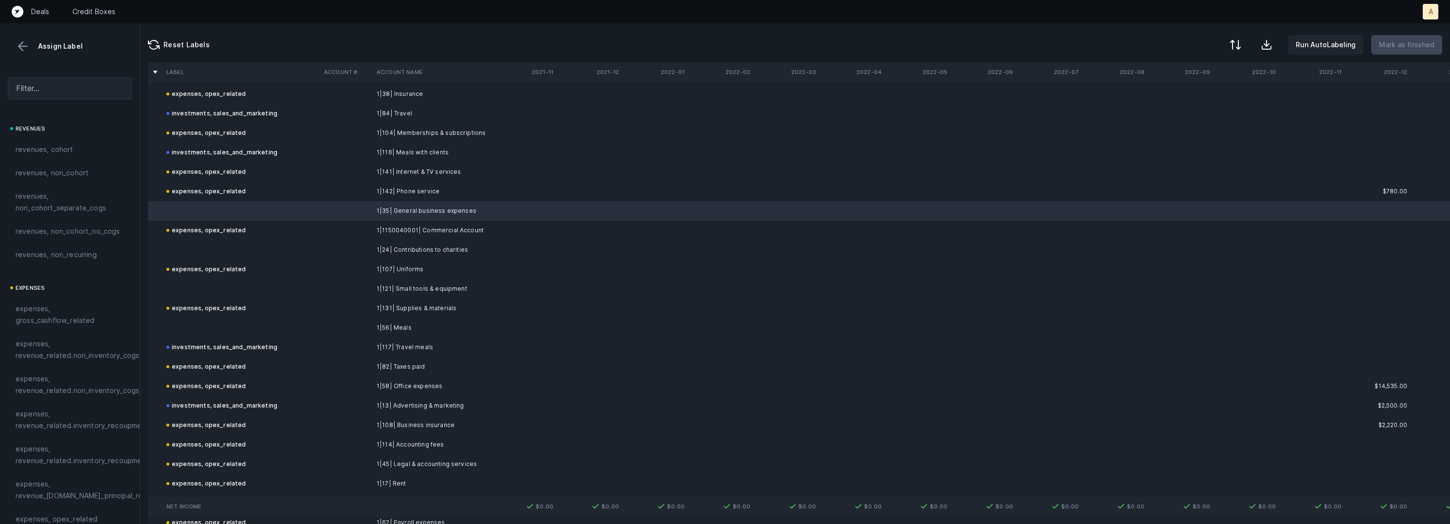
click at [222, 249] on td at bounding box center [242, 249] width 158 height 19
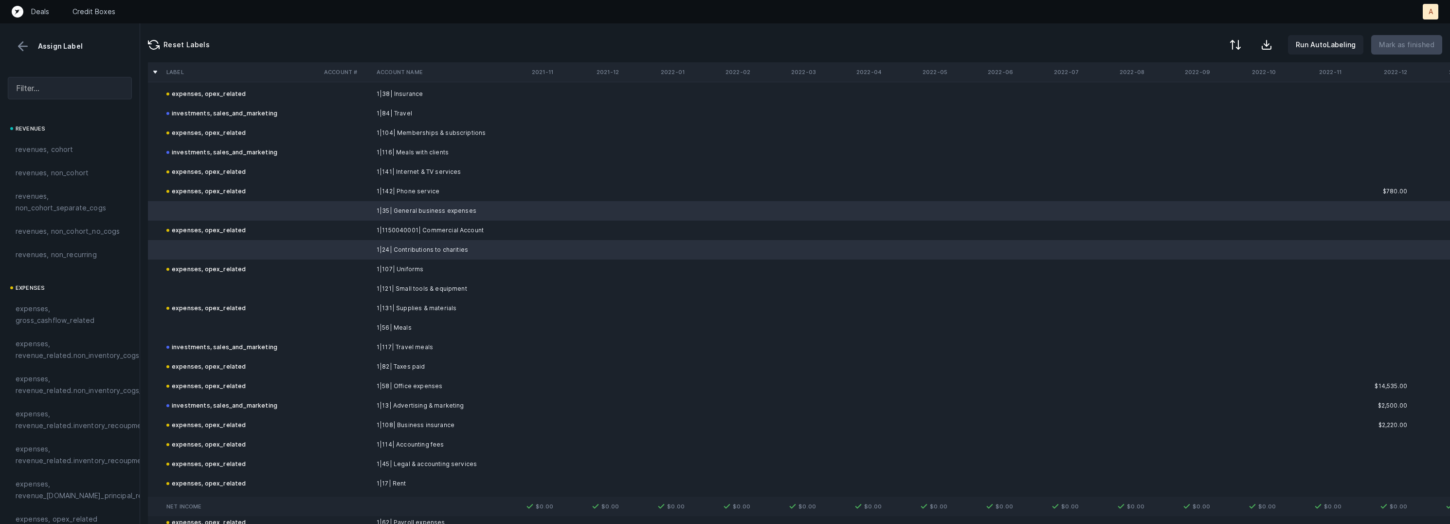
click at [221, 284] on td at bounding box center [242, 288] width 158 height 19
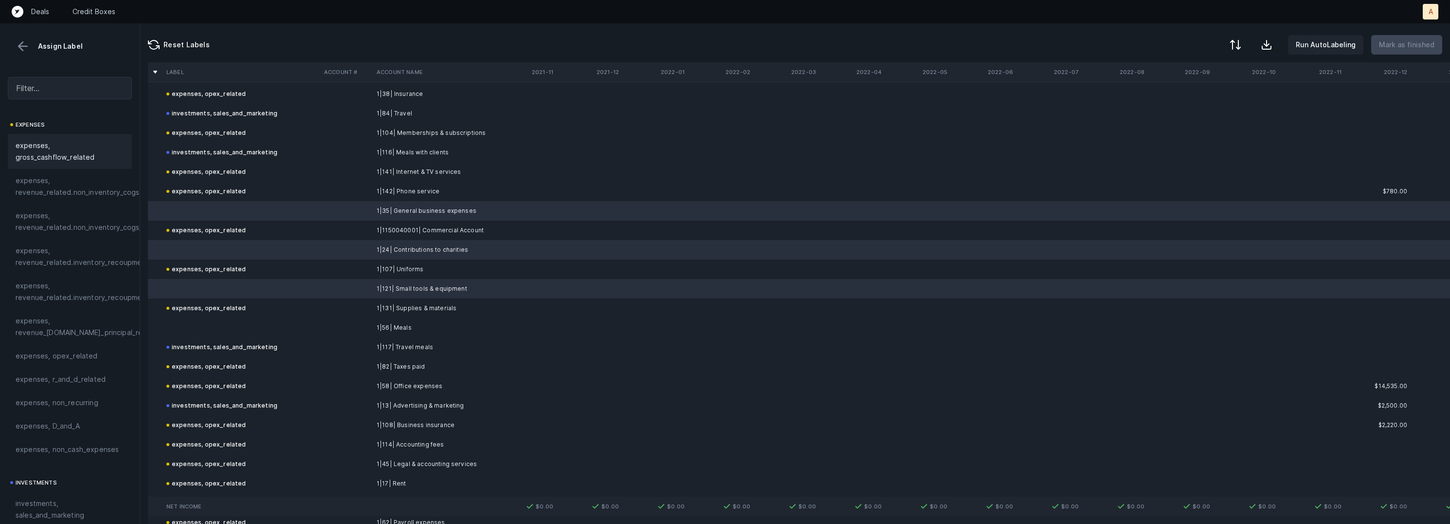
scroll to position [178, 0]
click at [85, 331] on div "expenses, opex_related" at bounding box center [70, 340] width 124 height 23
click at [222, 252] on div "expenses, opex_related" at bounding box center [206, 250] width 80 height 12
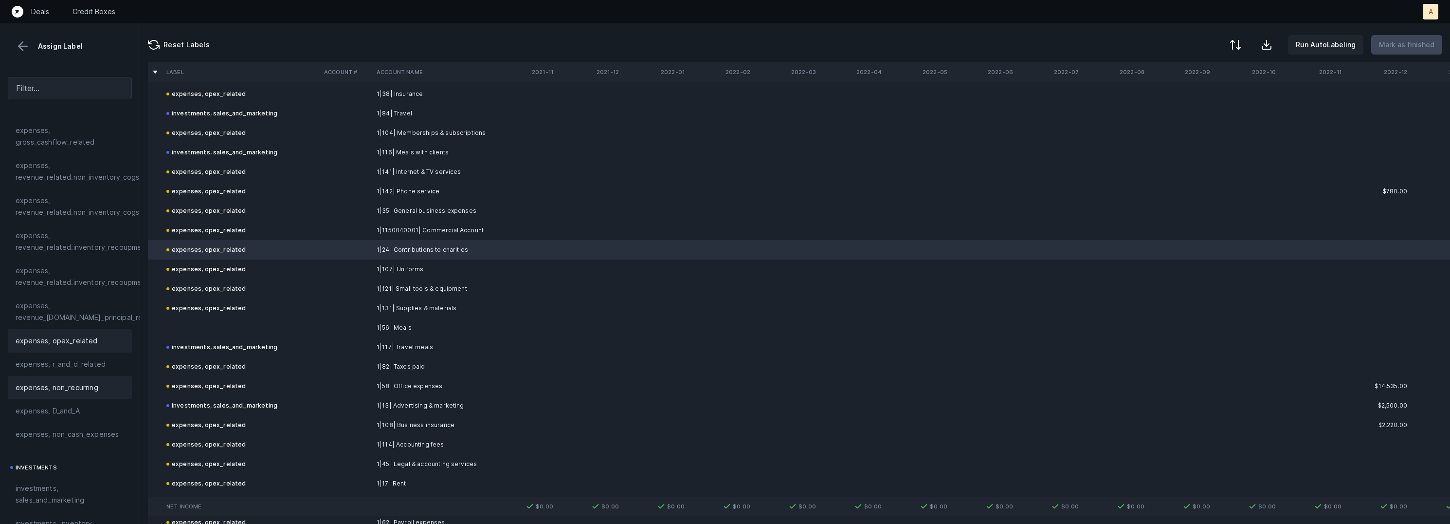
click at [76, 384] on span "expenses, non_recurring" at bounding box center [57, 388] width 83 height 12
click at [194, 319] on td at bounding box center [242, 327] width 158 height 19
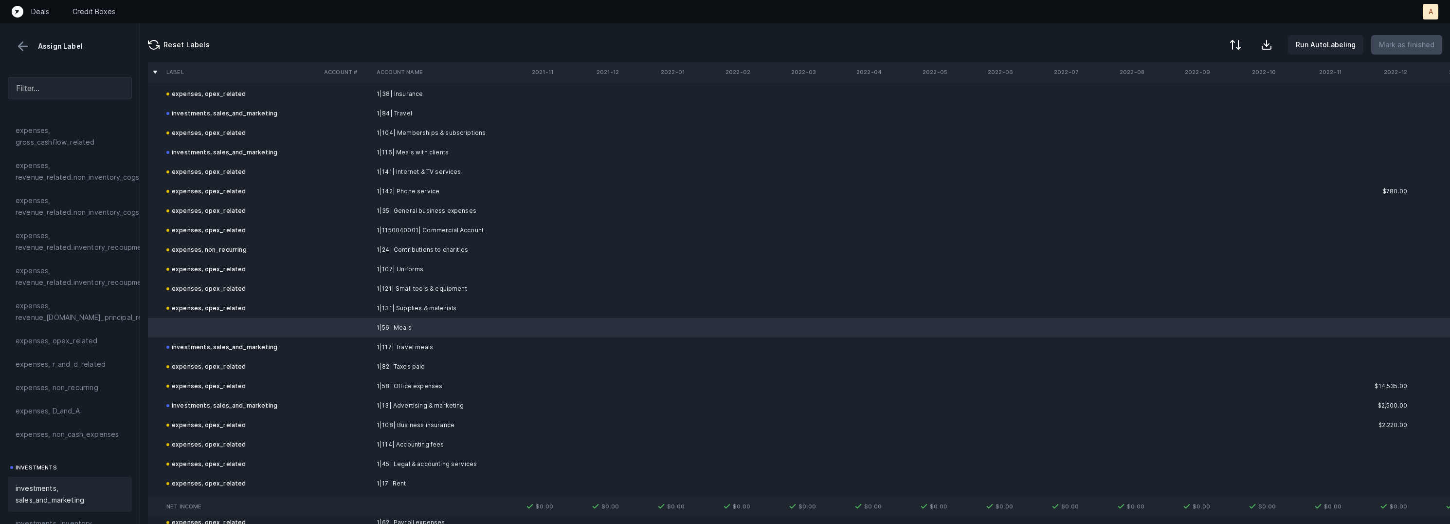
click at [48, 489] on span "investments, sales_and_marketing" at bounding box center [70, 493] width 109 height 23
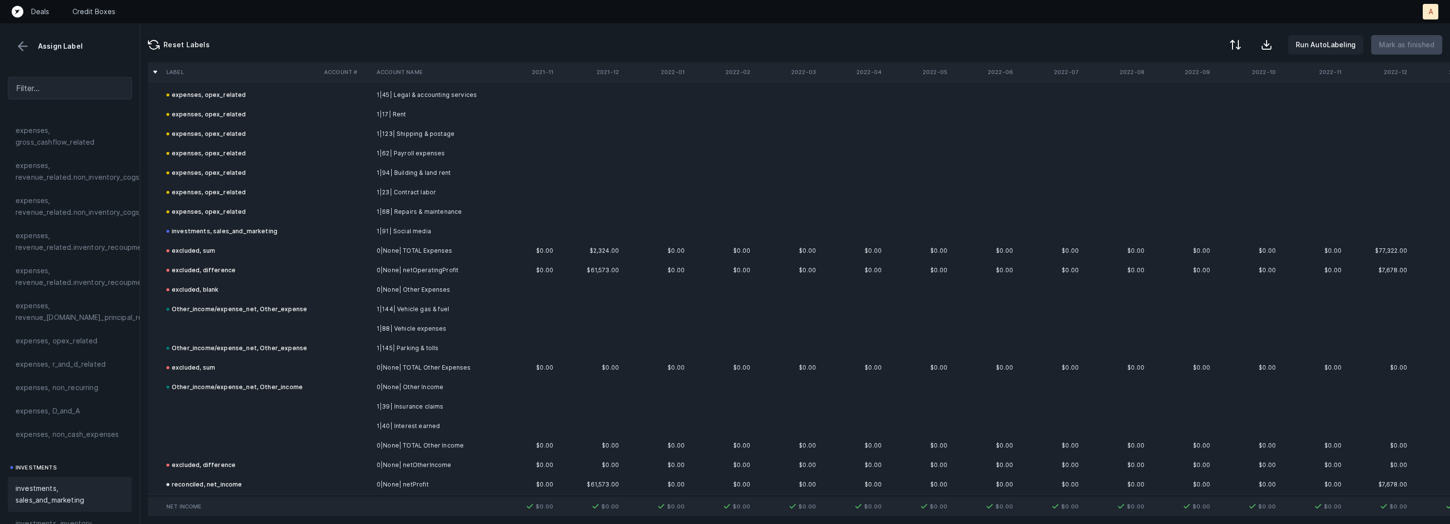
scroll to position [633, 0]
click at [338, 329] on td at bounding box center [346, 322] width 53 height 19
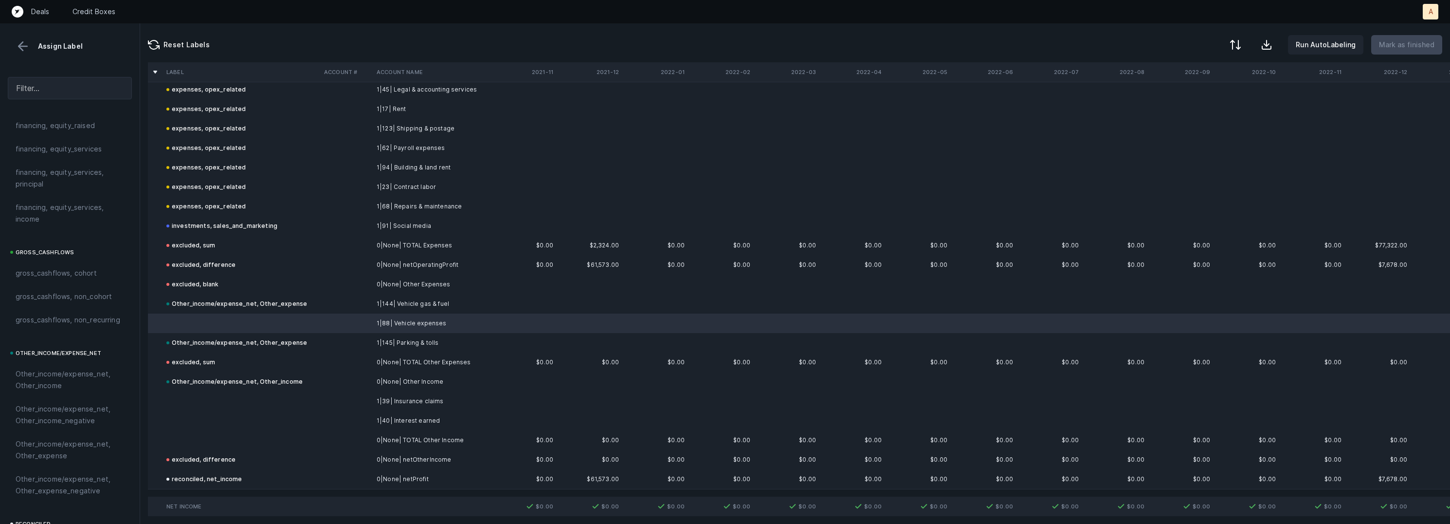
scroll to position [1084, 0]
click at [79, 278] on span "Other_income/expense_net, Other_expense" at bounding box center [70, 284] width 109 height 23
click at [378, 402] on td "1|39| Insurance claims" at bounding box center [432, 400] width 119 height 19
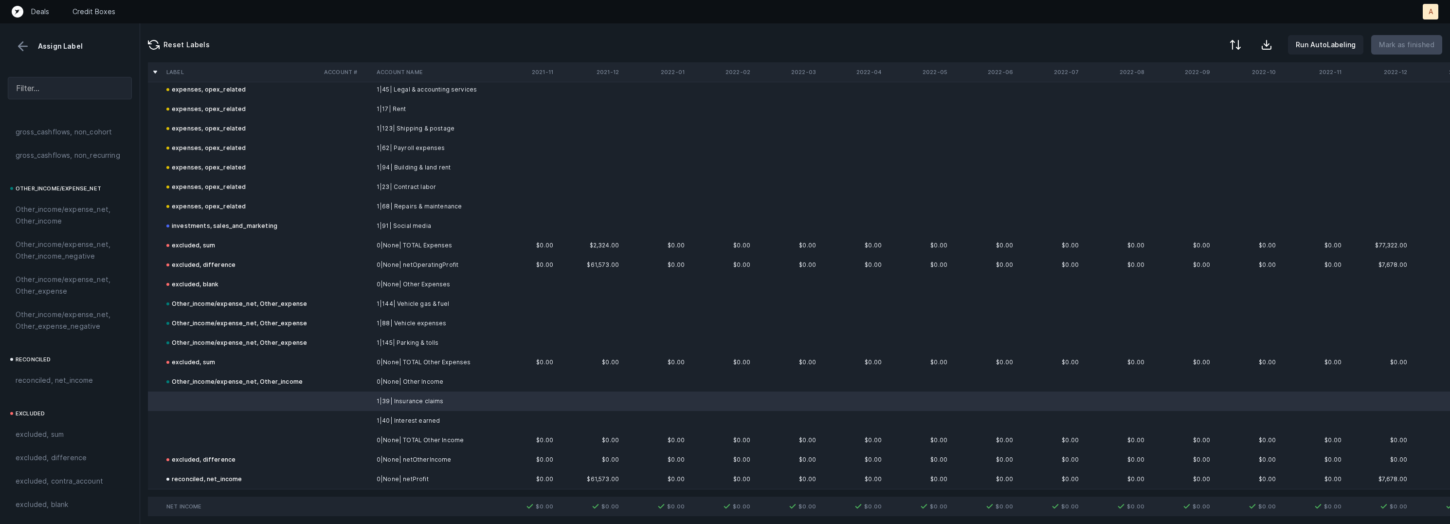
click at [388, 429] on td "1|40| Interest earned" at bounding box center [432, 420] width 119 height 19
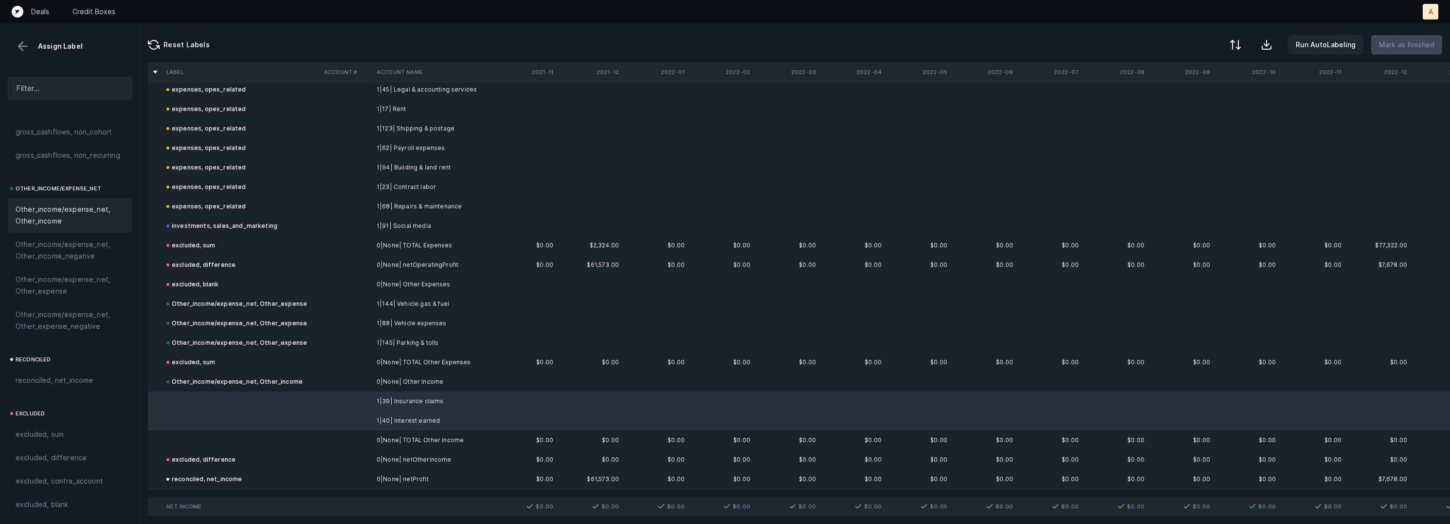
click at [68, 217] on span "Other_income/expense_net, Other_income" at bounding box center [70, 214] width 109 height 23
click at [234, 446] on td at bounding box center [242, 439] width 158 height 19
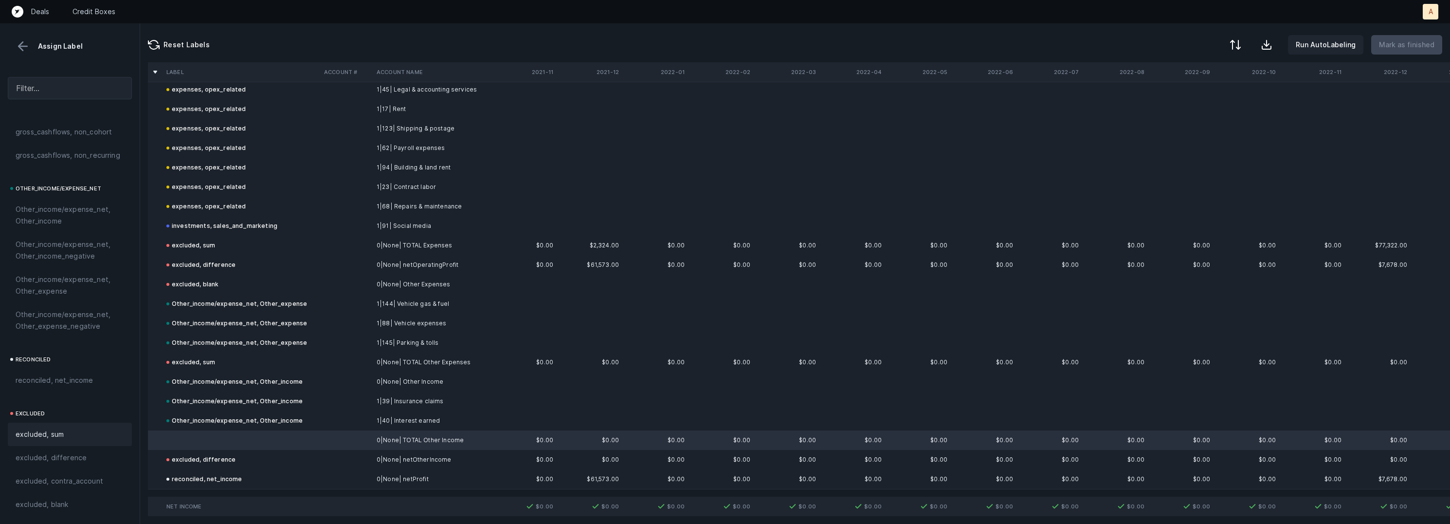
click at [57, 440] on div "excluded, sum" at bounding box center [70, 433] width 124 height 23
click at [21, 52] on button at bounding box center [23, 46] width 15 height 15
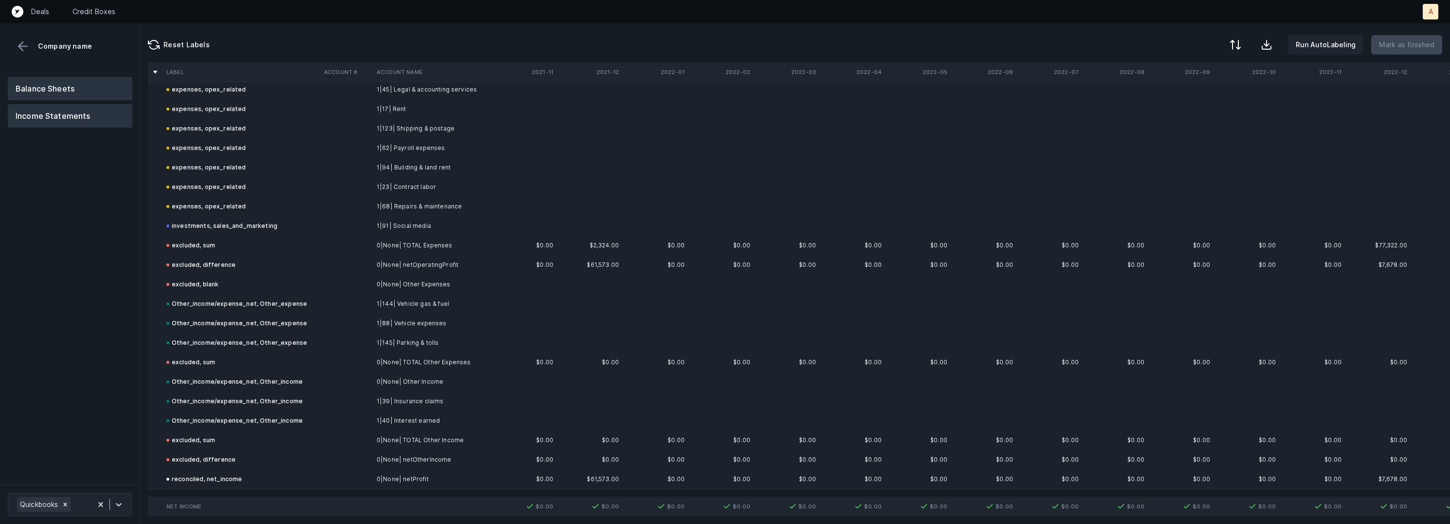
click at [41, 84] on button "Balance Sheets" at bounding box center [70, 88] width 125 height 23
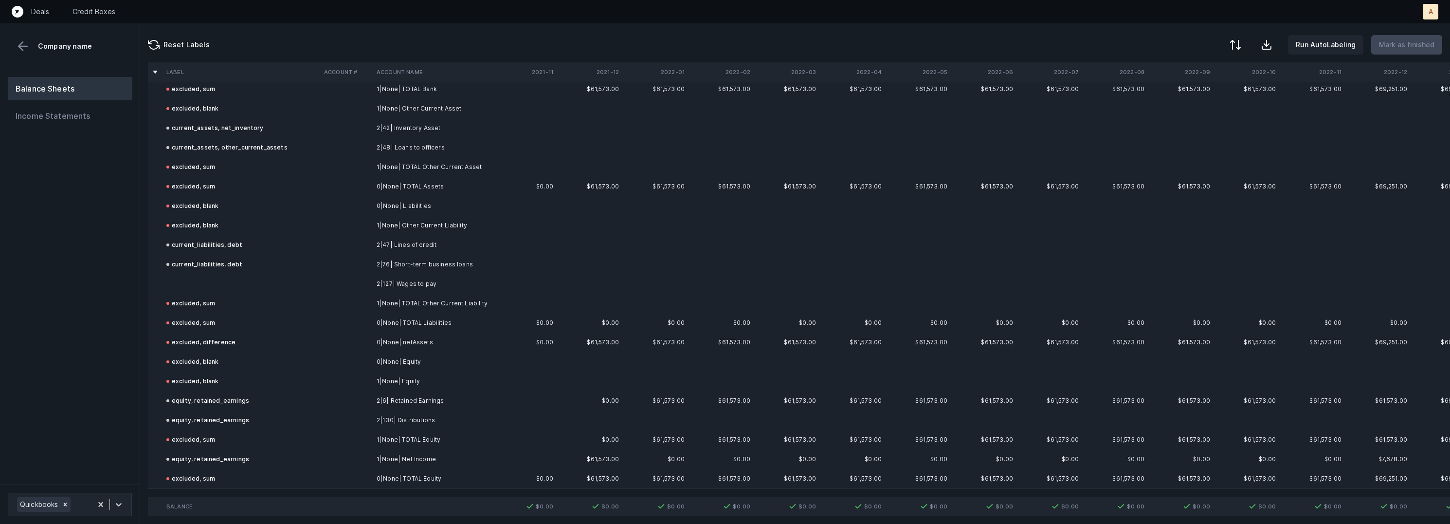
scroll to position [146, 0]
click at [197, 288] on td at bounding box center [242, 283] width 158 height 19
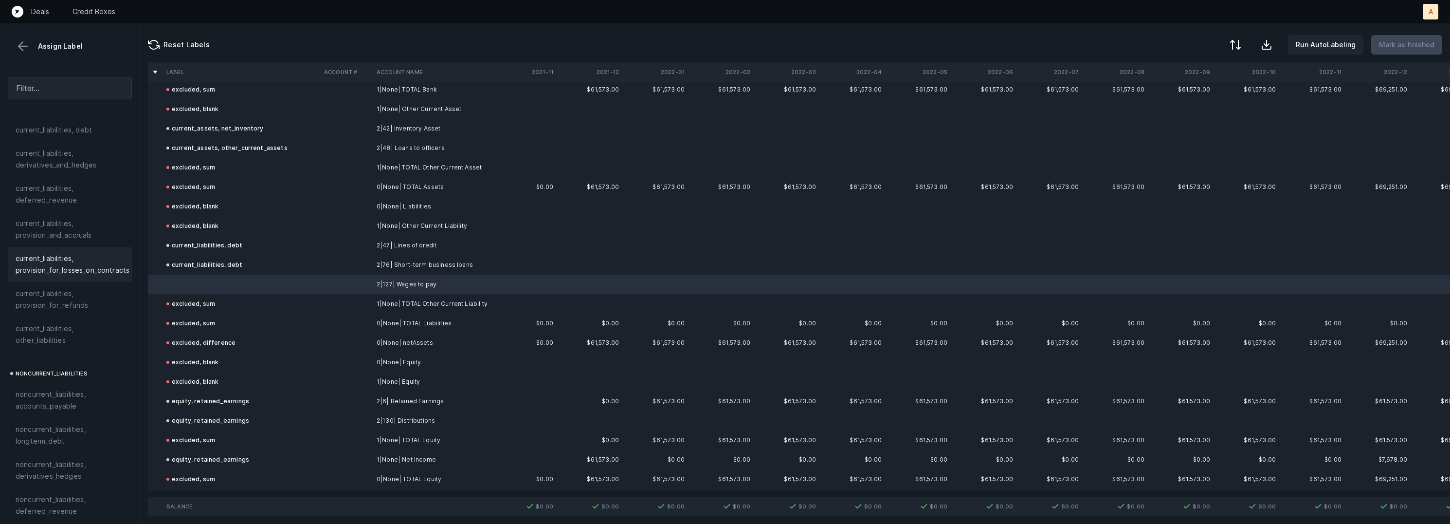
scroll to position [702, 0]
click at [50, 332] on span "current_liabilities, other_liabilities" at bounding box center [70, 343] width 109 height 23
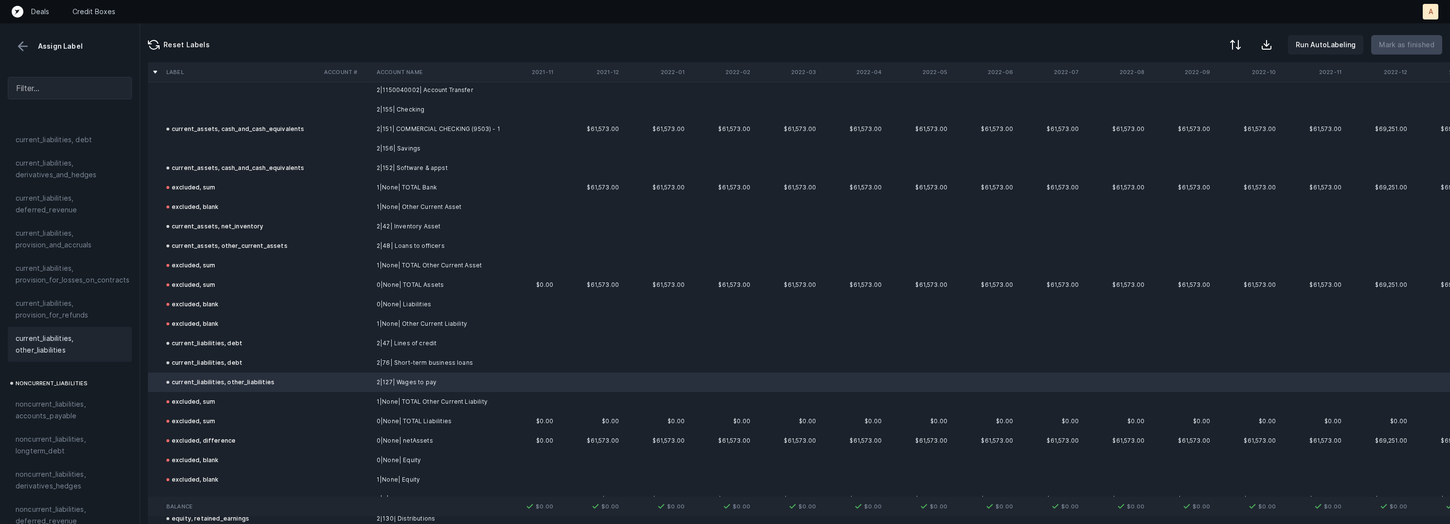
scroll to position [0, 0]
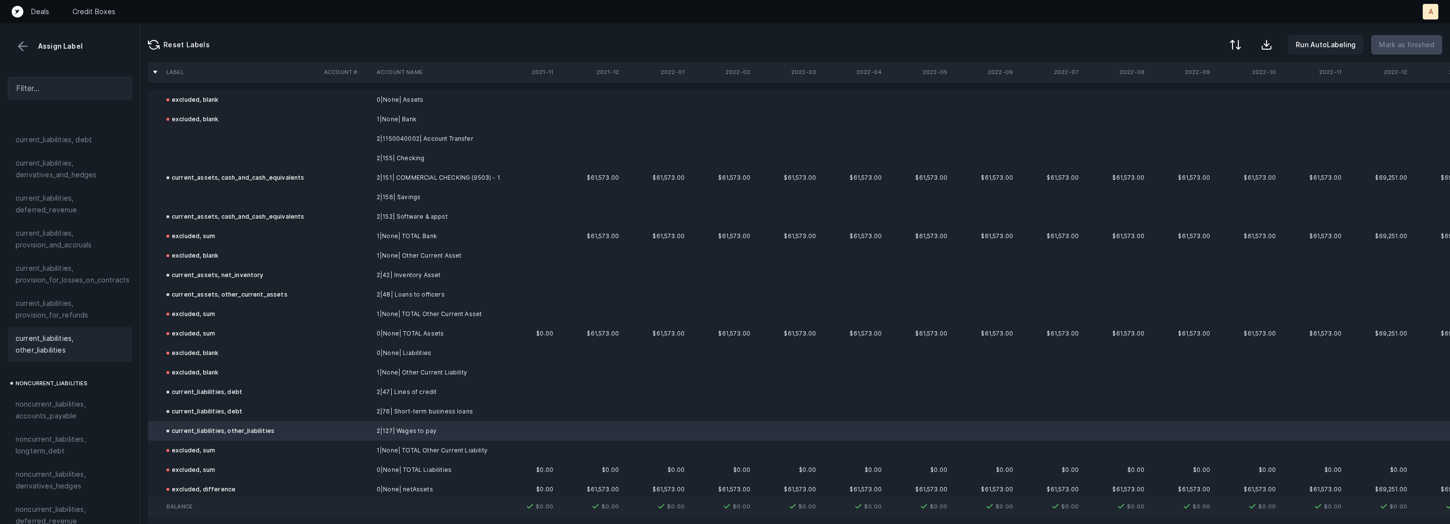
click at [414, 195] on td "2|156| Savings" at bounding box center [432, 196] width 119 height 19
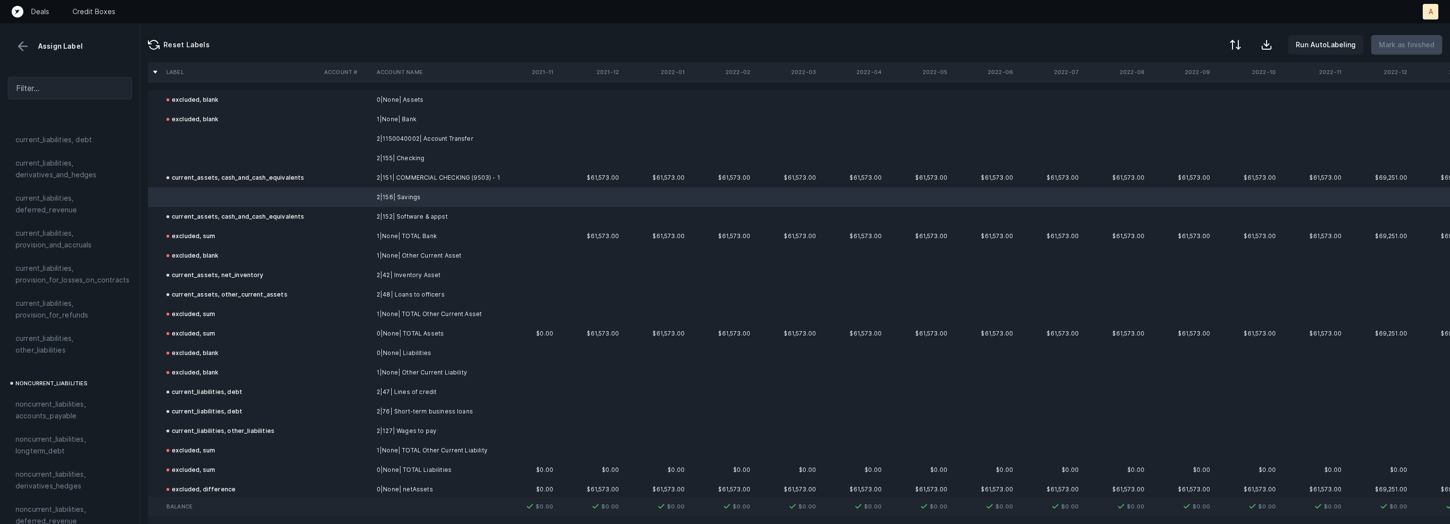
click at [400, 165] on td "2|155| Checking" at bounding box center [432, 157] width 119 height 19
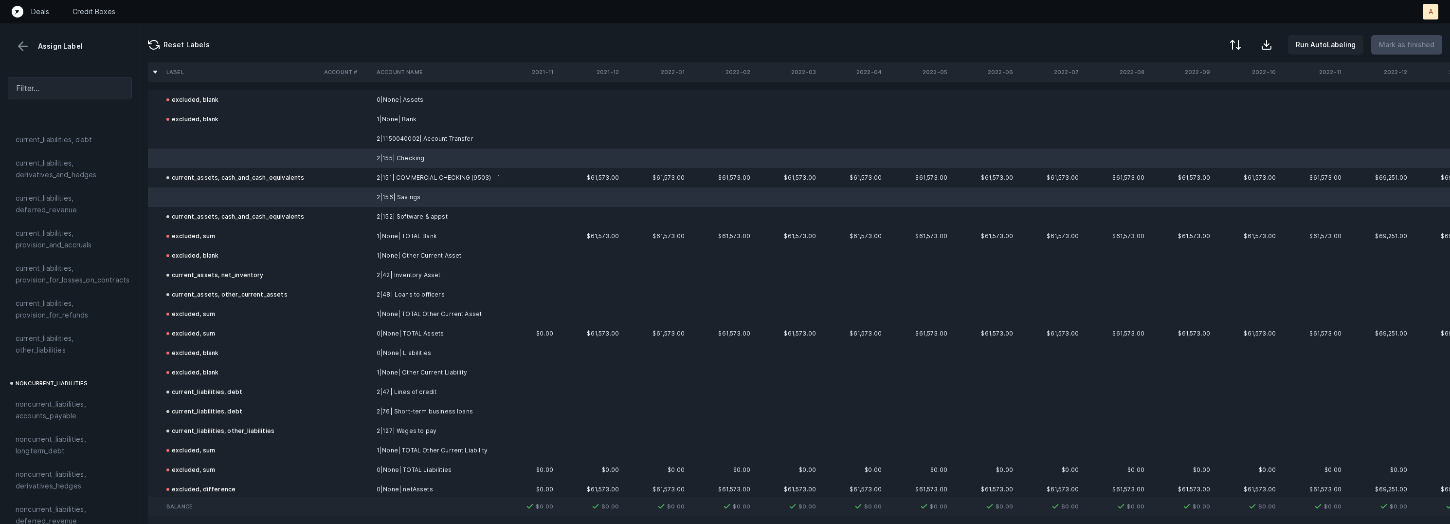
click at [391, 142] on td "2|1150040002| Account Transfer" at bounding box center [432, 138] width 119 height 19
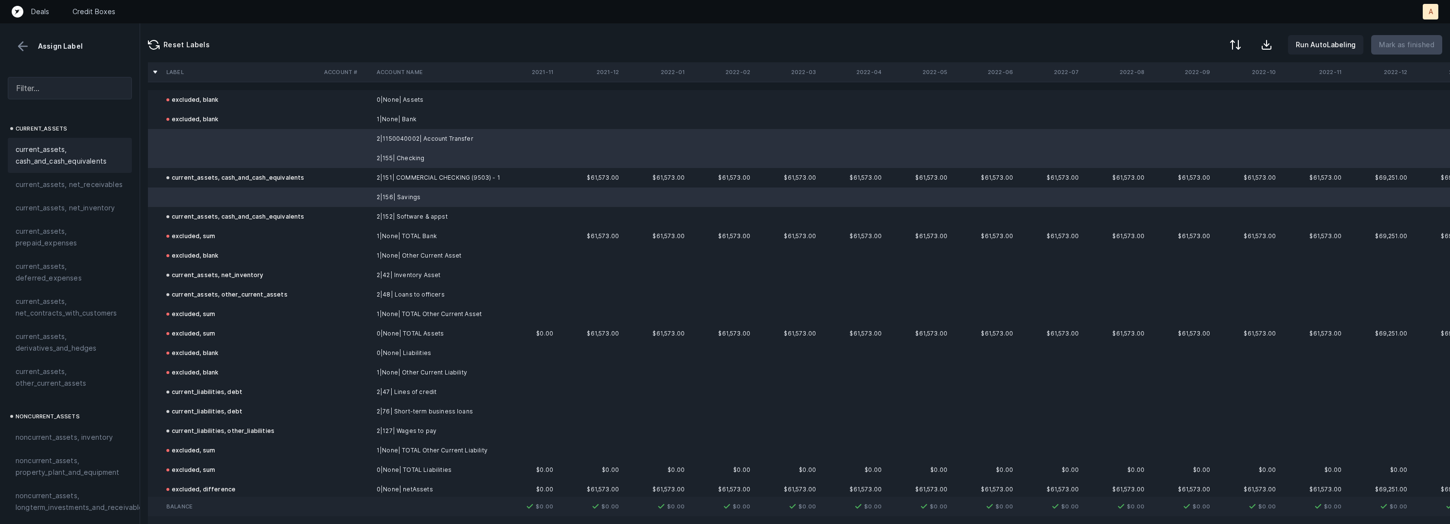
click at [75, 147] on span "current_assets, cash_and_cash_equivalents" at bounding box center [70, 155] width 109 height 23
click at [1410, 51] on button "Mark as finished" at bounding box center [1406, 44] width 71 height 19
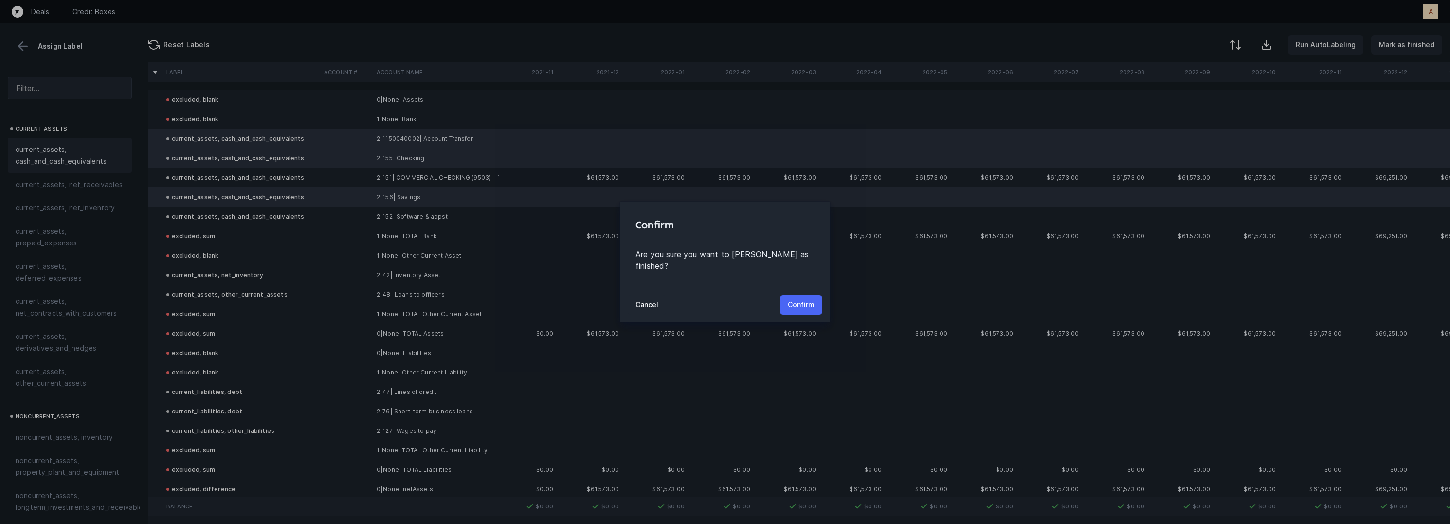
click at [796, 299] on p "Confirm" at bounding box center [801, 305] width 27 height 12
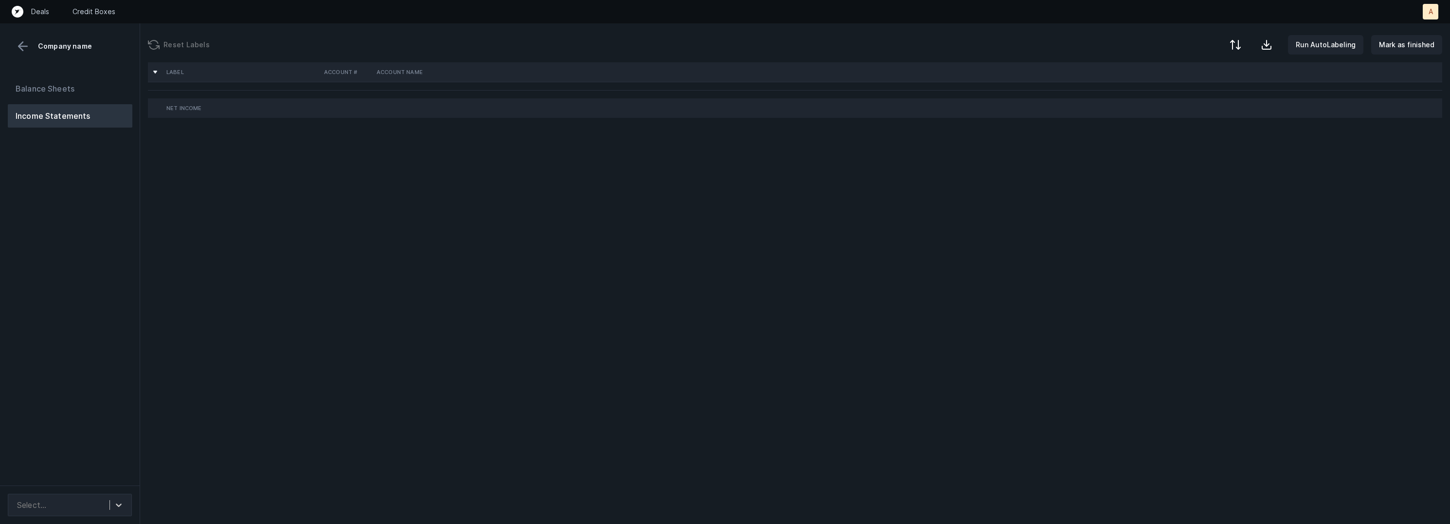
click at [117, 279] on div "Balance Sheets Income Statements" at bounding box center [70, 277] width 140 height 416
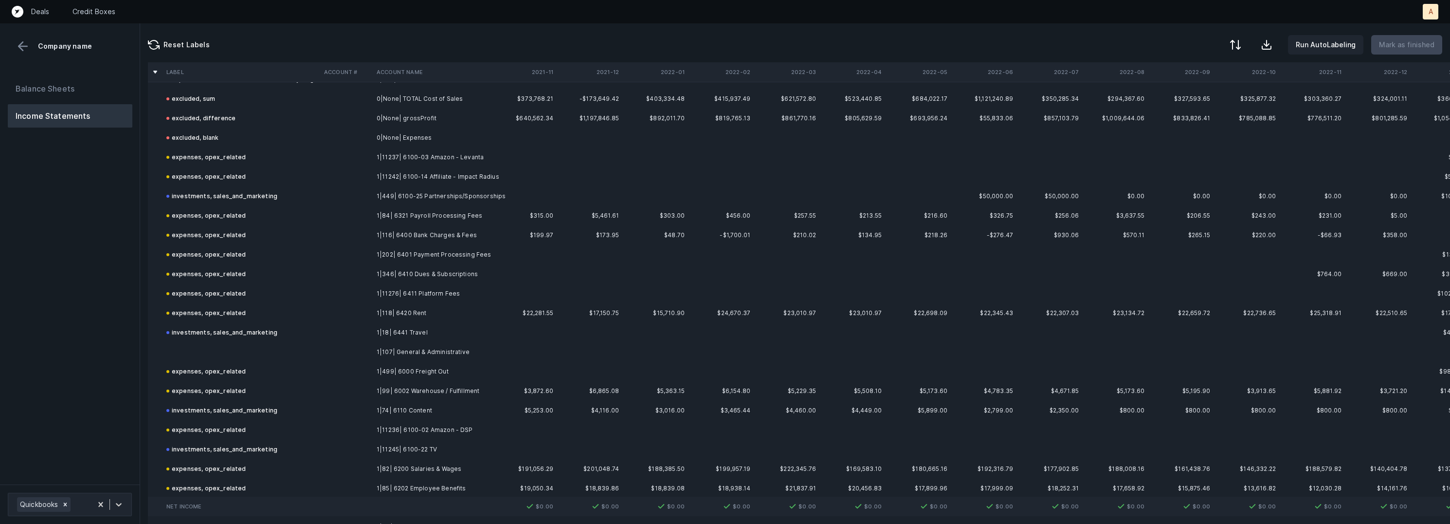
scroll to position [721, 0]
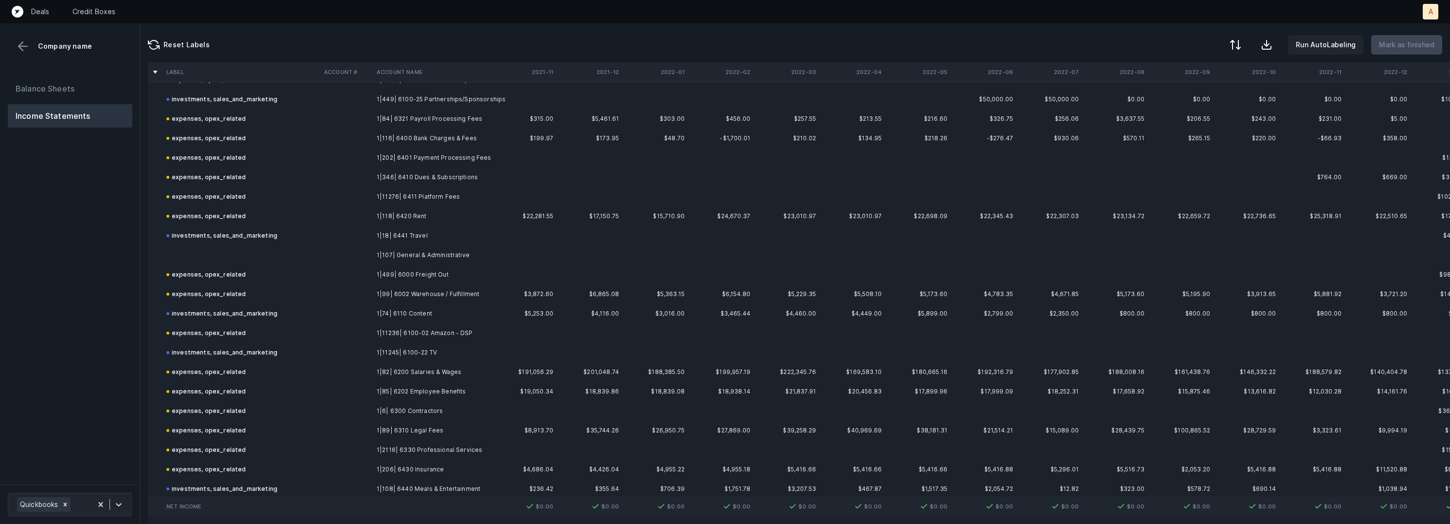
click at [214, 249] on td at bounding box center [242, 254] width 158 height 19
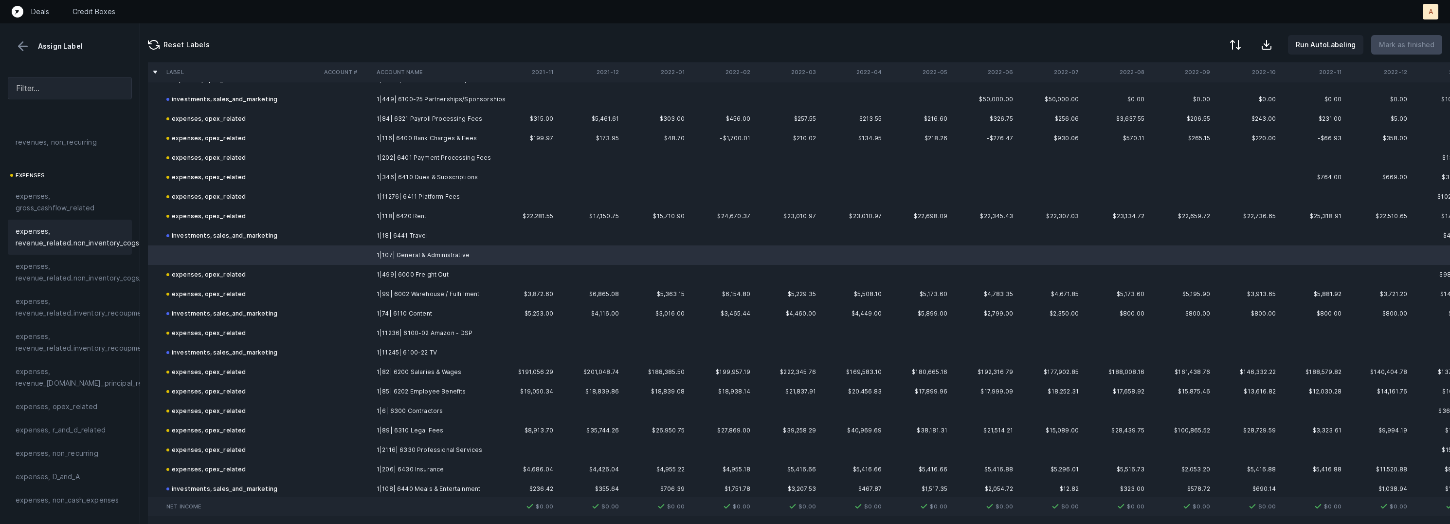
scroll to position [176, 0]
click at [61, 347] on span "expenses, opex_related" at bounding box center [57, 343] width 82 height 12
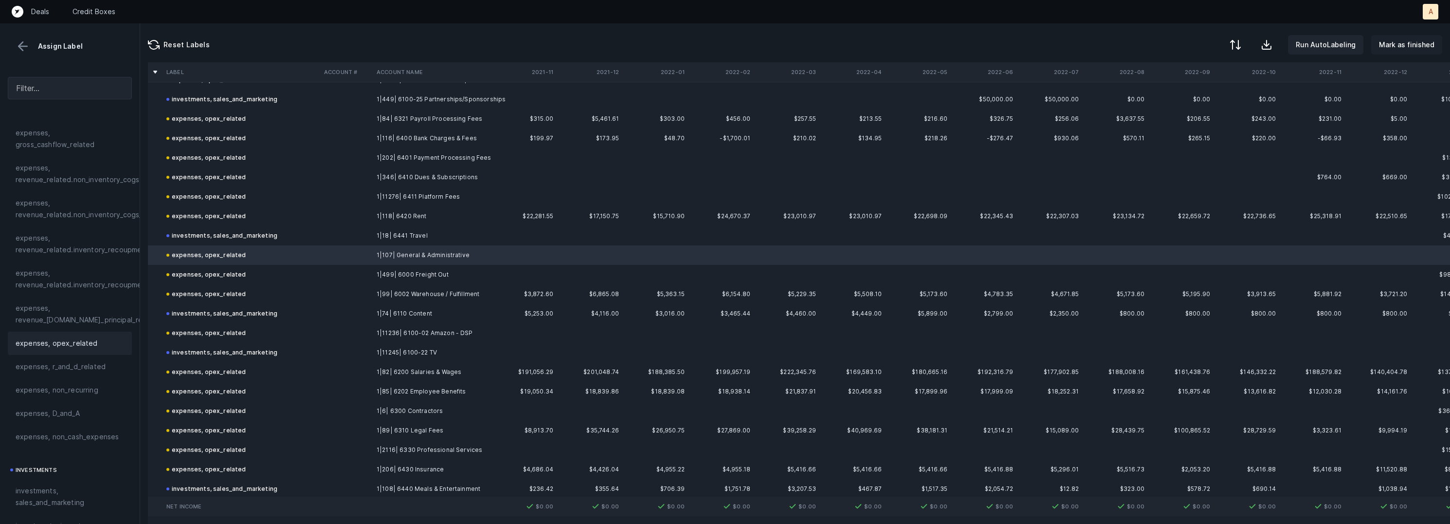
click at [1414, 39] on p "Mark as finished" at bounding box center [1406, 45] width 55 height 12
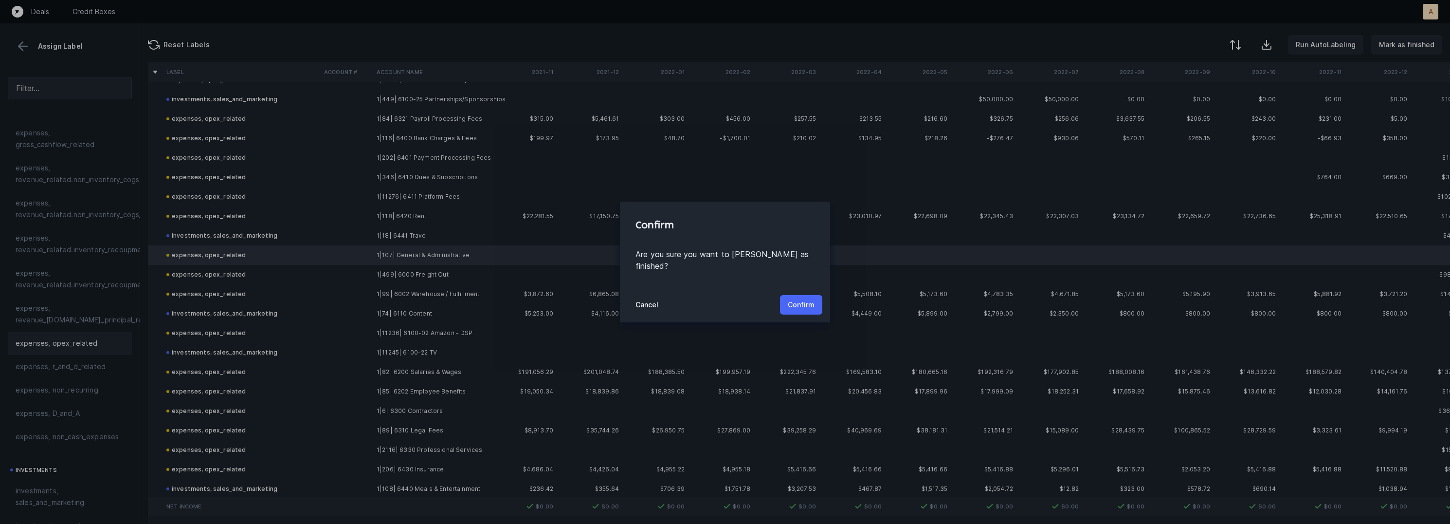
click at [803, 299] on p "Confirm" at bounding box center [801, 305] width 27 height 12
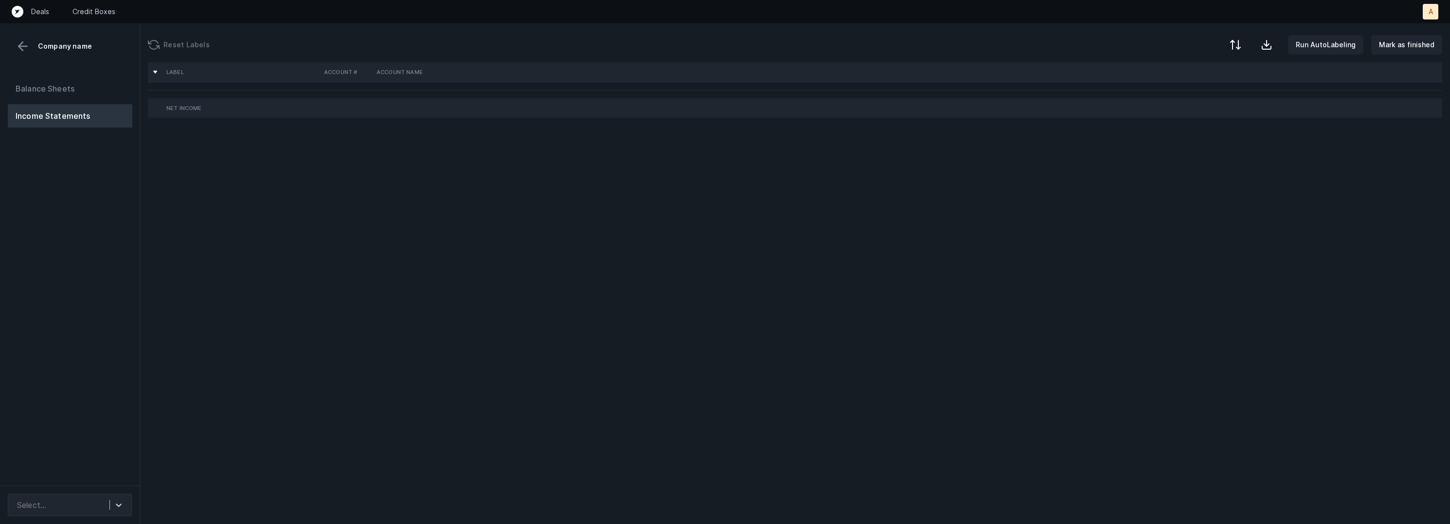
click at [106, 262] on div "Balance Sheets Income Statements" at bounding box center [70, 277] width 140 height 416
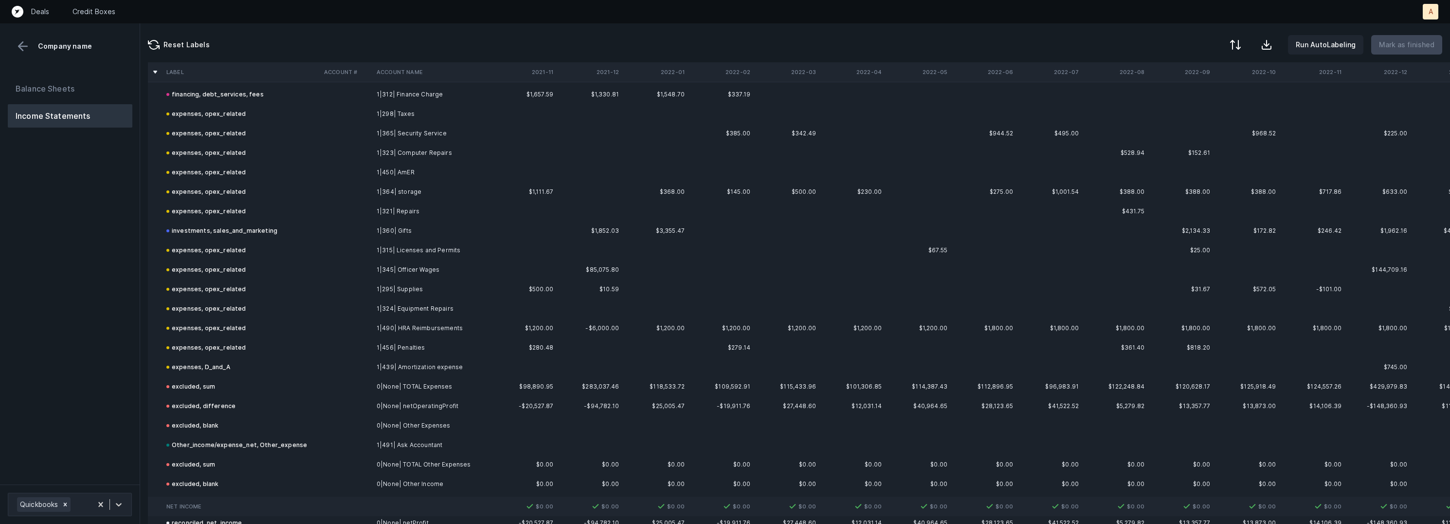
scroll to position [1508, 0]
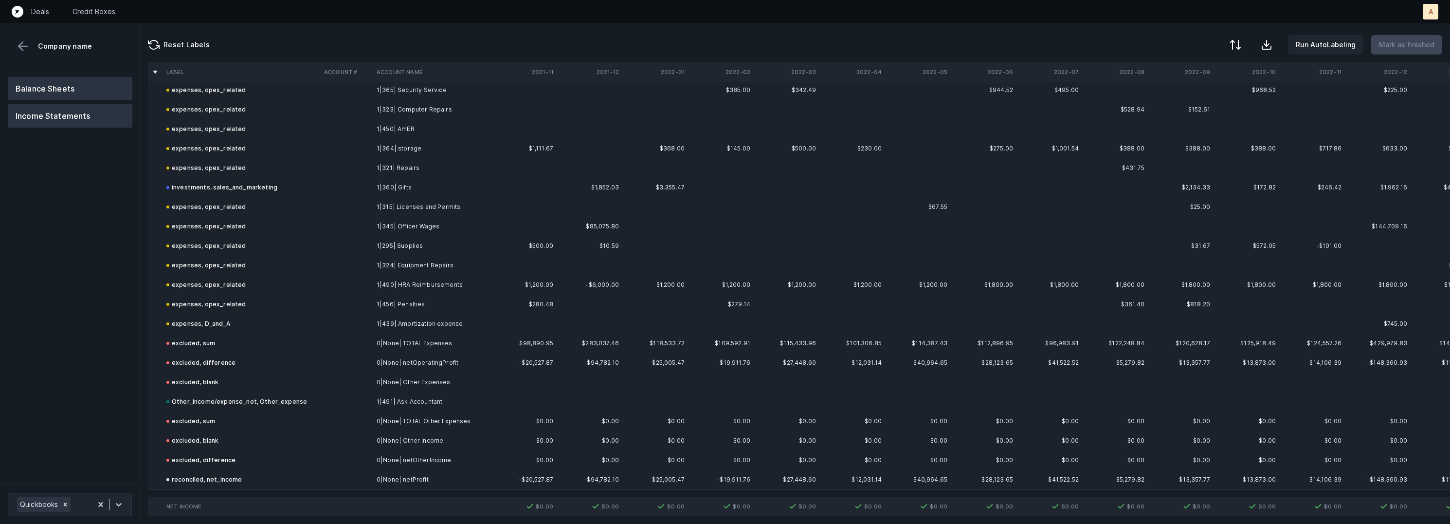
click at [103, 89] on button "Balance Sheets" at bounding box center [70, 88] width 125 height 23
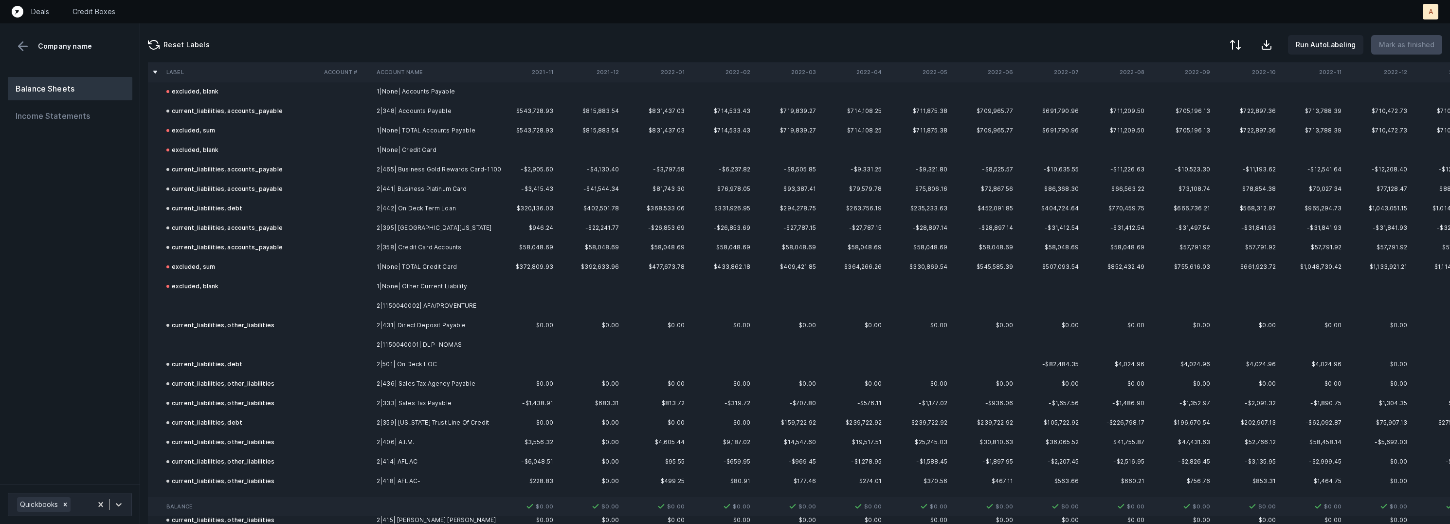
scroll to position [796, 0]
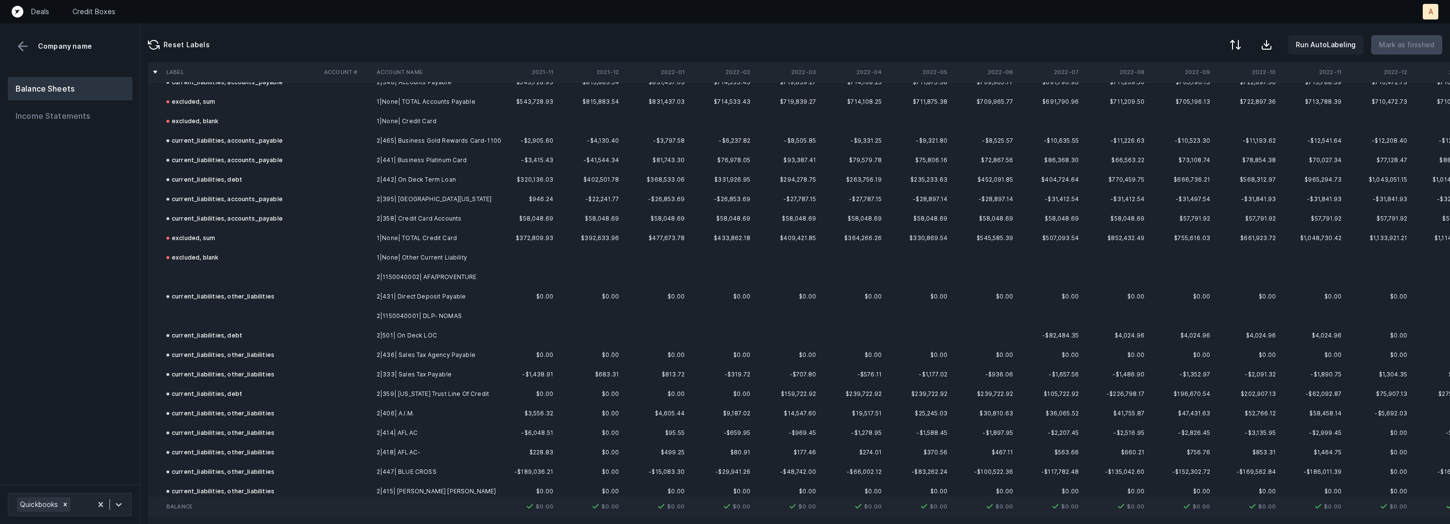
click at [412, 315] on td "2|1150040001| DLP- NOMAS" at bounding box center [432, 315] width 119 height 19
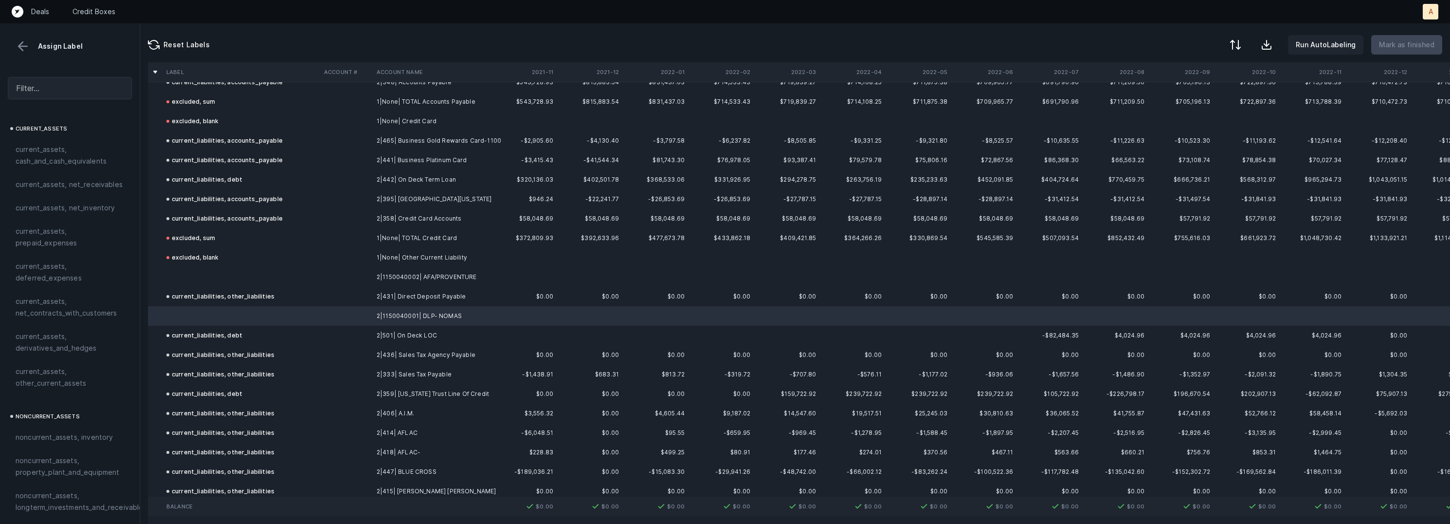
click at [446, 270] on td "2|1150040002| AFA/PROVENTURE" at bounding box center [432, 276] width 119 height 19
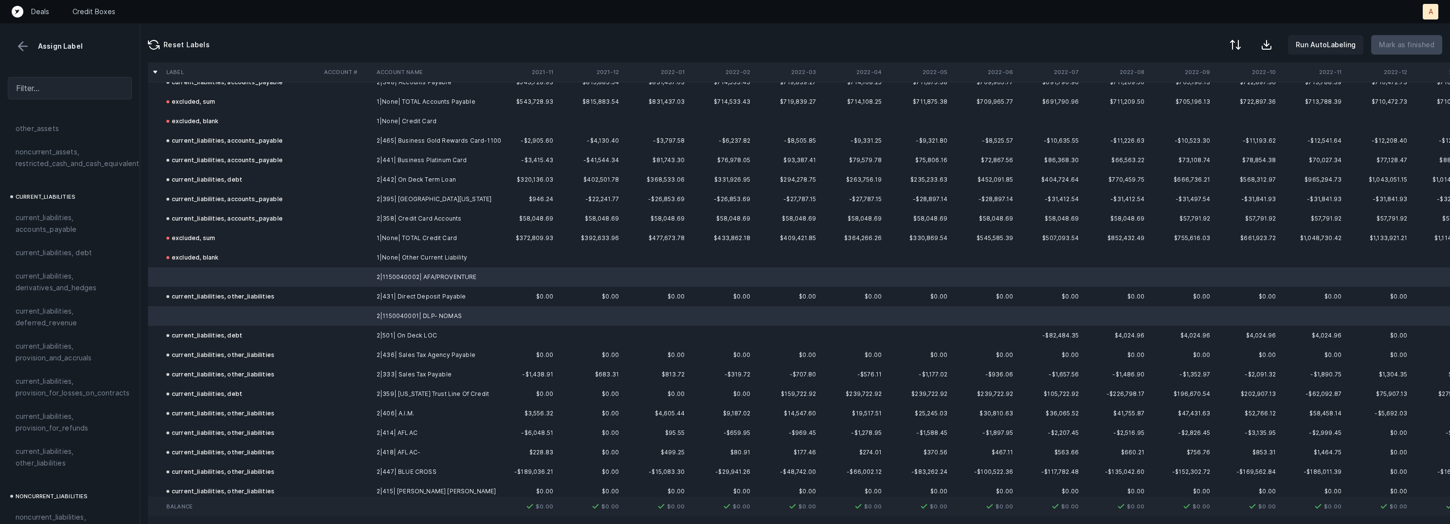
scroll to position [589, 0]
click at [48, 445] on span "current_liabilities, other_liabilities" at bounding box center [70, 456] width 109 height 23
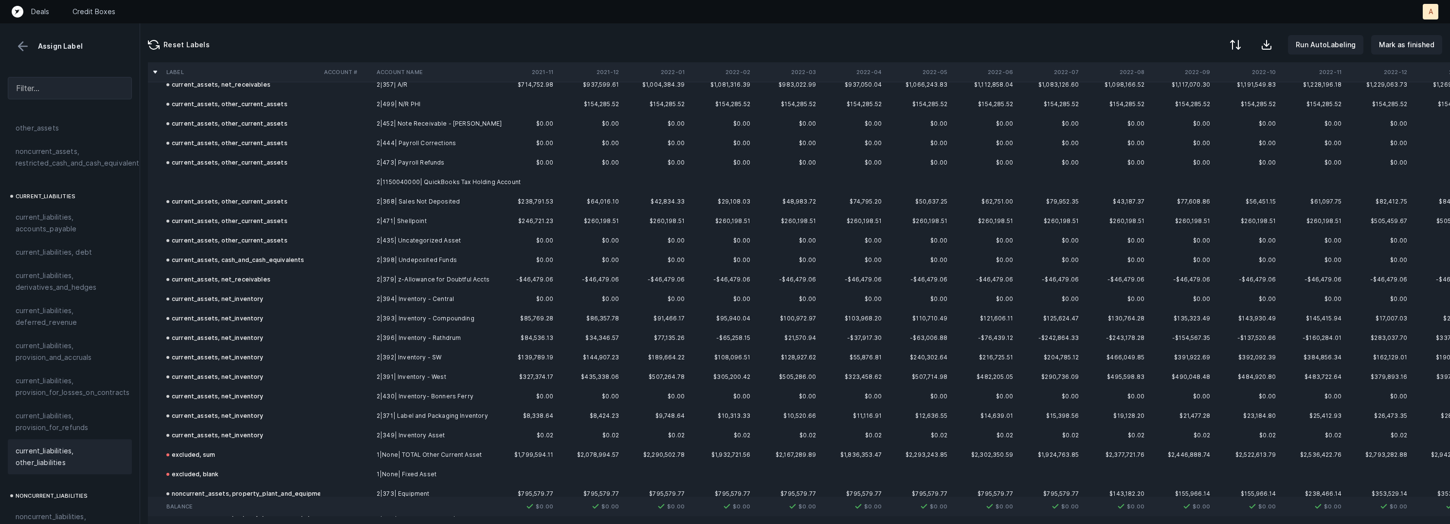
scroll to position [0, 0]
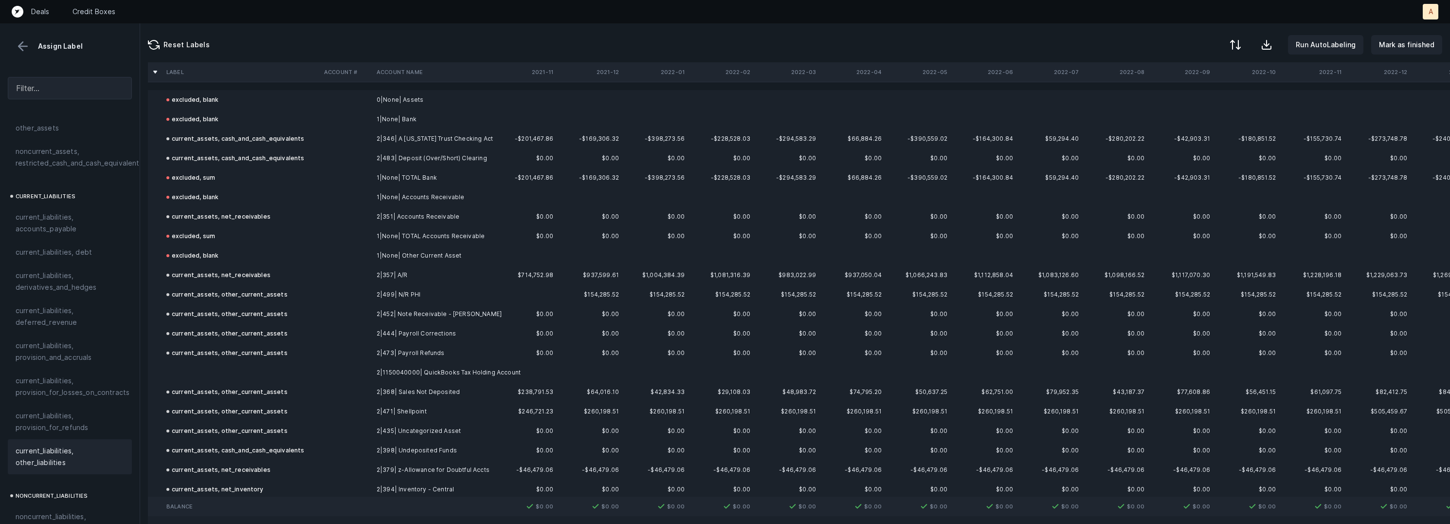
click at [359, 371] on td at bounding box center [346, 372] width 53 height 19
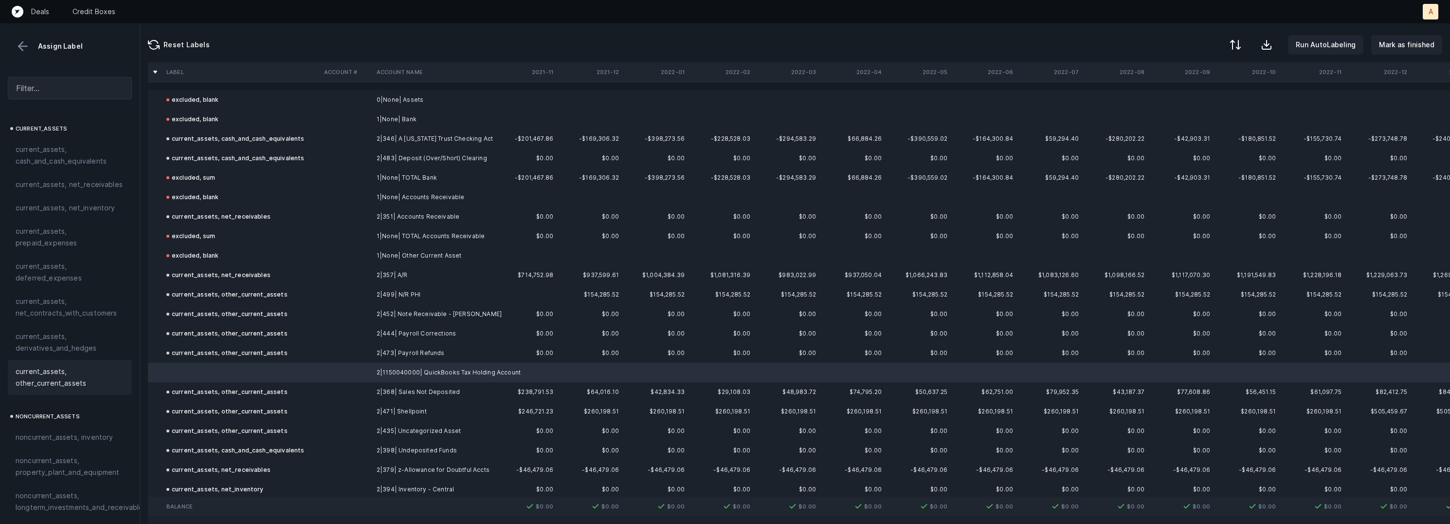
click at [62, 373] on span "current_assets, other_current_assets" at bounding box center [70, 376] width 109 height 23
click at [1419, 44] on p "Mark as finished" at bounding box center [1406, 45] width 55 height 12
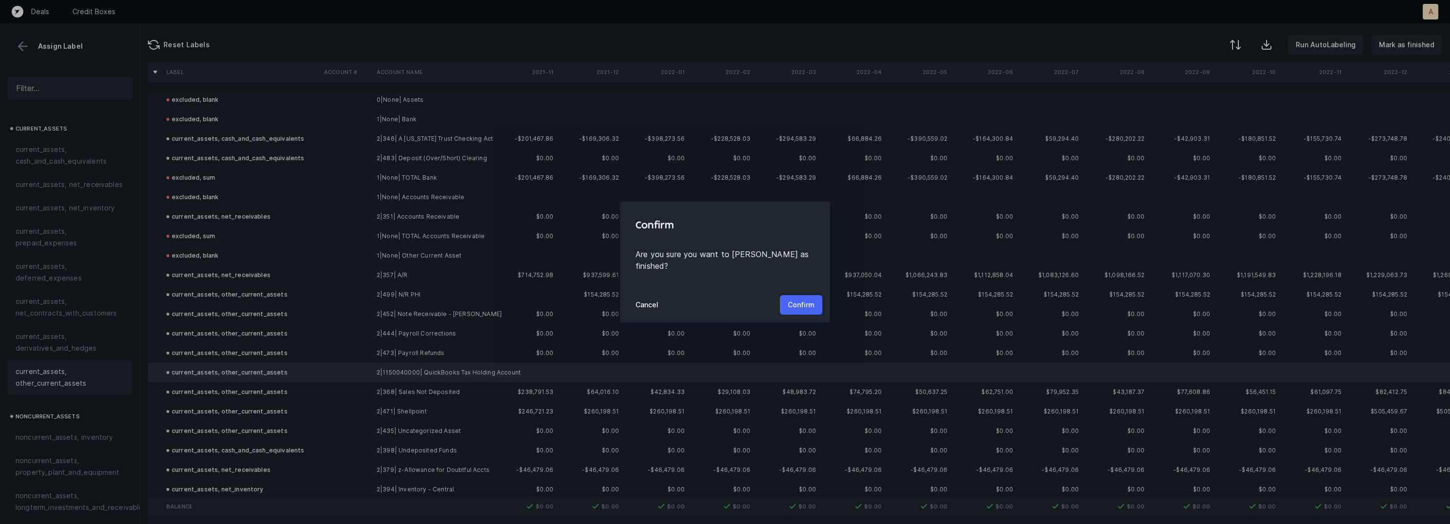
click at [802, 295] on button "Confirm" at bounding box center [801, 304] width 42 height 19
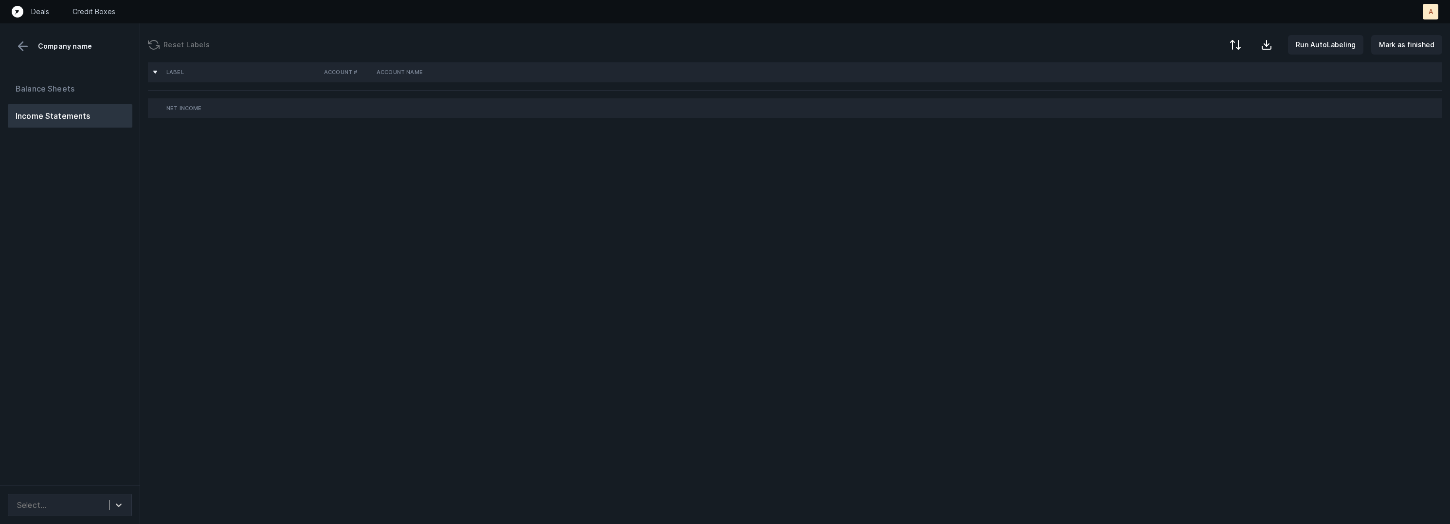
click at [115, 352] on div "Balance Sheets Income Statements" at bounding box center [70, 277] width 140 height 416
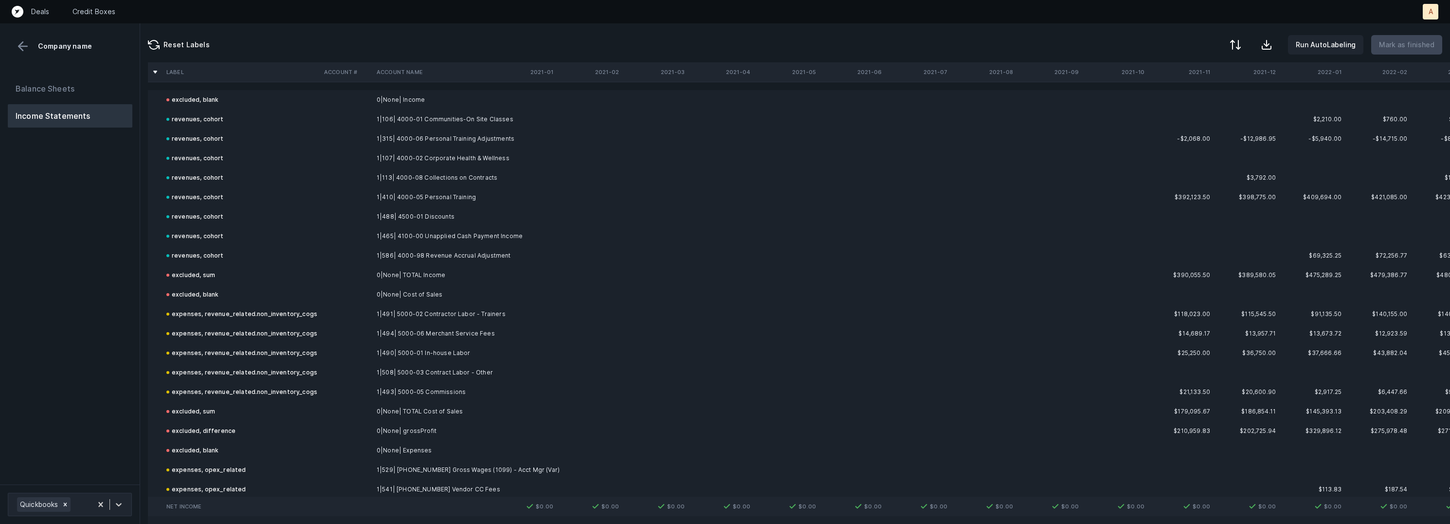
click at [115, 335] on div "Balance Sheets Income Statements" at bounding box center [70, 276] width 140 height 415
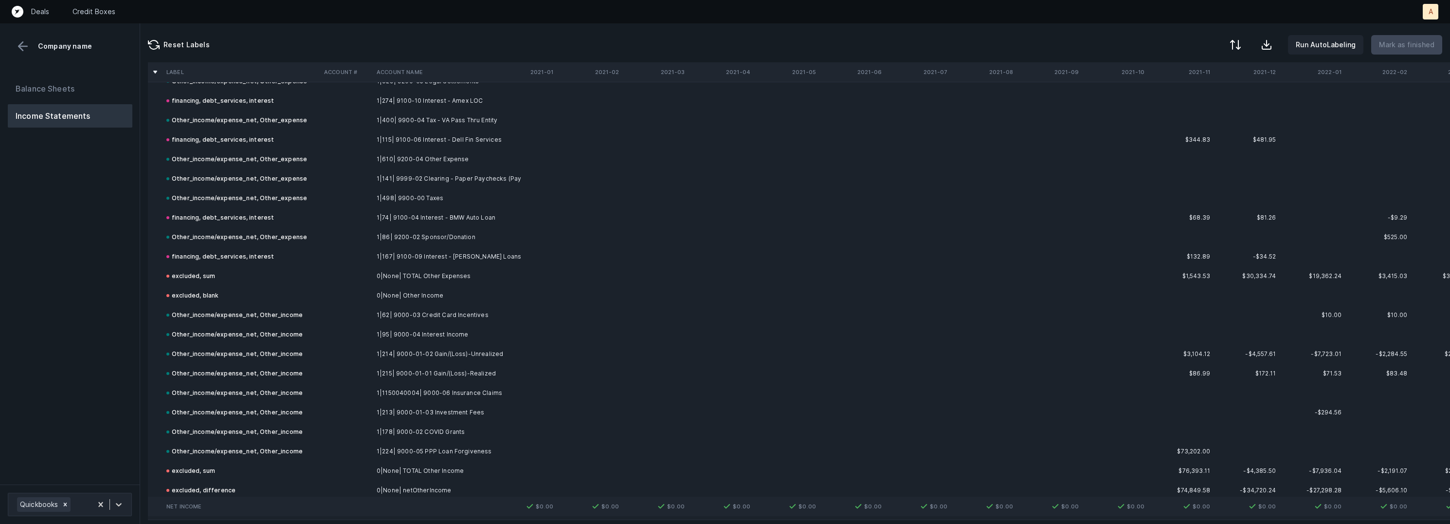
scroll to position [3921, 0]
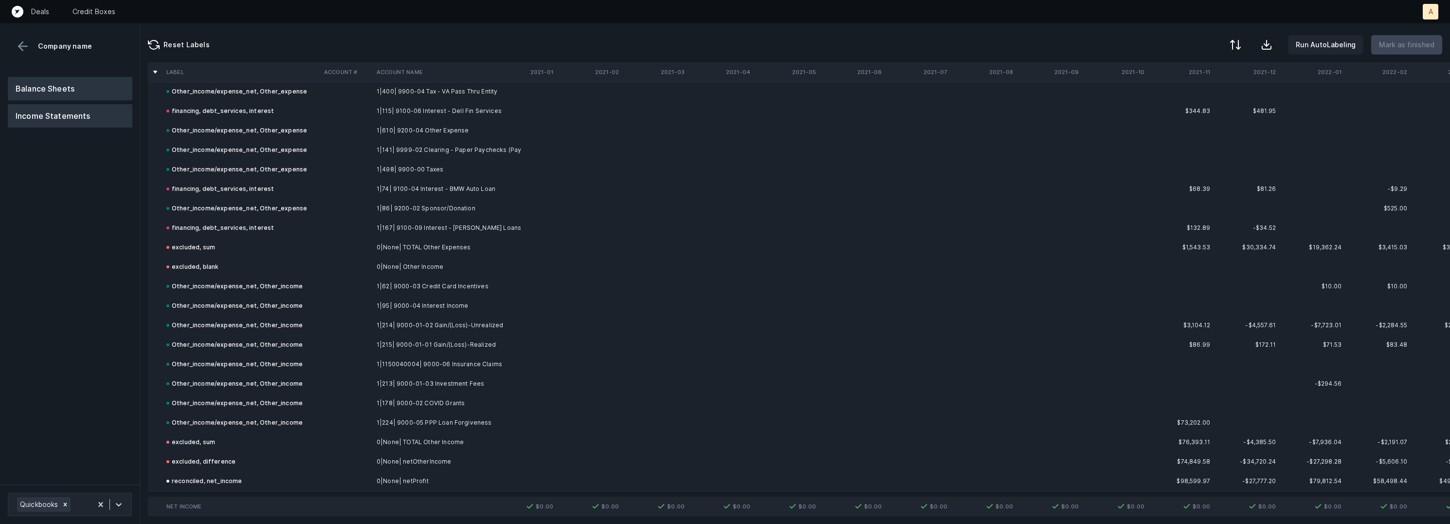
click at [48, 83] on button "Balance Sheets" at bounding box center [70, 88] width 125 height 23
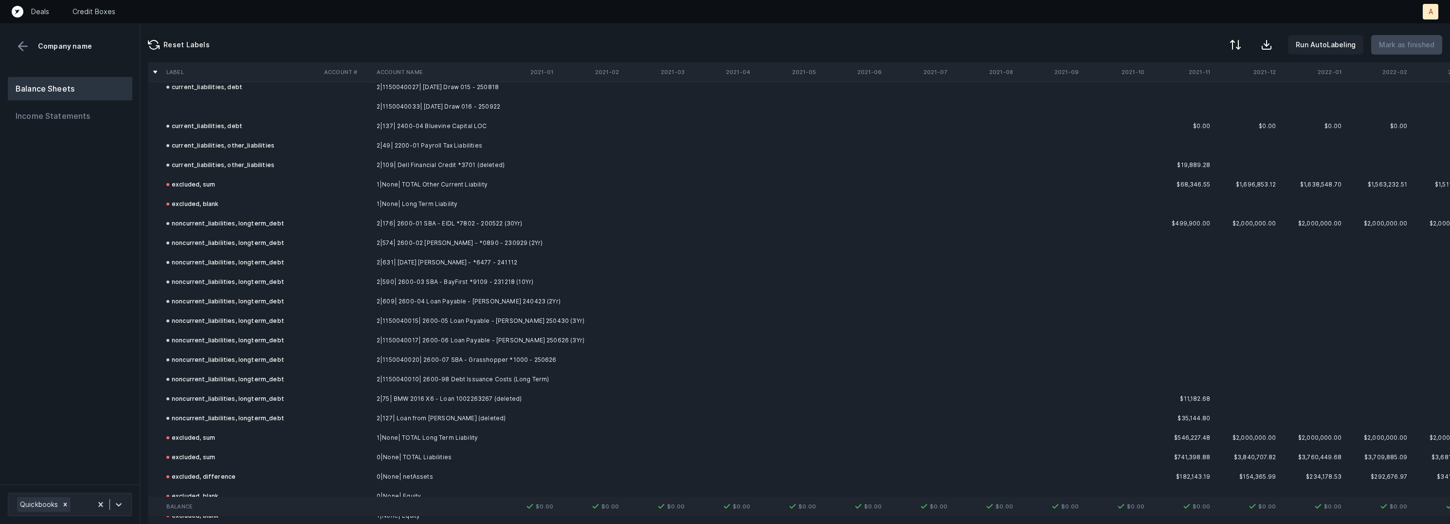
scroll to position [3752, 0]
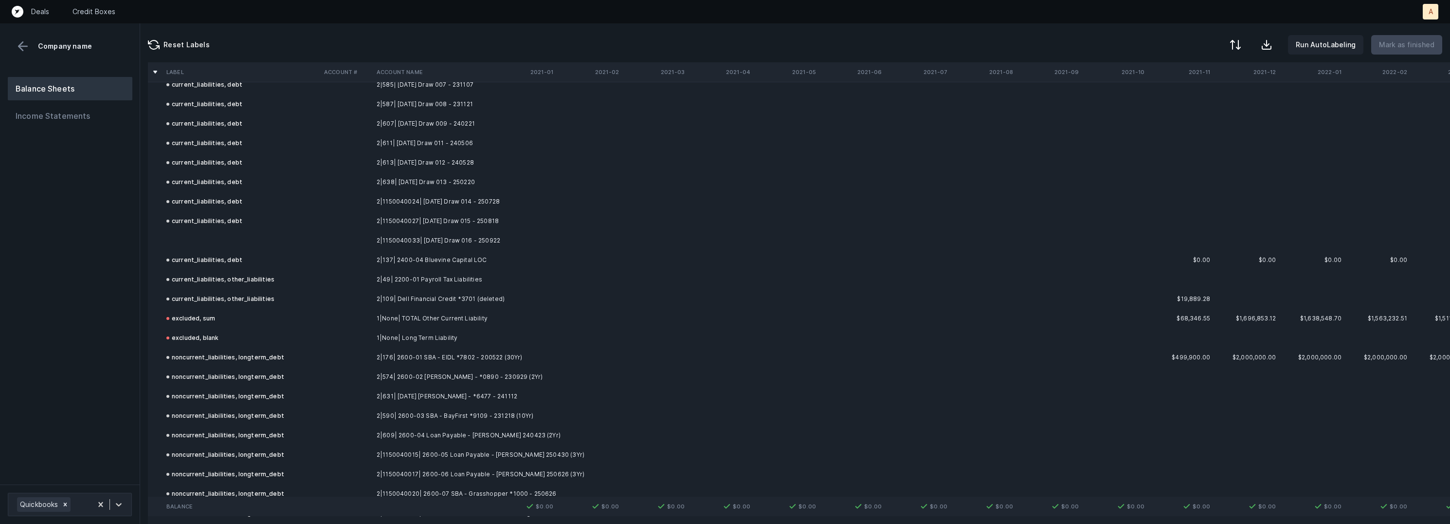
click at [246, 234] on td at bounding box center [242, 240] width 158 height 19
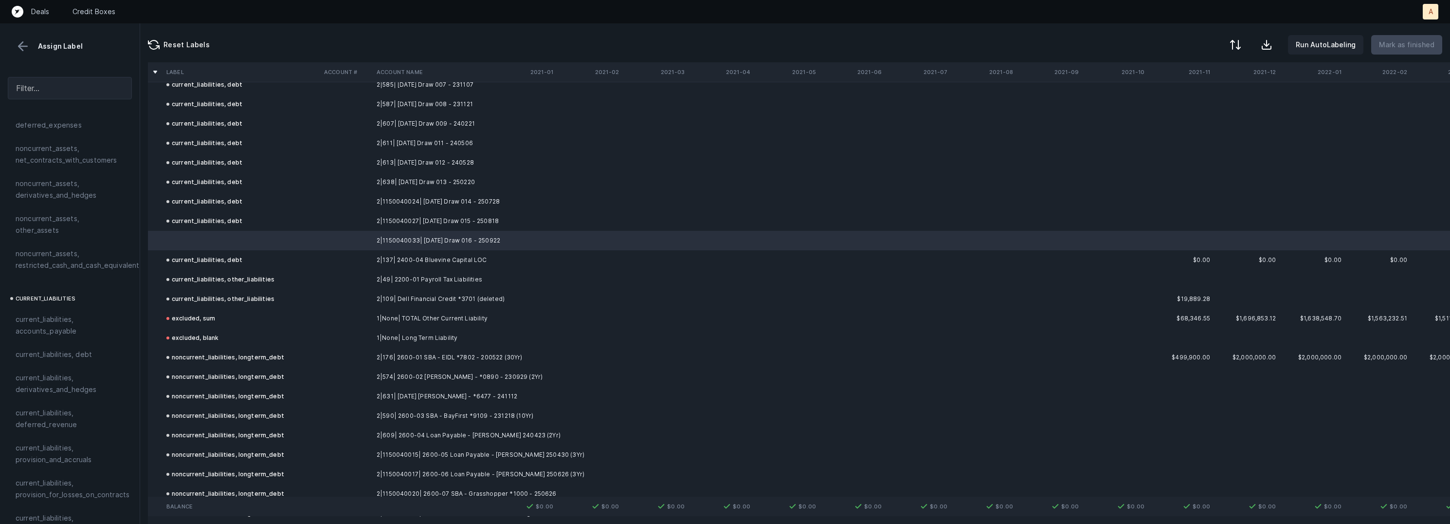
scroll to position [497, 0]
click at [64, 339] on span "current_liabilities, debt" at bounding box center [54, 345] width 76 height 12
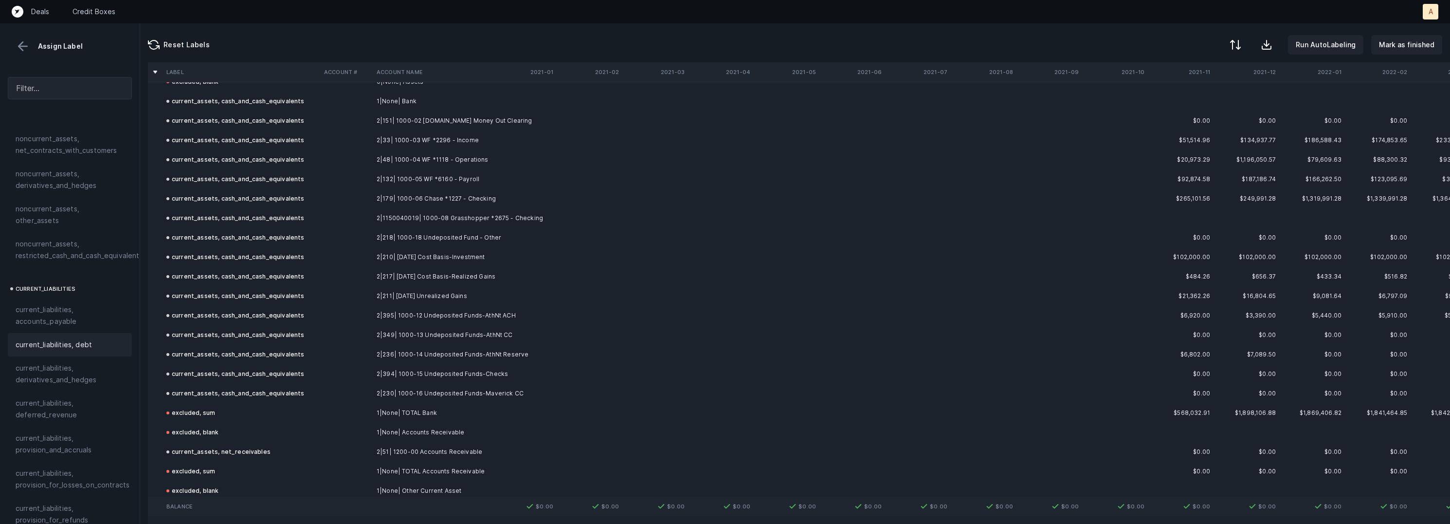
scroll to position [0, 0]
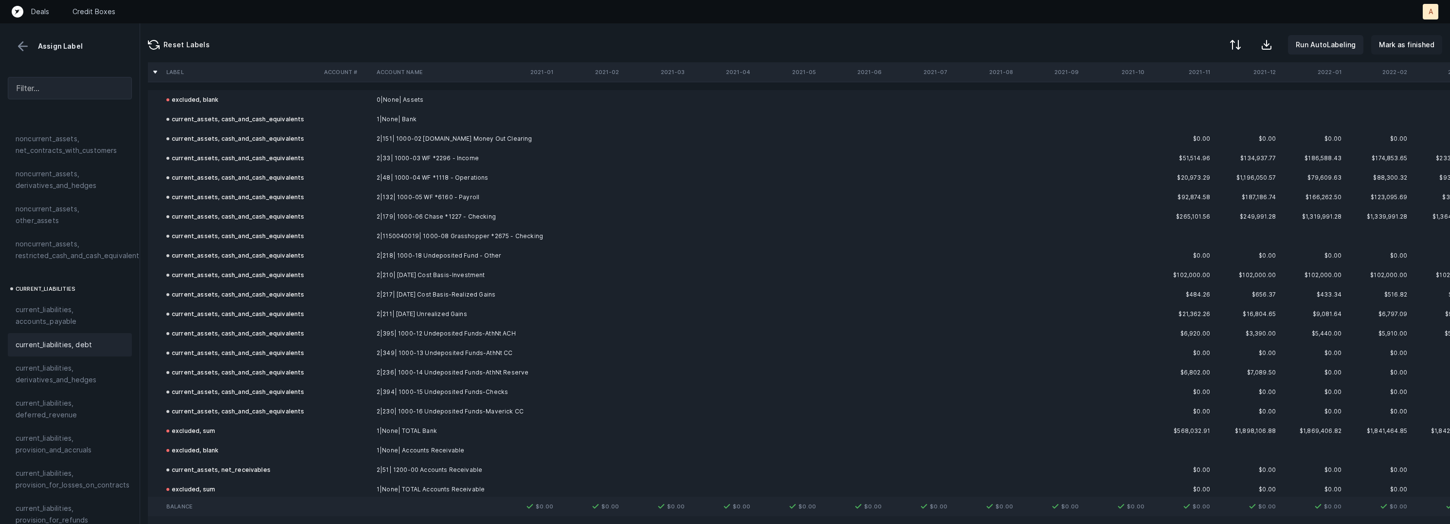
click at [1390, 43] on p "Mark as finished" at bounding box center [1406, 45] width 55 height 12
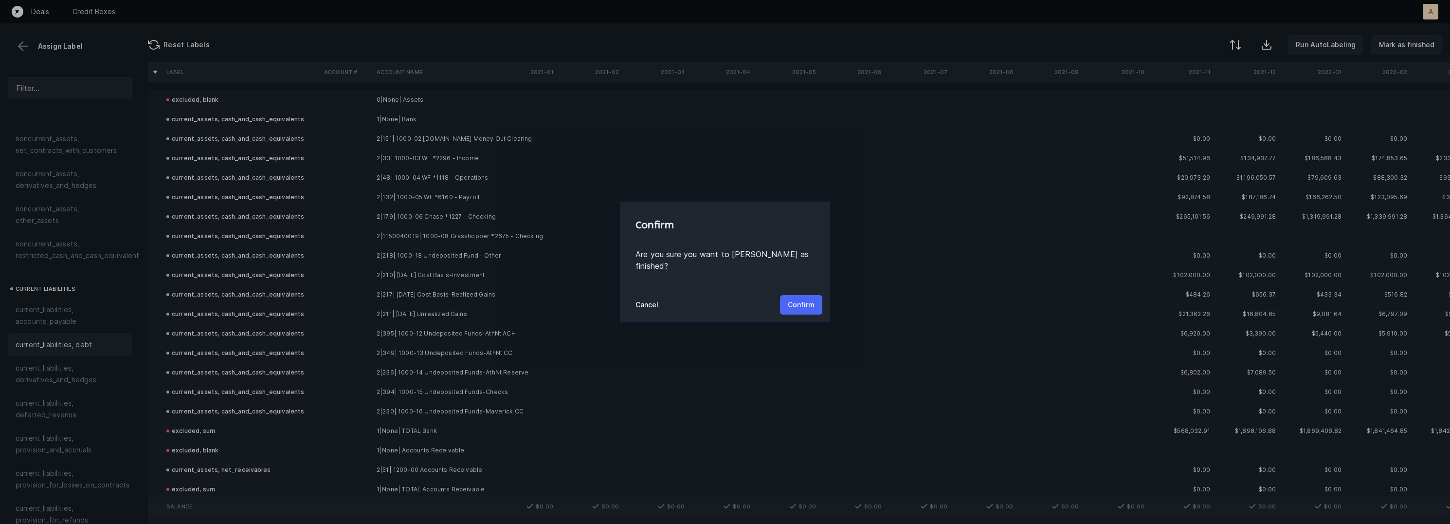
click at [800, 304] on p "Confirm" at bounding box center [801, 305] width 27 height 12
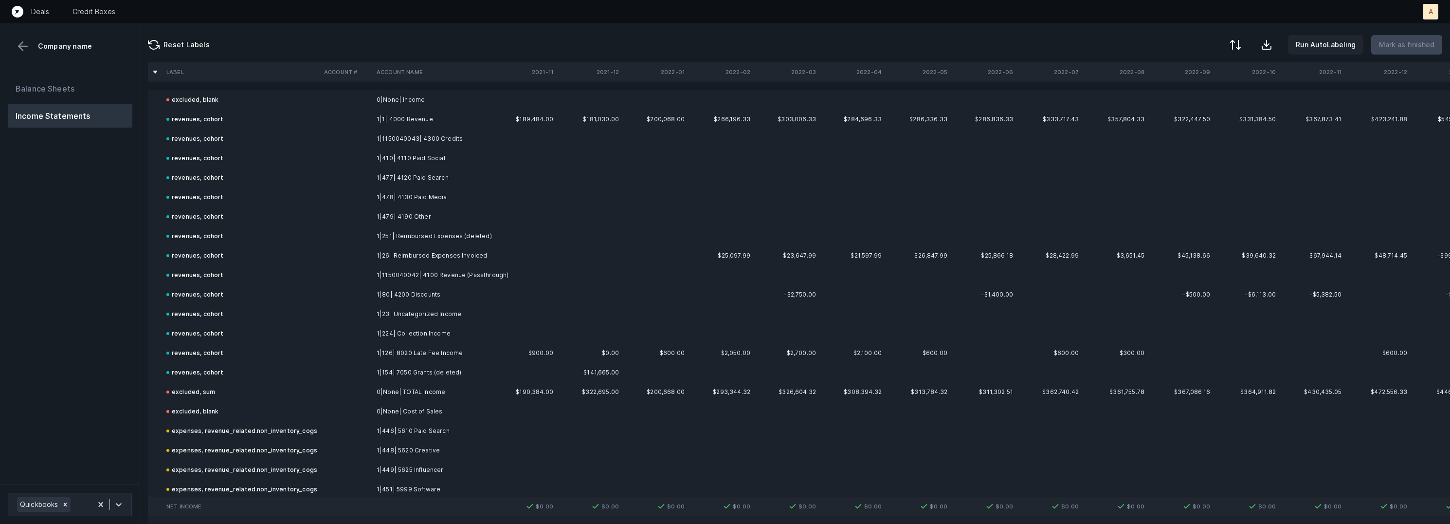
click at [134, 327] on div "Balance Sheets Income Statements" at bounding box center [70, 276] width 140 height 415
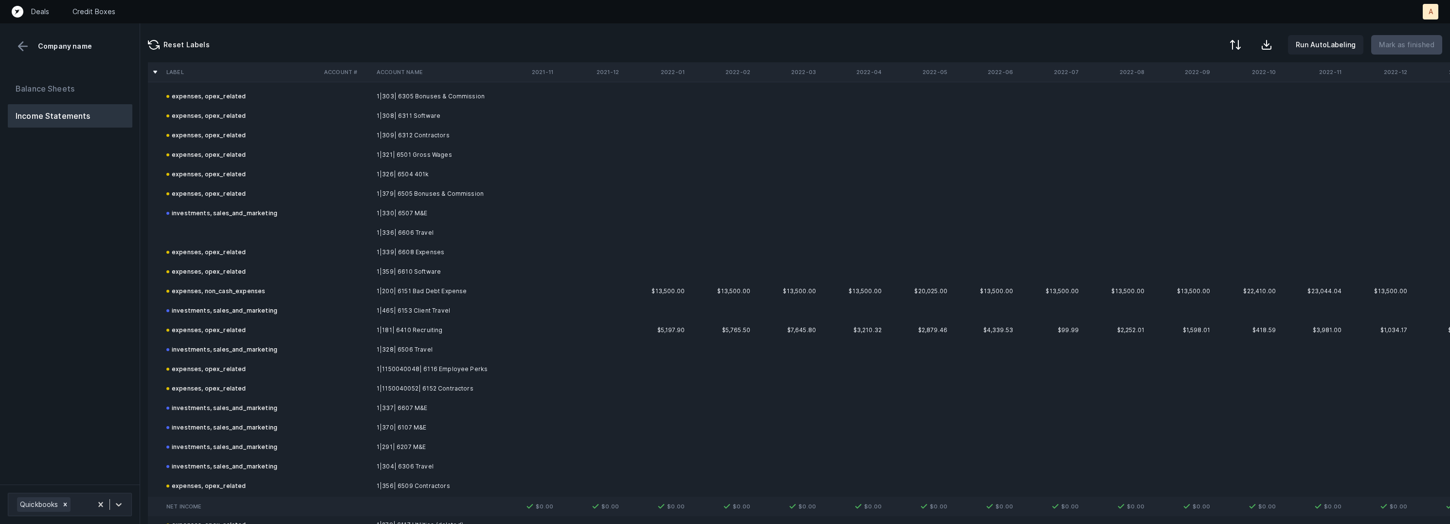
scroll to position [2202, 0]
click at [406, 233] on td "1|336| 6606 Travel" at bounding box center [432, 232] width 119 height 19
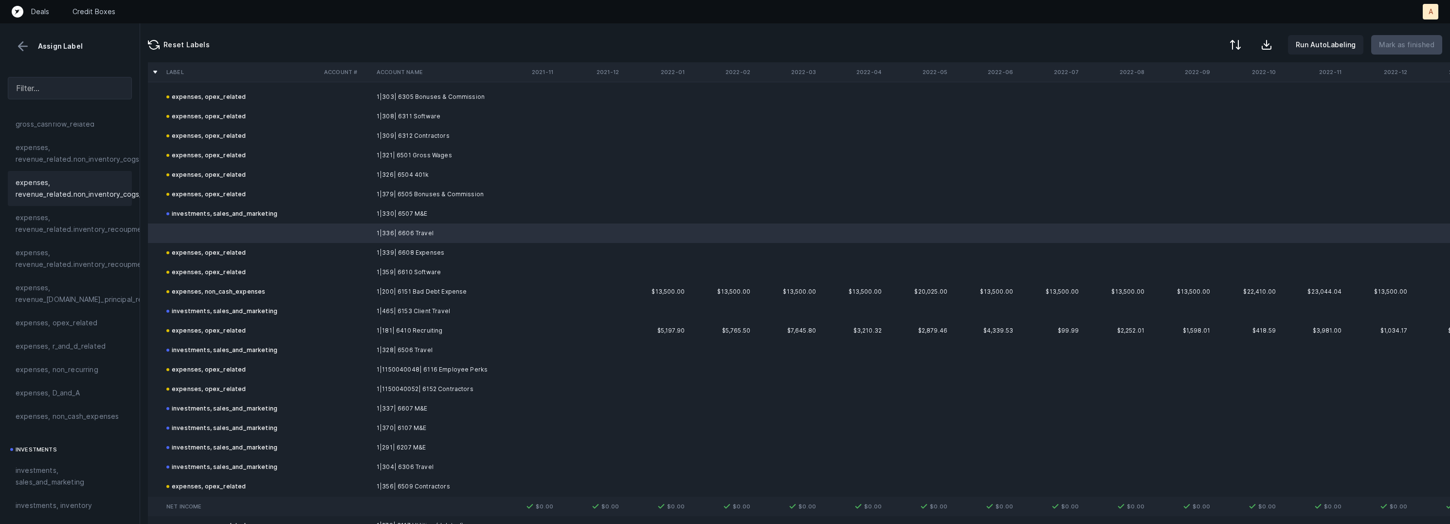
scroll to position [229, 0]
click at [62, 449] on span "investments, sales_and_marketing" at bounding box center [70, 443] width 109 height 23
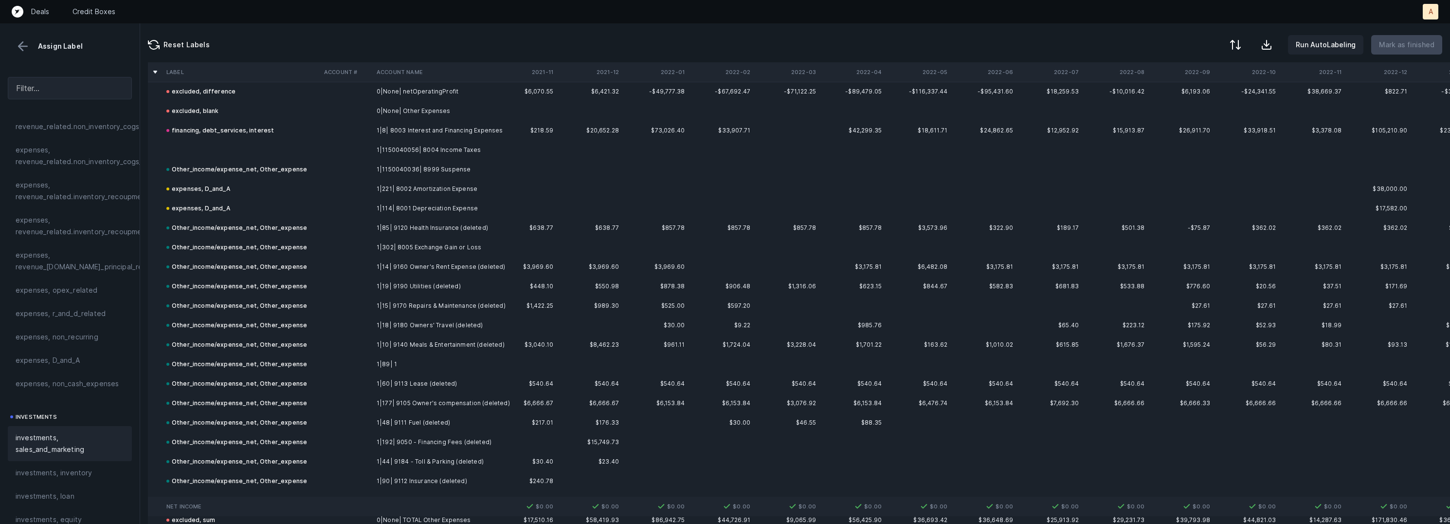
scroll to position [3374, 0]
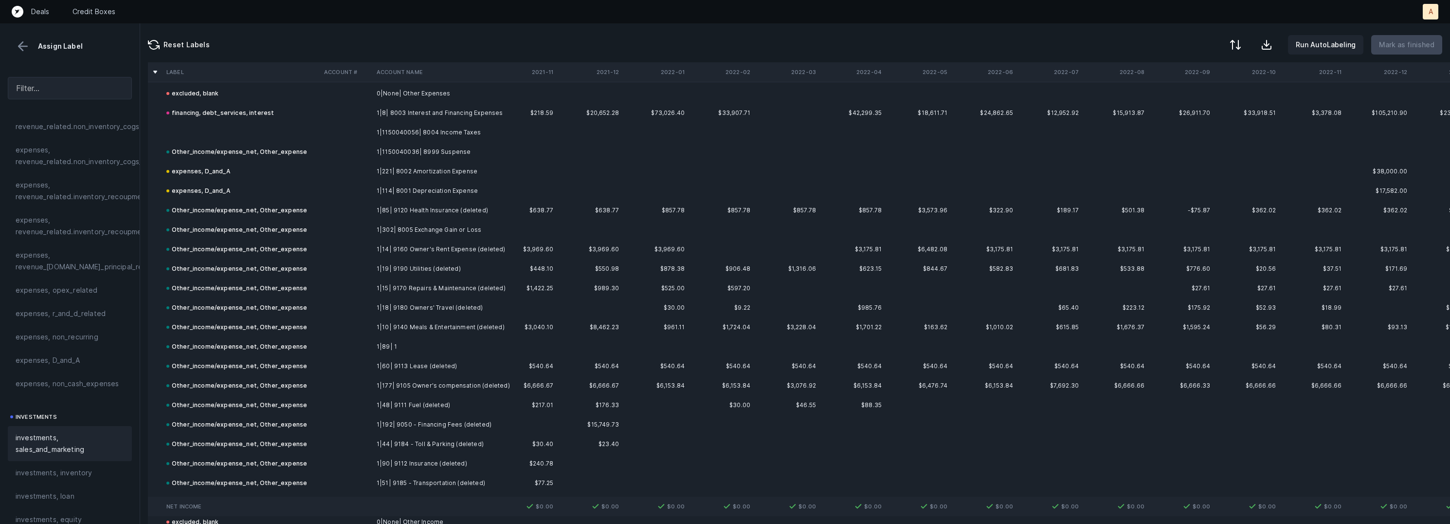
click at [349, 129] on td at bounding box center [346, 132] width 53 height 19
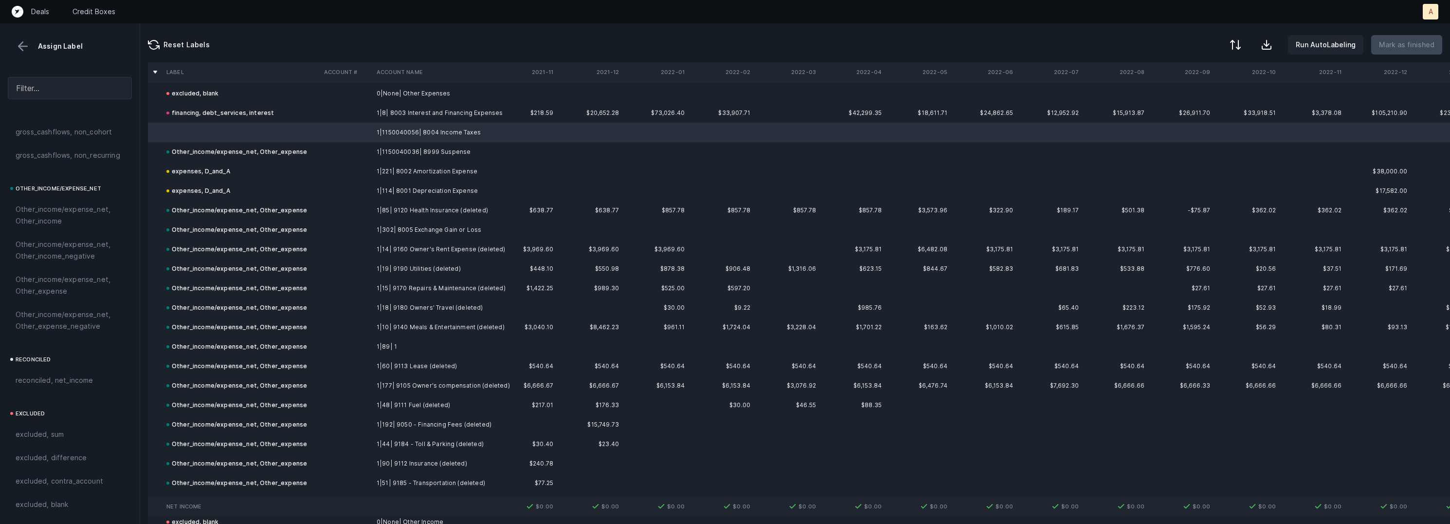
scroll to position [1084, 0]
click at [73, 285] on span "Other_income/expense_net, Other_expense" at bounding box center [70, 284] width 109 height 23
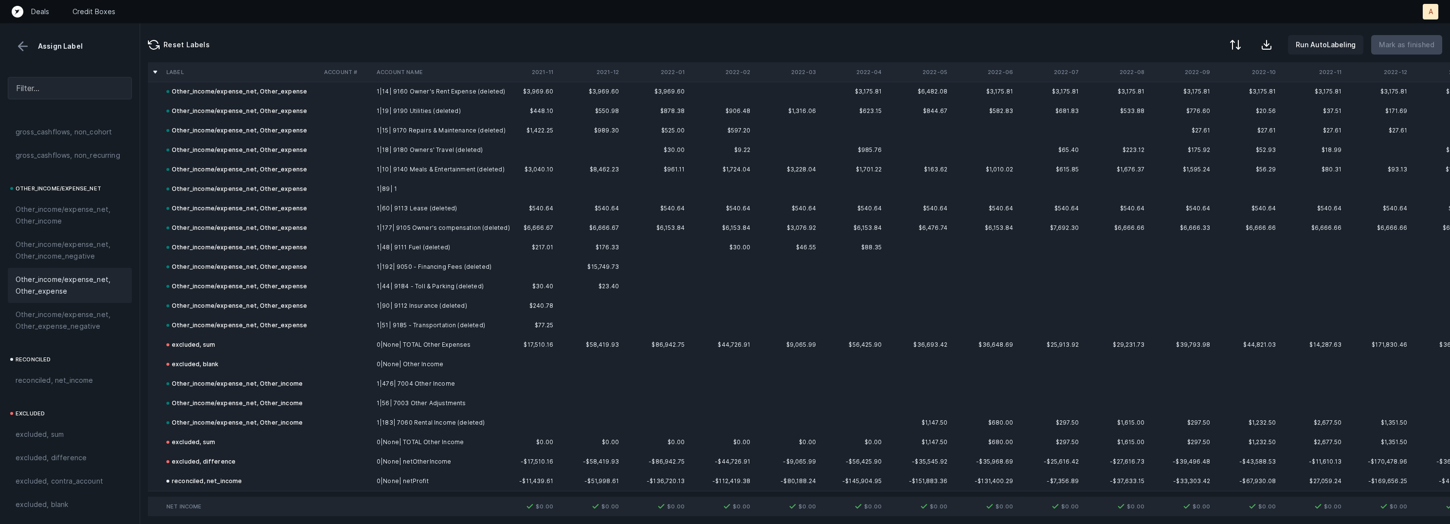
click at [18, 45] on button at bounding box center [23, 46] width 15 height 15
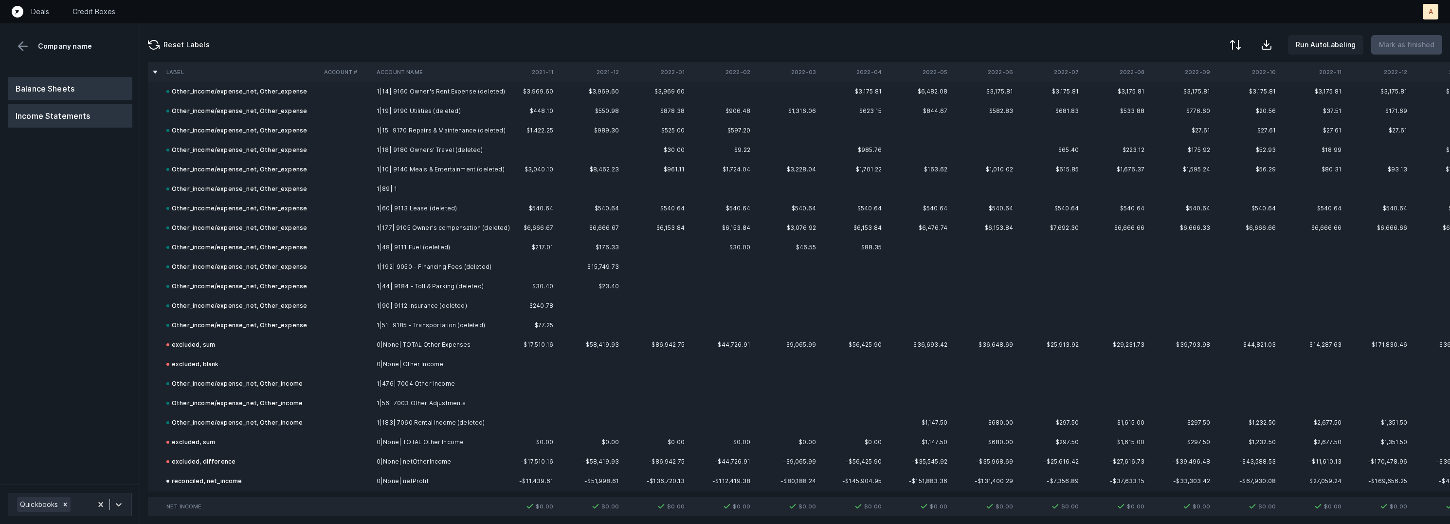
click at [56, 85] on button "Balance Sheets" at bounding box center [70, 88] width 125 height 23
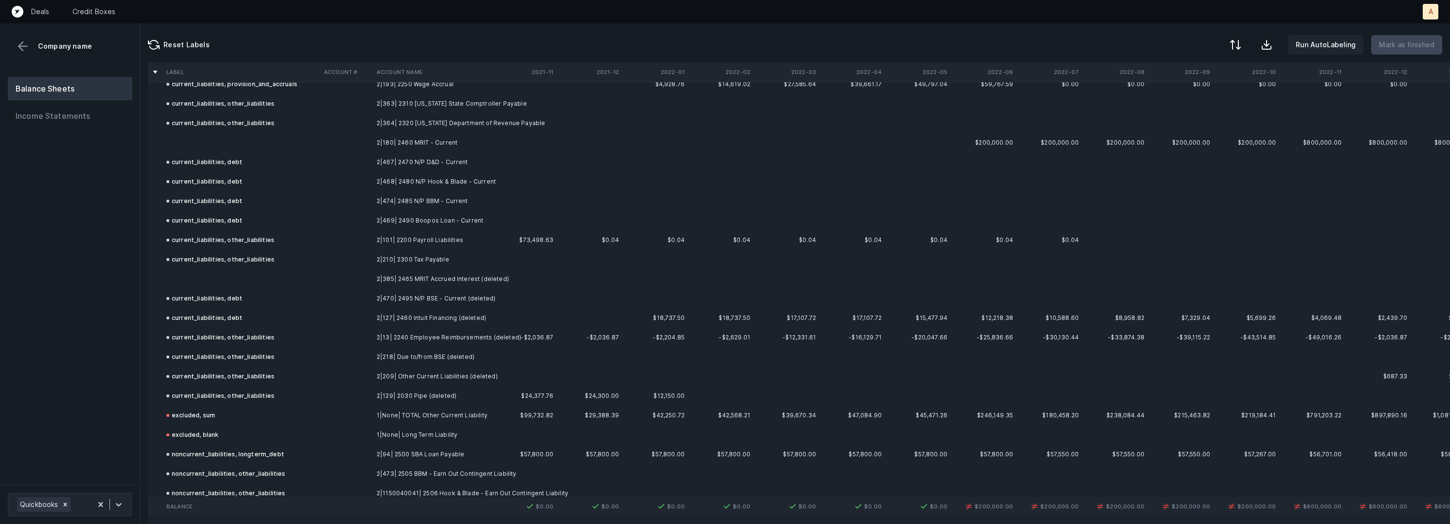
scroll to position [1385, 0]
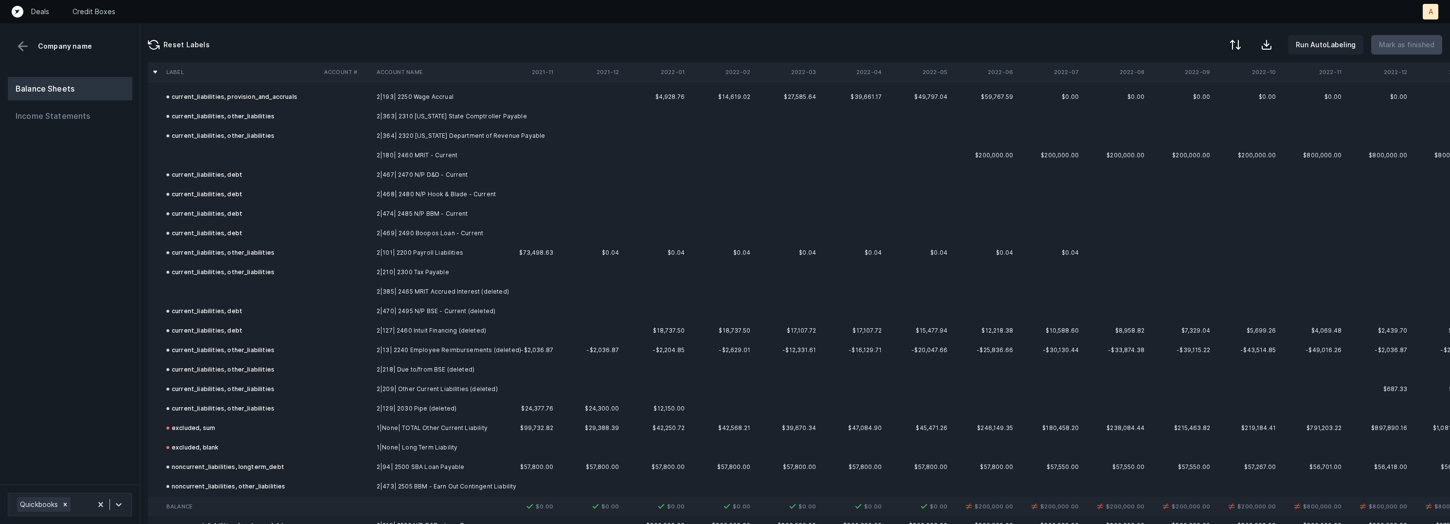
click at [312, 294] on td at bounding box center [242, 291] width 158 height 19
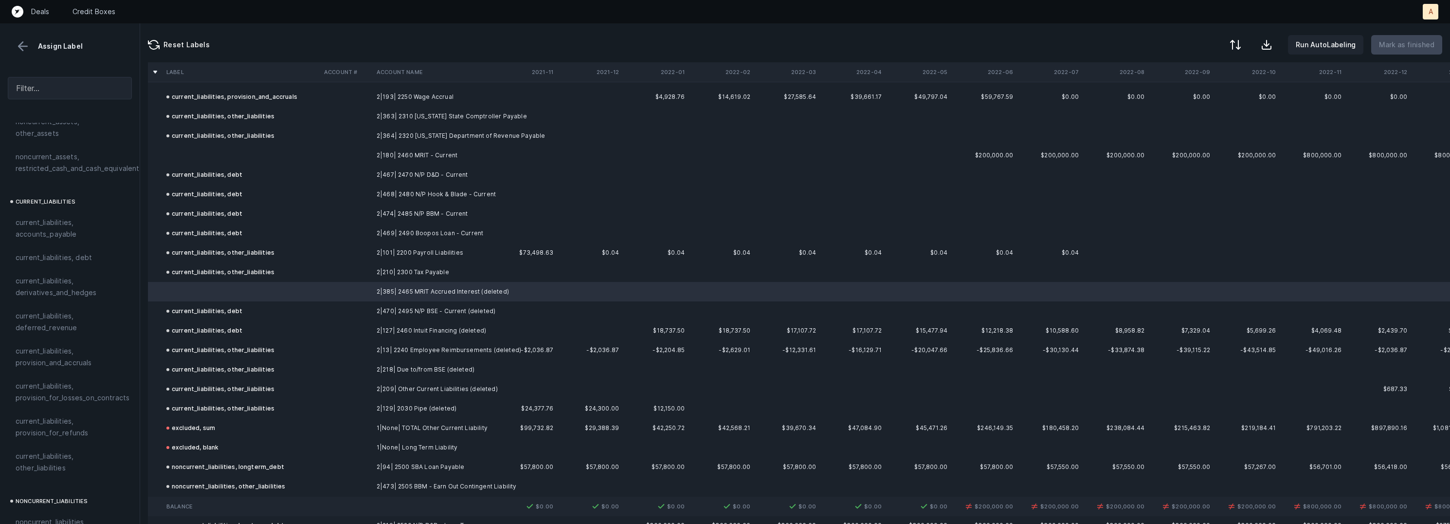
scroll to position [664, 0]
click at [65, 374] on span "current_liabilities, other_liabilities" at bounding box center [70, 381] width 109 height 23
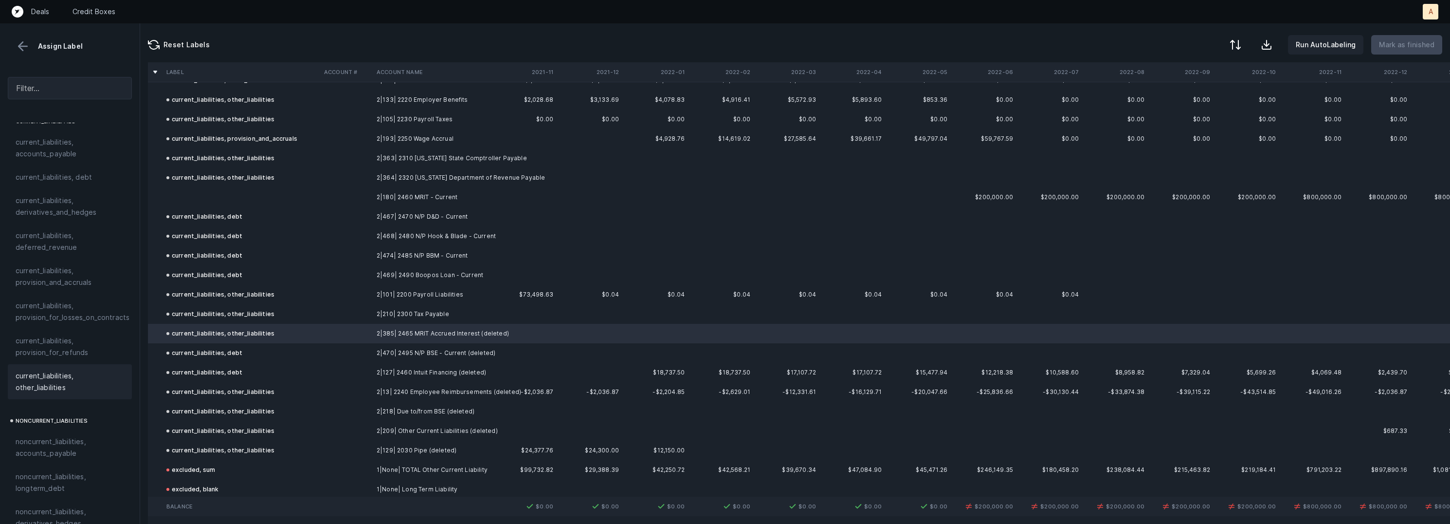
scroll to position [1339, 0]
click at [258, 203] on td at bounding box center [242, 200] width 158 height 19
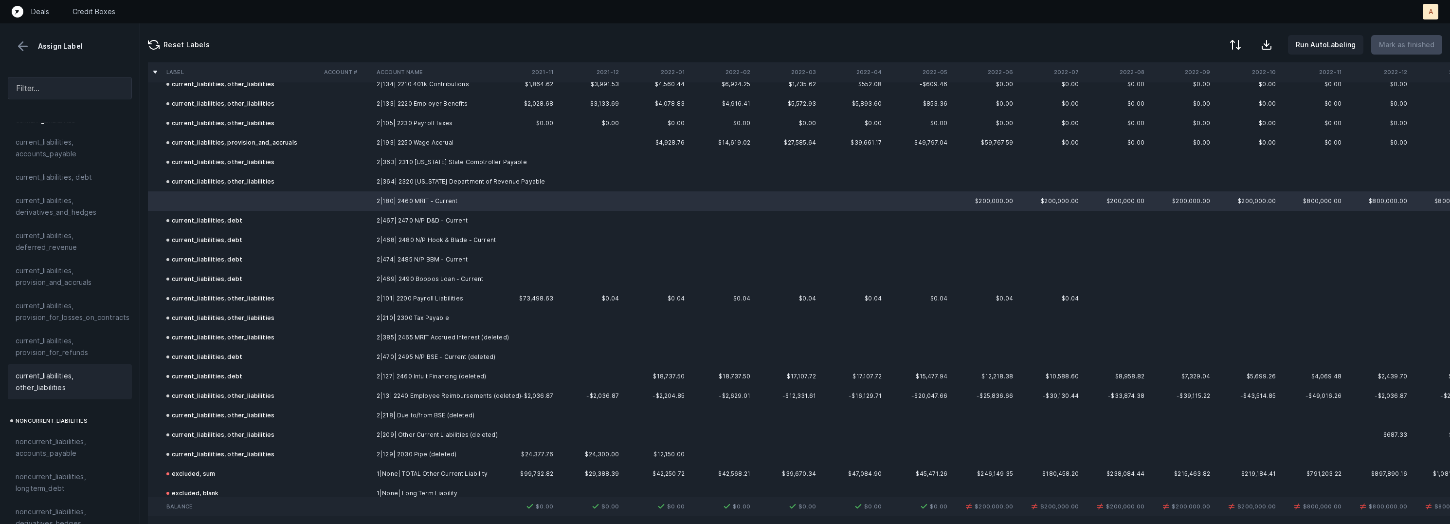
click at [70, 376] on span "current_liabilities, other_liabilities" at bounding box center [70, 381] width 109 height 23
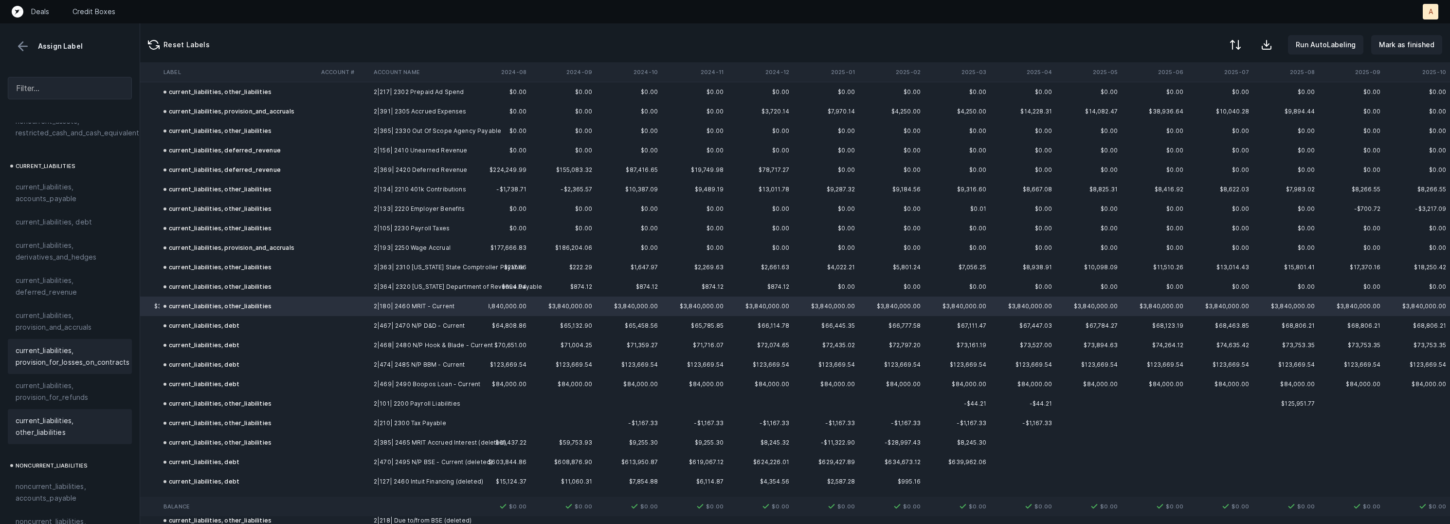
scroll to position [607, 0]
click at [102, 229] on div "current_liabilities, debt" at bounding box center [70, 235] width 109 height 12
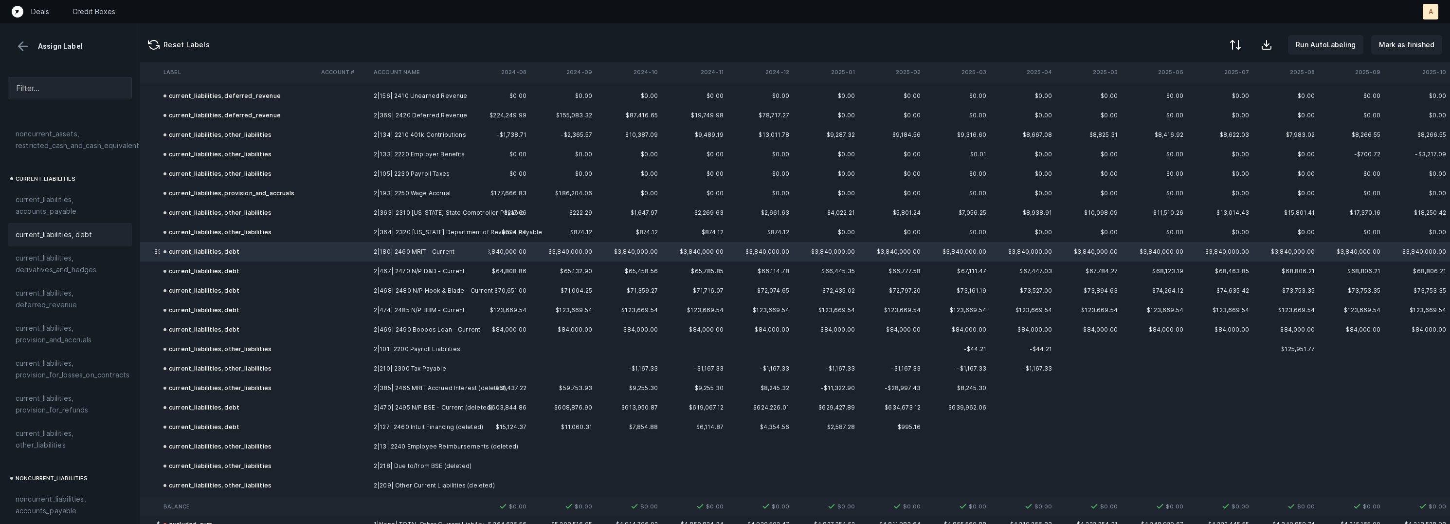
scroll to position [1292, 2195]
click at [376, 381] on td "2|385| 2465 MRIT Accrued Interest (deleted)" at bounding box center [429, 384] width 119 height 19
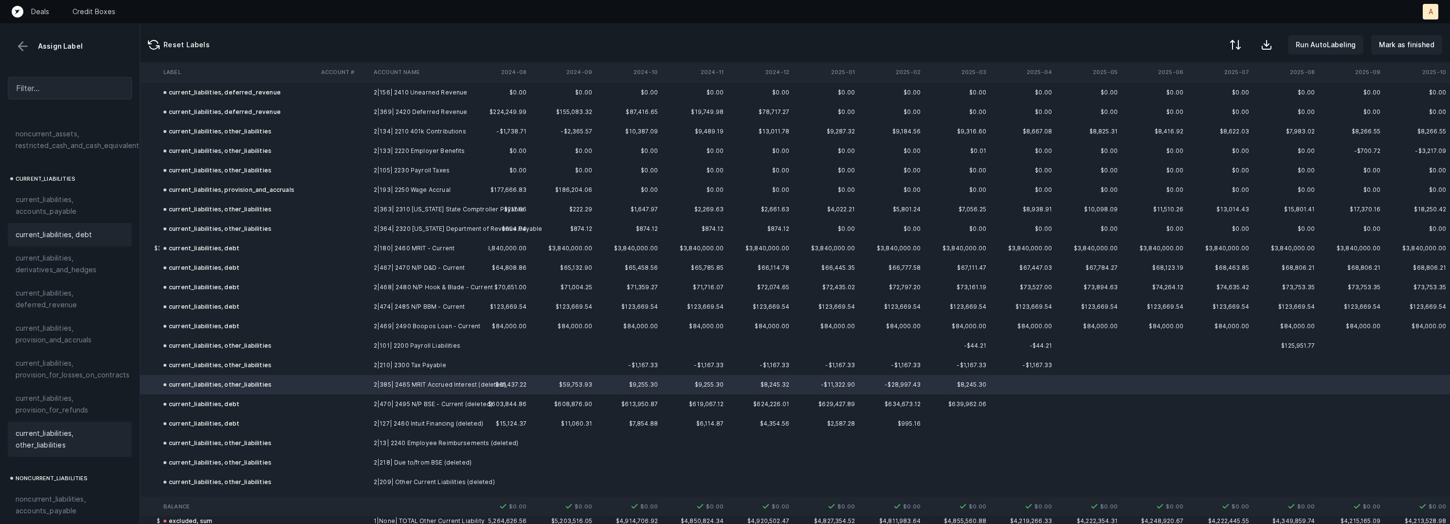
click at [81, 229] on span "current_liabilities, debt" at bounding box center [54, 235] width 76 height 12
click at [1412, 39] on p "Mark as finished" at bounding box center [1406, 45] width 55 height 12
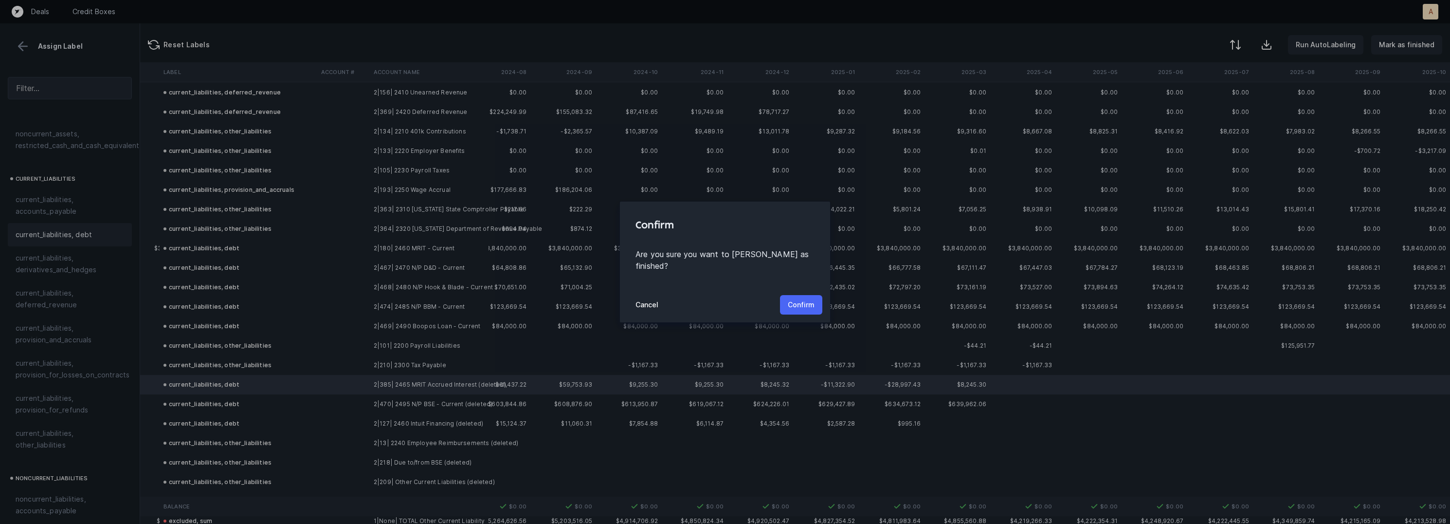
click at [806, 303] on p "Confirm" at bounding box center [801, 305] width 27 height 12
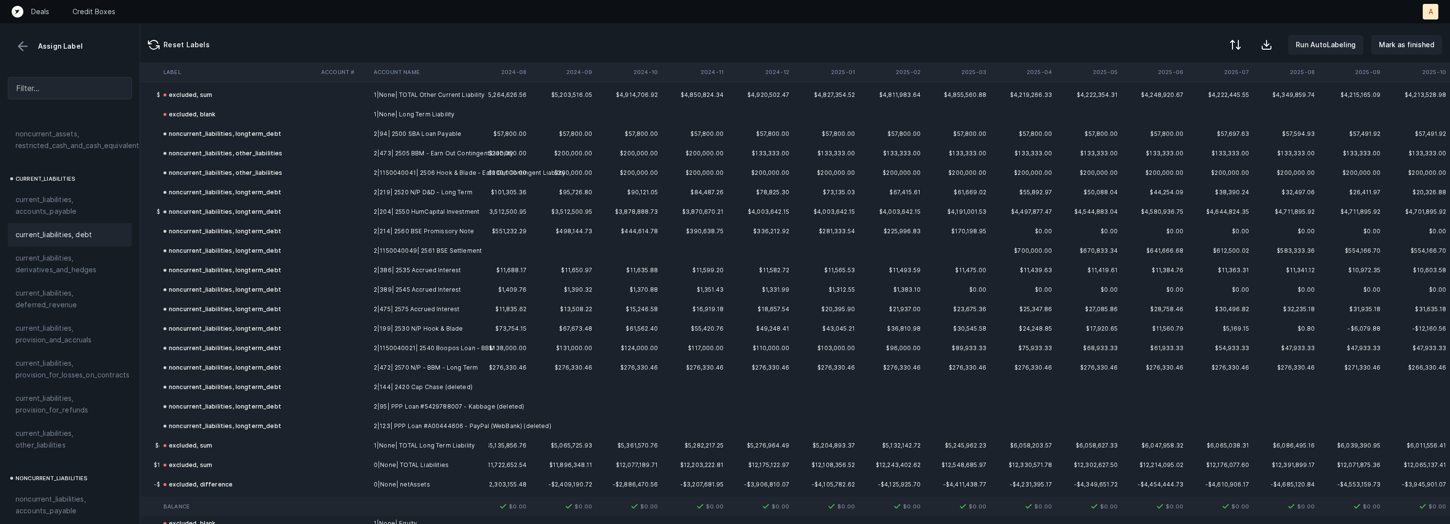
scroll to position [1718, 2195]
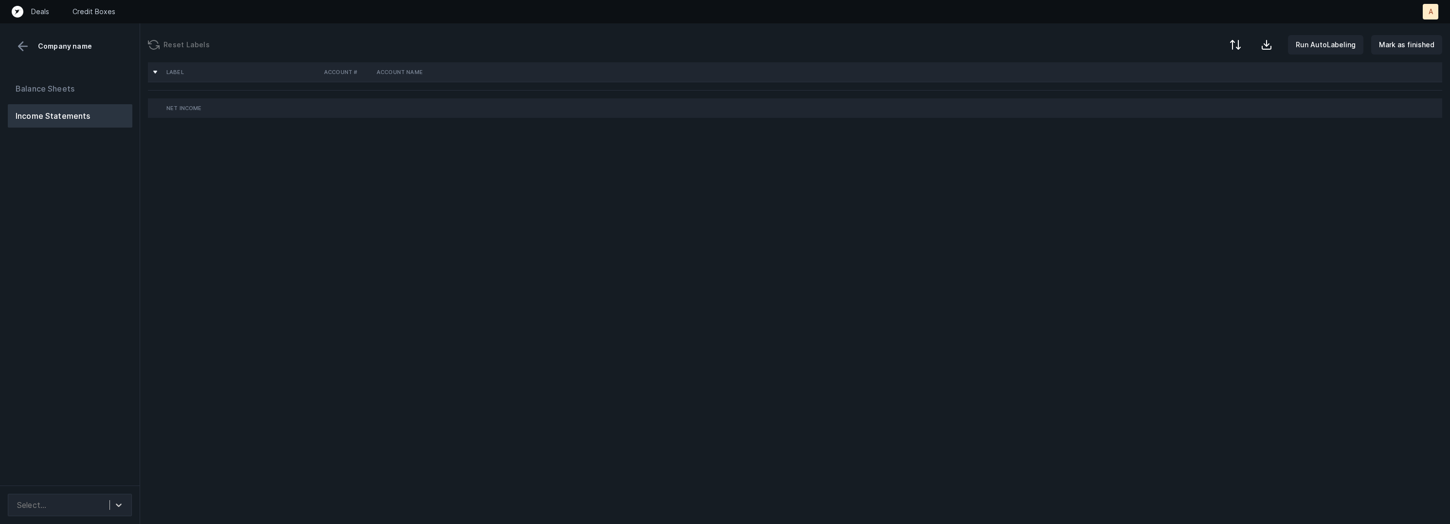
click at [101, 303] on div "Balance Sheets Income Statements" at bounding box center [70, 277] width 140 height 416
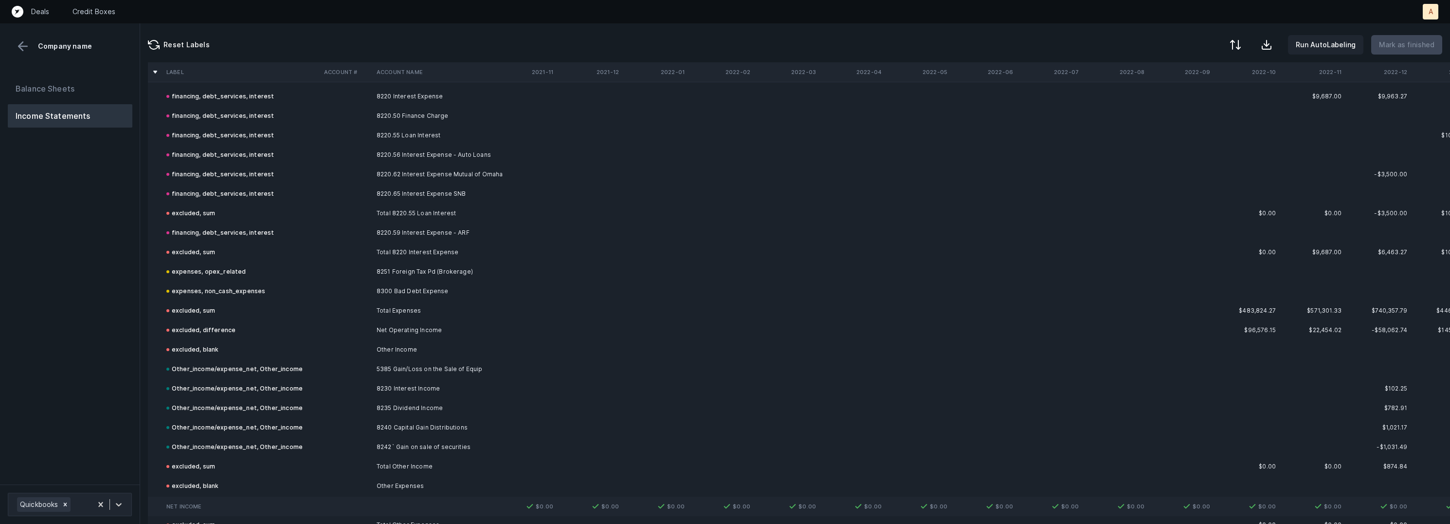
scroll to position [2306, 0]
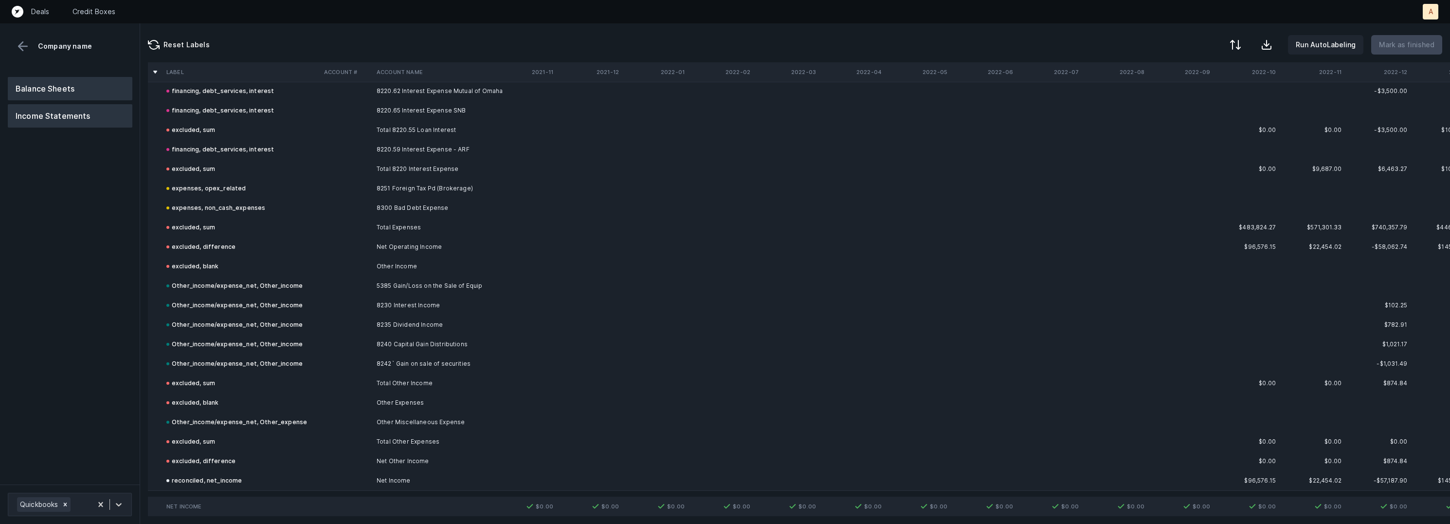
click at [111, 86] on button "Balance Sheets" at bounding box center [70, 88] width 125 height 23
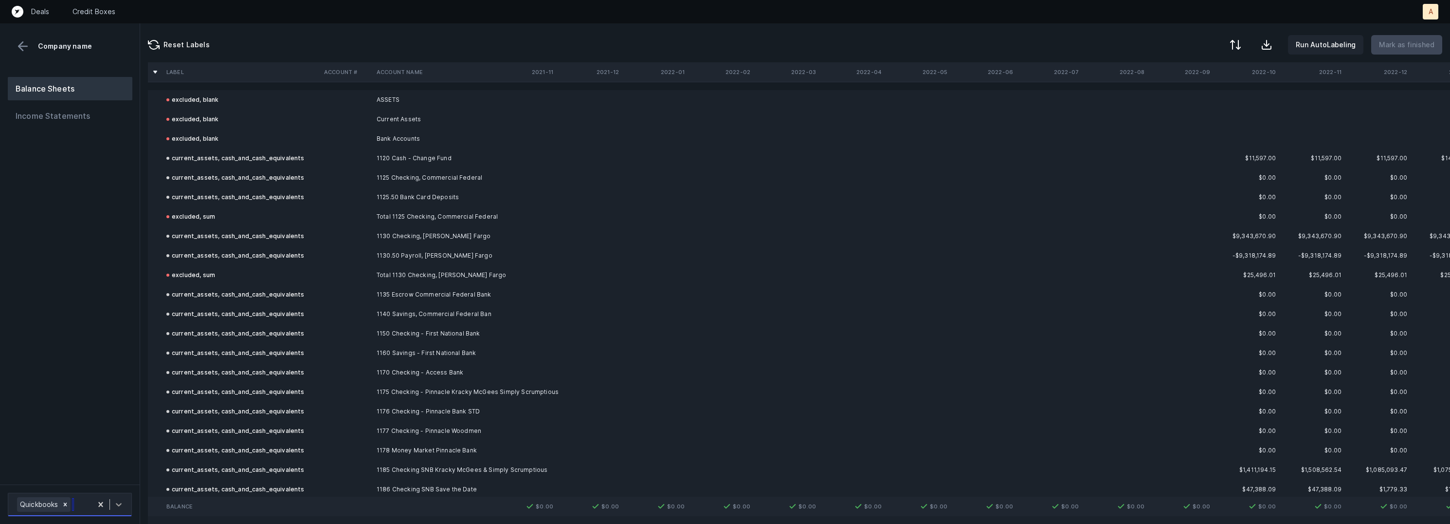
click at [116, 500] on icon at bounding box center [119, 504] width 10 height 10
click at [98, 260] on div "Balance Sheets Income Statements" at bounding box center [70, 276] width 140 height 415
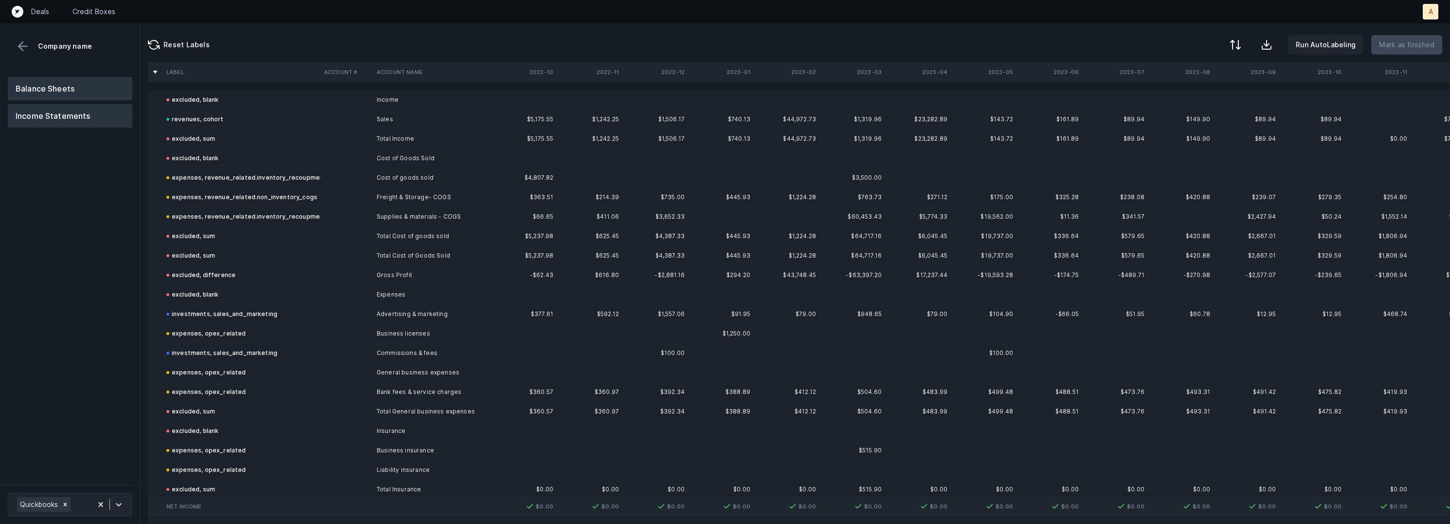
click at [52, 84] on button "Balance Sheets" at bounding box center [70, 88] width 125 height 23
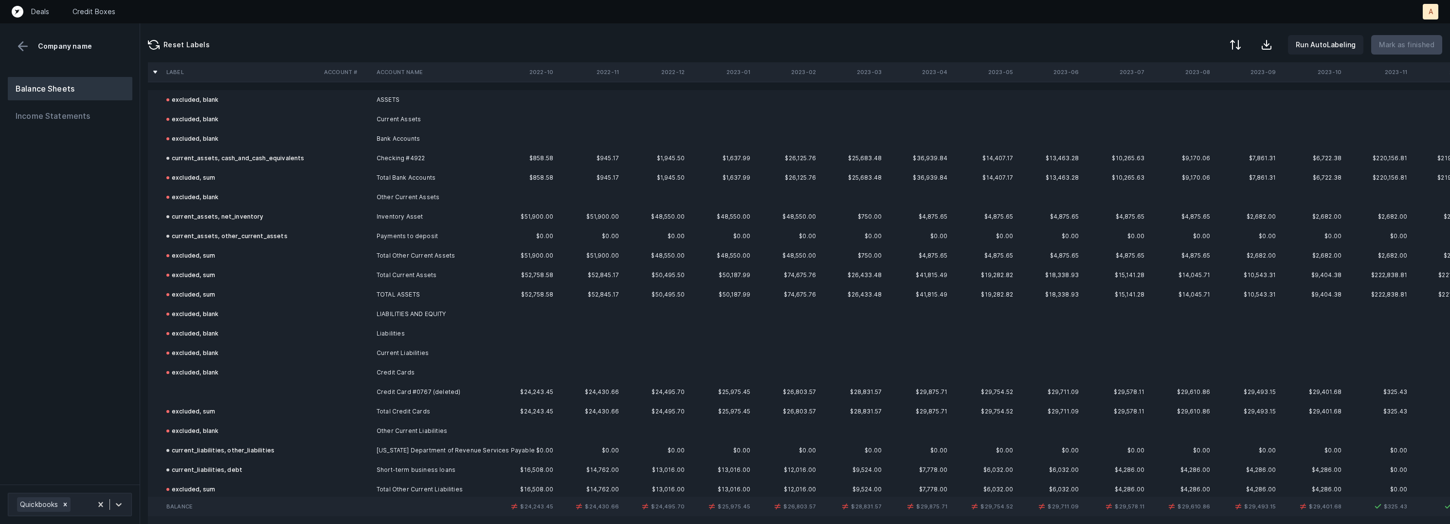
click at [232, 391] on td at bounding box center [242, 391] width 158 height 19
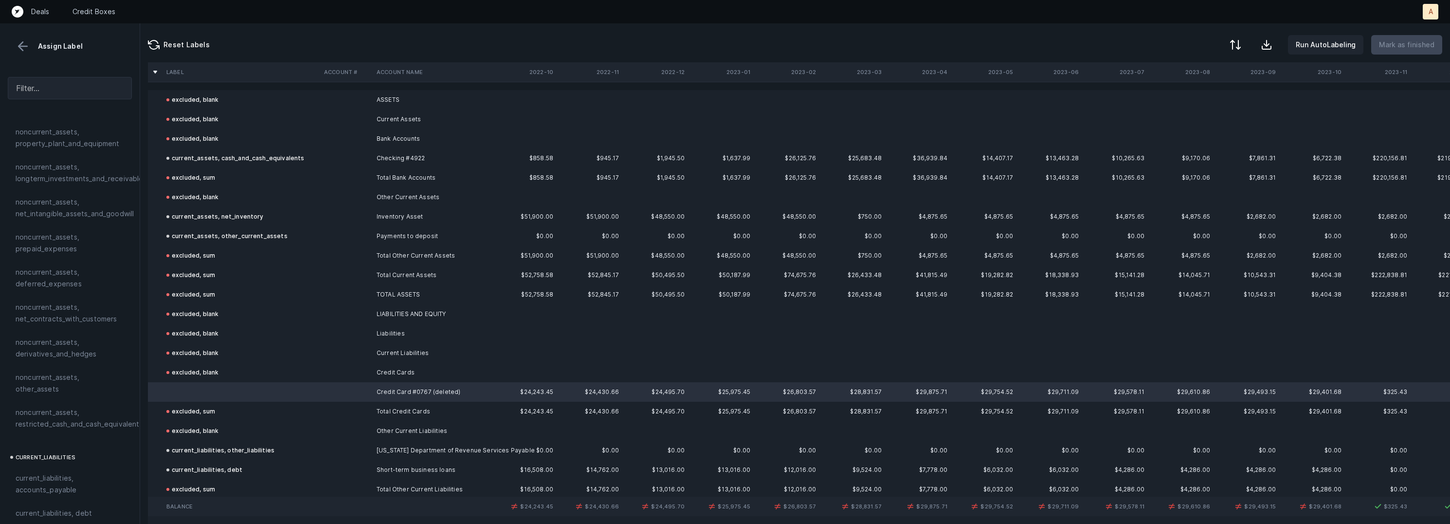
scroll to position [395, 0]
click at [79, 407] on span "current_liabilities, accounts_payable" at bounding box center [70, 416] width 109 height 23
click at [1401, 35] on button "Mark as finished" at bounding box center [1406, 44] width 71 height 19
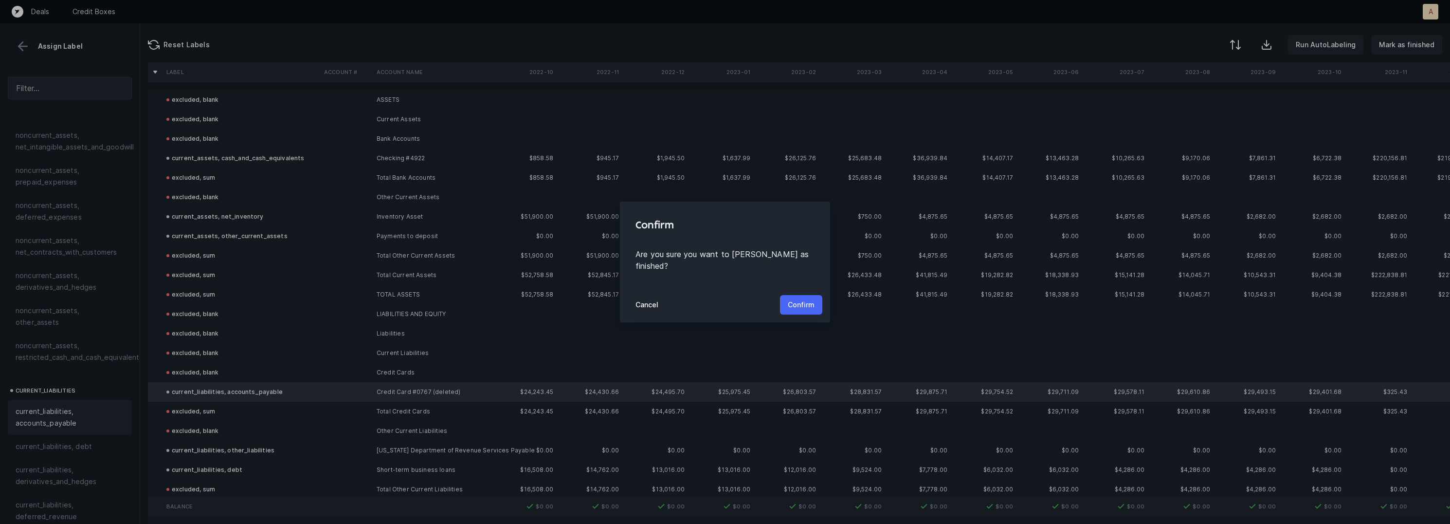
click at [794, 305] on button "Confirm" at bounding box center [801, 304] width 42 height 19
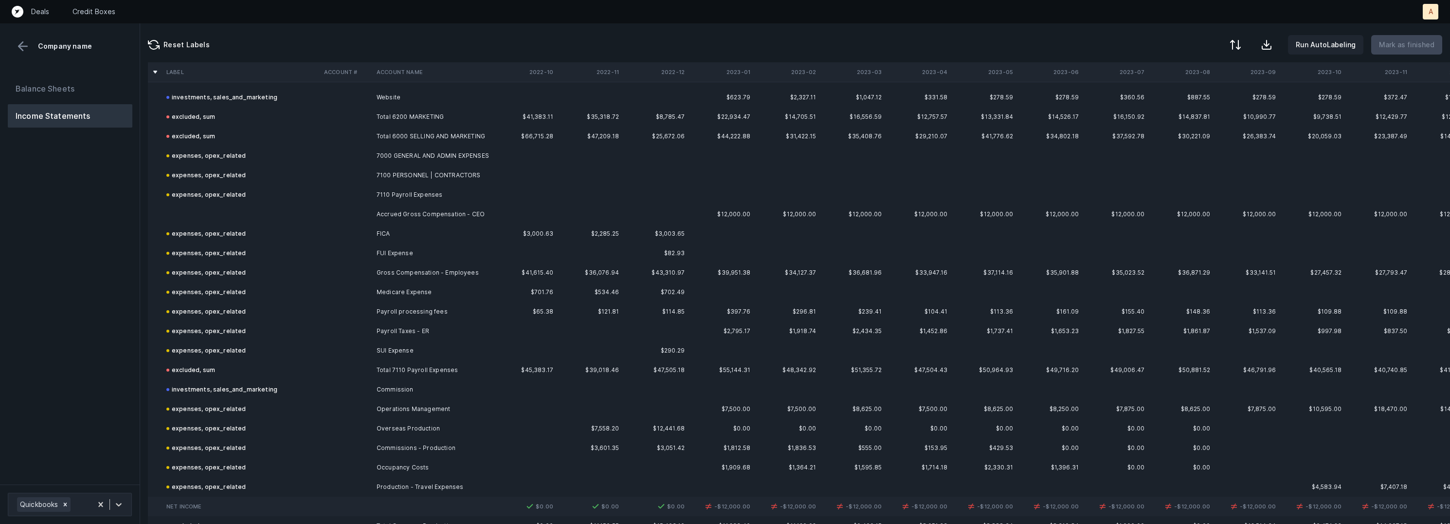
scroll to position [1135, 0]
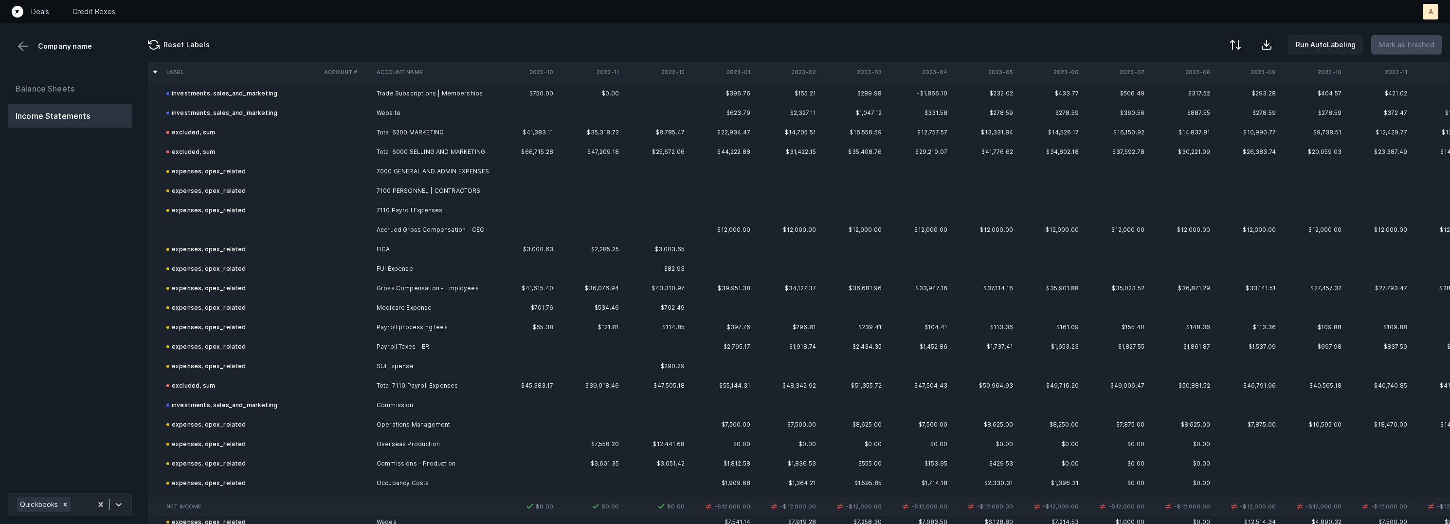
click at [410, 232] on td "Accrued Gross Compensation - CEO" at bounding box center [432, 229] width 119 height 19
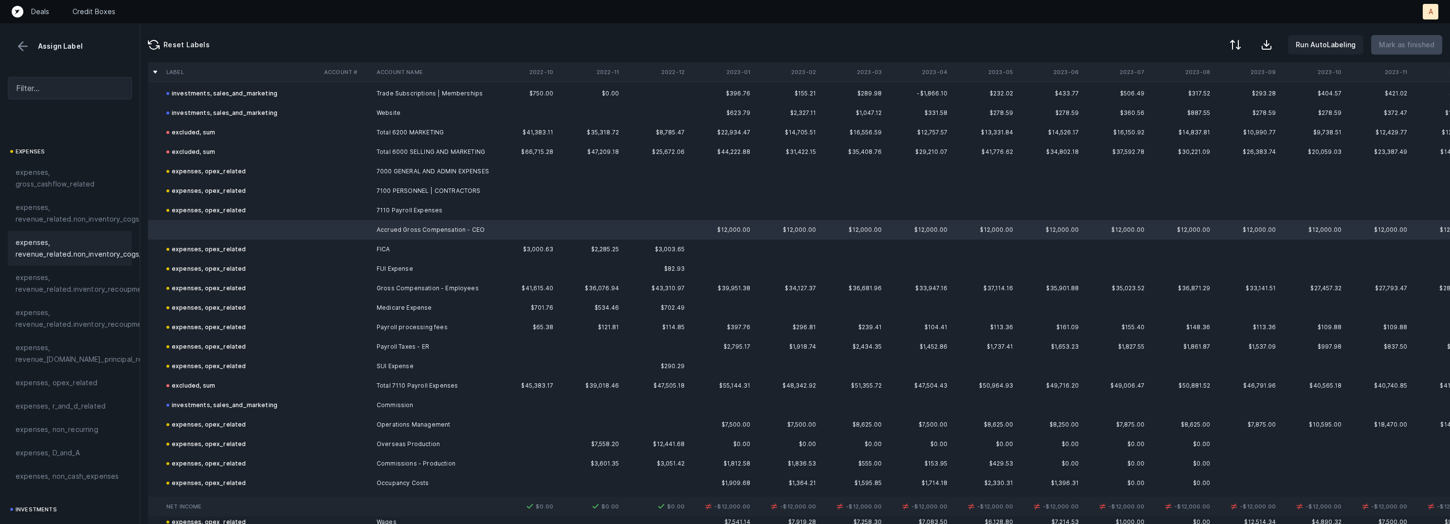
scroll to position [164, 0]
click at [74, 357] on span "expenses, opex_related" at bounding box center [57, 355] width 82 height 12
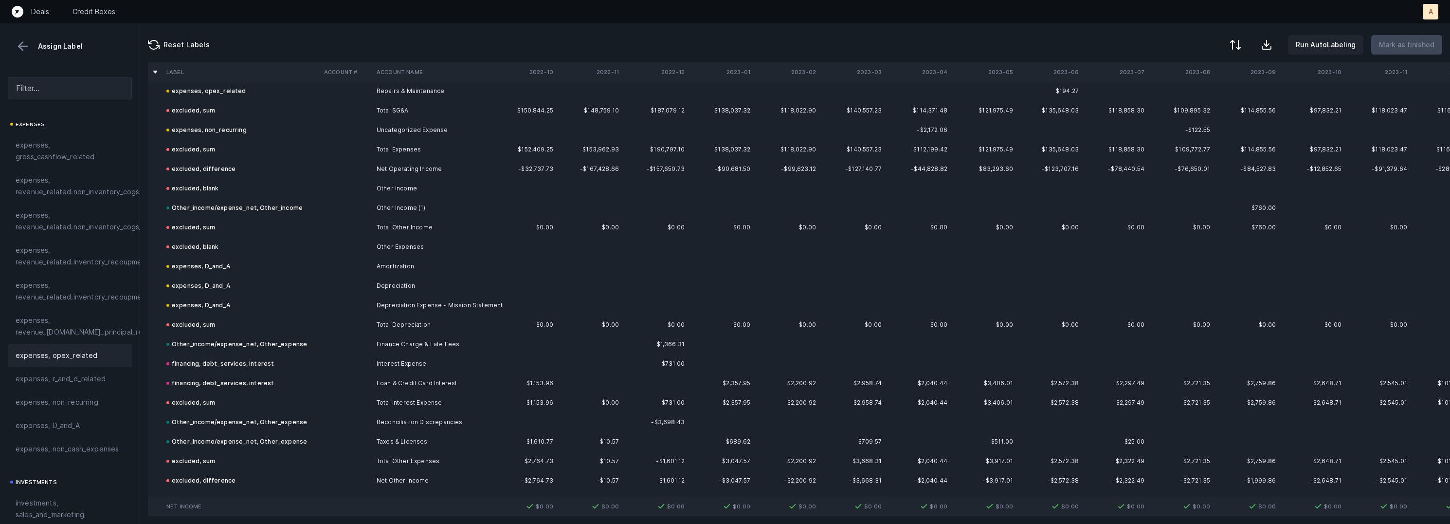
scroll to position [2344, 0]
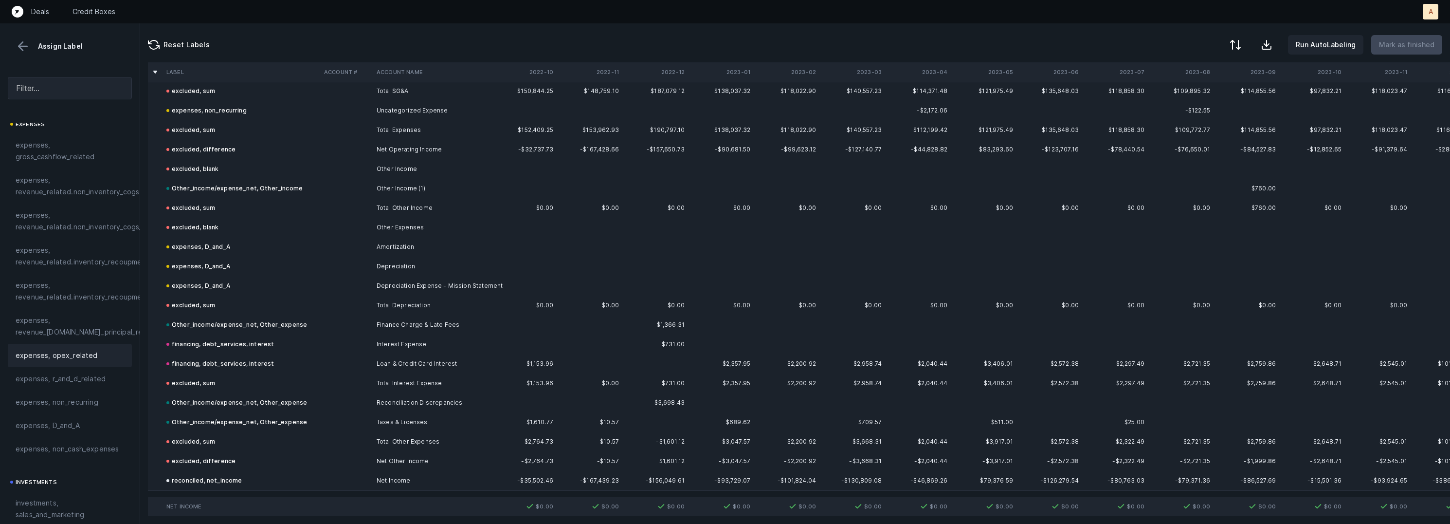
click at [14, 51] on div "Assign Label" at bounding box center [70, 46] width 124 height 15
click at [19, 47] on button at bounding box center [23, 46] width 15 height 15
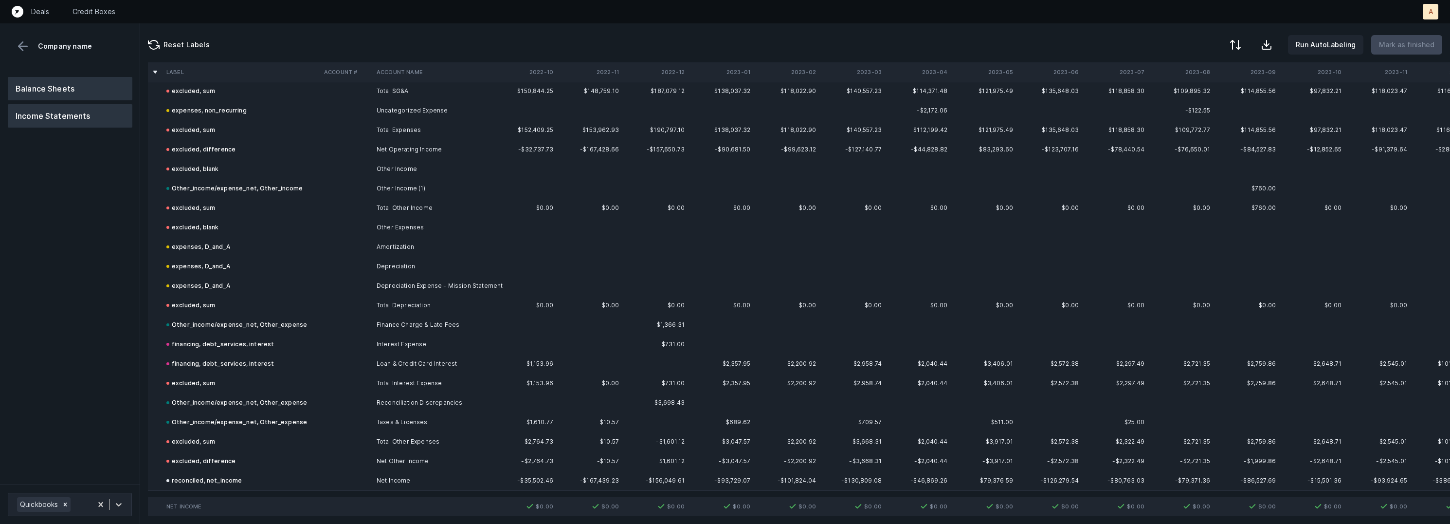
click at [46, 84] on button "Balance Sheets" at bounding box center [70, 88] width 125 height 23
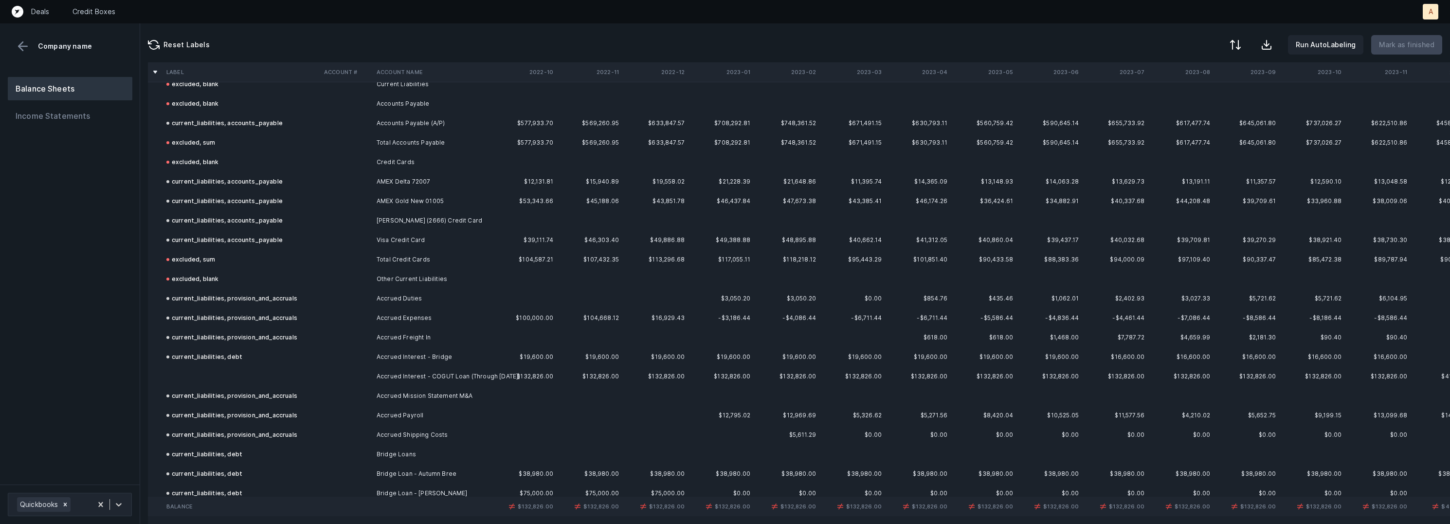
scroll to position [1151, 0]
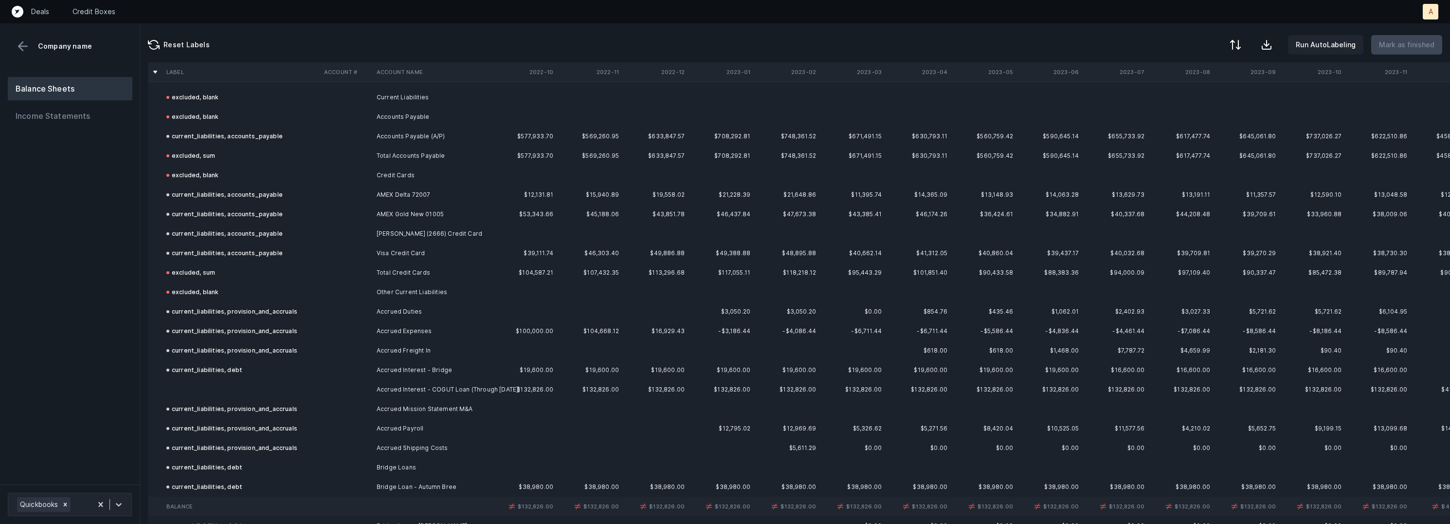
click at [394, 388] on td "Accrued Interest - COGUT Loan (Through August 2025)" at bounding box center [432, 389] width 119 height 19
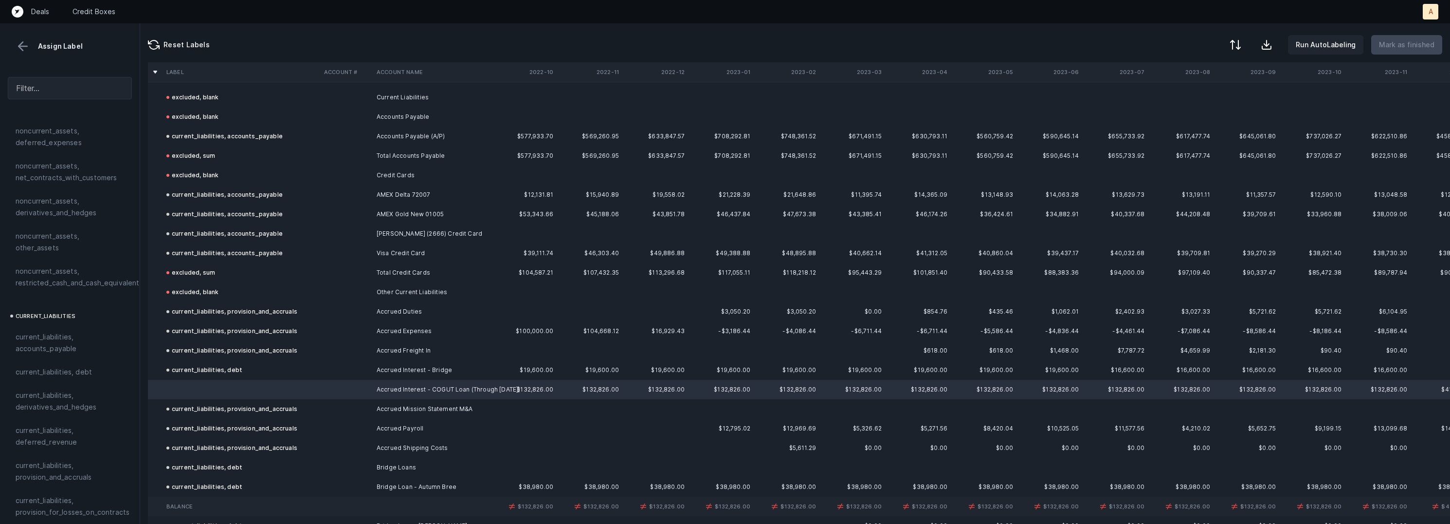
scroll to position [483, 0]
click at [86, 353] on span "current_liabilities, debt" at bounding box center [54, 359] width 76 height 12
click at [1388, 44] on p "Mark as finished" at bounding box center [1406, 45] width 55 height 12
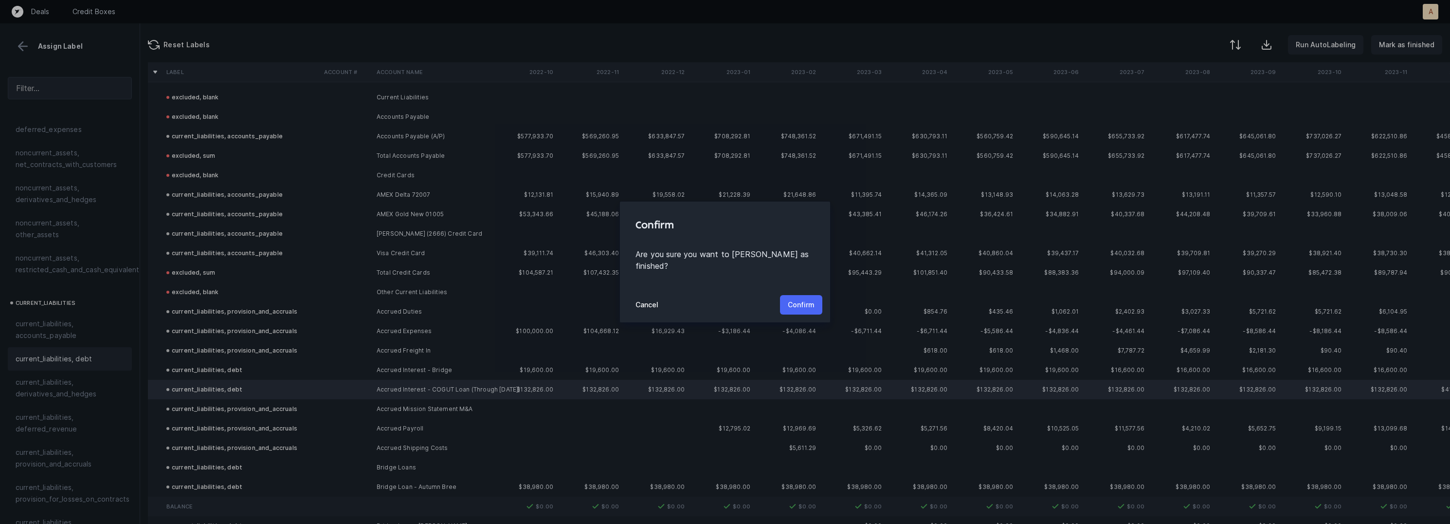
click at [795, 301] on p "Confirm" at bounding box center [801, 305] width 27 height 12
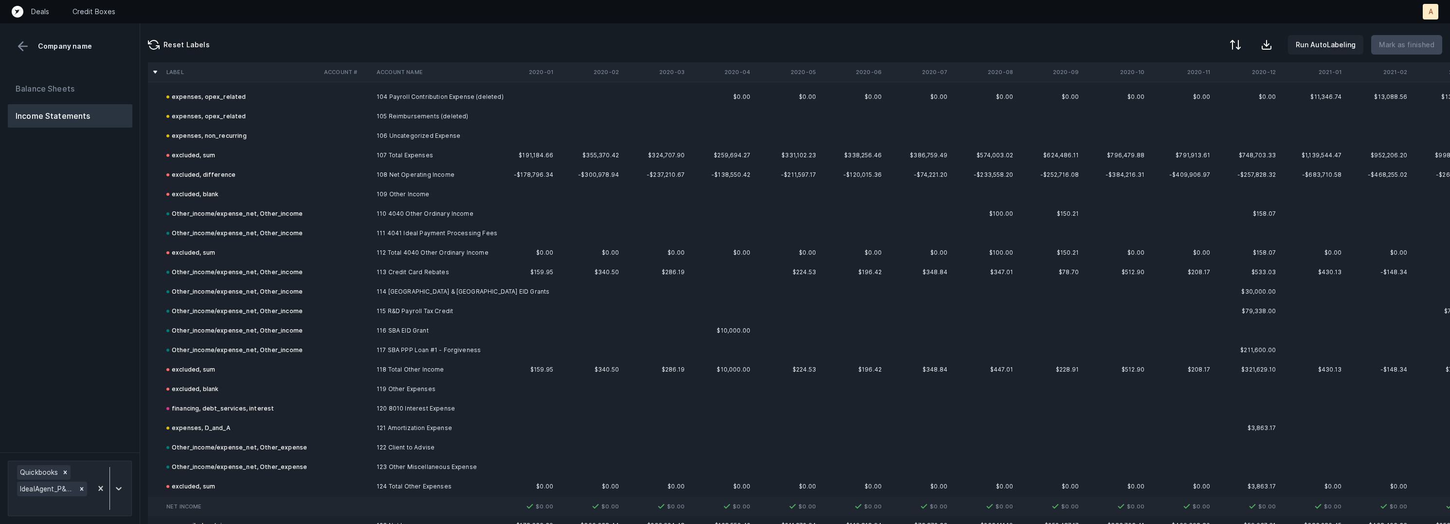
scroll to position [3473, 0]
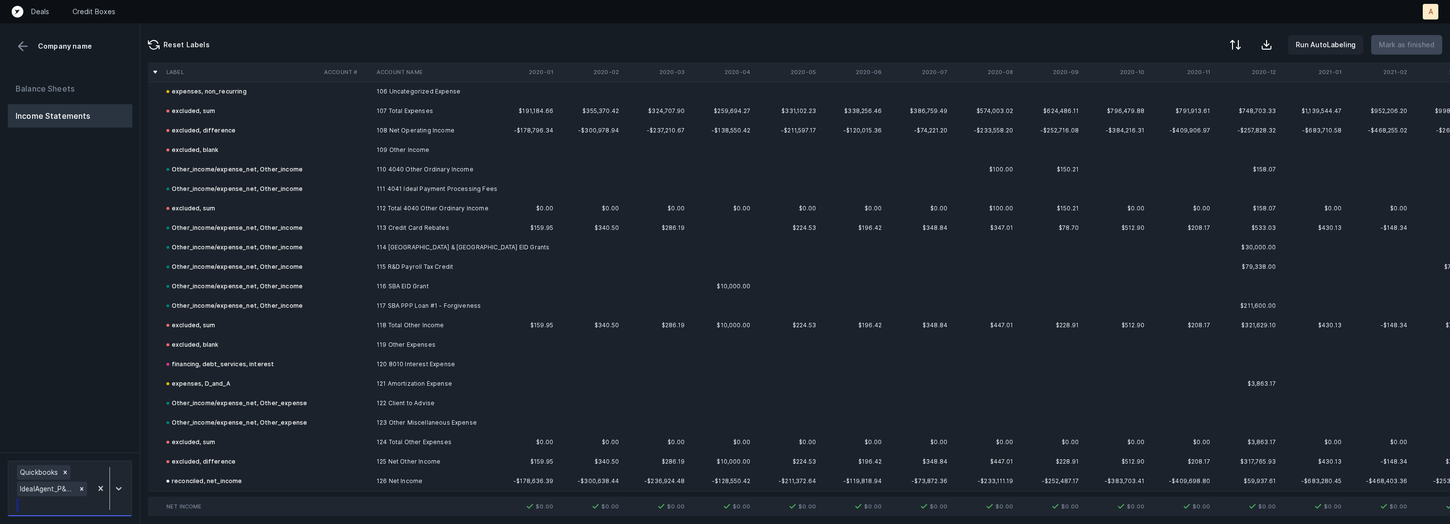
click at [113, 472] on div at bounding box center [110, 488] width 36 height 51
click at [117, 388] on div "Balance Sheets Income Statements" at bounding box center [70, 260] width 140 height 383
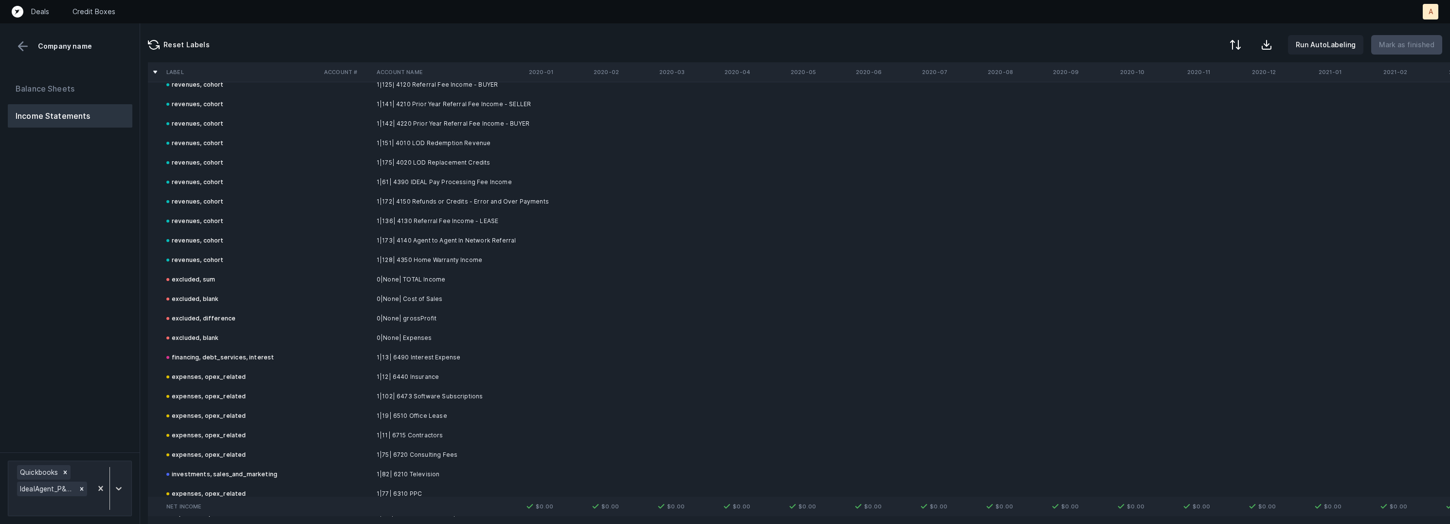
scroll to position [0, 0]
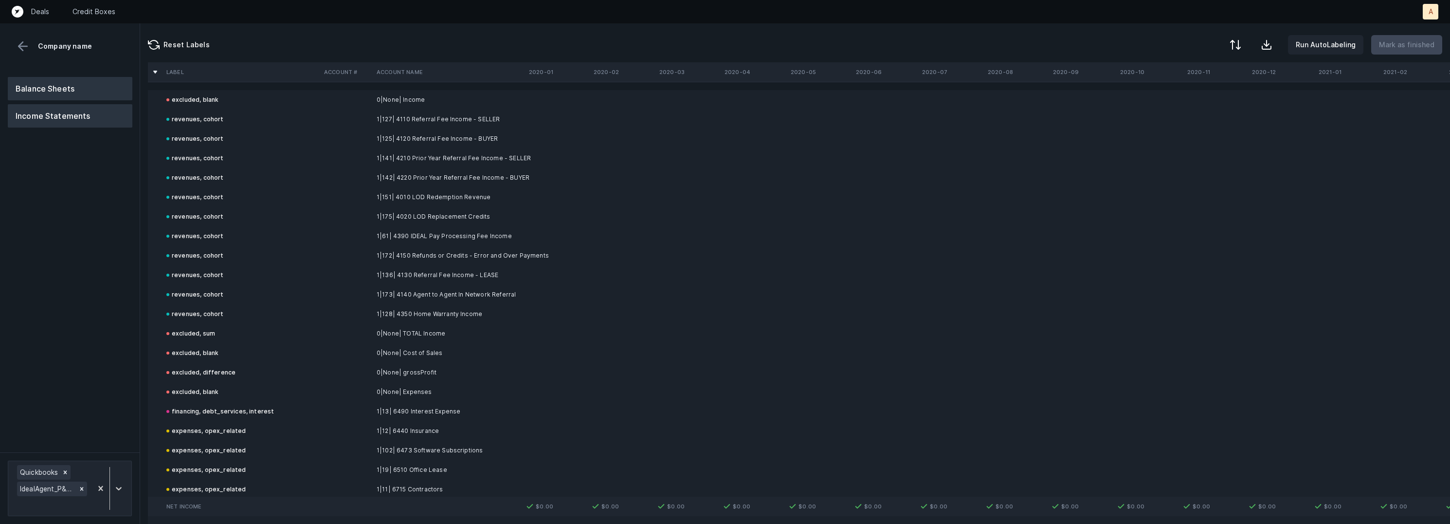
click at [77, 90] on button "Balance Sheets" at bounding box center [70, 88] width 125 height 23
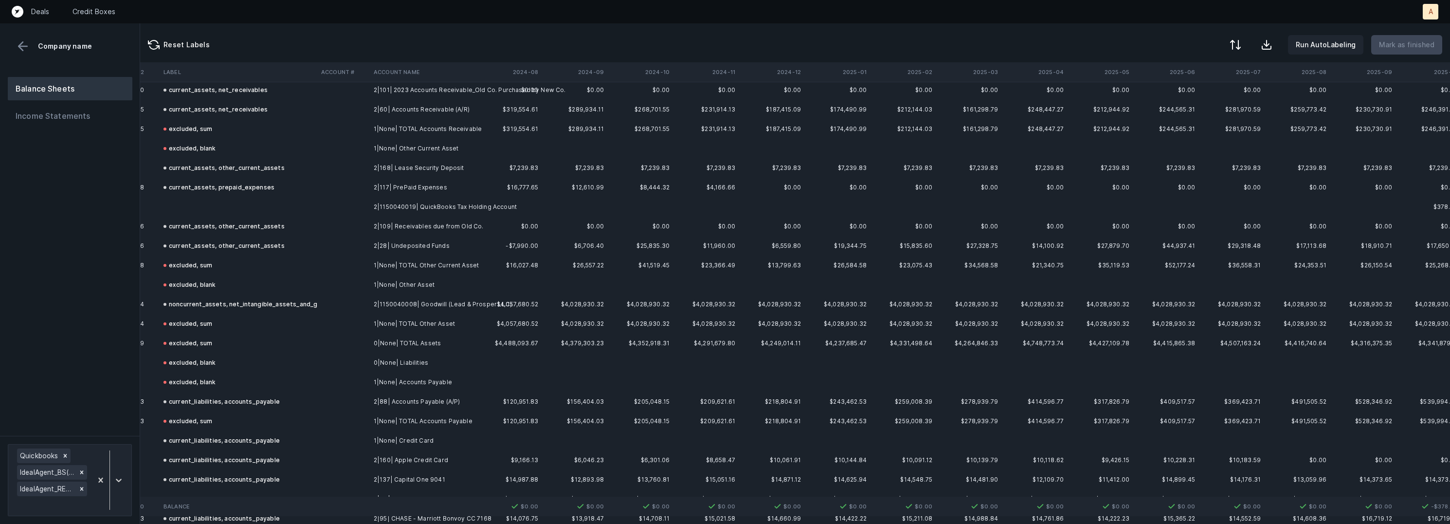
scroll to position [380, 3640]
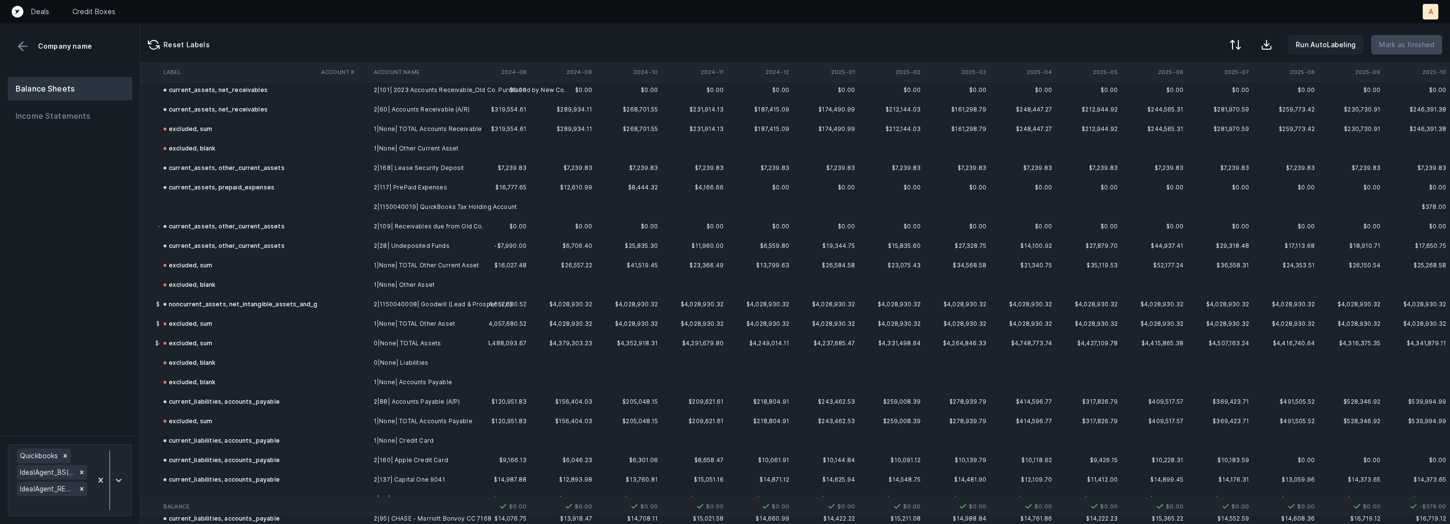
click at [451, 206] on td "2|1150040019| QuickBooks Tax Holding Account" at bounding box center [429, 206] width 119 height 19
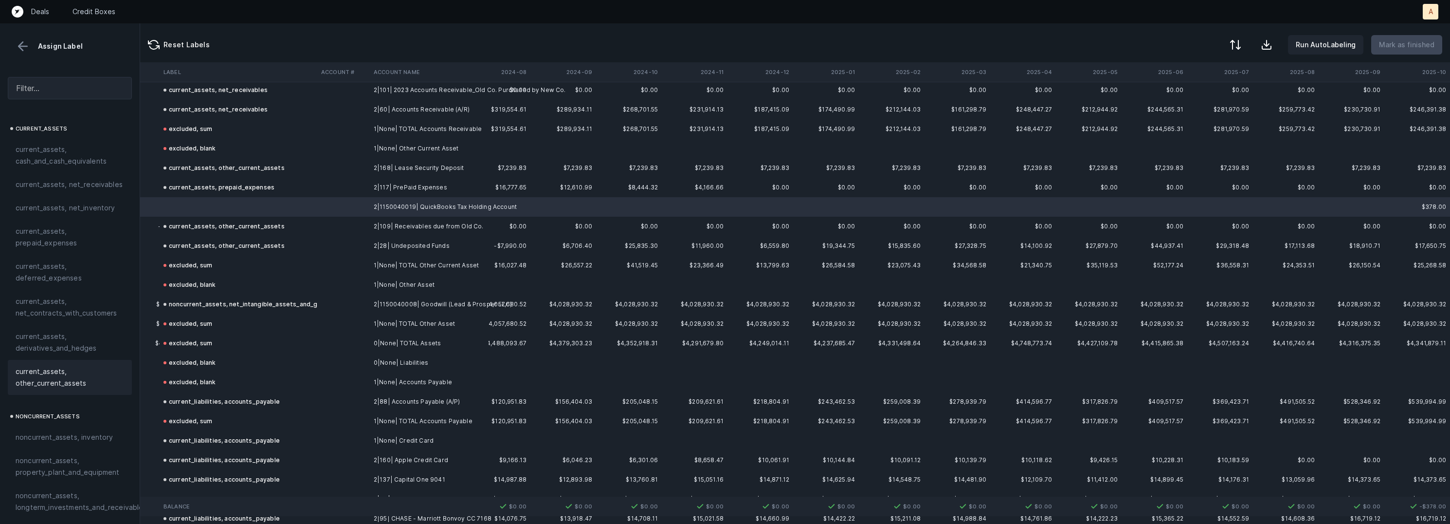
click at [77, 378] on span "current_assets, other_current_assets" at bounding box center [70, 376] width 109 height 23
click at [1420, 40] on p "Mark as finished" at bounding box center [1406, 45] width 55 height 12
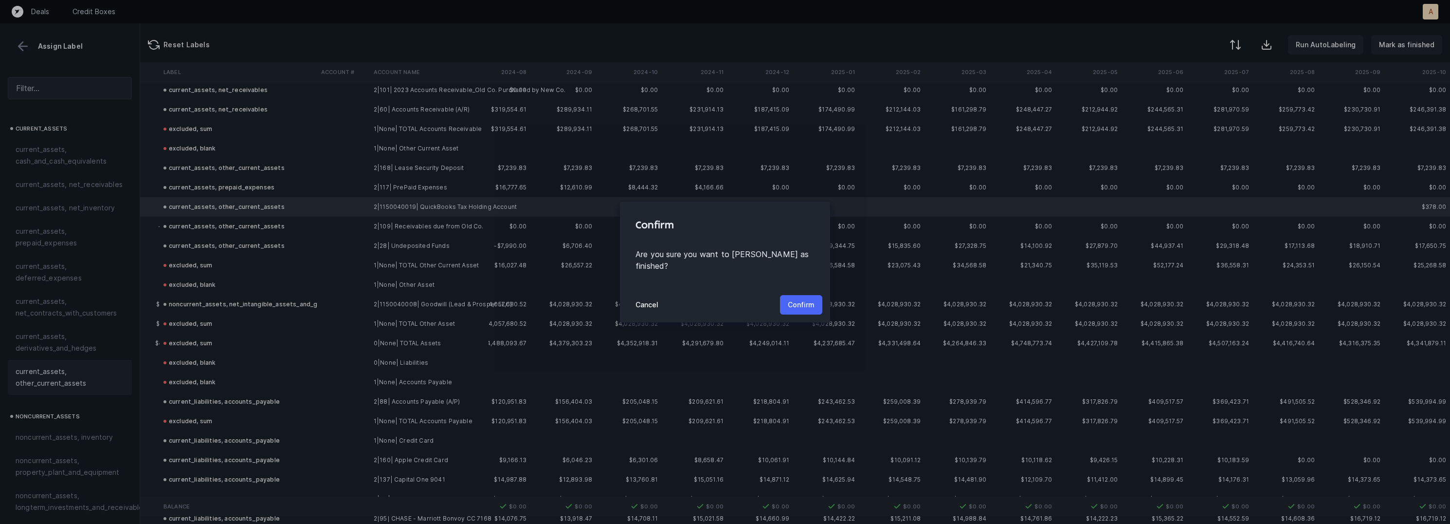
click at [794, 299] on p "Confirm" at bounding box center [801, 305] width 27 height 12
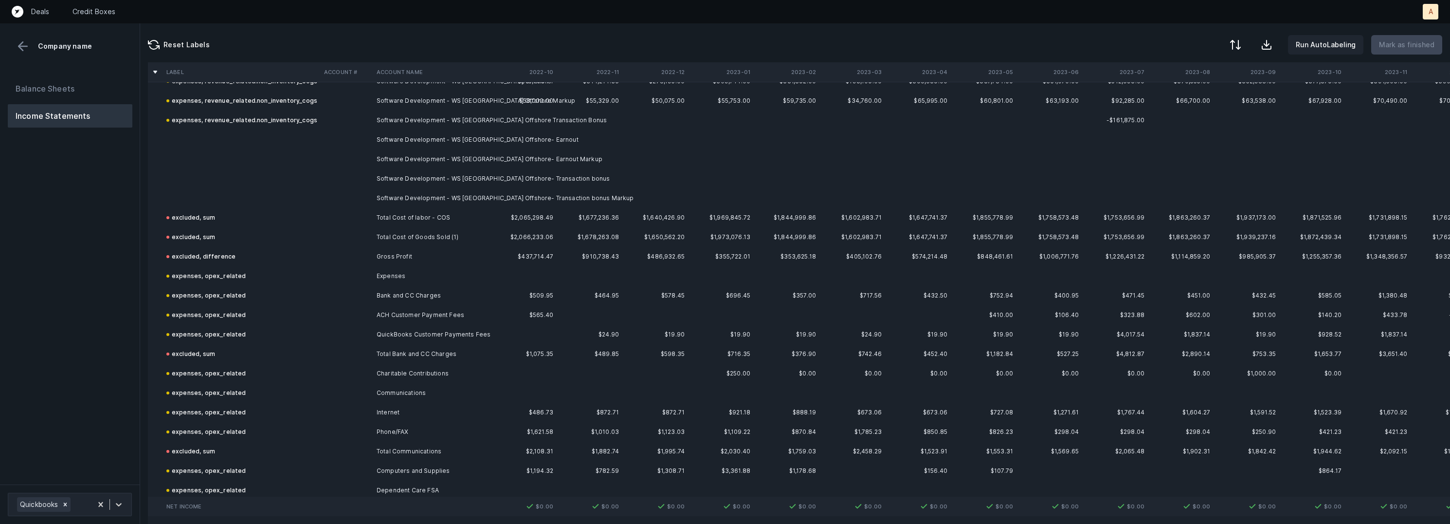
scroll to position [710, 0]
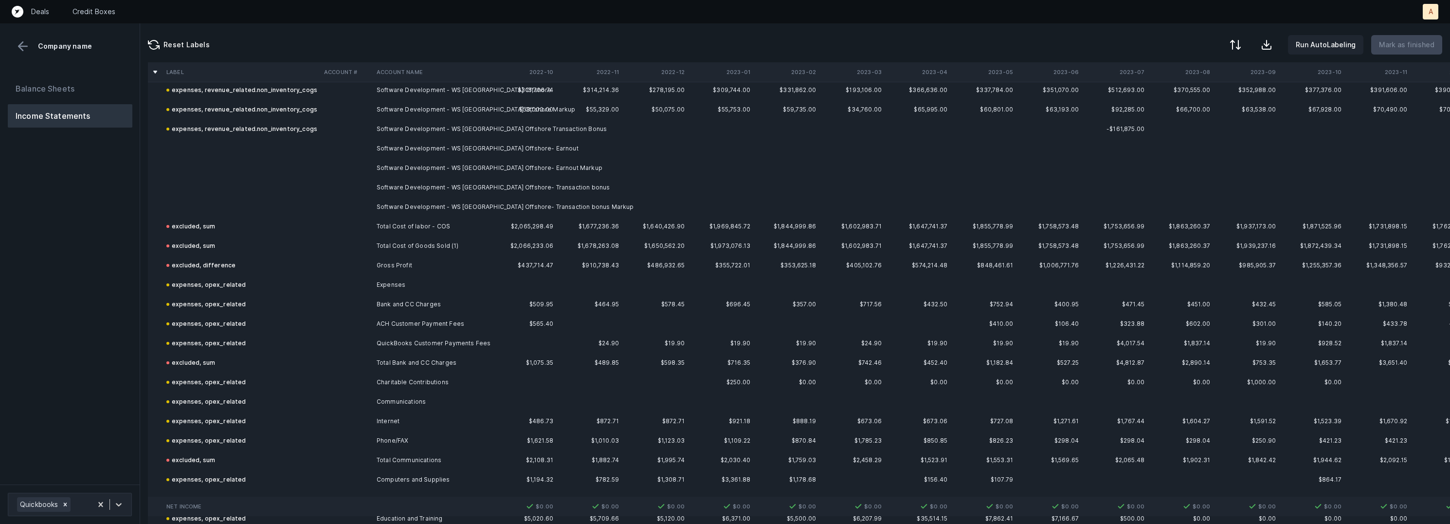
click at [391, 146] on td "Software Development - WS [GEOGRAPHIC_DATA] Offshore- Earnout" at bounding box center [432, 148] width 119 height 19
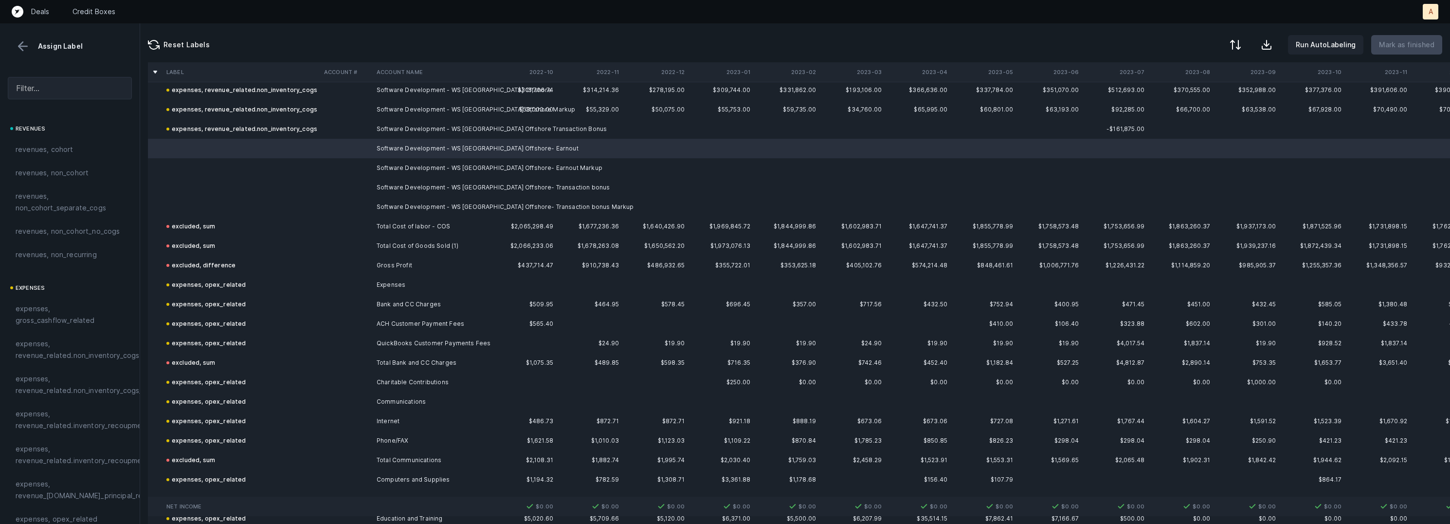
click at [400, 209] on td "Software Development - WS [GEOGRAPHIC_DATA] Offshore- Transaction bonus Markup" at bounding box center [432, 206] width 119 height 19
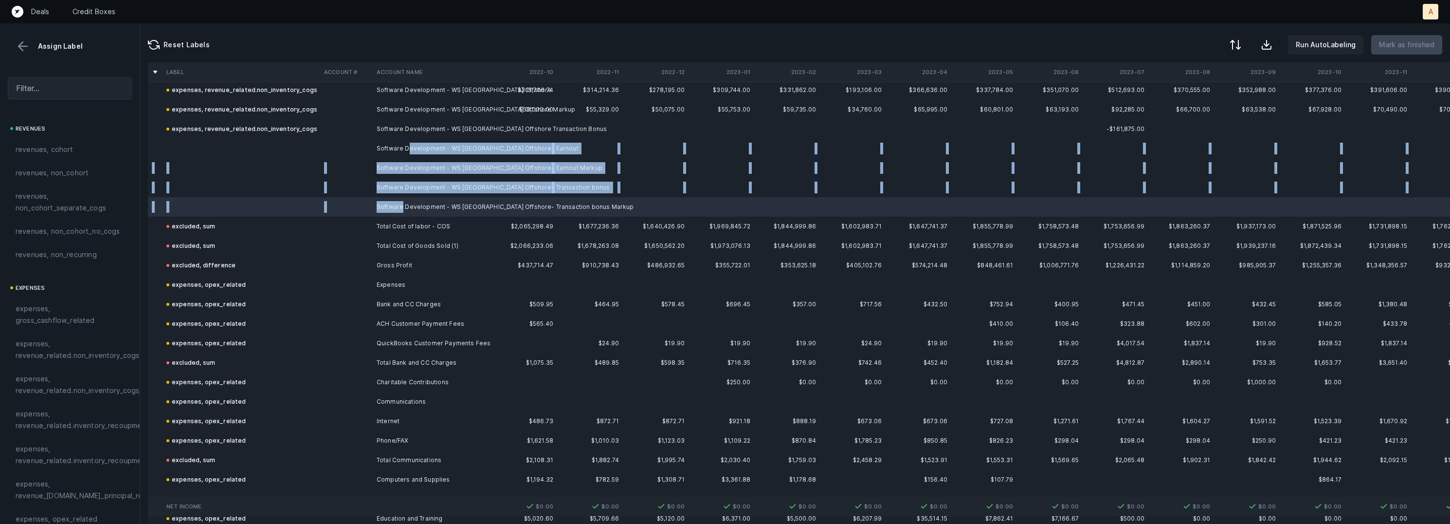
click at [407, 148] on td "Software Development - WS [GEOGRAPHIC_DATA] Offshore- Earnout" at bounding box center [432, 148] width 119 height 19
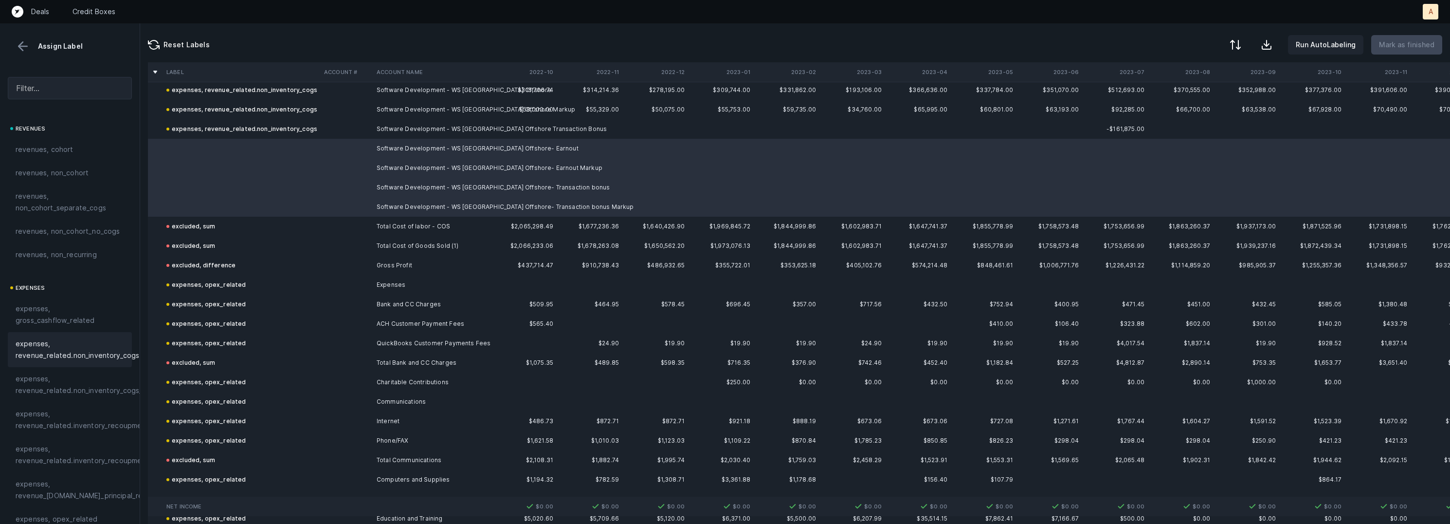
click at [83, 345] on span "expenses, revenue_related.non_inventory_cogs" at bounding box center [78, 349] width 124 height 23
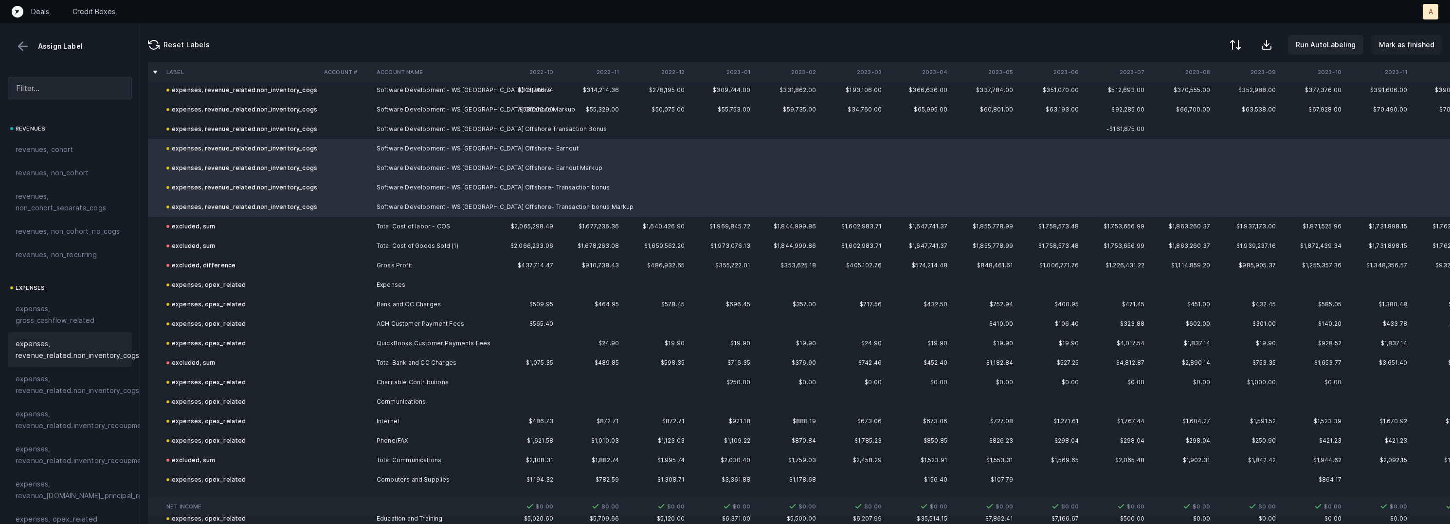
click at [1405, 40] on p "Mark as finished" at bounding box center [1406, 45] width 55 height 12
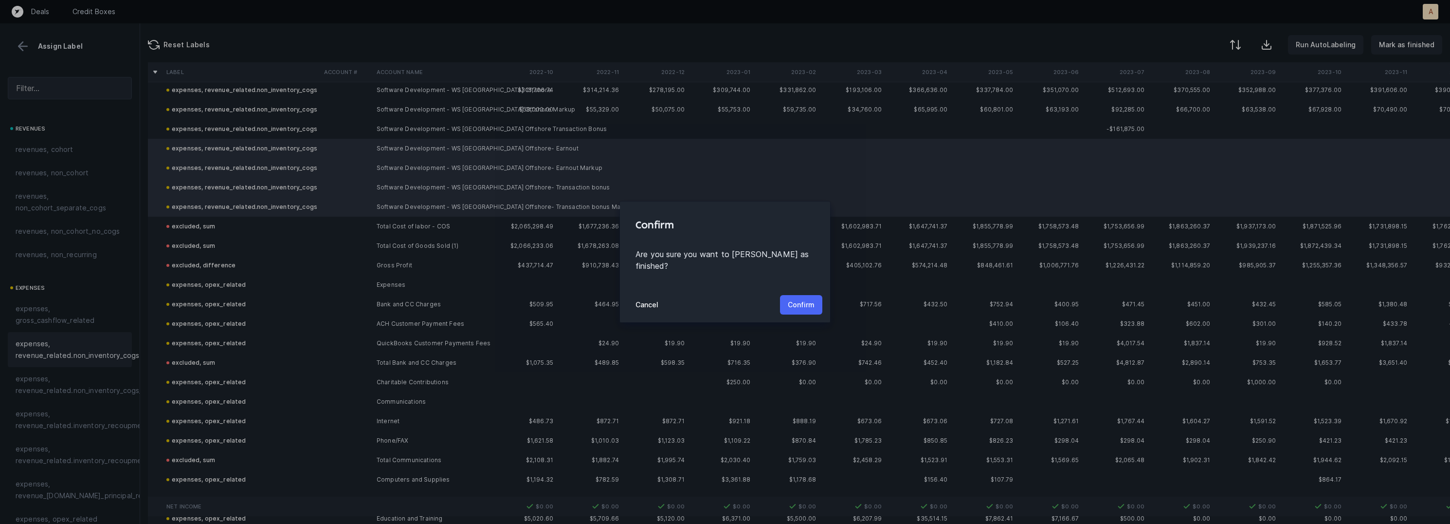
click at [814, 300] on p "Confirm" at bounding box center [801, 305] width 27 height 12
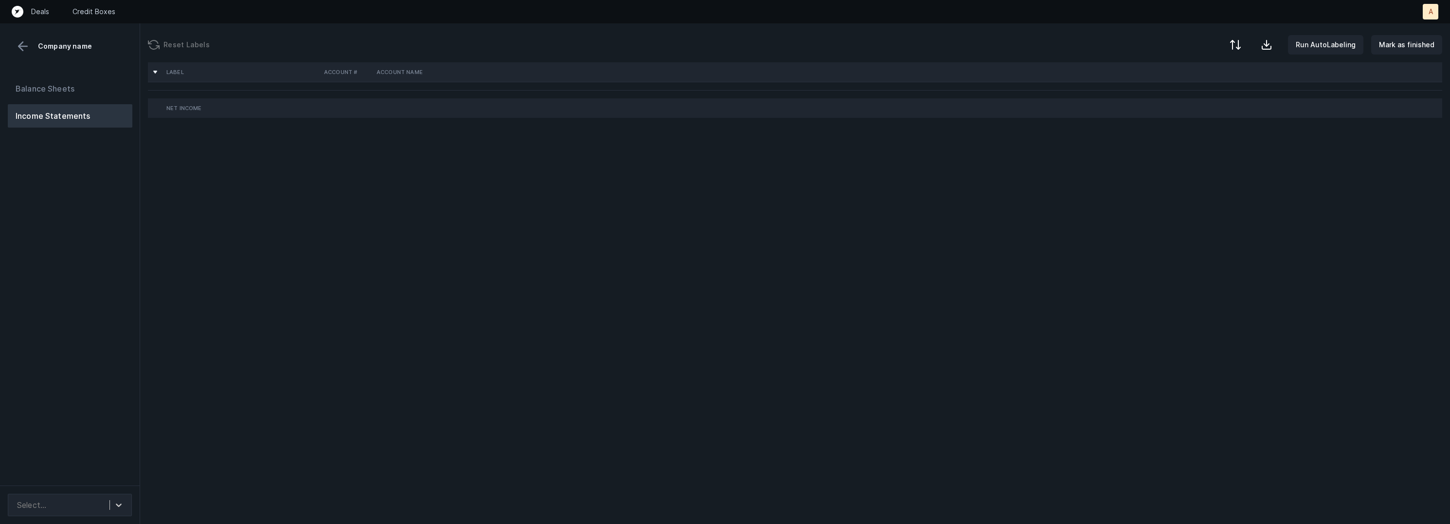
click at [126, 249] on div "Balance Sheets Income Statements" at bounding box center [70, 277] width 140 height 416
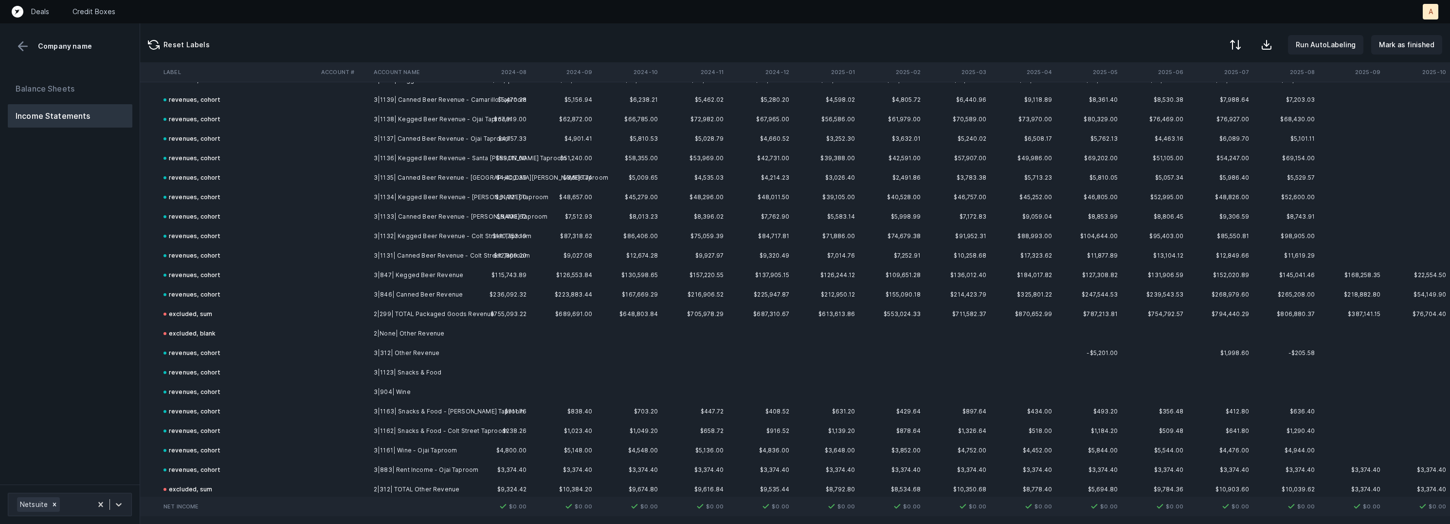
scroll to position [0, 2195]
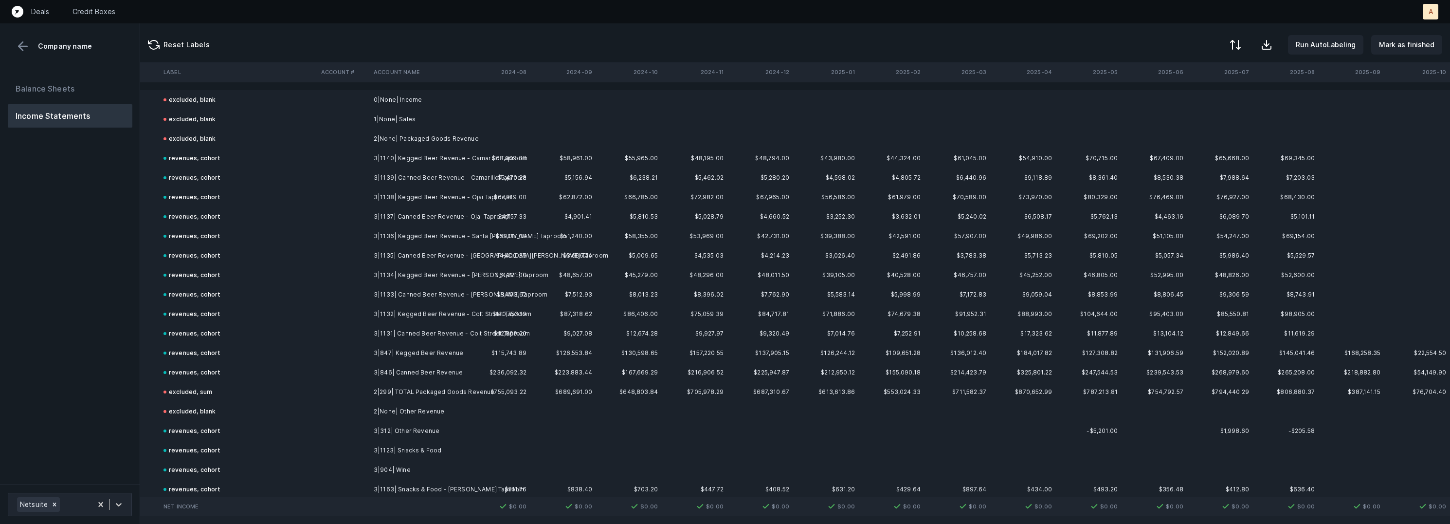
click at [112, 145] on div "Balance Sheets Income Statements" at bounding box center [70, 276] width 140 height 415
click at [45, 82] on button "Balance Sheets" at bounding box center [70, 88] width 125 height 23
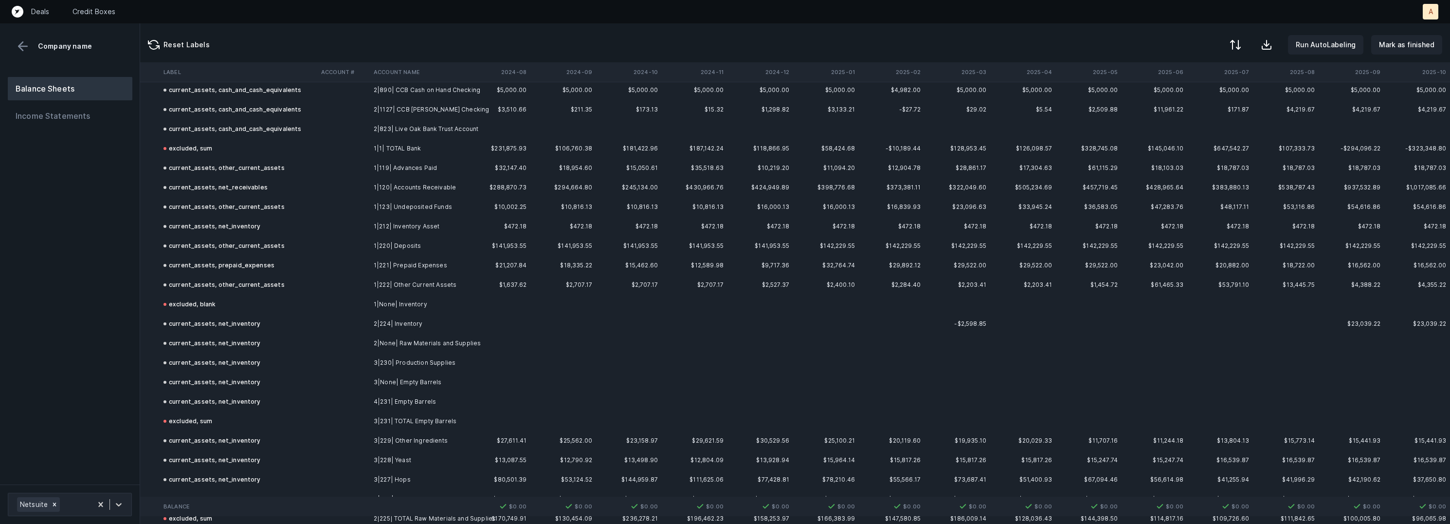
scroll to position [0, 2195]
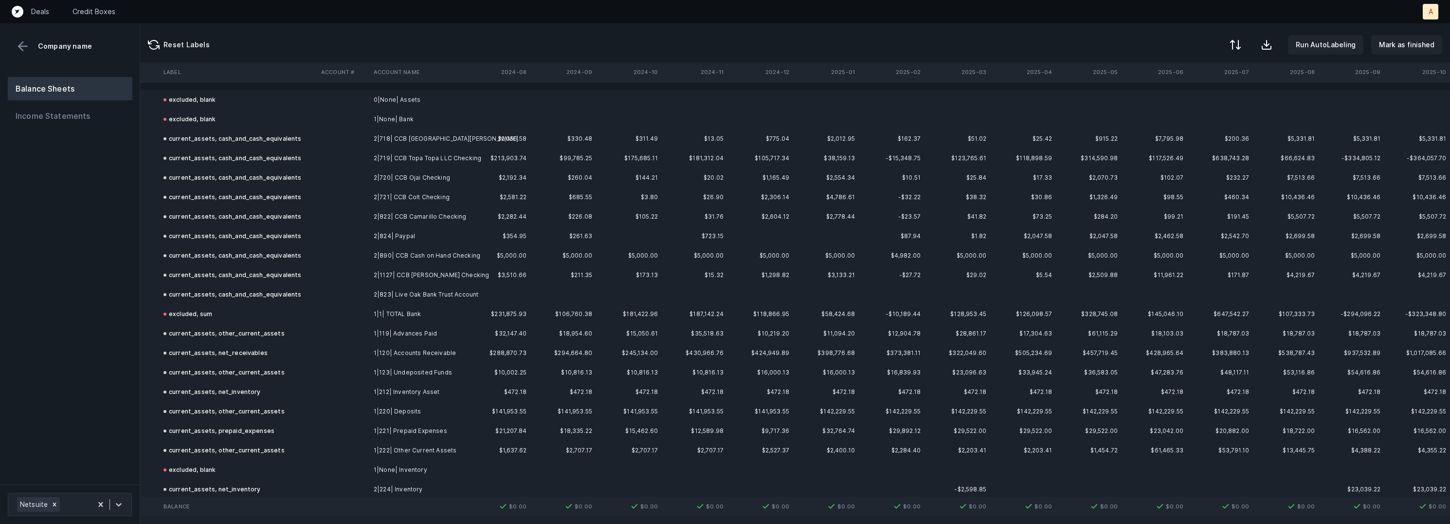
click at [1290, 79] on th "2025-08" at bounding box center [1286, 71] width 66 height 19
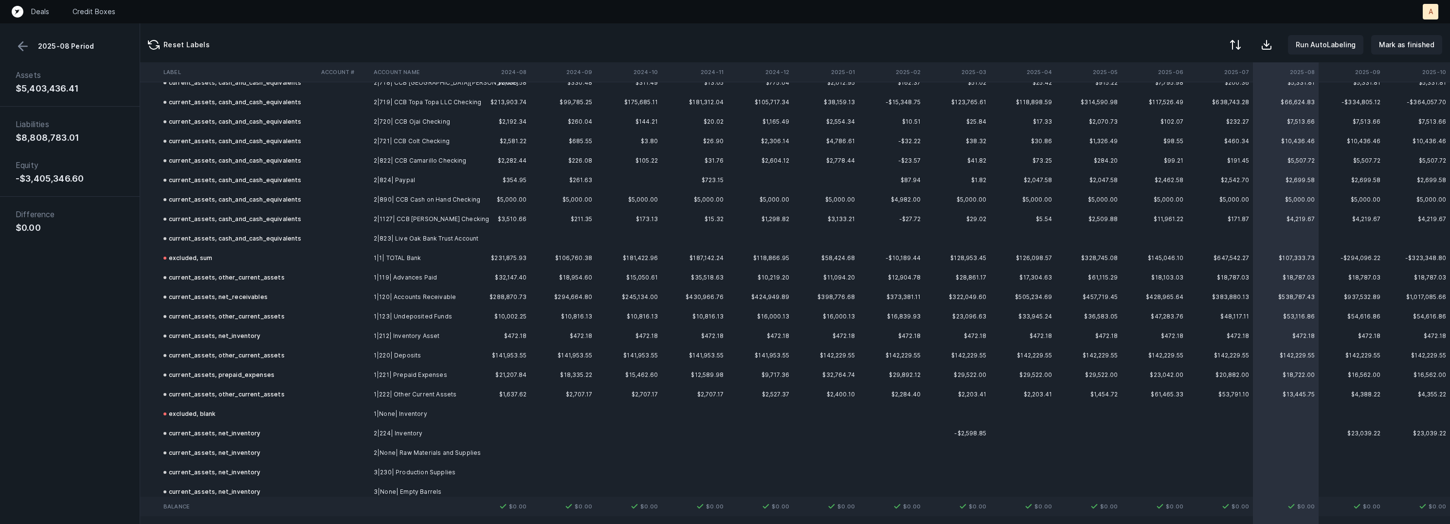
scroll to position [61, 2195]
